Goal: Task Accomplishment & Management: Complete application form

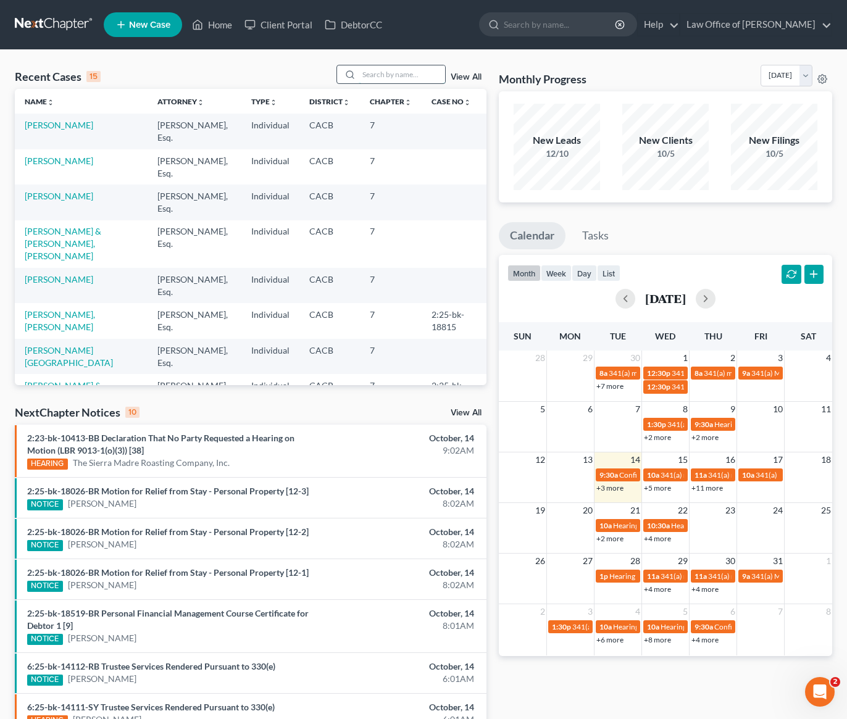
click at [388, 75] on input "search" at bounding box center [402, 74] width 86 height 18
type input "armun"
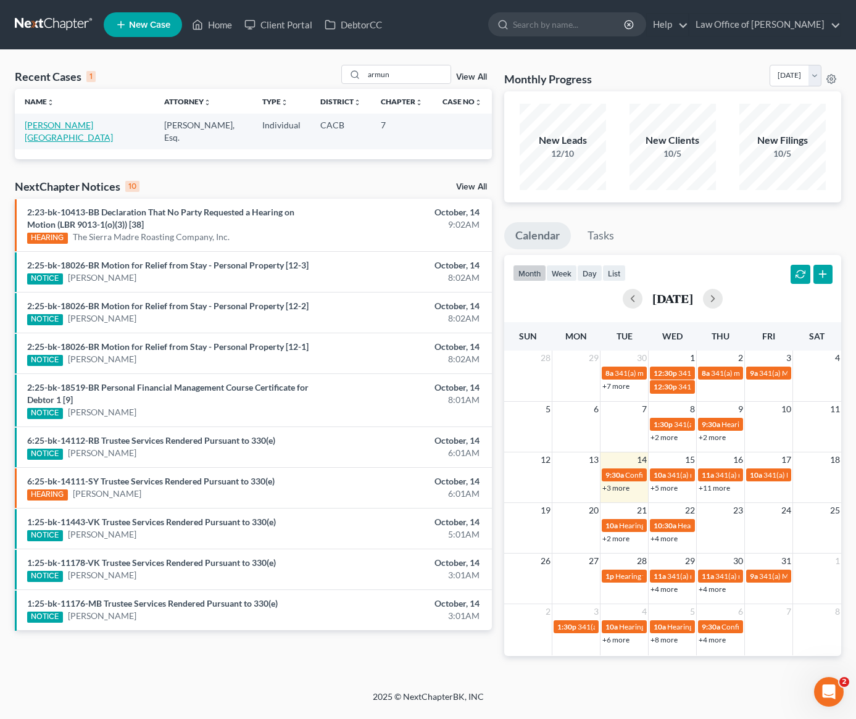
click at [49, 122] on link "[PERSON_NAME][GEOGRAPHIC_DATA]" at bounding box center [69, 131] width 88 height 23
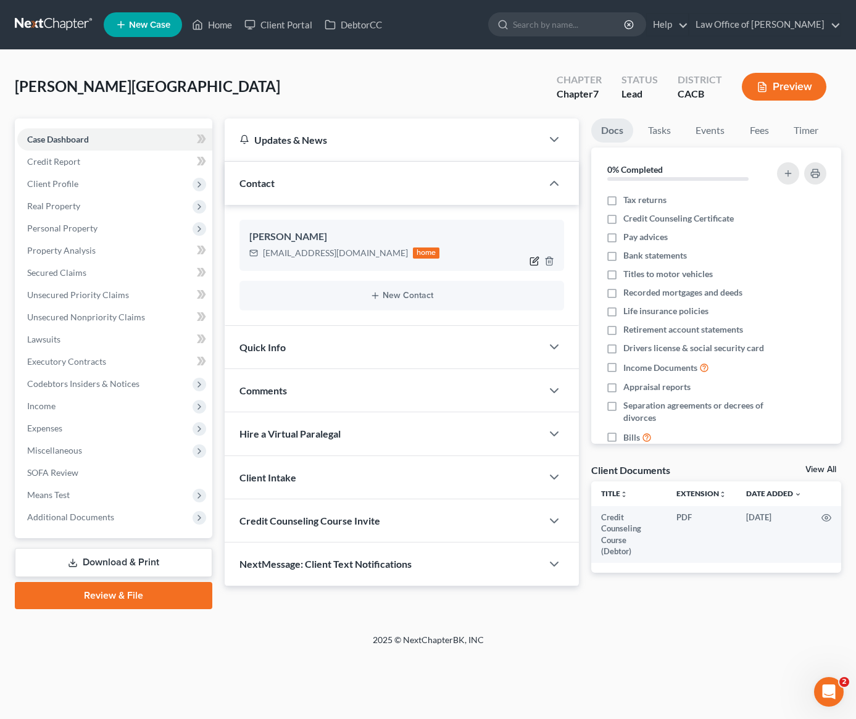
click at [535, 262] on icon "button" at bounding box center [535, 261] width 10 height 10
select select "0"
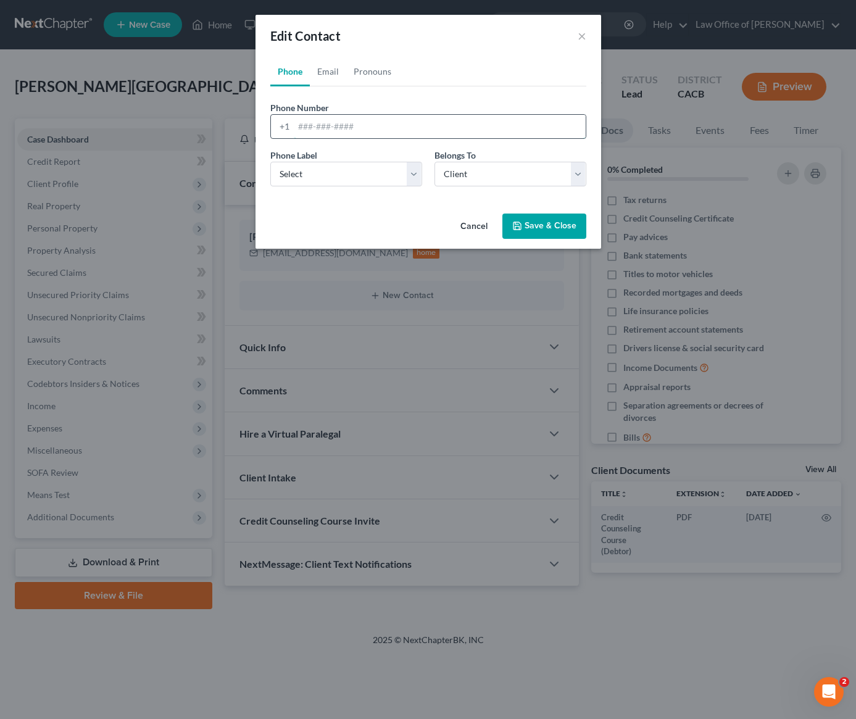
click at [344, 126] on input "tel" at bounding box center [440, 126] width 292 height 23
paste input "818.268.2116"
type input "818.268.2116"
click at [339, 175] on select "Select Mobile Home Work Other" at bounding box center [346, 174] width 152 height 25
select select "0"
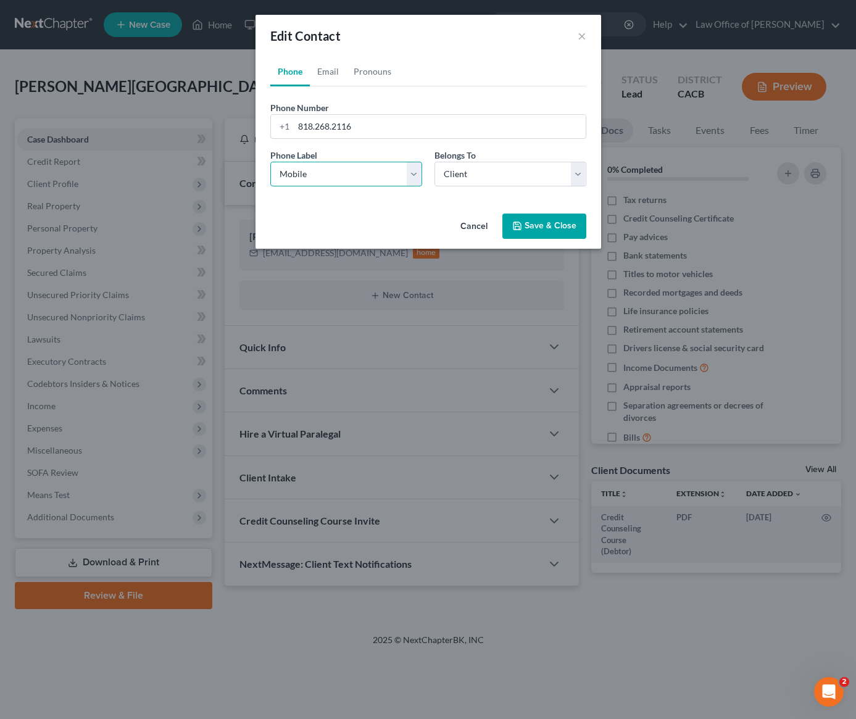
click at [270, 162] on select "Select Mobile Home Work Other" at bounding box center [346, 174] width 152 height 25
click at [559, 221] on button "Save & Close" at bounding box center [544, 227] width 84 height 26
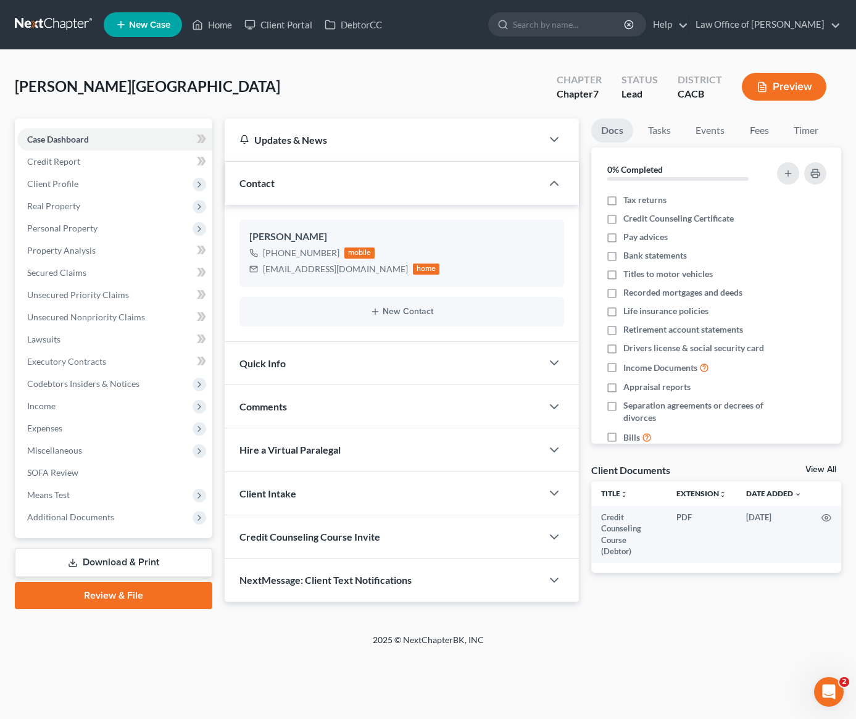
click at [194, 115] on div "Liaghat, Armun Upgraded Chapter Chapter 7 Status Lead District CACB Preview" at bounding box center [428, 92] width 826 height 54
click at [80, 227] on span "Personal Property" at bounding box center [62, 228] width 70 height 10
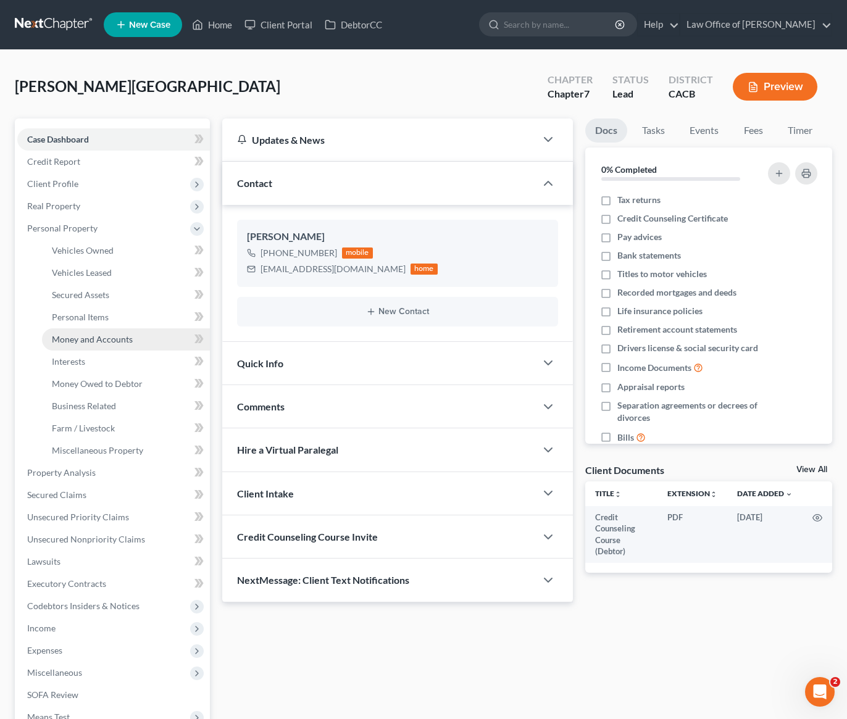
click at [99, 341] on span "Money and Accounts" at bounding box center [92, 339] width 81 height 10
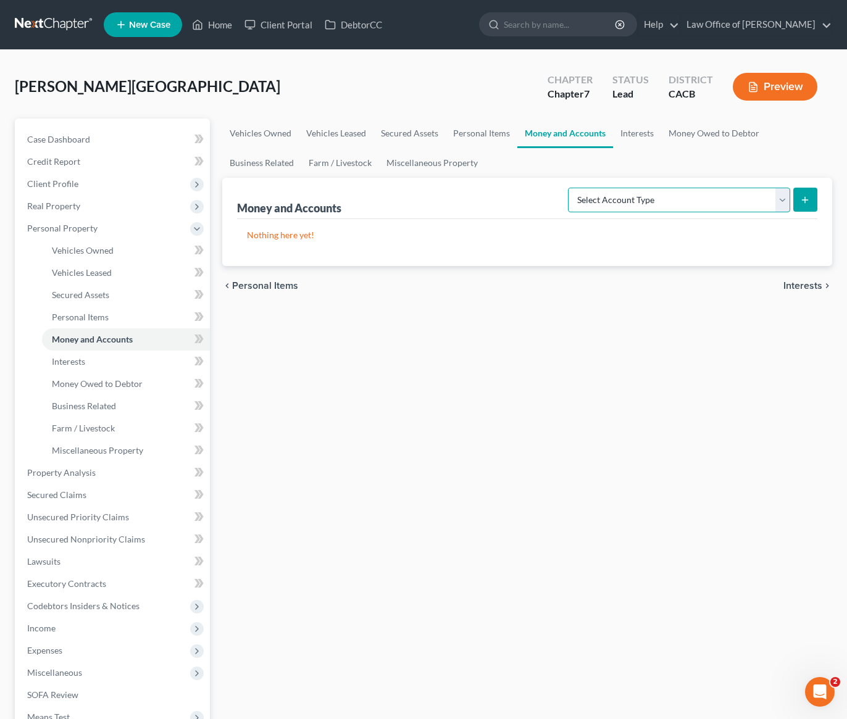
click at [606, 204] on select "Select Account Type Brokerage Cash on Hand Certificates of Deposit Checking Acc…" at bounding box center [679, 200] width 222 height 25
select select "checking"
click at [570, 188] on select "Select Account Type Brokerage Cash on Hand Certificates of Deposit Checking Acc…" at bounding box center [679, 200] width 222 height 25
click at [809, 197] on icon "submit" at bounding box center [805, 200] width 10 height 10
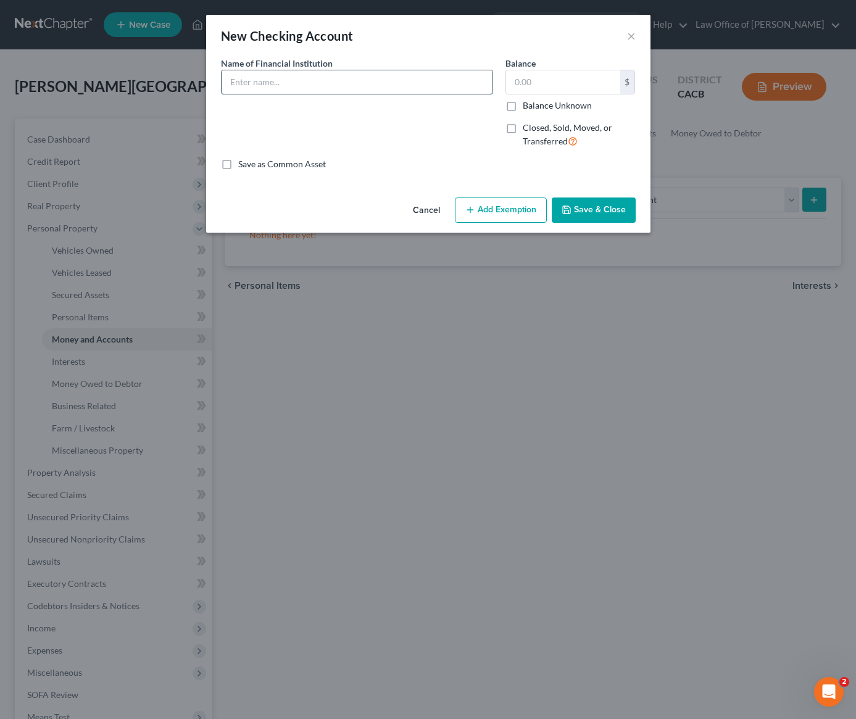
click at [356, 74] on input "text" at bounding box center [357, 81] width 271 height 23
type input "Maroon Financial CU (Personal)"
click at [536, 88] on input "text" at bounding box center [563, 81] width 114 height 23
type input "0.00"
click at [617, 215] on button "Save & Close" at bounding box center [594, 210] width 84 height 26
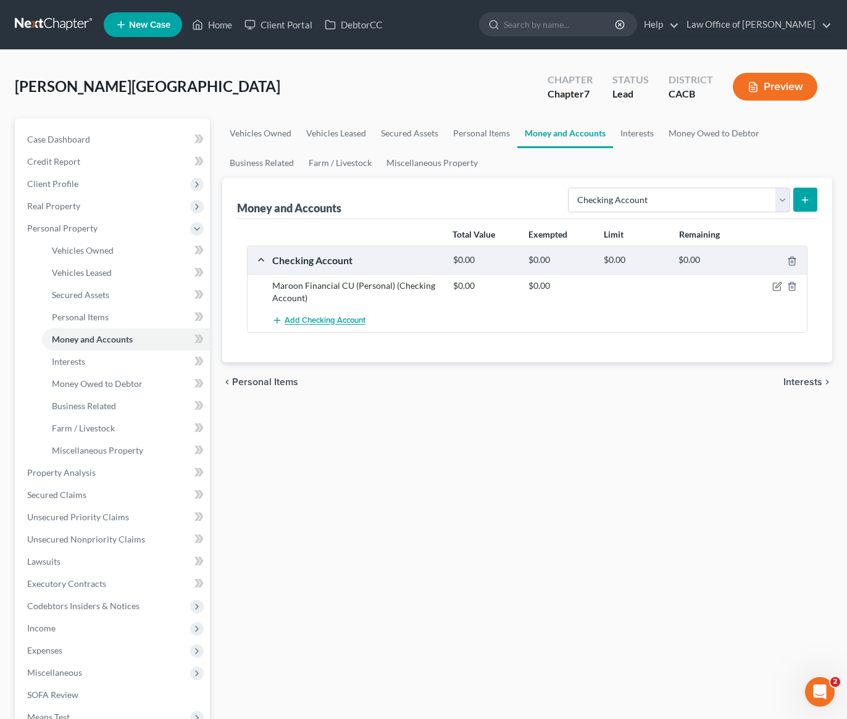
click at [349, 318] on span "Add Checking Account" at bounding box center [325, 321] width 81 height 10
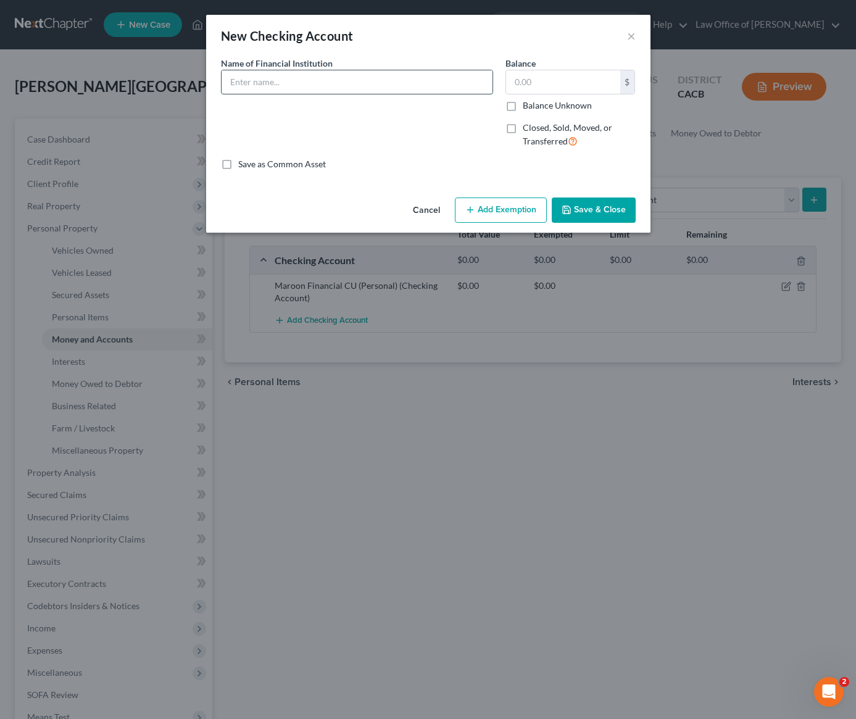
click at [341, 85] on input "text" at bounding box center [357, 81] width 271 height 23
type input "Premier America CU (Personal)"
click at [522, 78] on input "text" at bounding box center [563, 81] width 114 height 23
type input "0.00"
click at [591, 219] on button "Save & Close" at bounding box center [594, 210] width 84 height 26
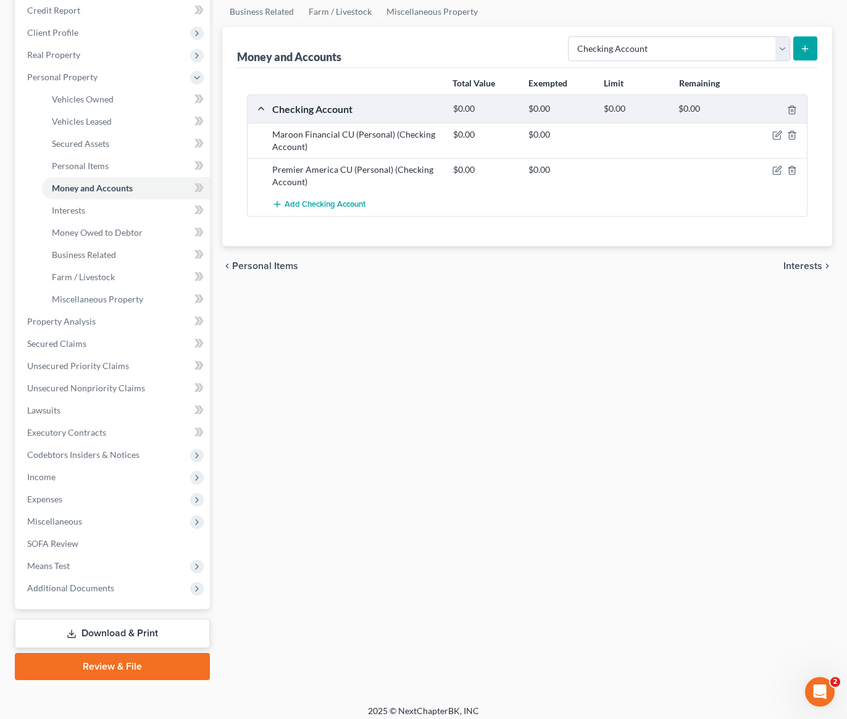
scroll to position [159, 0]
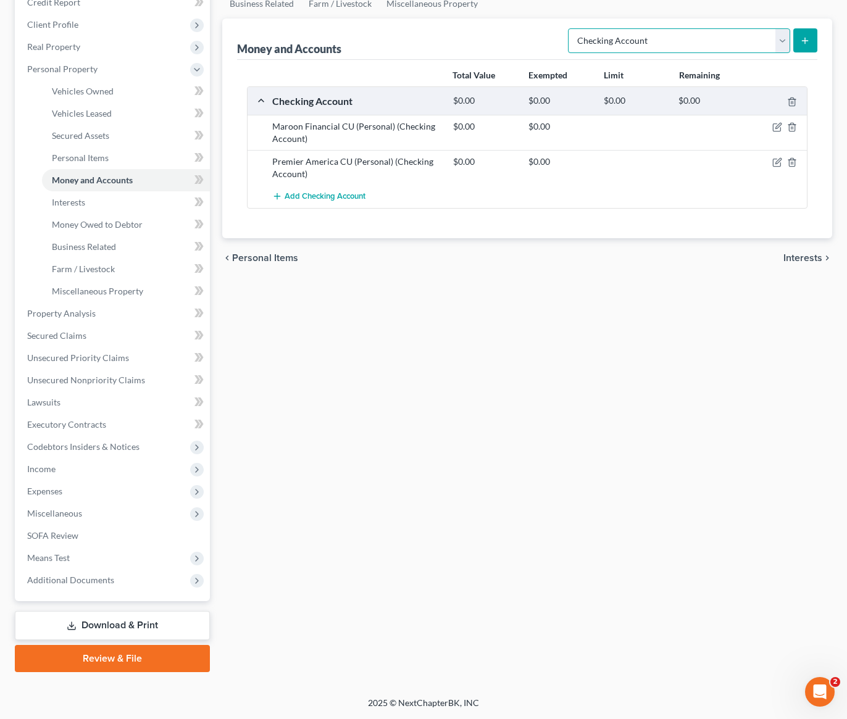
click at [614, 42] on select "Select Account Type Brokerage Cash on Hand Certificates of Deposit Checking Acc…" at bounding box center [679, 40] width 222 height 25
select select "savings"
click at [570, 28] on select "Select Account Type Brokerage Cash on Hand Certificates of Deposit Checking Acc…" at bounding box center [679, 40] width 222 height 25
click at [808, 43] on icon "submit" at bounding box center [805, 41] width 10 height 10
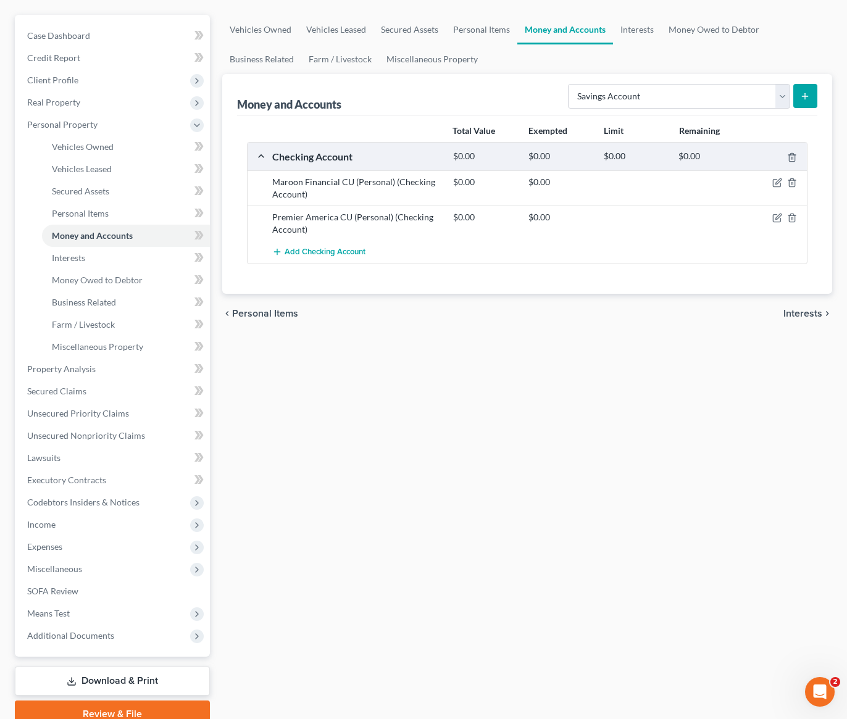
scroll to position [0, 0]
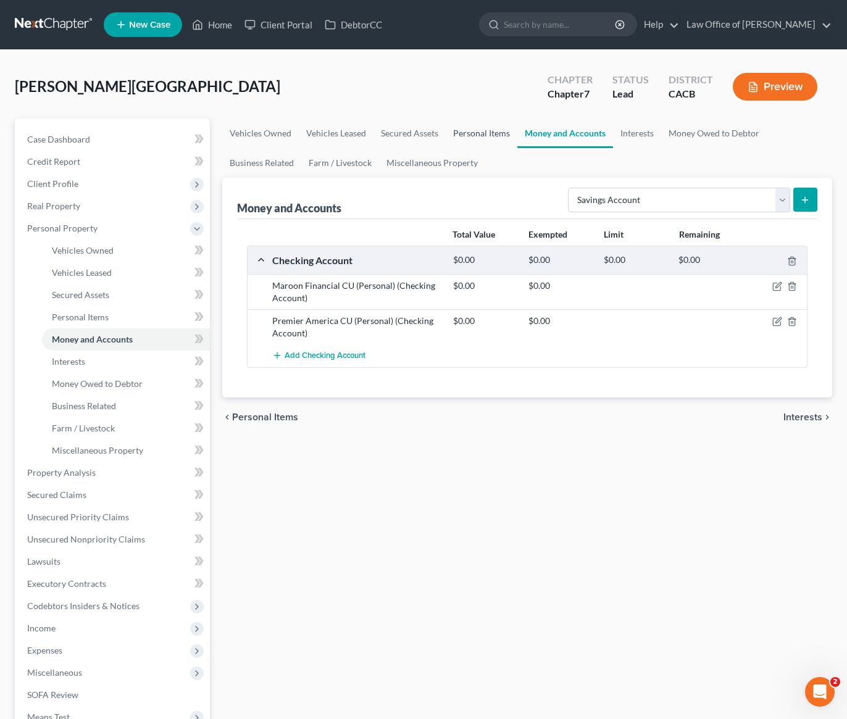
click at [494, 133] on link "Personal Items" at bounding box center [482, 133] width 72 height 30
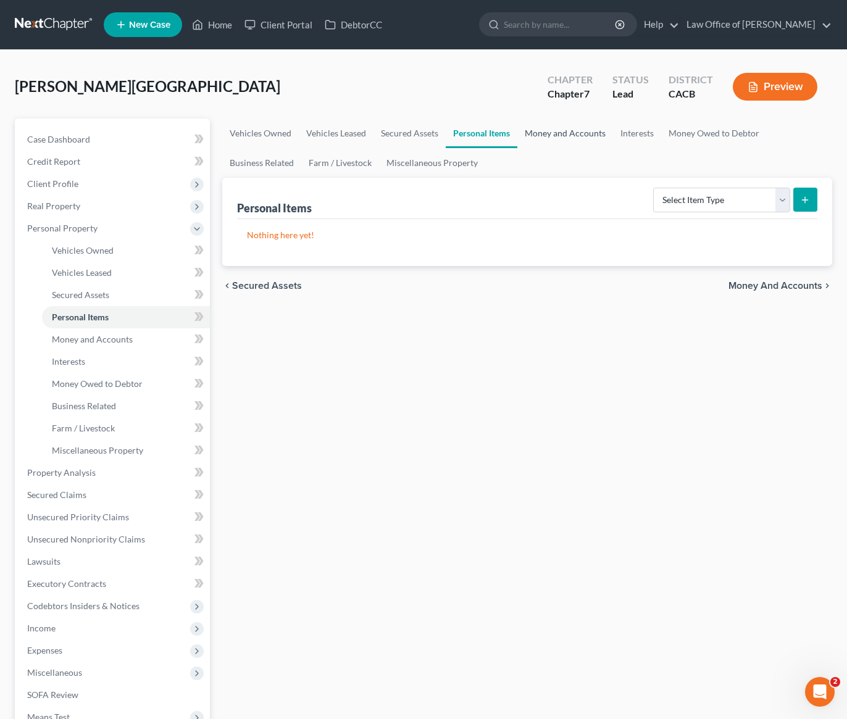
click at [577, 132] on link "Money and Accounts" at bounding box center [565, 133] width 96 height 30
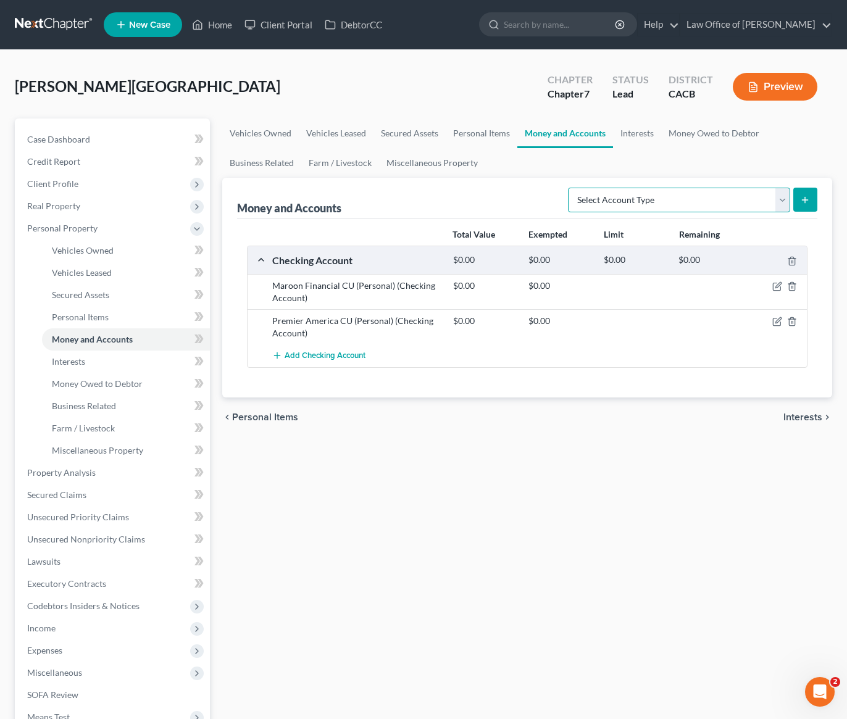
click at [667, 199] on select "Select Account Type Brokerage Cash on Hand Certificates of Deposit Checking Acc…" at bounding box center [679, 200] width 222 height 25
select select "savings"
click at [570, 188] on select "Select Account Type Brokerage Cash on Hand Certificates of Deposit Checking Acc…" at bounding box center [679, 200] width 222 height 25
click at [807, 201] on icon "submit" at bounding box center [805, 200] width 10 height 10
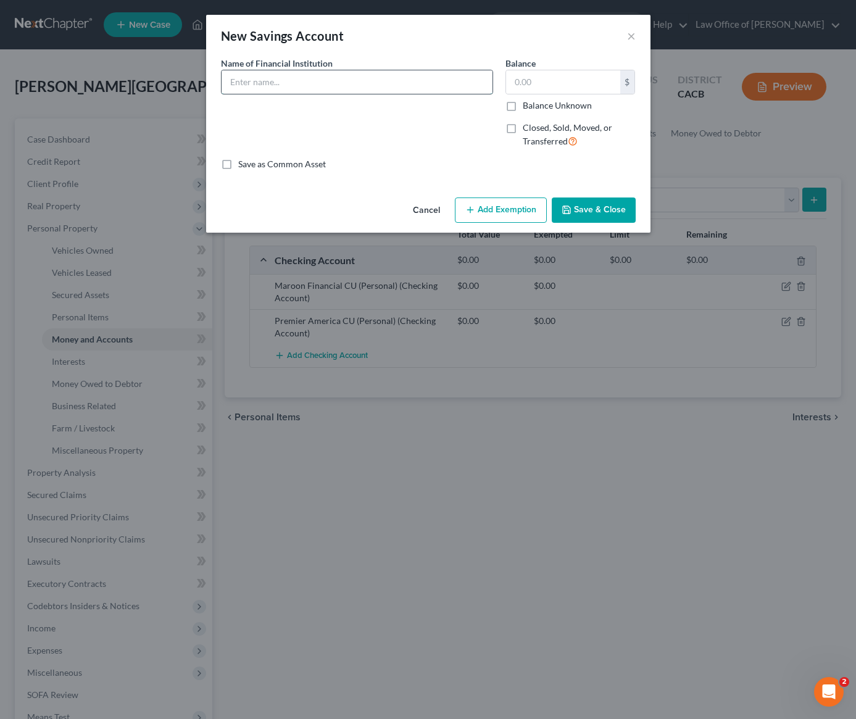
click at [371, 81] on input "text" at bounding box center [357, 81] width 271 height 23
click at [371, 78] on input "Premier" at bounding box center [357, 81] width 271 height 23
type input "Premier America CU (Personal)"
click at [559, 86] on input "text" at bounding box center [563, 81] width 114 height 23
type input "0.00"
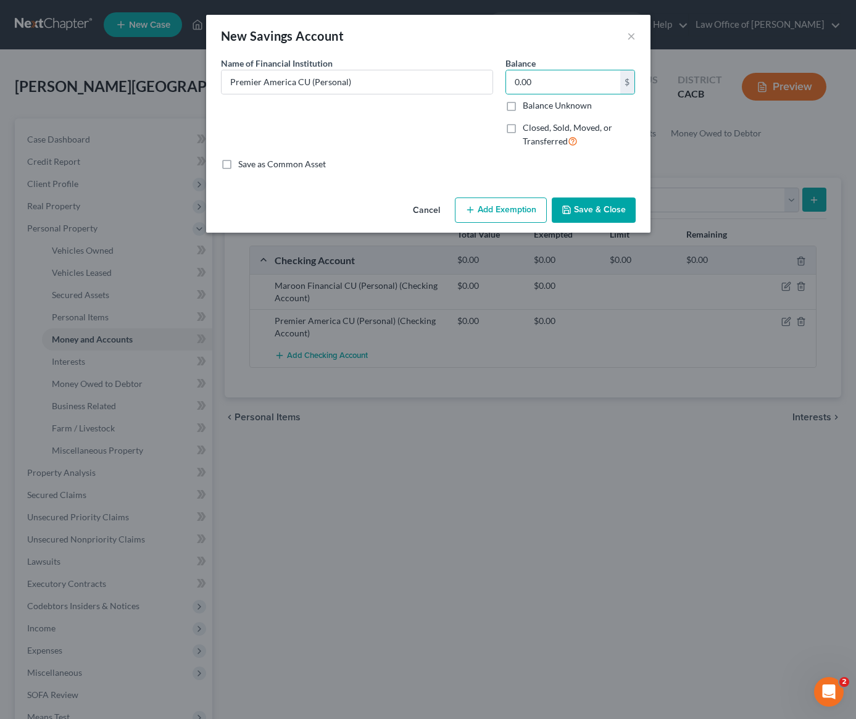
click at [595, 207] on button "Save & Close" at bounding box center [594, 210] width 84 height 26
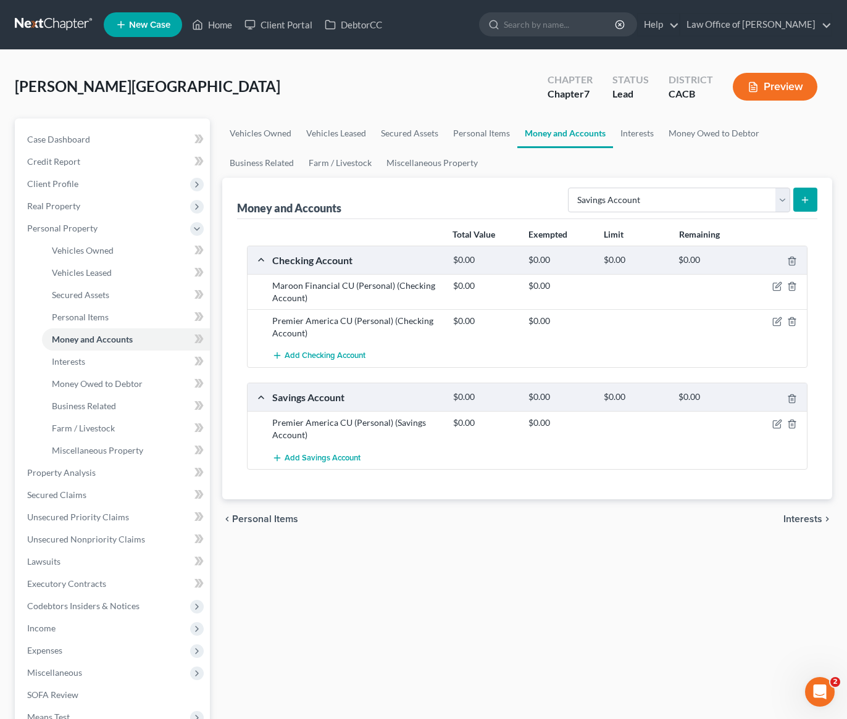
click at [497, 516] on div "chevron_left Personal Items Interests chevron_right" at bounding box center [527, 518] width 610 height 39
click at [120, 542] on span "Unsecured Nonpriority Claims" at bounding box center [86, 539] width 118 height 10
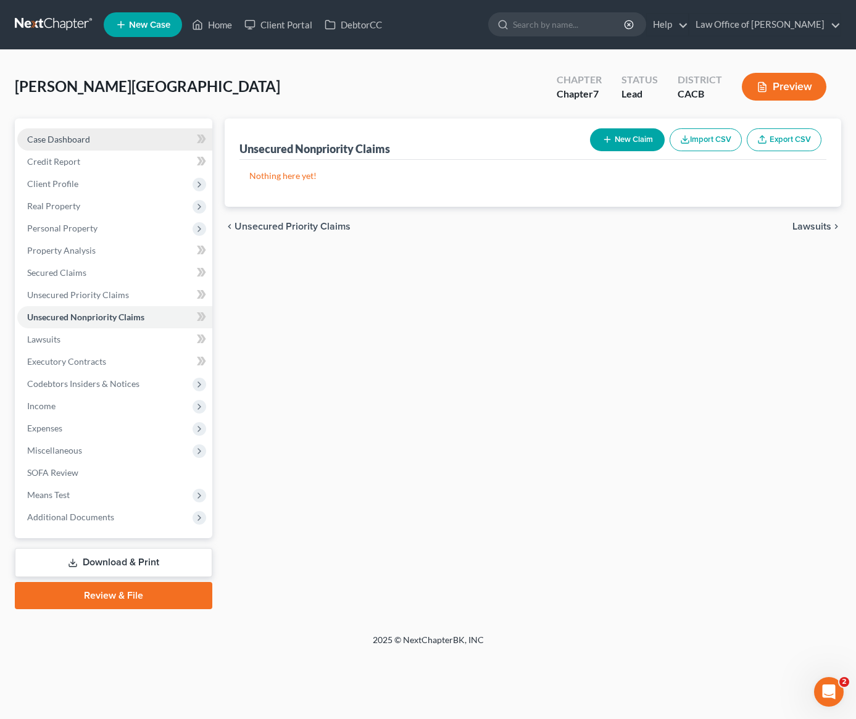
click at [67, 143] on span "Case Dashboard" at bounding box center [58, 139] width 63 height 10
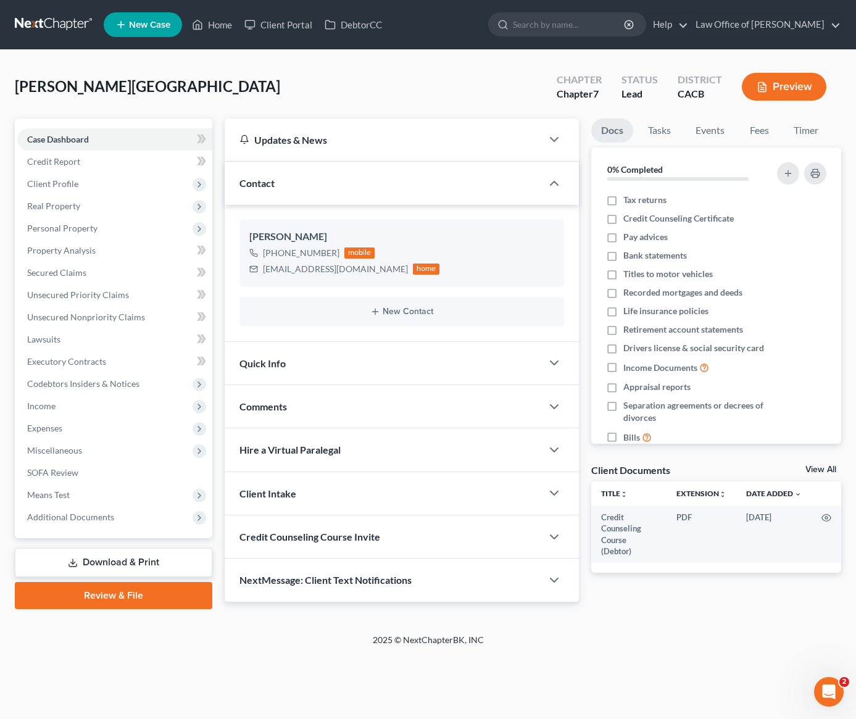
click at [199, 73] on div "Liaghat, Armun Upgraded Chapter Chapter 7 Status Lead District CACB Preview" at bounding box center [428, 92] width 826 height 54
click at [64, 185] on span "Client Profile" at bounding box center [52, 183] width 51 height 10
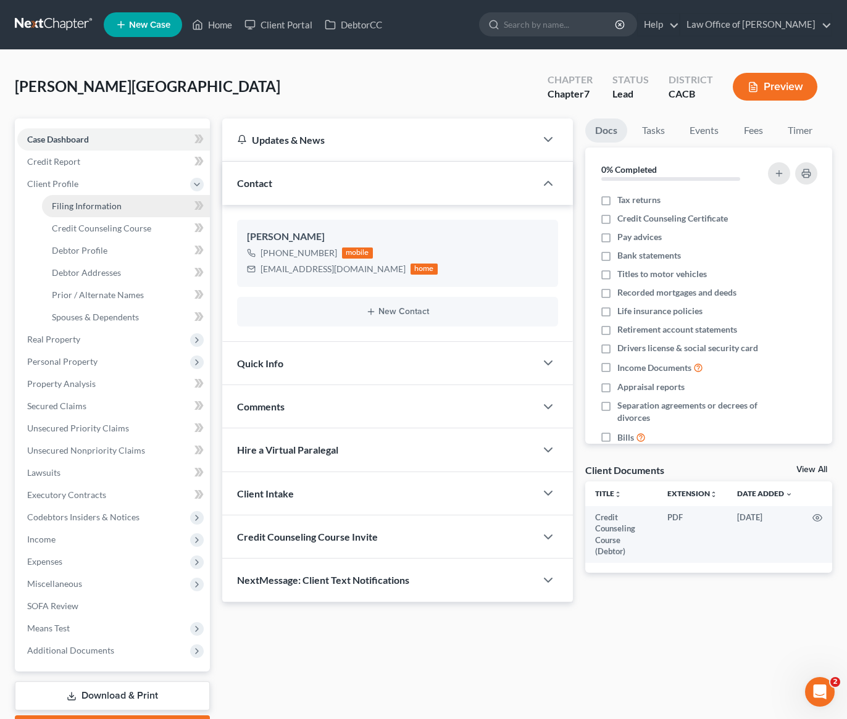
click at [96, 202] on span "Filing Information" at bounding box center [87, 206] width 70 height 10
select select "1"
select select "0"
select select "4"
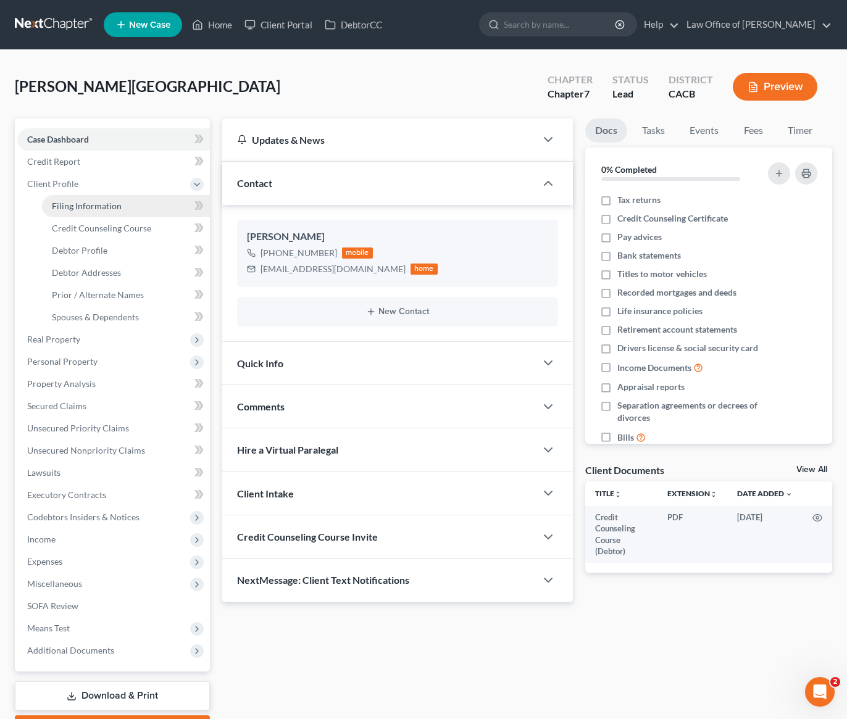
select select "0"
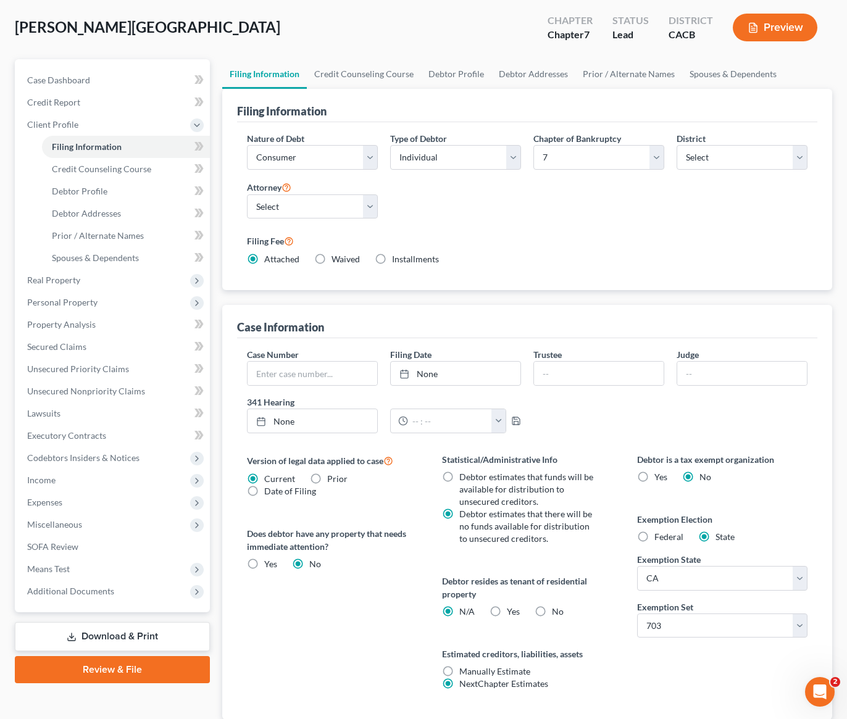
scroll to position [146, 0]
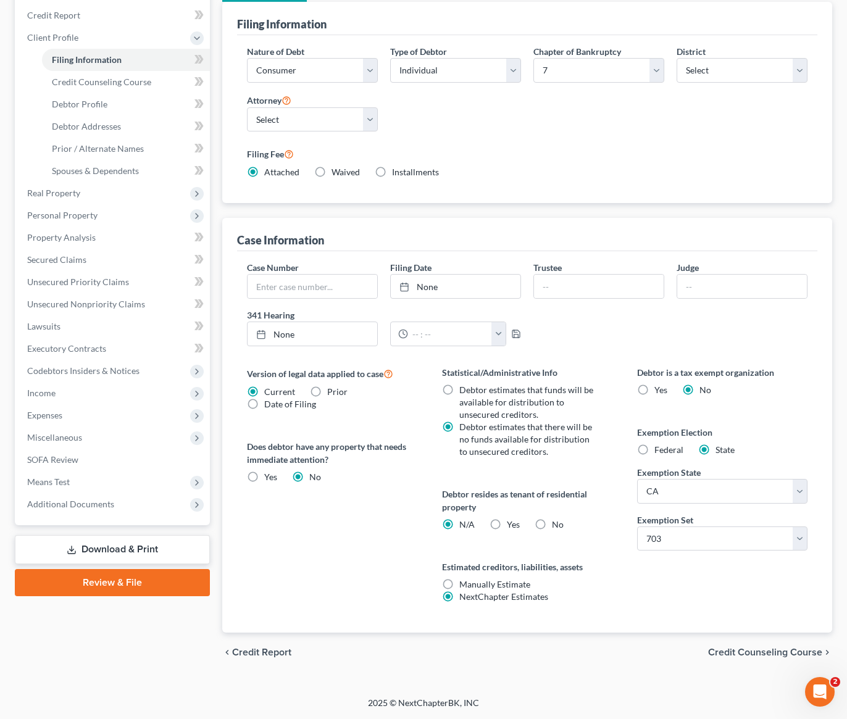
click at [507, 524] on label "Yes Yes" at bounding box center [513, 524] width 13 height 12
click at [512, 524] on input "Yes Yes" at bounding box center [516, 522] width 8 height 8
radio input "true"
radio input "false"
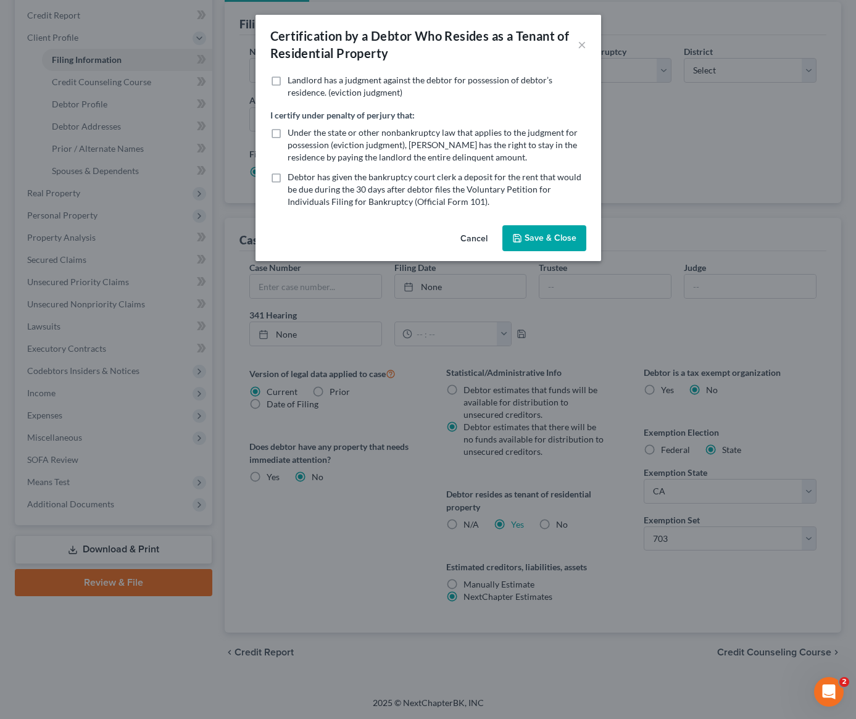
click at [559, 239] on button "Save & Close" at bounding box center [544, 238] width 84 height 26
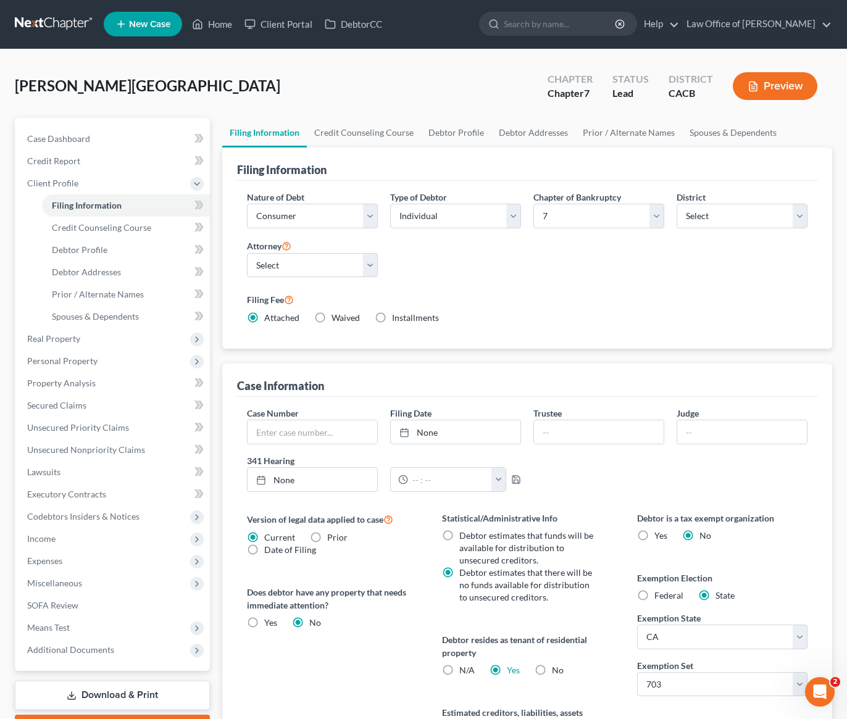
scroll to position [0, 0]
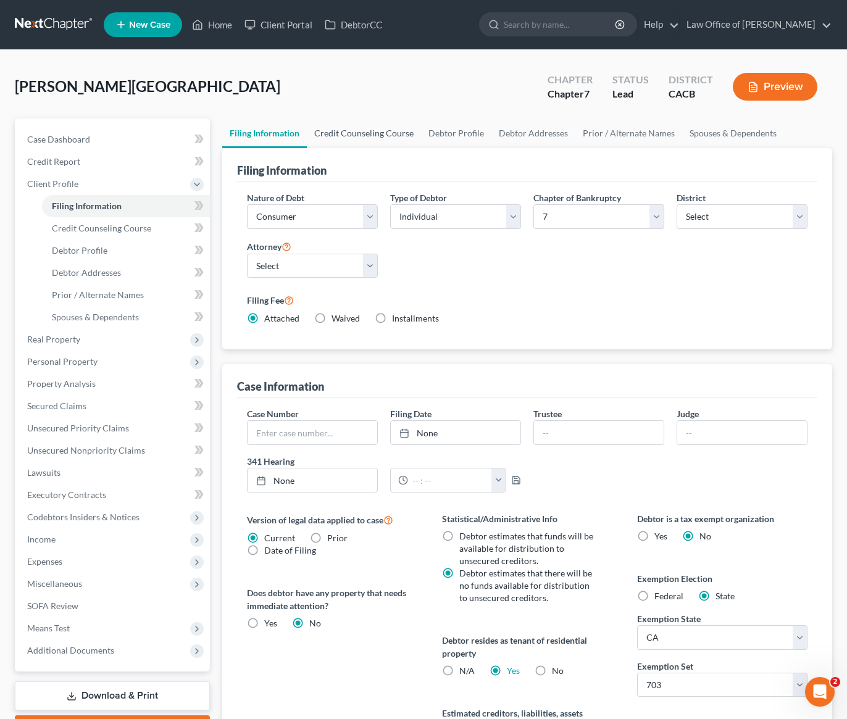
click at [357, 133] on link "Credit Counseling Course" at bounding box center [364, 133] width 114 height 30
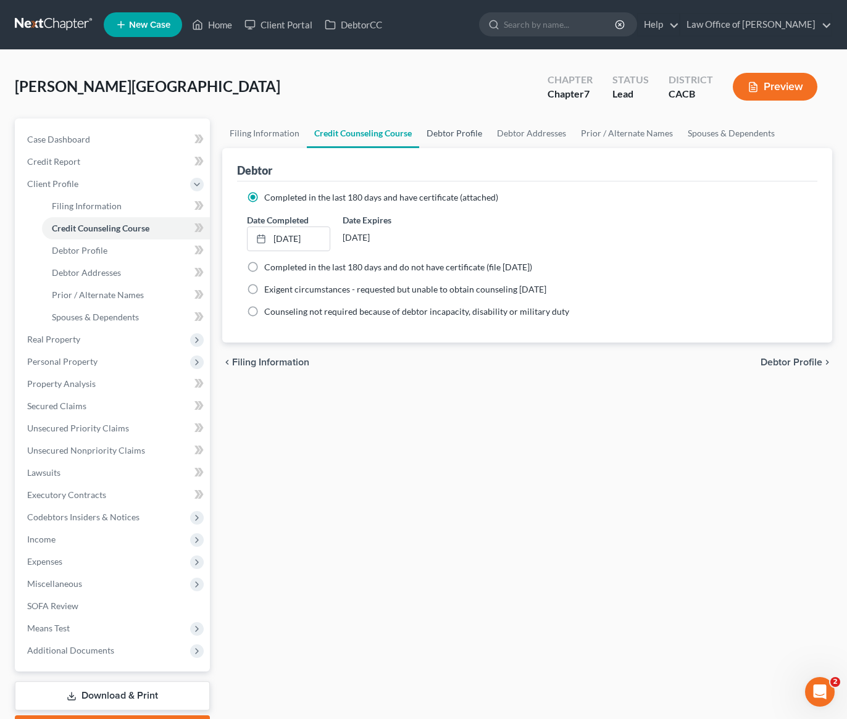
click at [472, 135] on link "Debtor Profile" at bounding box center [454, 133] width 70 height 30
select select "0"
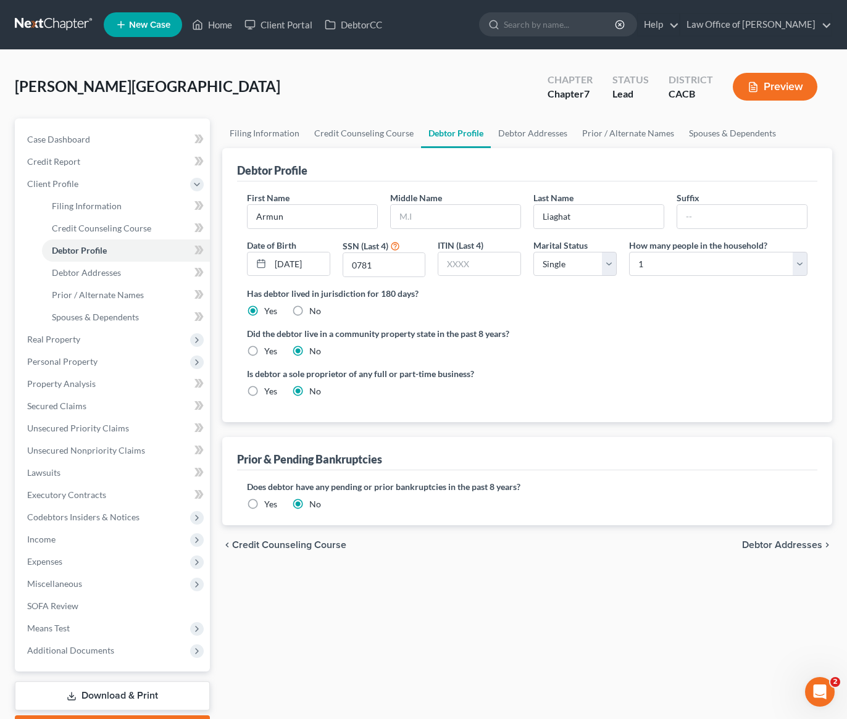
click at [484, 315] on div "Has debtor lived in jurisdiction for 180 days? Yes No Debtor must reside in jur…" at bounding box center [527, 302] width 560 height 30
click at [550, 308] on div "Has debtor lived in jurisdiction for 180 days? Yes No Debtor must reside in jur…" at bounding box center [527, 302] width 560 height 30
click at [425, 85] on div "Liaghat, Armun Upgraded Chapter Chapter 7 Status Lead District CACB Preview" at bounding box center [423, 92] width 817 height 54
click at [581, 346] on div "Did the debtor live in a community property state in the past 8 years? Yes No" at bounding box center [527, 342] width 560 height 30
click at [580, 333] on label "Did the debtor live in a community property state in the past 8 years?" at bounding box center [527, 333] width 560 height 13
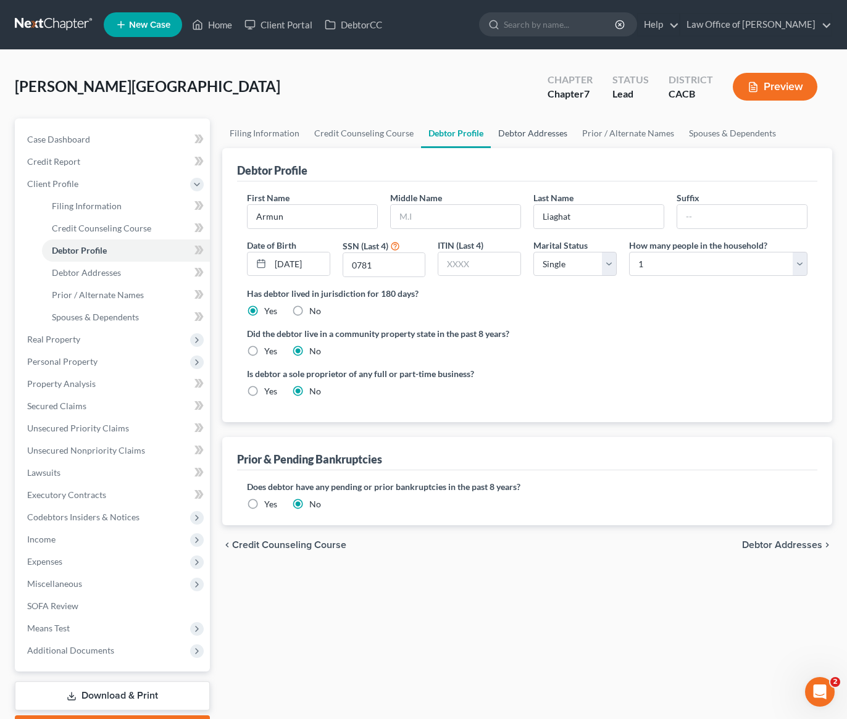
click at [516, 130] on link "Debtor Addresses" at bounding box center [533, 133] width 84 height 30
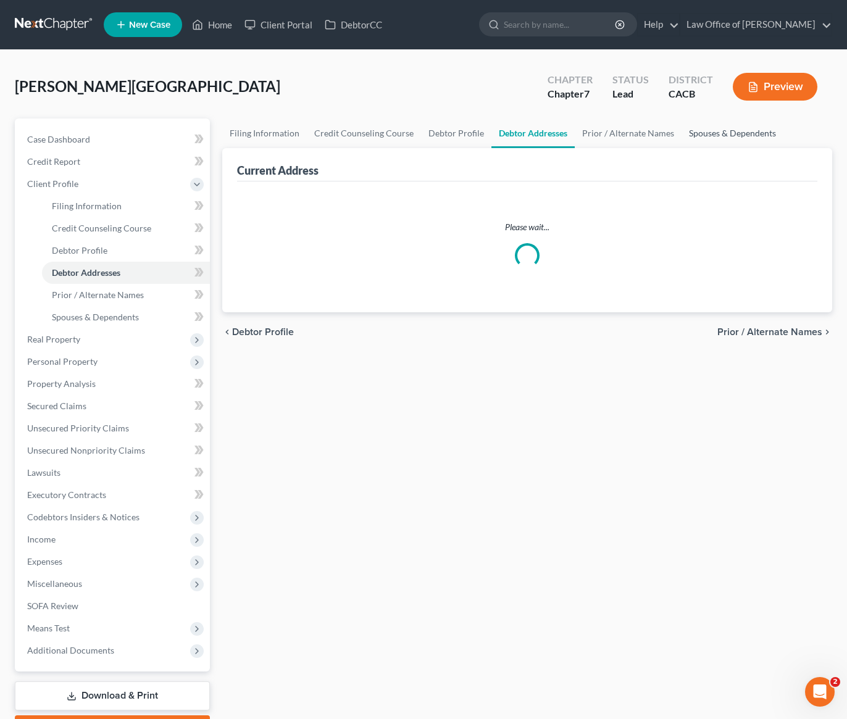
select select "0"
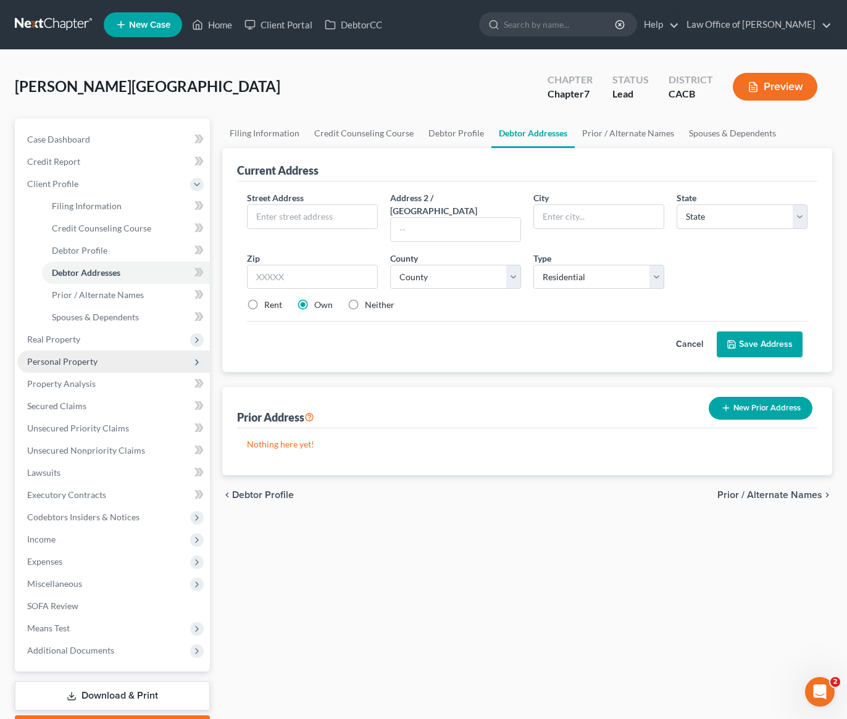
click at [75, 364] on span "Personal Property" at bounding box center [62, 361] width 70 height 10
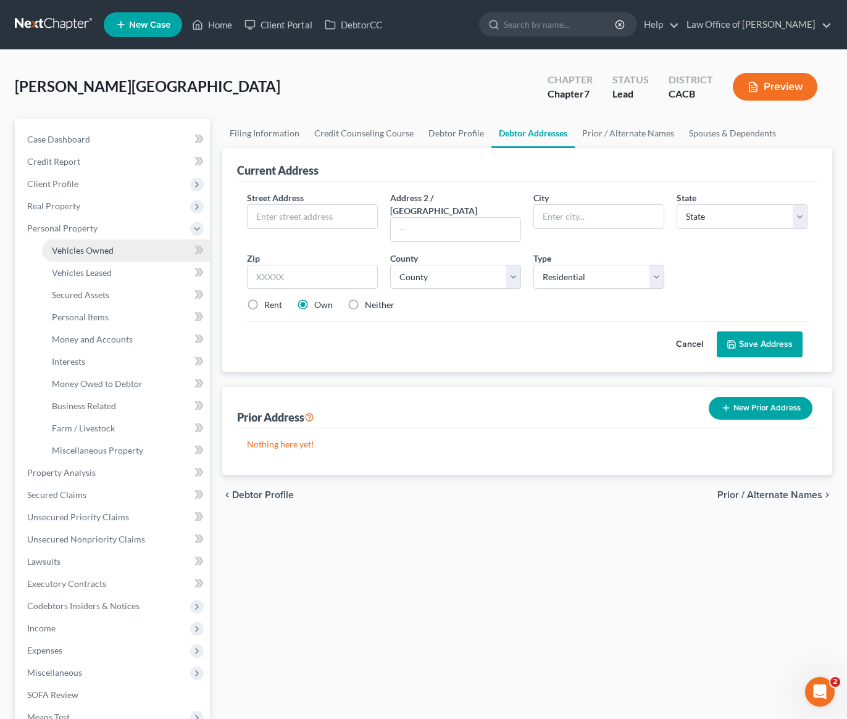
click at [103, 249] on span "Vehicles Owned" at bounding box center [83, 250] width 62 height 10
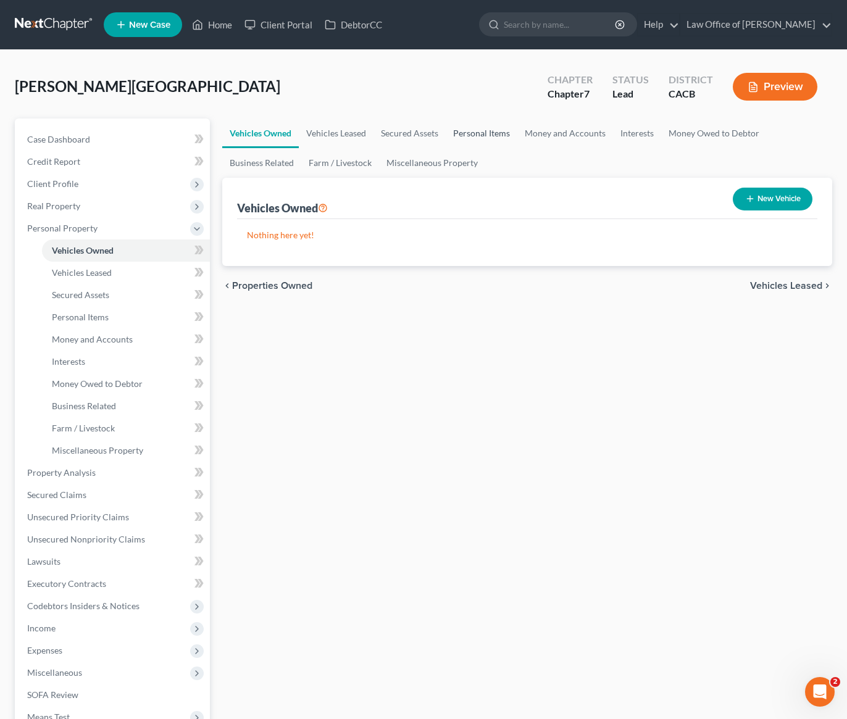
click at [469, 131] on link "Personal Items" at bounding box center [482, 133] width 72 height 30
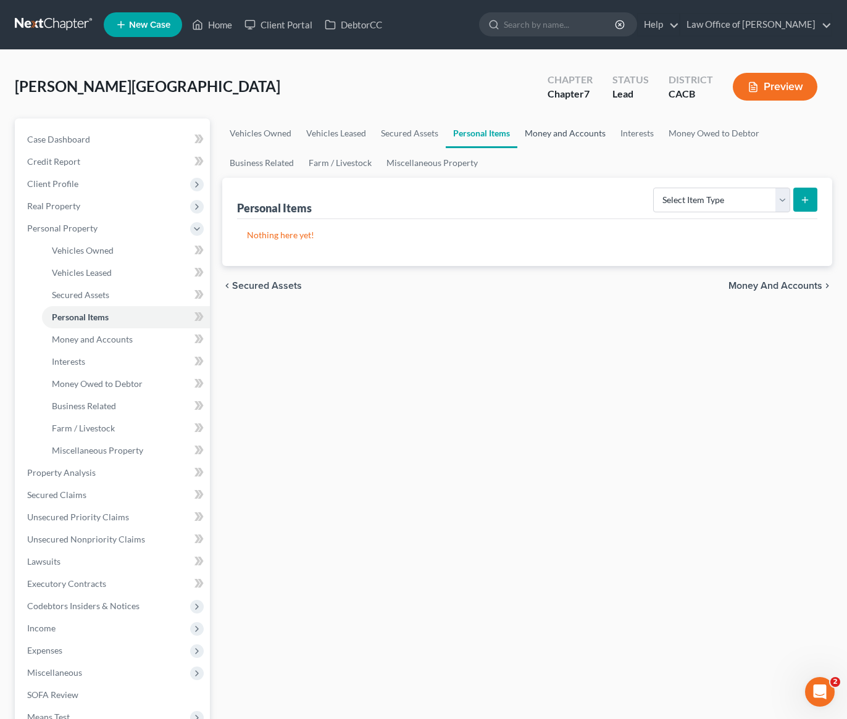
click at [562, 135] on link "Money and Accounts" at bounding box center [565, 133] width 96 height 30
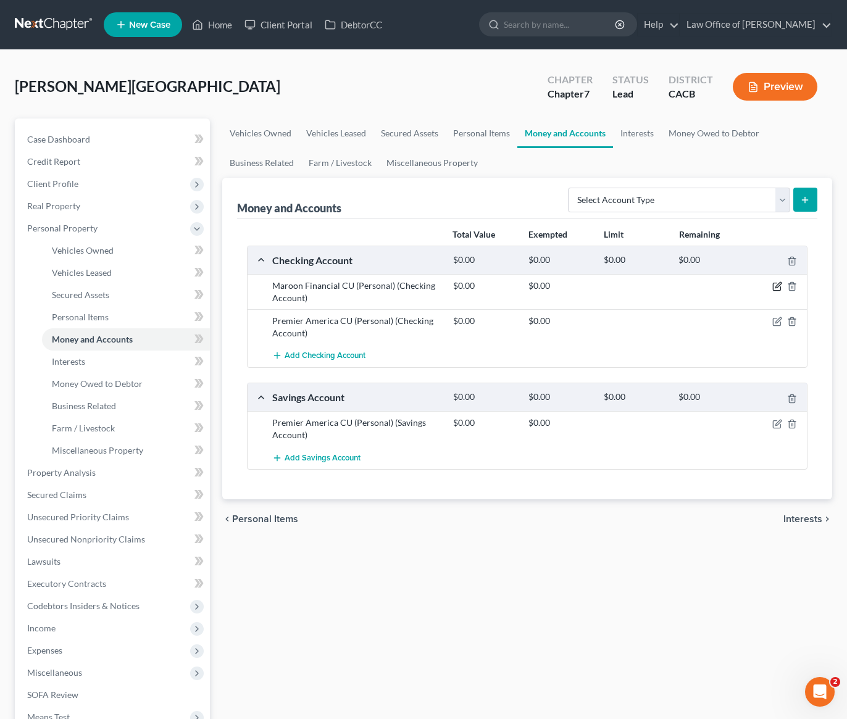
click at [777, 287] on icon "button" at bounding box center [778, 286] width 6 height 6
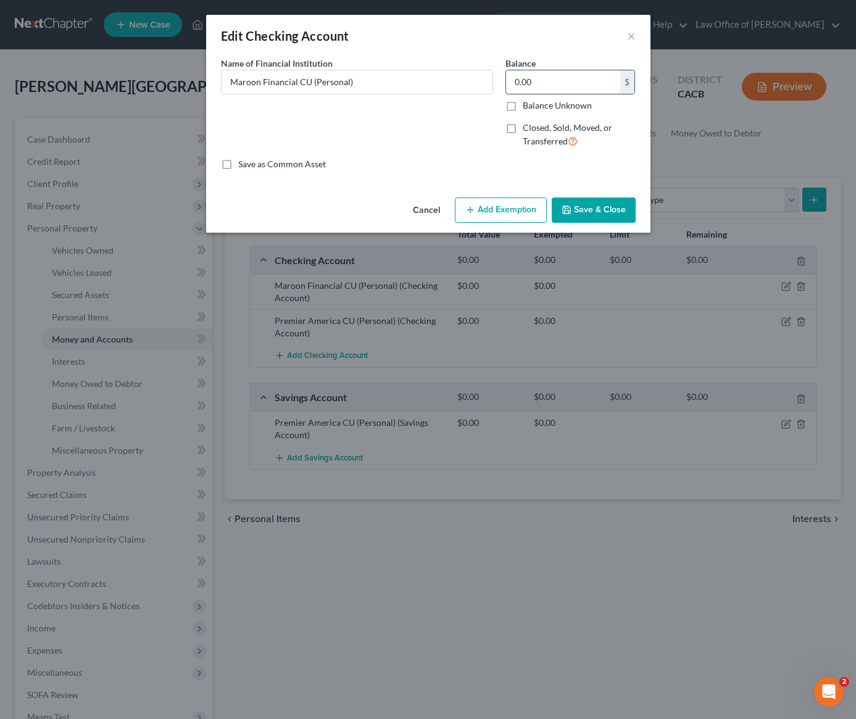
click at [543, 85] on input "0.00" at bounding box center [563, 81] width 114 height 23
type input "80"
click at [522, 210] on button "Add Exemption" at bounding box center [501, 210] width 92 height 26
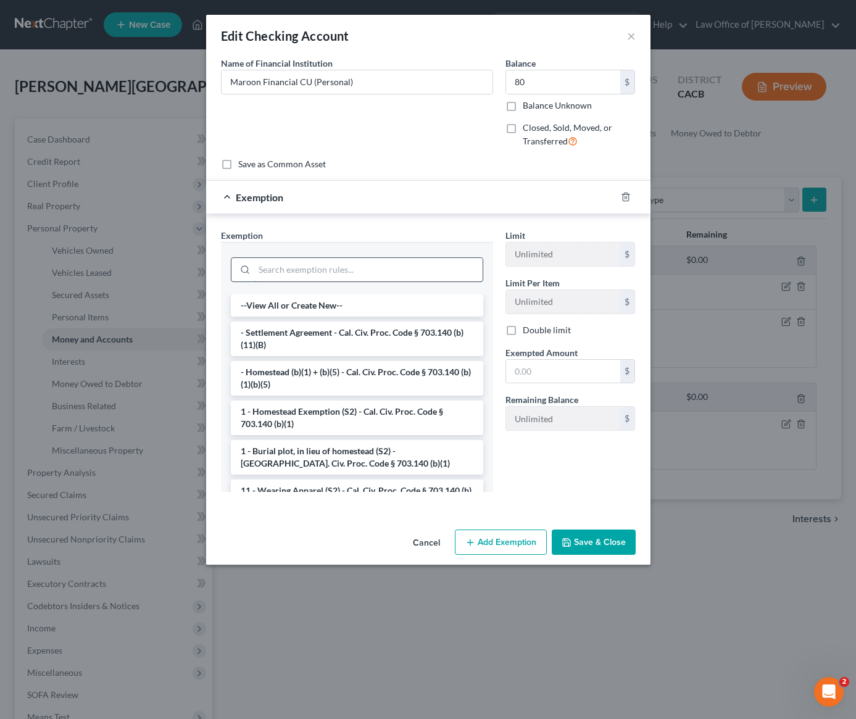
click at [335, 270] on input "search" at bounding box center [368, 269] width 228 height 23
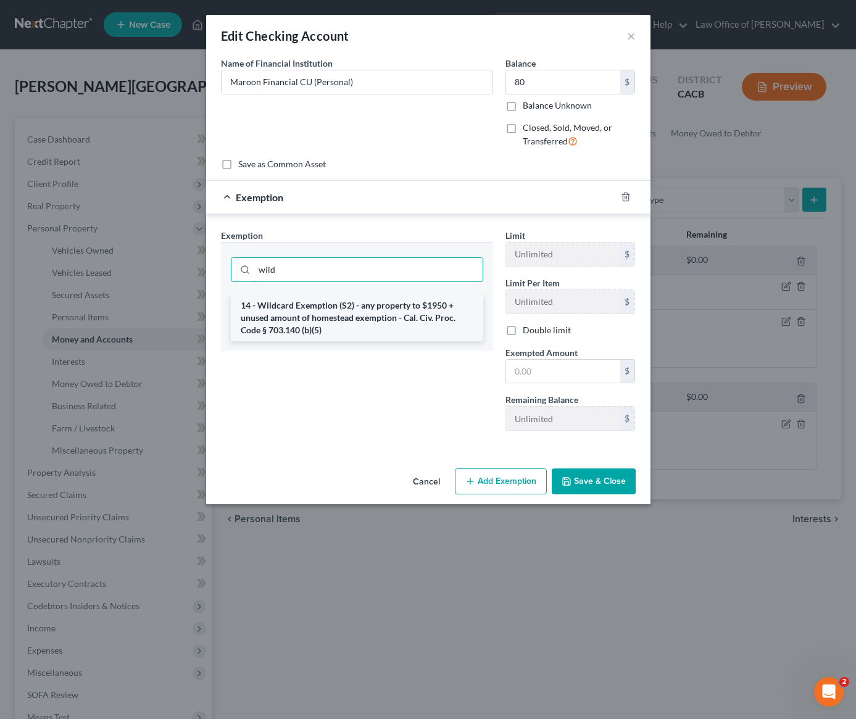
type input "wild"
click at [328, 309] on li "14 - Wildcard Exemption (S2) - any property to $1950 + unused amount of homeste…" at bounding box center [357, 317] width 252 height 47
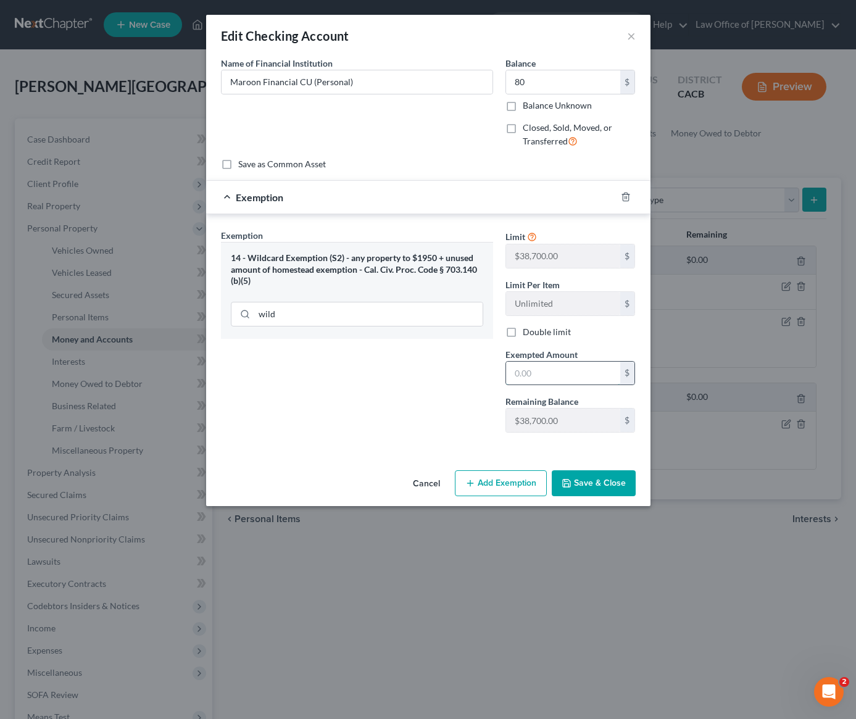
click at [535, 375] on input "text" at bounding box center [563, 373] width 114 height 23
type input "80"
click at [458, 396] on div "Exemption Set must be selected for CA. Exemption * 14 - Wildcard Exemption (S2)…" at bounding box center [357, 336] width 285 height 214
click at [609, 482] on button "Save & Close" at bounding box center [594, 483] width 84 height 26
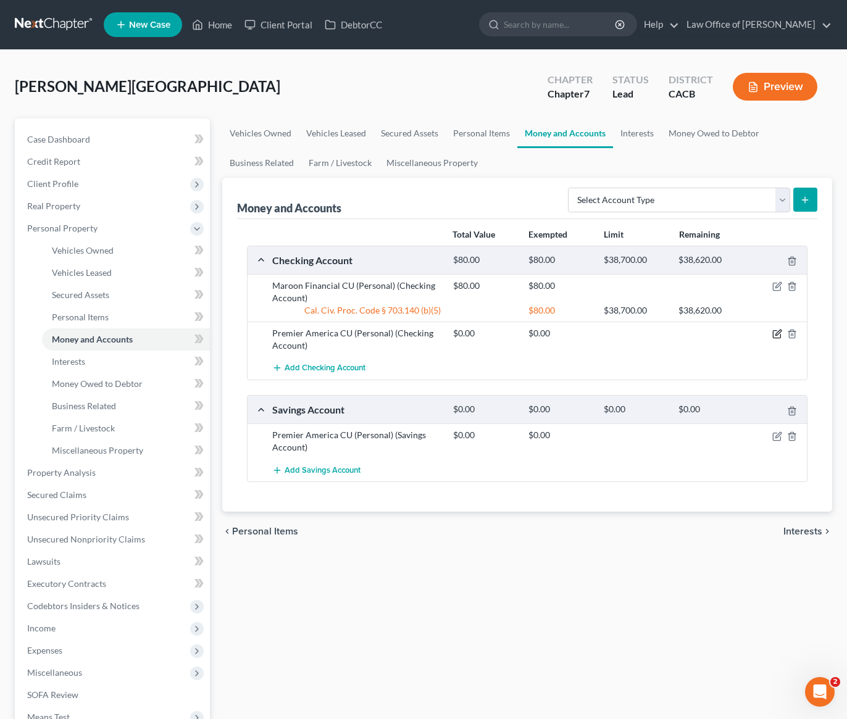
click at [778, 335] on icon "button" at bounding box center [777, 334] width 10 height 10
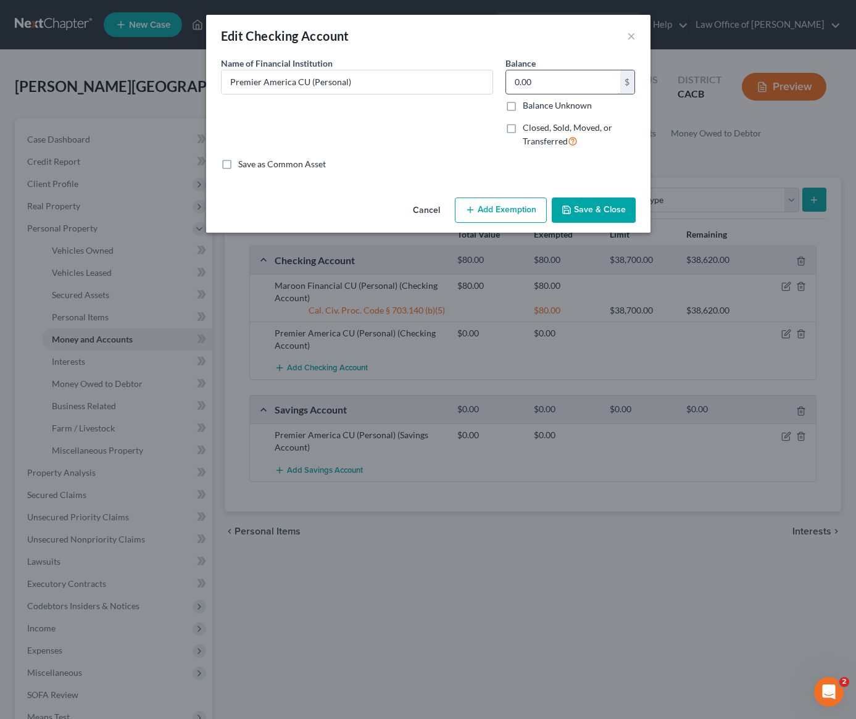
click at [548, 81] on input "0.00" at bounding box center [563, 81] width 114 height 23
type input "400"
click at [515, 208] on button "Add Exemption" at bounding box center [501, 210] width 92 height 26
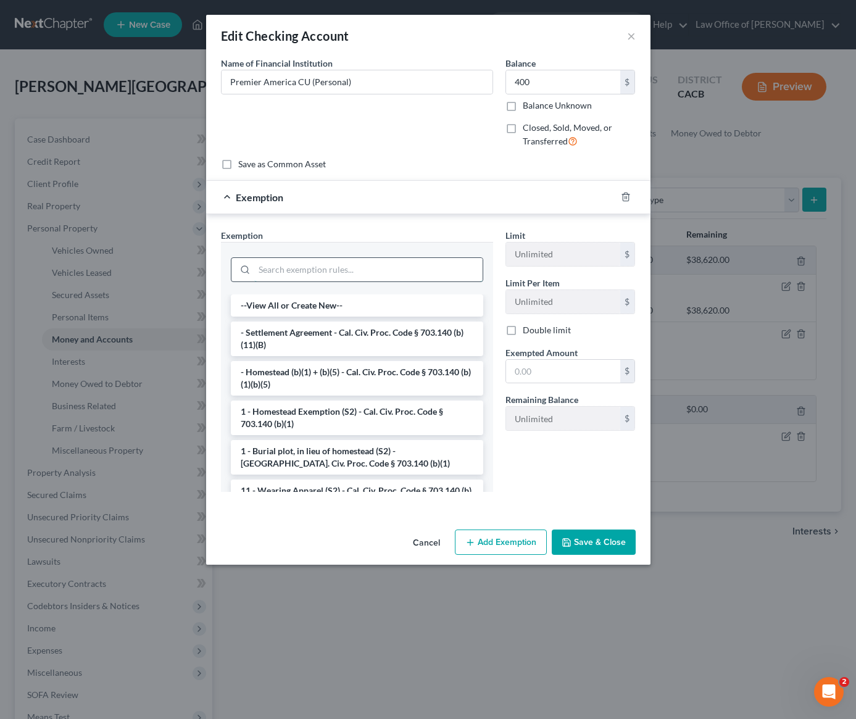
click at [366, 272] on input "search" at bounding box center [368, 269] width 228 height 23
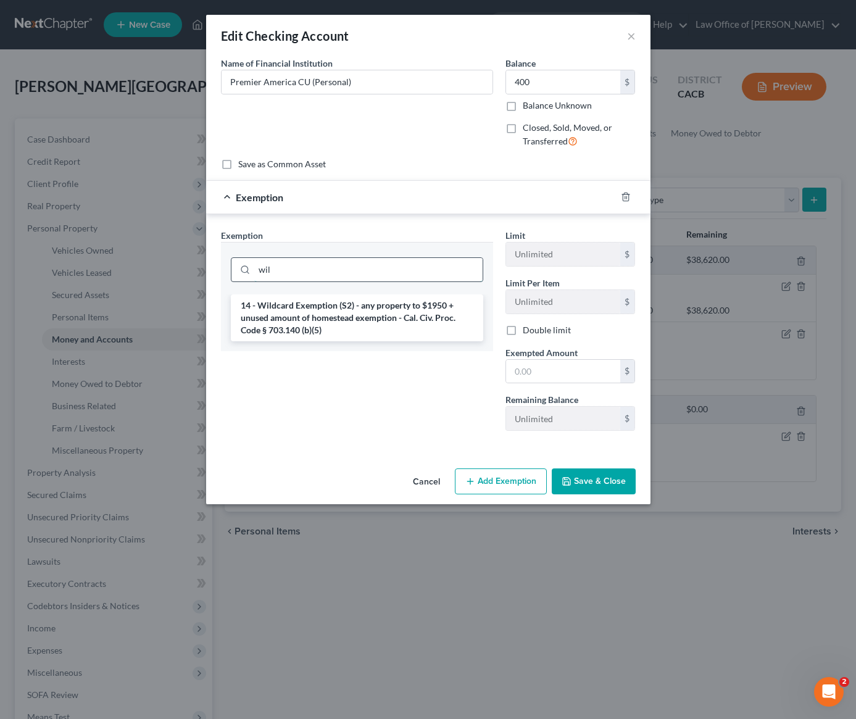
type input "wil"
click at [324, 318] on li "14 - Wildcard Exemption (S2) - any property to $1950 + unused amount of homeste…" at bounding box center [357, 317] width 252 height 47
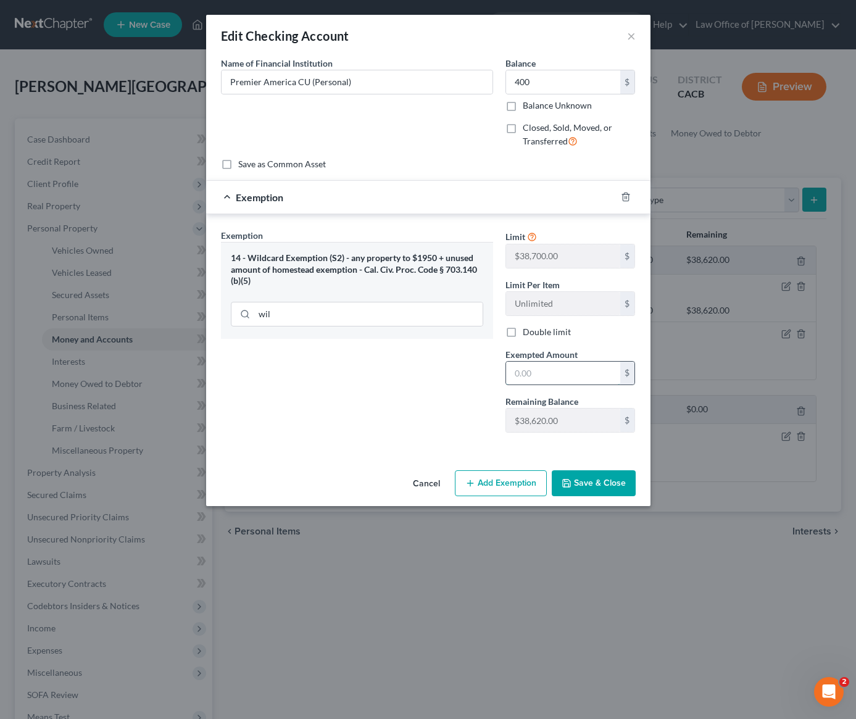
click at [538, 371] on input "text" at bounding box center [563, 373] width 114 height 23
type input "400"
click at [605, 486] on button "Save & Close" at bounding box center [594, 483] width 84 height 26
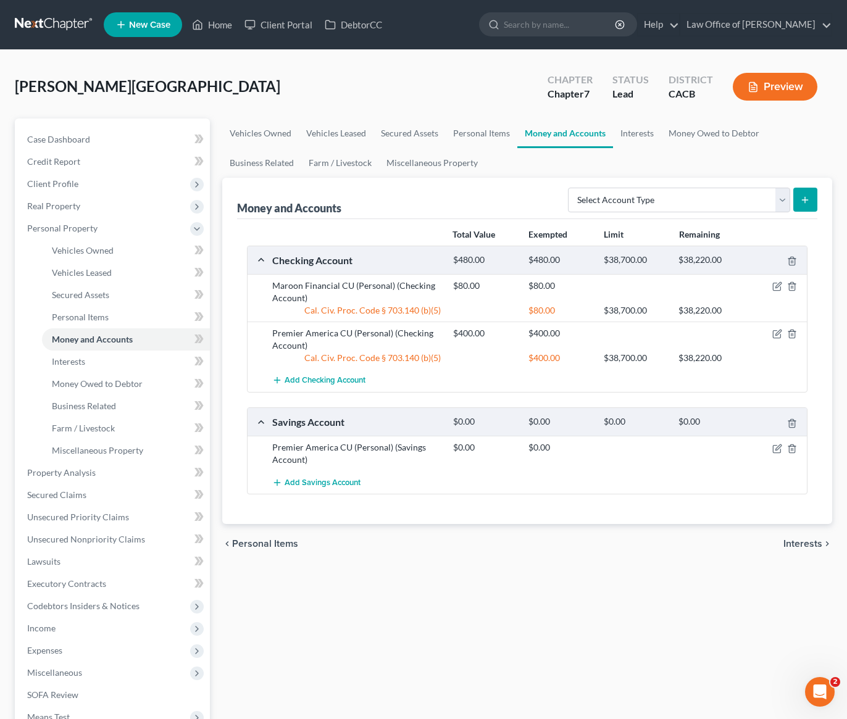
click at [489, 583] on div "Vehicles Owned Vehicles Leased Secured Assets Personal Items Money and Accounts…" at bounding box center [527, 474] width 622 height 713
click at [634, 138] on link "Interests" at bounding box center [637, 133] width 48 height 30
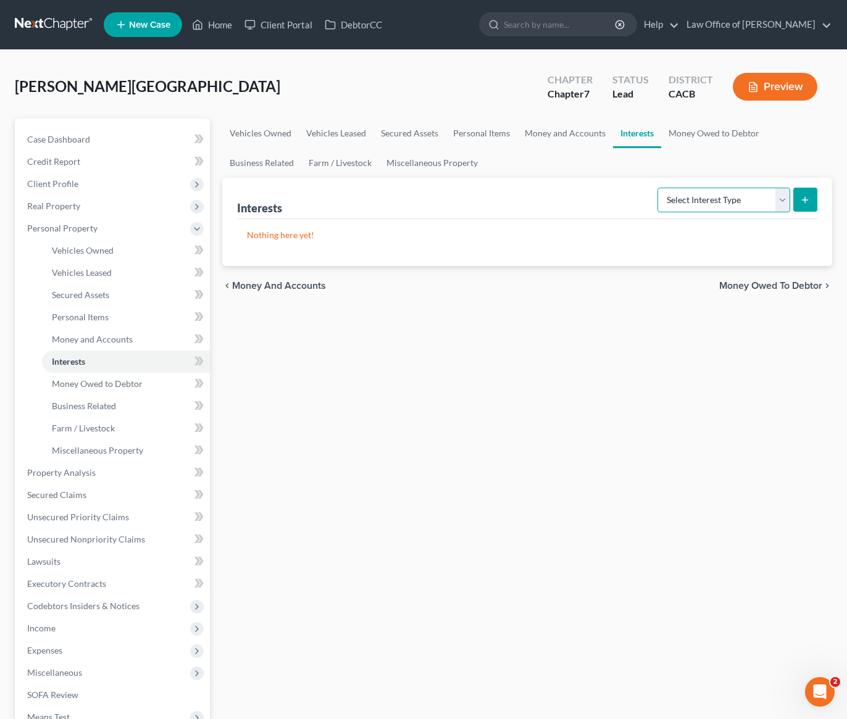
click at [712, 199] on select "Select Interest Type 401K Annuity Bond Education IRA Government Bond Government…" at bounding box center [723, 200] width 133 height 25
select select "term_life_insurance"
click at [659, 188] on select "Select Interest Type 401K Annuity Bond Education IRA Government Bond Government…" at bounding box center [723, 200] width 133 height 25
click at [797, 195] on button "submit" at bounding box center [805, 200] width 24 height 24
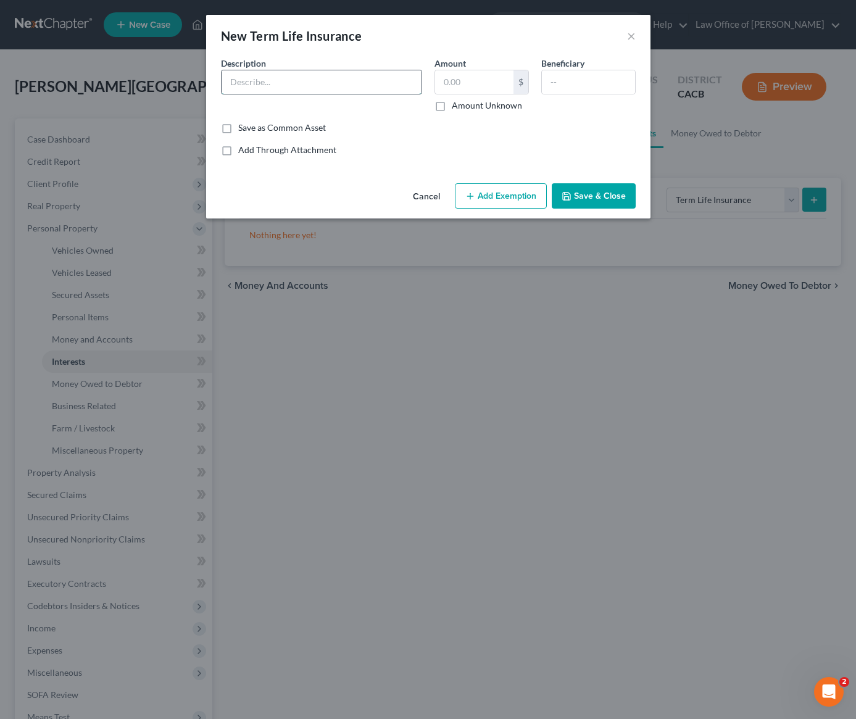
click at [290, 91] on input "text" at bounding box center [322, 81] width 200 height 23
type input "Mom opened up a policy for him, need info"
click at [467, 77] on input "text" at bounding box center [474, 81] width 78 height 23
type input "0.00"
click at [578, 85] on input "text" at bounding box center [588, 81] width 93 height 23
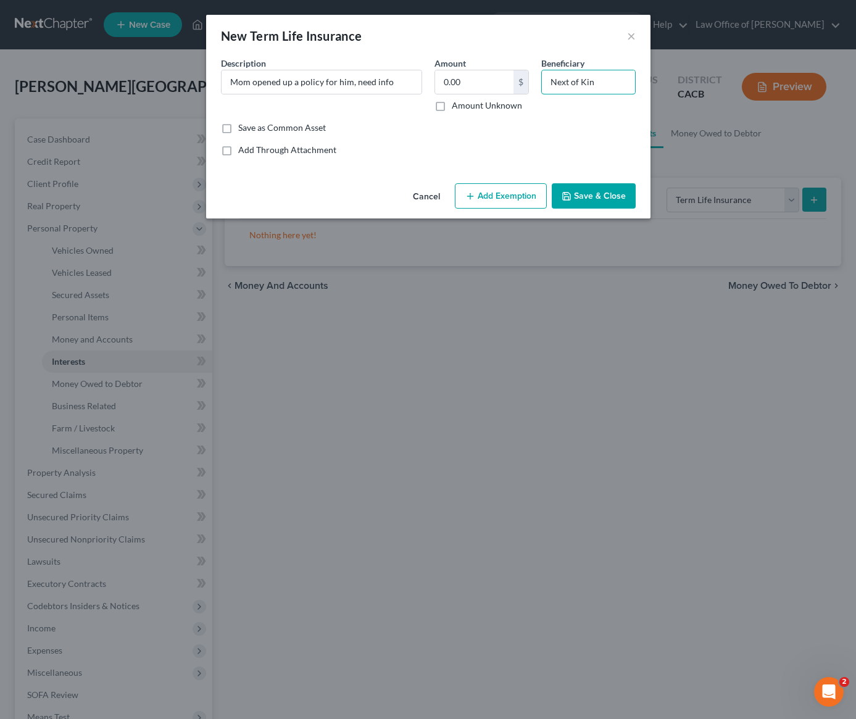
type input "Next of Kin"
click at [605, 196] on button "Save & Close" at bounding box center [594, 196] width 84 height 26
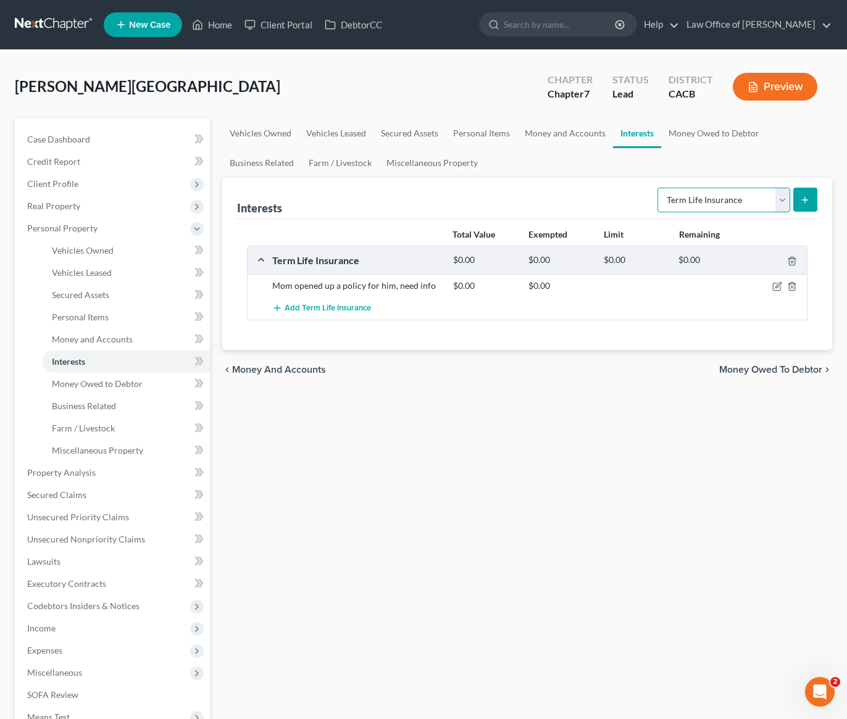
click at [697, 200] on select "Select Interest Type 401K Annuity Bond Education IRA Government Bond Government…" at bounding box center [723, 200] width 133 height 25
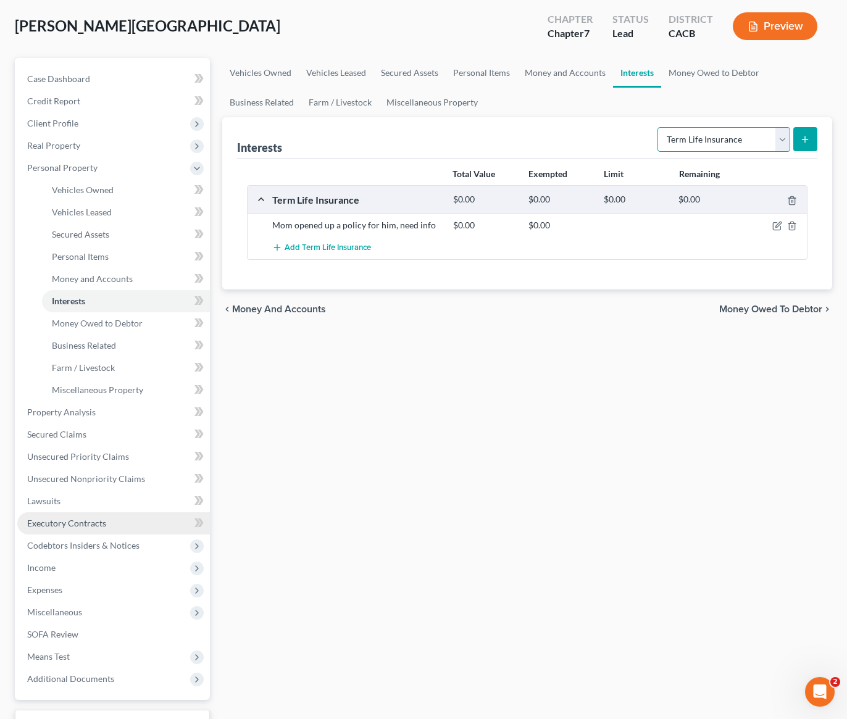
scroll to position [69, 0]
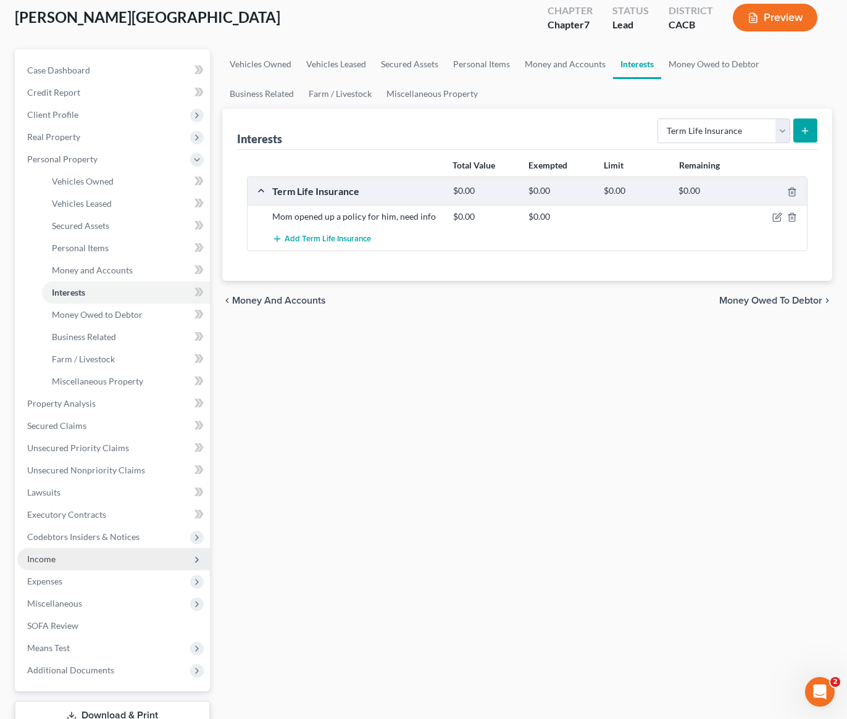
click at [35, 559] on span "Income" at bounding box center [41, 559] width 28 height 10
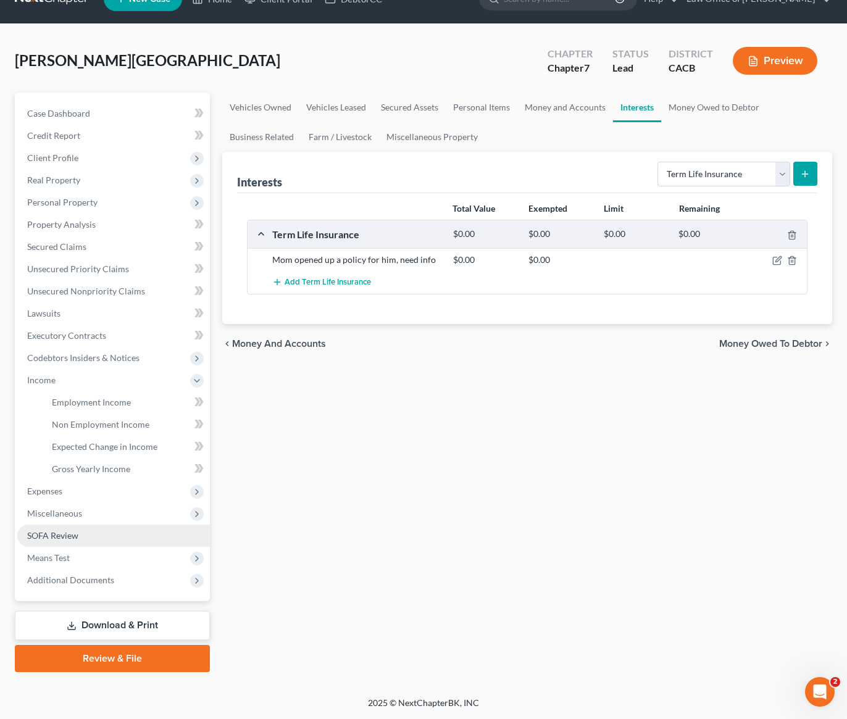
scroll to position [26, 0]
click at [85, 409] on link "Employment Income" at bounding box center [126, 402] width 168 height 22
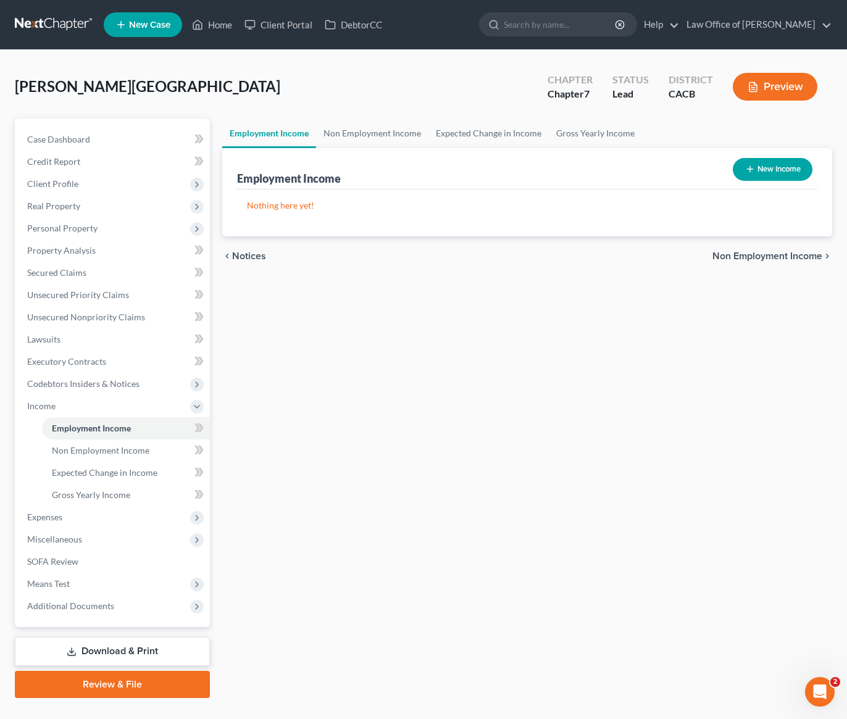
click at [372, 357] on div "Employment Income Non Employment Income Expected Change in Income Gross Yearly …" at bounding box center [527, 408] width 622 height 580
click at [334, 353] on div "Employment Income Non Employment Income Expected Change in Income Gross Yearly …" at bounding box center [527, 408] width 622 height 580
click at [782, 172] on button "New Income" at bounding box center [773, 169] width 80 height 23
select select "0"
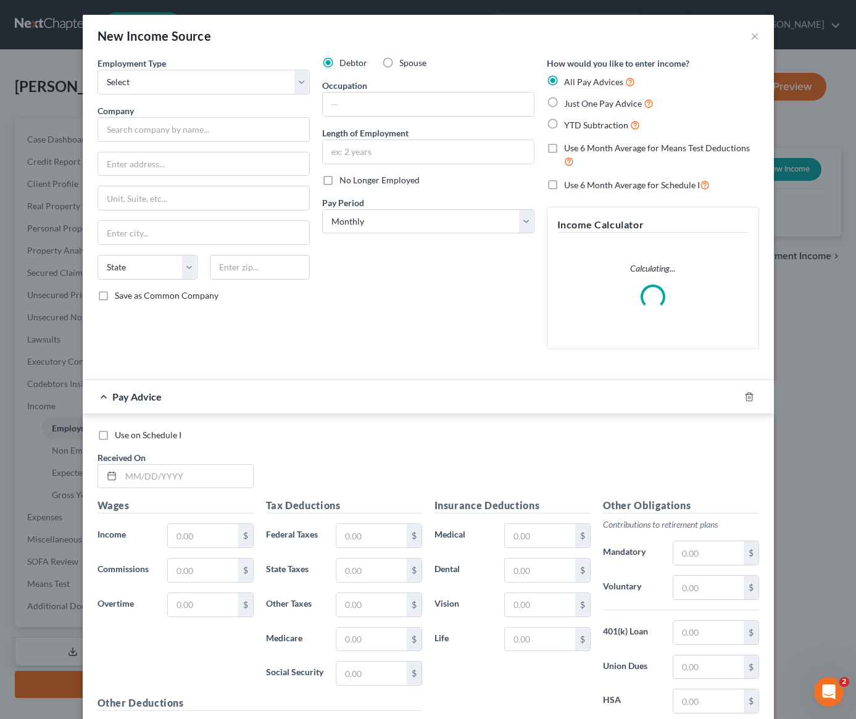
click at [339, 181] on label "No Longer Employed" at bounding box center [379, 180] width 80 height 12
click at [344, 181] on input "No Longer Employed" at bounding box center [348, 178] width 8 height 8
checkbox input "true"
click at [564, 101] on label "Just One Pay Advice" at bounding box center [608, 103] width 89 height 14
click at [569, 101] on input "Just One Pay Advice" at bounding box center [573, 100] width 8 height 8
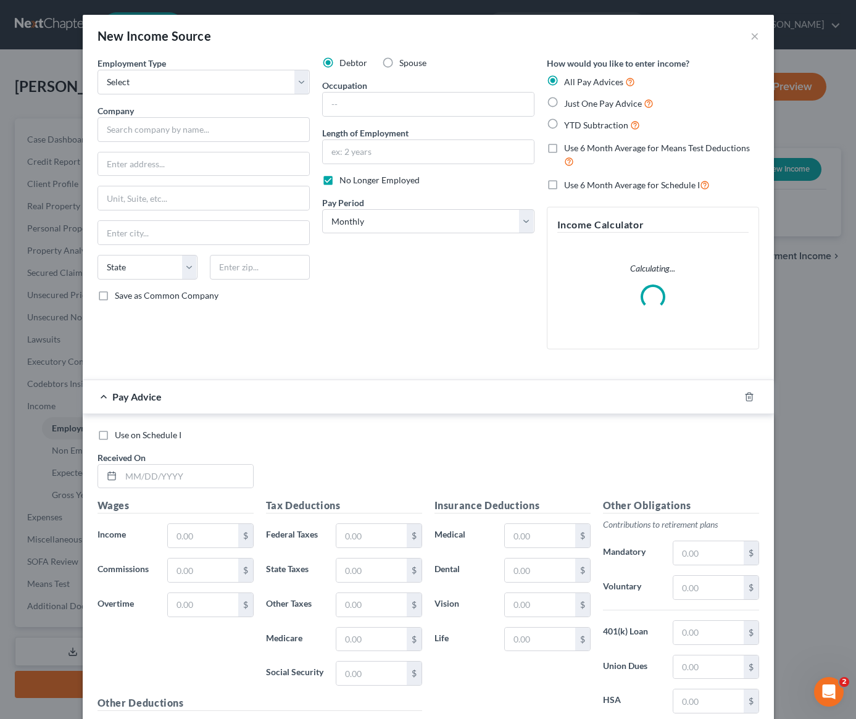
radio input "true"
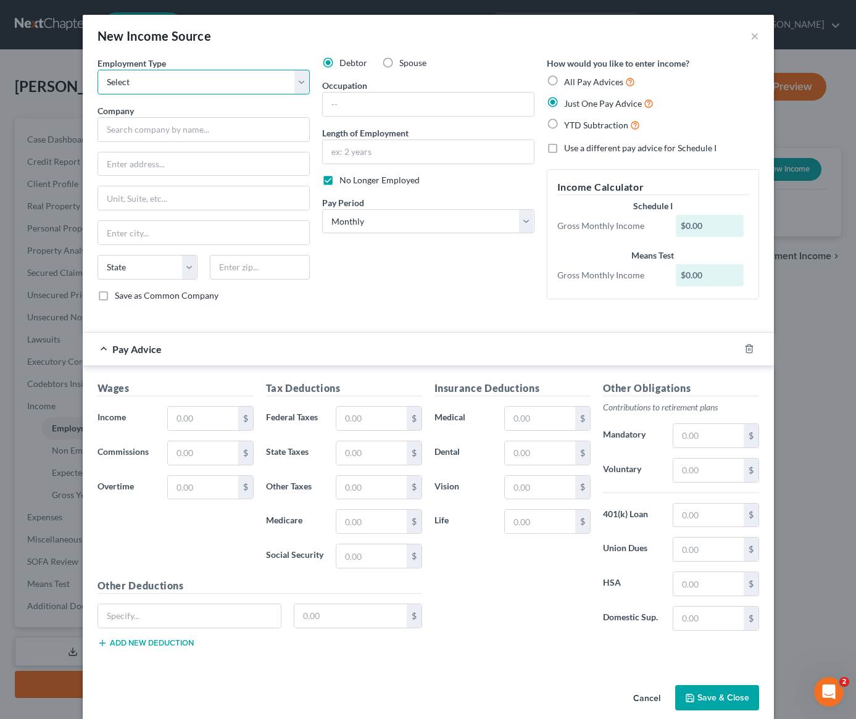
click at [157, 88] on select "Select Full or Part Time Employment Self Employment" at bounding box center [204, 82] width 212 height 25
select select "0"
click at [98, 70] on select "Select Full or Part Time Employment Self Employment" at bounding box center [204, 82] width 212 height 25
click at [410, 103] on input "text" at bounding box center [428, 104] width 211 height 23
type input "Graduate Researcher"
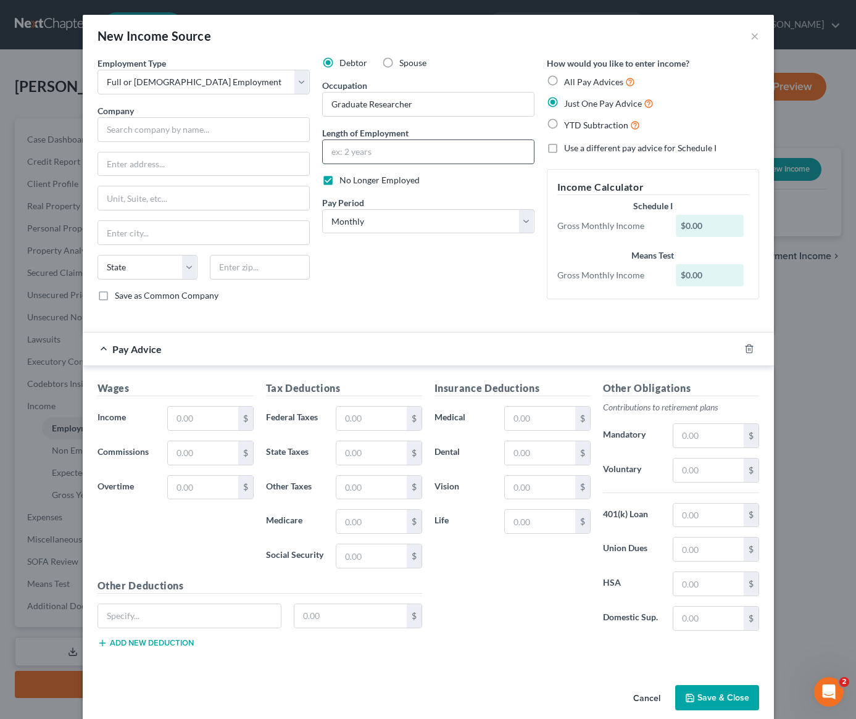
click at [371, 154] on input "text" at bounding box center [428, 151] width 211 height 23
type input "5 years"
click at [209, 133] on input "text" at bounding box center [204, 129] width 212 height 25
type input "University of Chicago"
click at [159, 163] on input "text" at bounding box center [203, 163] width 211 height 23
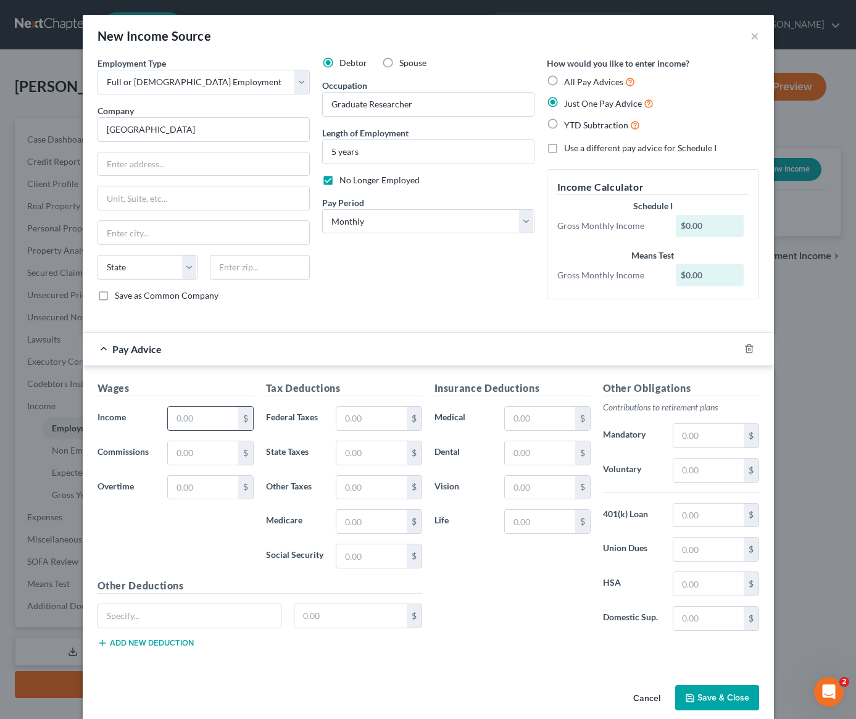
click at [181, 417] on input "text" at bounding box center [203, 418] width 70 height 23
type input "0.00"
click at [182, 160] on input "text" at bounding box center [203, 163] width 211 height 23
type input "5801 S. Ellis Ave"
click at [250, 277] on input "text" at bounding box center [260, 267] width 100 height 25
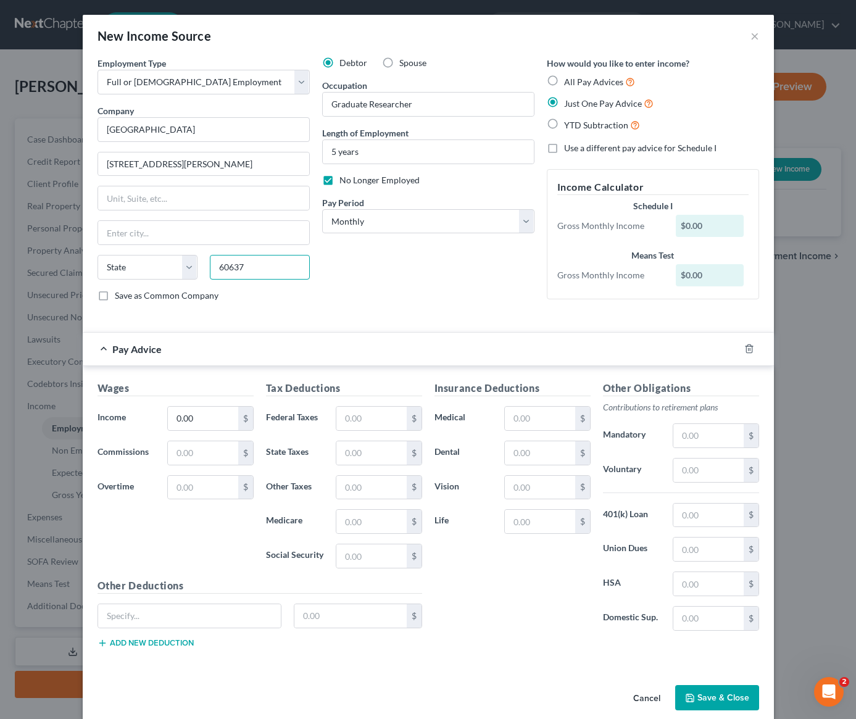
type input "60637"
click at [357, 301] on div "Debtor Spouse Occupation Graduate Researcher Length of Employment 5 years No Lo…" at bounding box center [428, 184] width 225 height 255
type input "Chicago"
select select "14"
drag, startPoint x: 398, startPoint y: 278, endPoint x: 388, endPoint y: 273, distance: 11.0
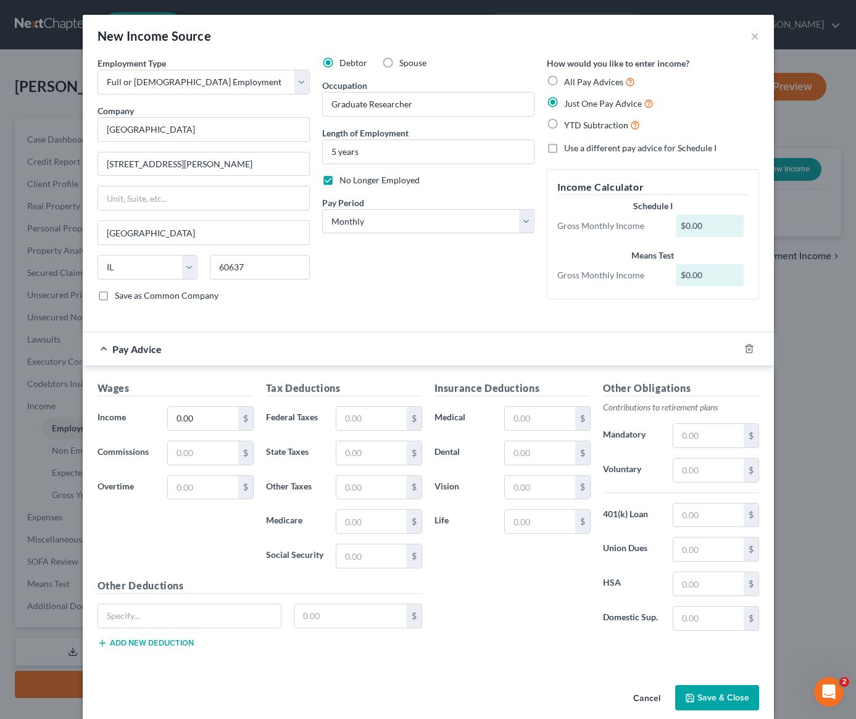
click at [399, 279] on div "Debtor Spouse Occupation Graduate Researcher Length of Employment 5 years No Lo…" at bounding box center [428, 184] width 225 height 255
click at [721, 697] on button "Save & Close" at bounding box center [717, 698] width 84 height 26
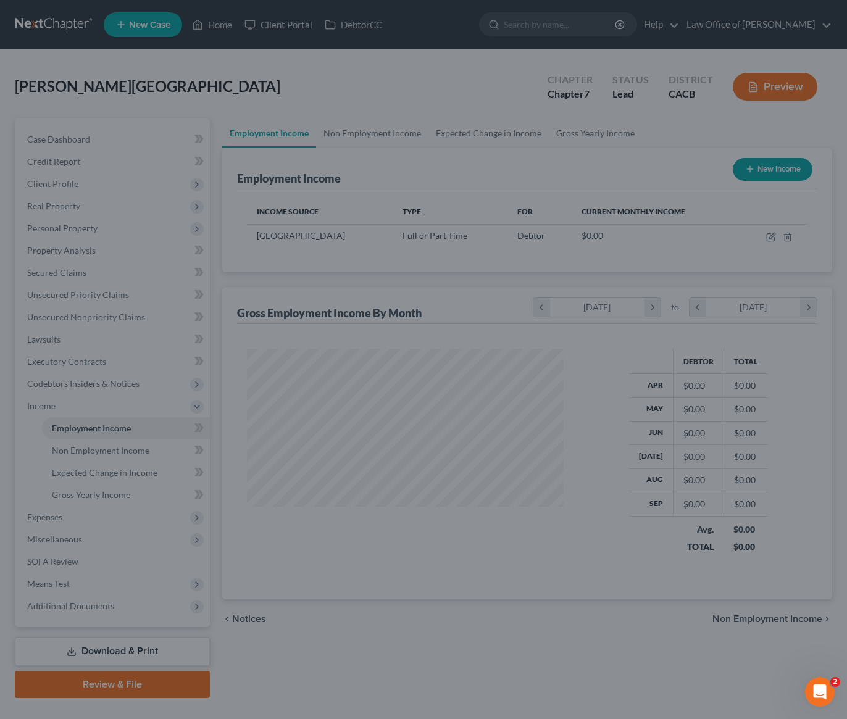
scroll to position [616952, 616831]
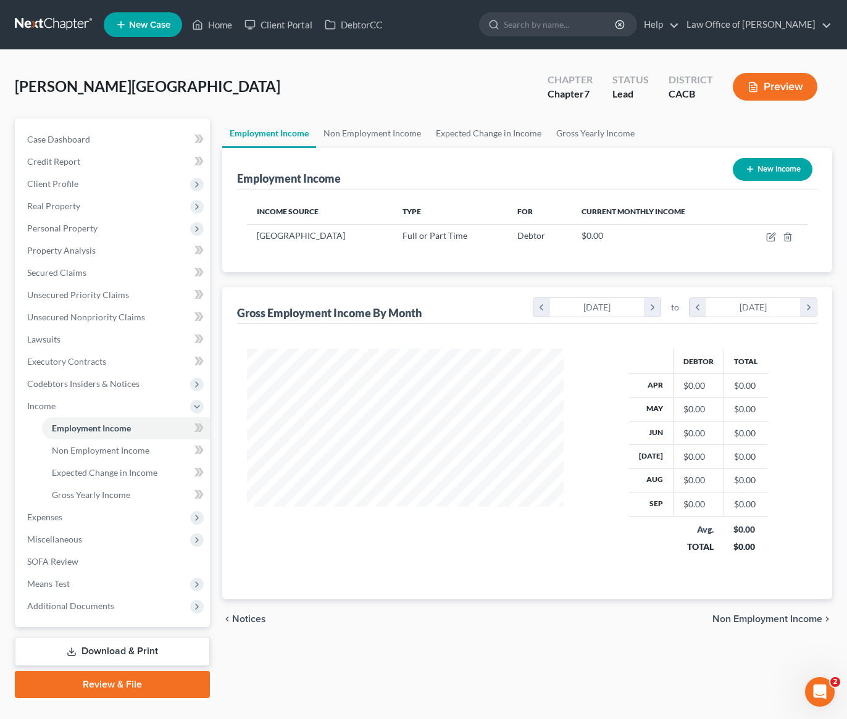
click at [778, 172] on button "New Income" at bounding box center [773, 169] width 80 height 23
select select "0"
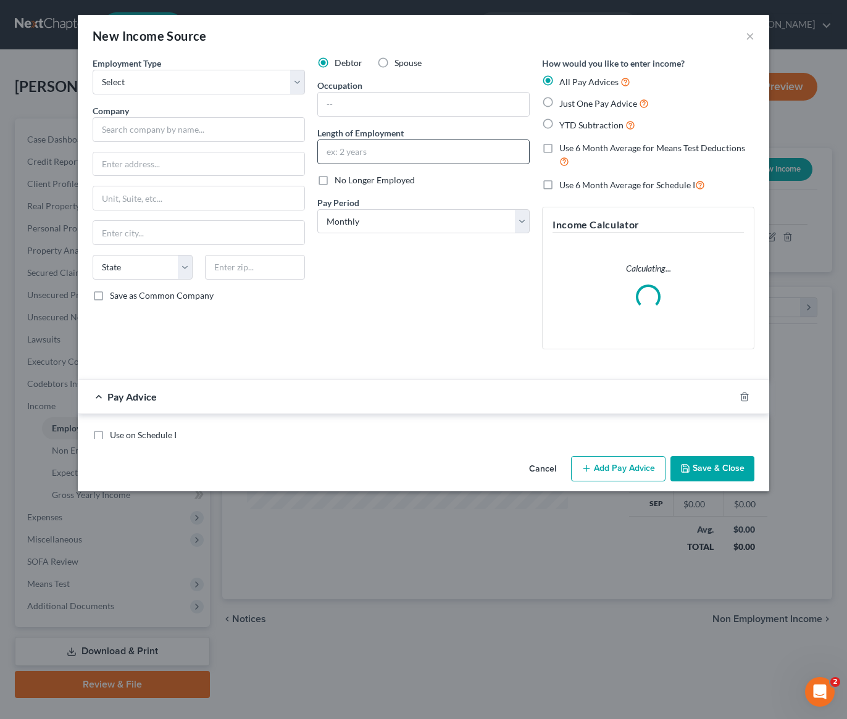
scroll to position [222, 345]
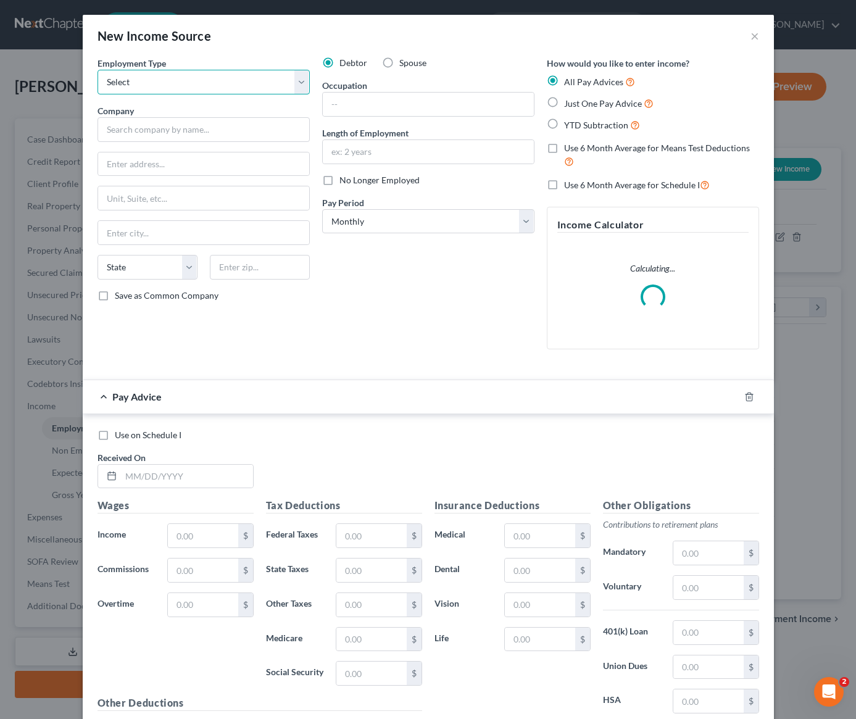
click at [204, 85] on select "Select Full or Part Time Employment Self Employment" at bounding box center [204, 82] width 212 height 25
select select "0"
click at [98, 70] on select "Select Full or Part Time Employment Self Employment" at bounding box center [204, 82] width 212 height 25
click at [167, 128] on input "text" at bounding box center [204, 129] width 212 height 25
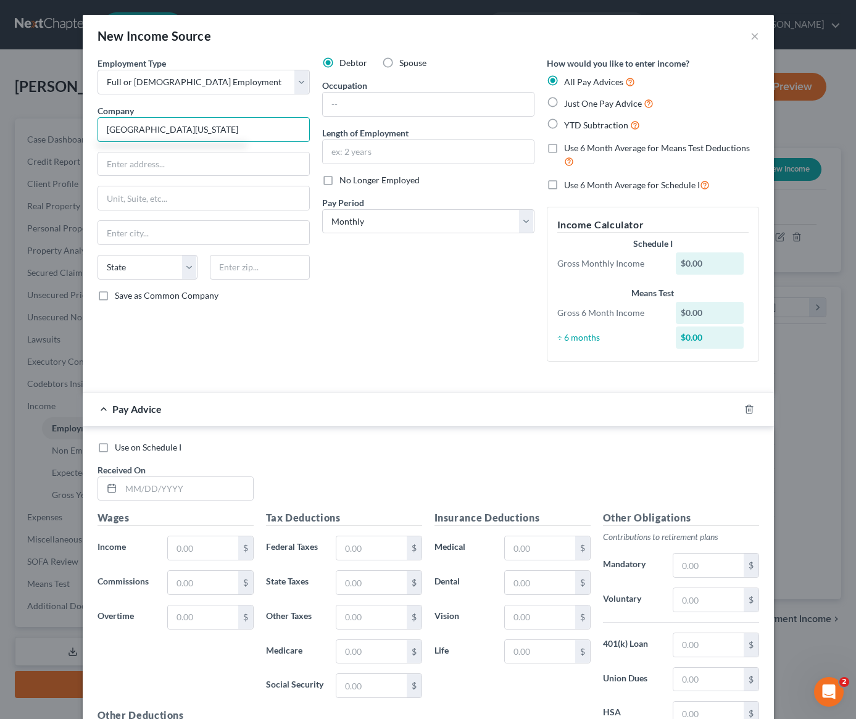
type input "university of Michigan"
click at [564, 104] on label "Just One Pay Advice" at bounding box center [608, 103] width 89 height 14
click at [569, 104] on input "Just One Pay Advice" at bounding box center [573, 100] width 8 height 8
radio input "true"
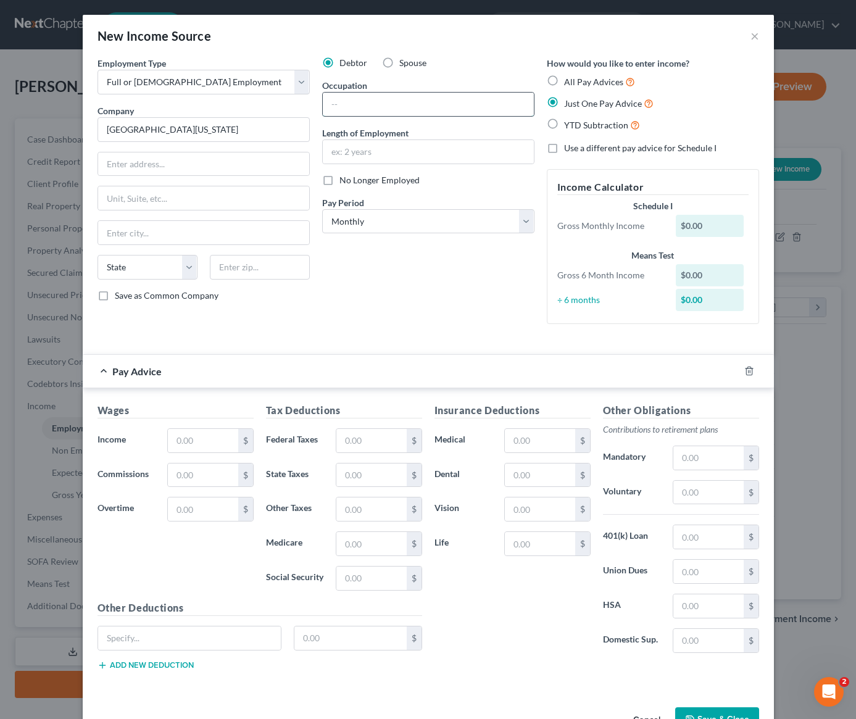
click at [465, 101] on input "text" at bounding box center [428, 104] width 211 height 23
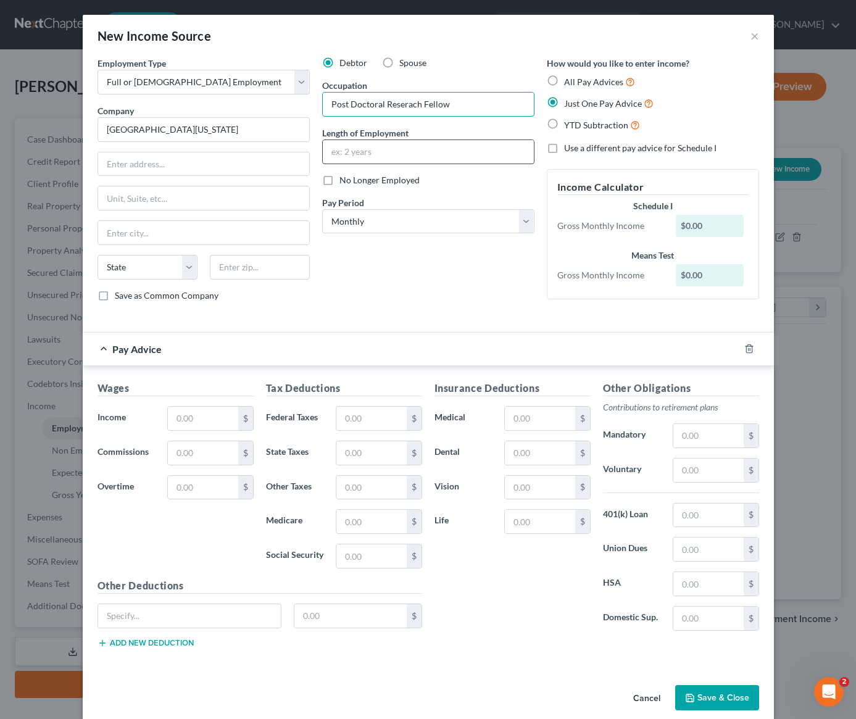
type input "Post Doctoral Reserach Fellow"
click at [444, 148] on input "text" at bounding box center [428, 151] width 211 height 23
type input "started 10/14/25"
click at [205, 422] on input "text" at bounding box center [203, 418] width 70 height 23
type input "0.00"
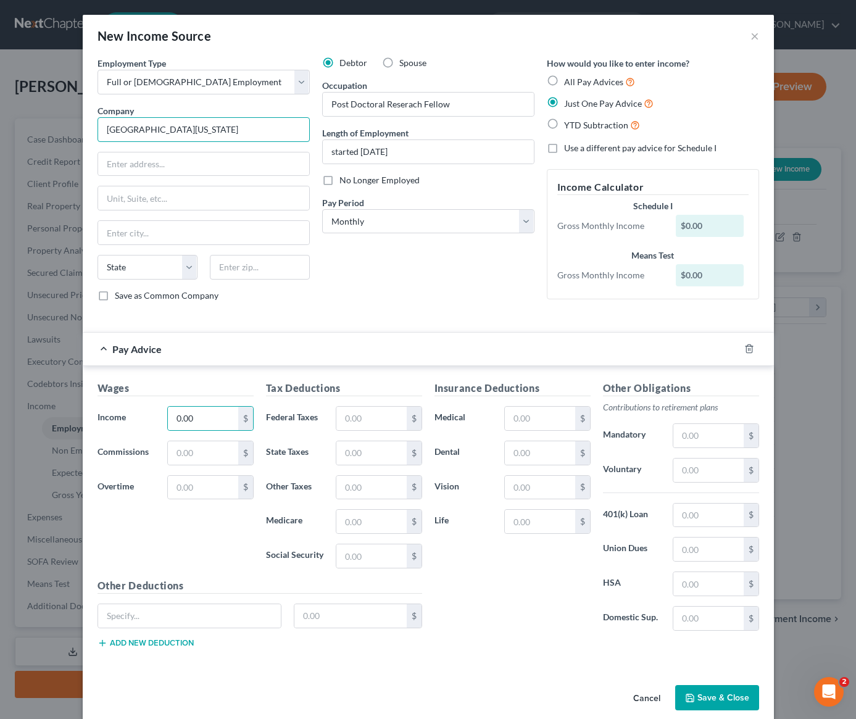
click at [106, 133] on input "university of Michigan" at bounding box center [204, 129] width 212 height 25
click at [162, 164] on input "text" at bounding box center [203, 163] width 211 height 23
click at [211, 144] on div "Employment Type * Select Full or Part Time Employment Self Employment Company *…" at bounding box center [203, 184] width 225 height 255
click at [214, 135] on input "University of Michigan" at bounding box center [204, 129] width 212 height 25
type input "University of Michigan (Remote)"
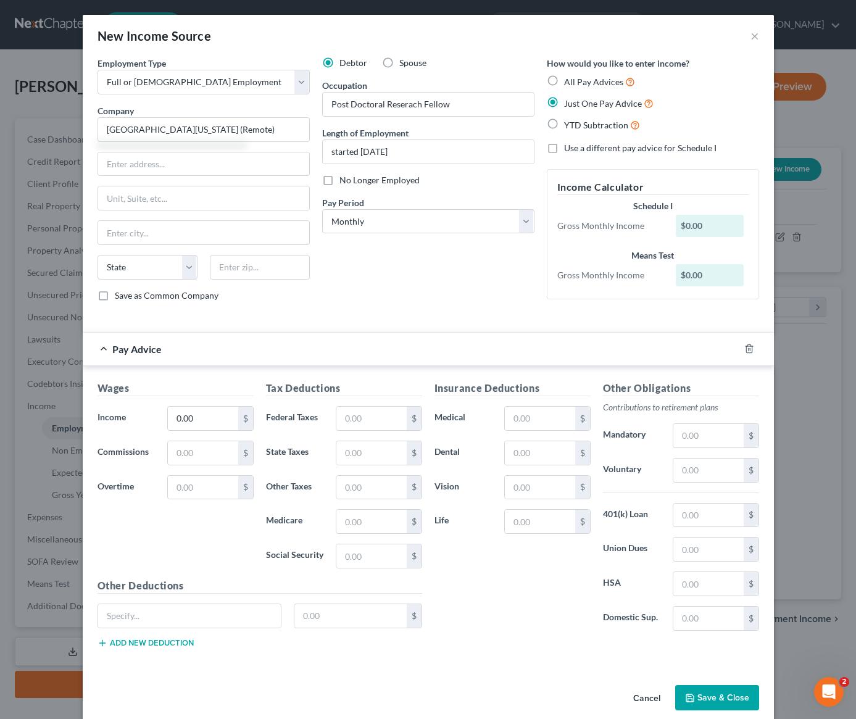
click at [709, 699] on button "Save & Close" at bounding box center [717, 698] width 84 height 26
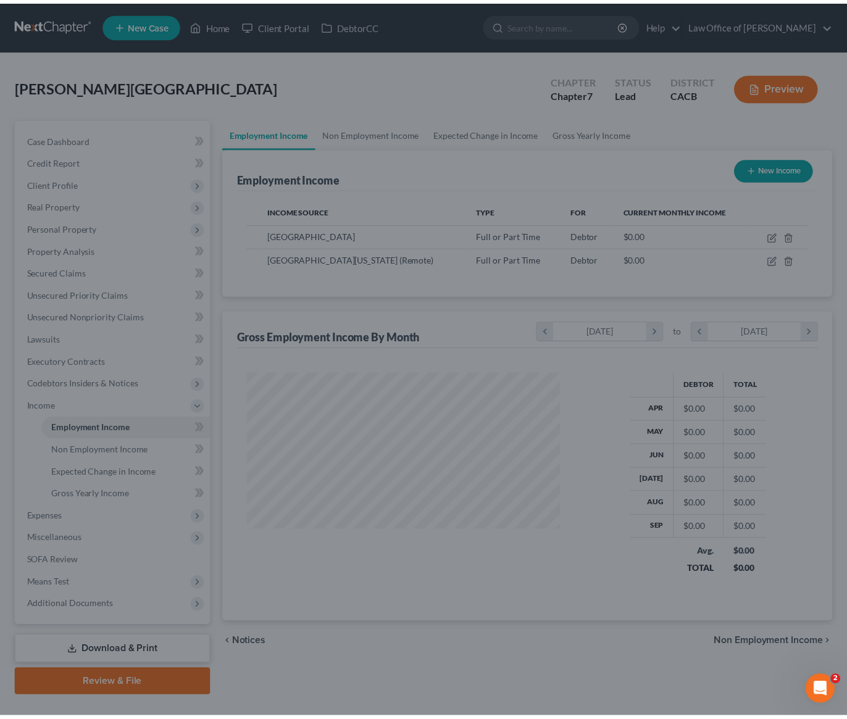
scroll to position [616952, 616831]
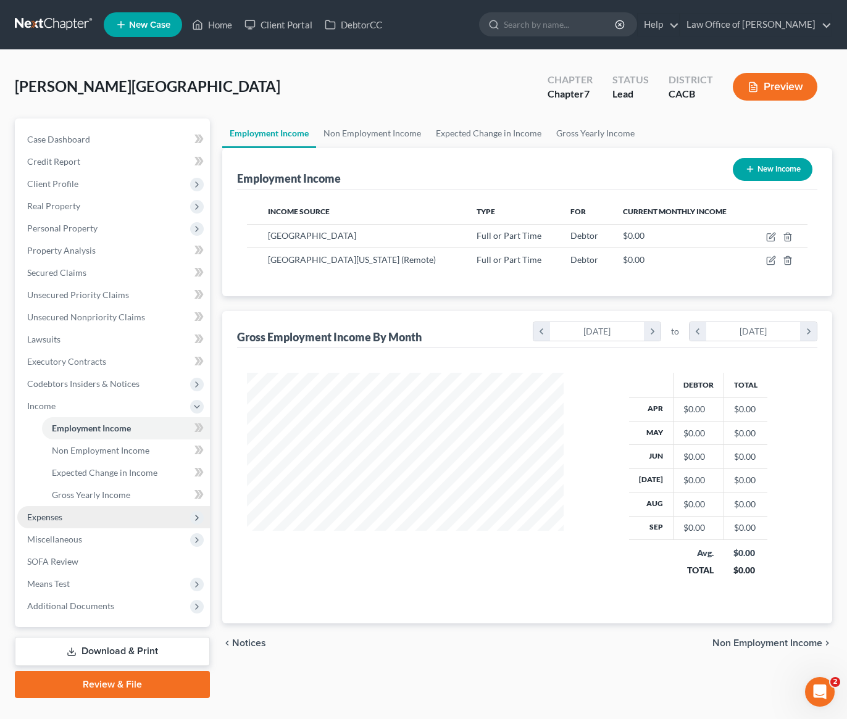
click at [56, 516] on span "Expenses" at bounding box center [44, 517] width 35 height 10
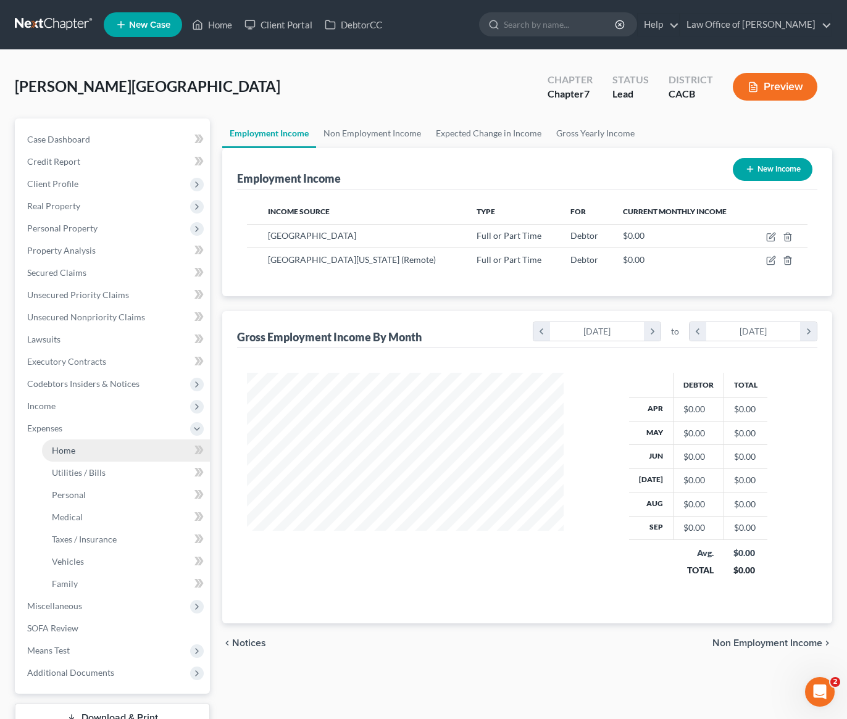
click at [61, 452] on span "Home" at bounding box center [63, 450] width 23 height 10
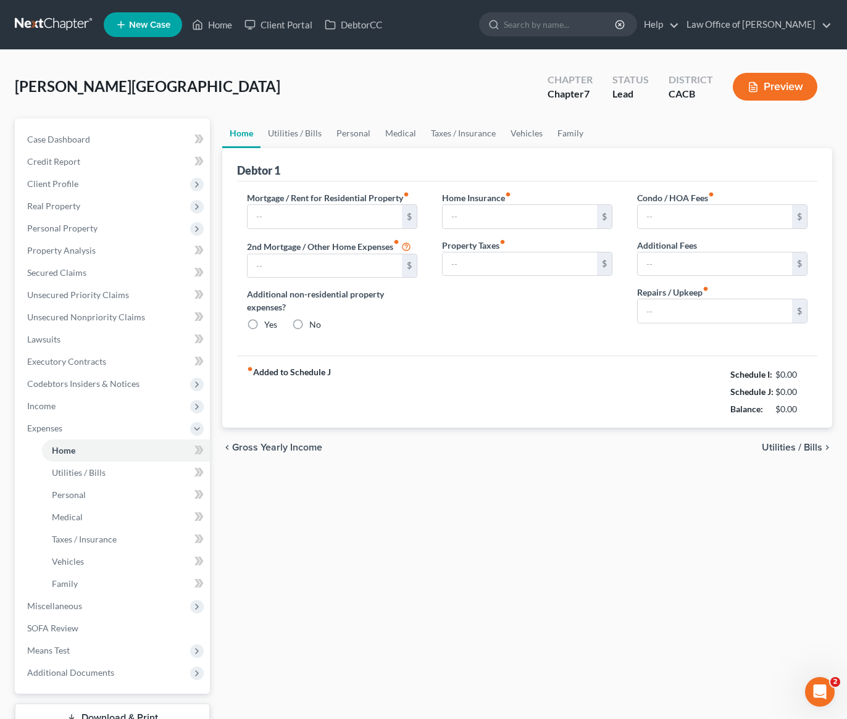
type input "0.00"
radio input "true"
type input "0.00"
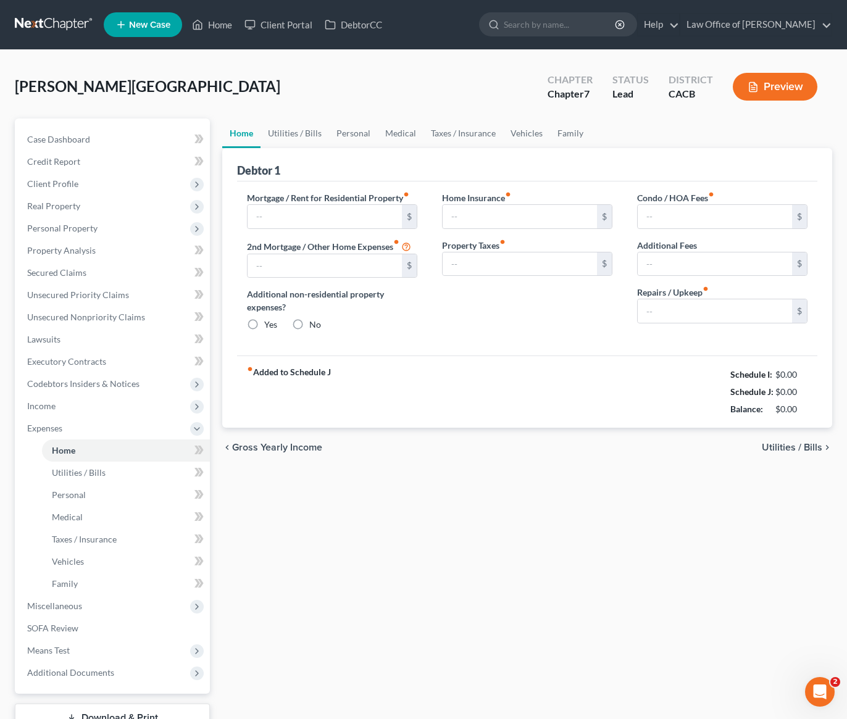
type input "0.00"
click at [337, 223] on input "text" at bounding box center [324, 216] width 154 height 23
type input "1,900"
click at [294, 139] on link "Utilities / Bills" at bounding box center [294, 133] width 69 height 30
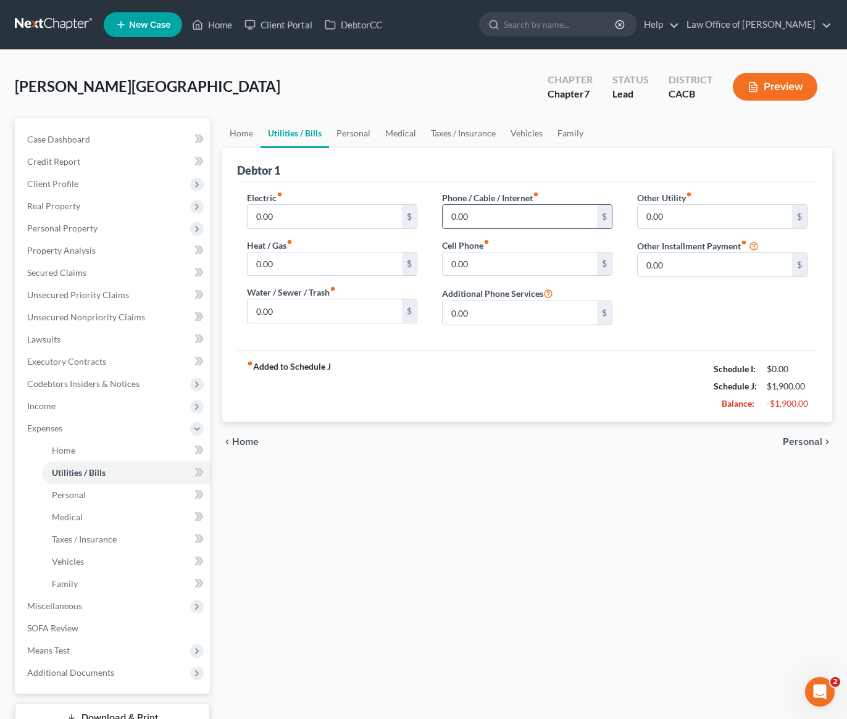
click at [504, 214] on input "0.00" at bounding box center [520, 216] width 154 height 23
click at [487, 263] on input "0.00" at bounding box center [520, 263] width 154 height 23
click at [485, 402] on div "fiber_manual_record Added to Schedule J Schedule I: $0.00 Schedule J: $1,900.00…" at bounding box center [527, 386] width 580 height 72
click at [362, 132] on link "Personal" at bounding box center [353, 133] width 49 height 30
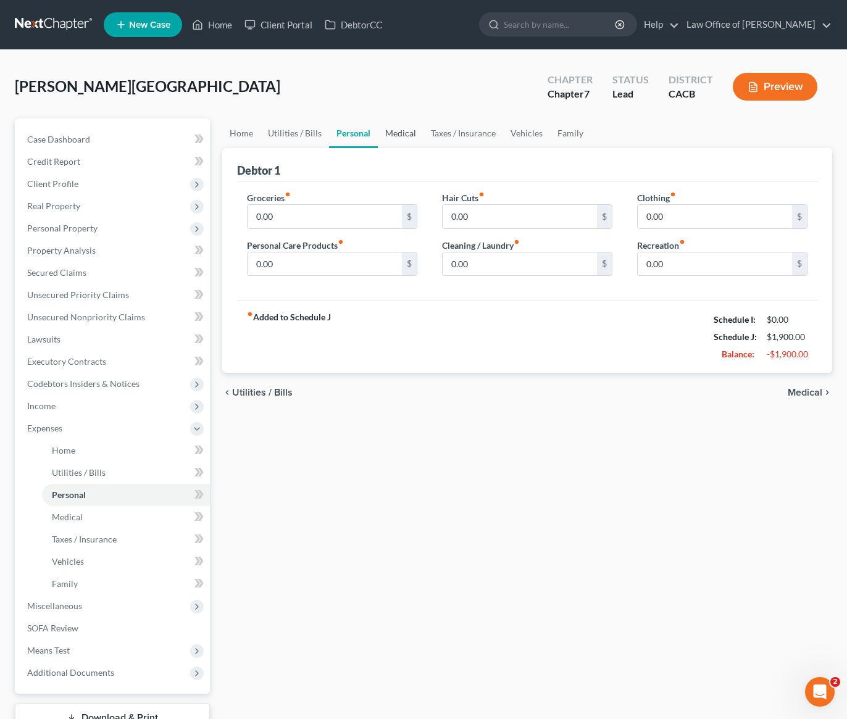
click at [401, 136] on link "Medical" at bounding box center [401, 133] width 46 height 30
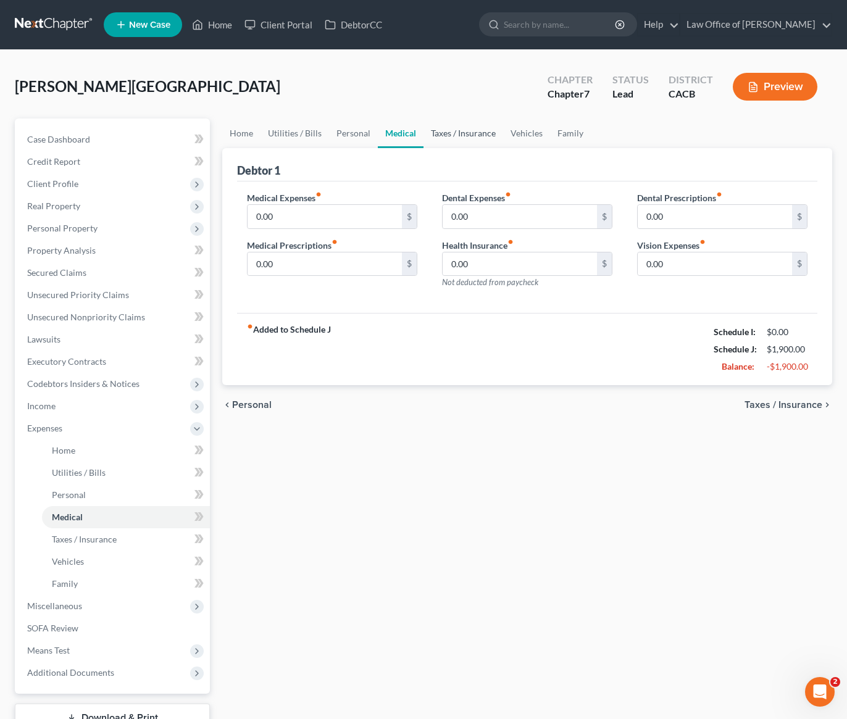
click at [449, 135] on link "Taxes / Insurance" at bounding box center [463, 133] width 80 height 30
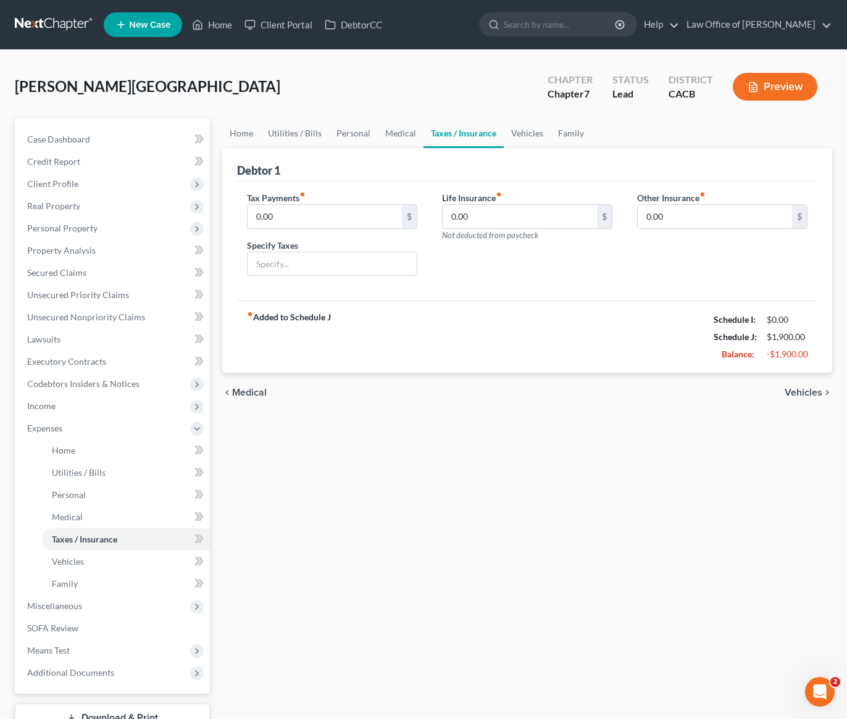
click at [447, 299] on div "Tax Payments fiber_manual_record 0.00 $ Specify Taxes Life Insurance fiber_manu…" at bounding box center [527, 241] width 580 height 120
drag, startPoint x: 446, startPoint y: 296, endPoint x: 446, endPoint y: 303, distance: 7.4
click at [446, 302] on div "Debtor 1 Tax Payments fiber_manual_record 0.00 $ Specify Taxes Life Insurance f…" at bounding box center [527, 260] width 610 height 225
click at [446, 303] on div "fiber_manual_record Added to Schedule J Schedule I: $0.00 Schedule J: $1,900.00…" at bounding box center [527, 337] width 580 height 72
click at [502, 312] on div "fiber_manual_record Added to Schedule J Schedule I: $0.00 Schedule J: $1,900.00…" at bounding box center [527, 337] width 580 height 72
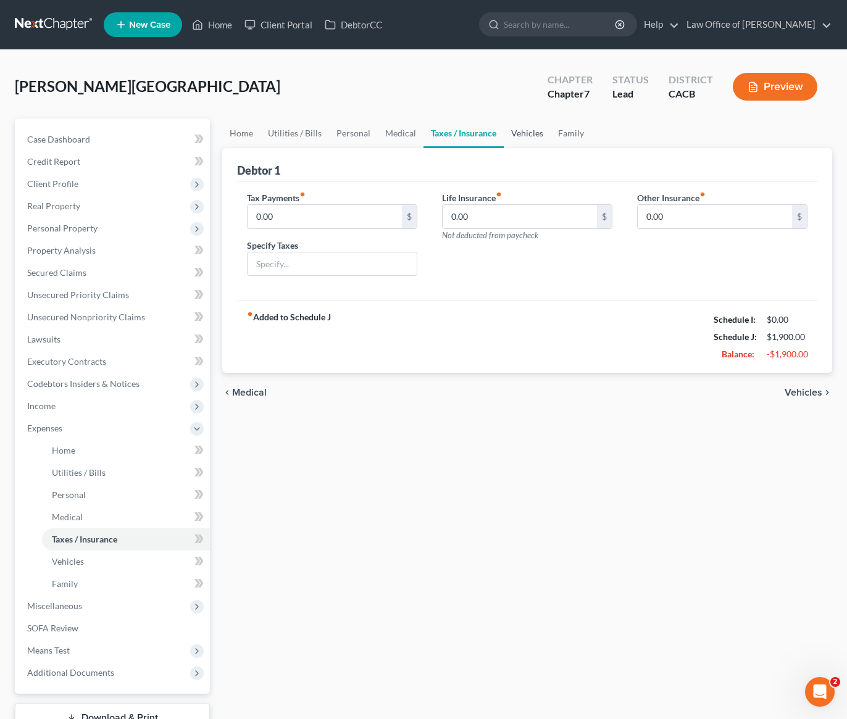
click at [533, 128] on link "Vehicles" at bounding box center [527, 133] width 47 height 30
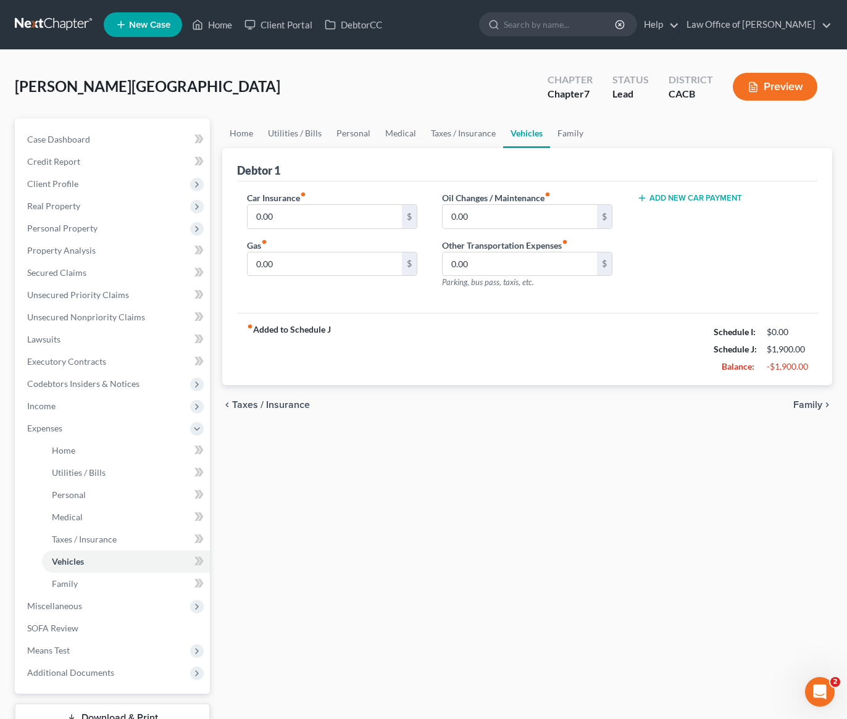
click at [378, 332] on div "fiber_manual_record Added to Schedule J Schedule I: $0.00 Schedule J: $1,900.00…" at bounding box center [527, 349] width 580 height 72
click at [491, 268] on input "0.00" at bounding box center [520, 263] width 154 height 23
type input "1"
type input "200"
click at [417, 496] on div "Home Utilities / Bills Personal Medical Taxes / Insurance Vehicles Family Debto…" at bounding box center [527, 441] width 622 height 646
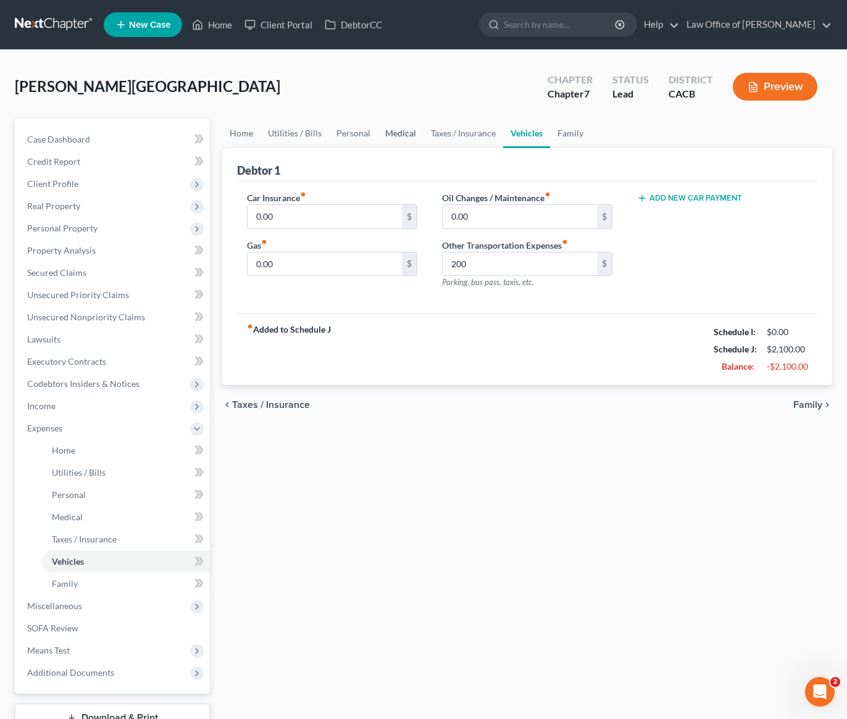
click at [399, 122] on link "Medical" at bounding box center [401, 133] width 46 height 30
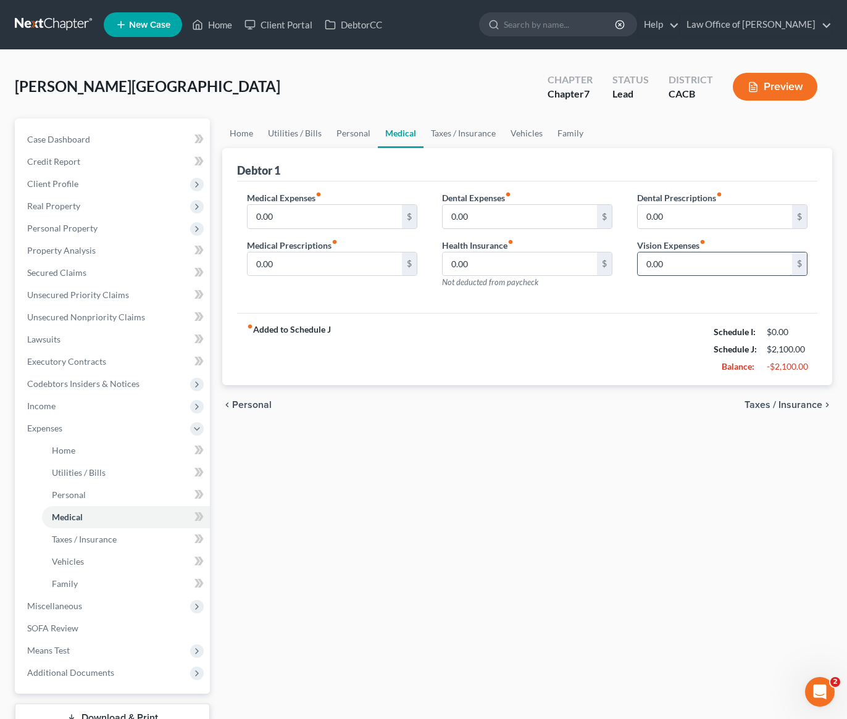
click at [688, 270] on input "0.00" at bounding box center [715, 263] width 154 height 23
click at [660, 303] on div "Medical Expenses fiber_manual_record 0.00 $ Medical Prescriptions fiber_manual_…" at bounding box center [527, 247] width 580 height 132
drag, startPoint x: 317, startPoint y: 328, endPoint x: 284, endPoint y: 328, distance: 32.7
click at [284, 328] on strong "fiber_manual_record Added to Schedule J" at bounding box center [289, 349] width 84 height 52
click at [323, 333] on strong "fiber_manual_record Added to Schedule J" at bounding box center [289, 349] width 84 height 52
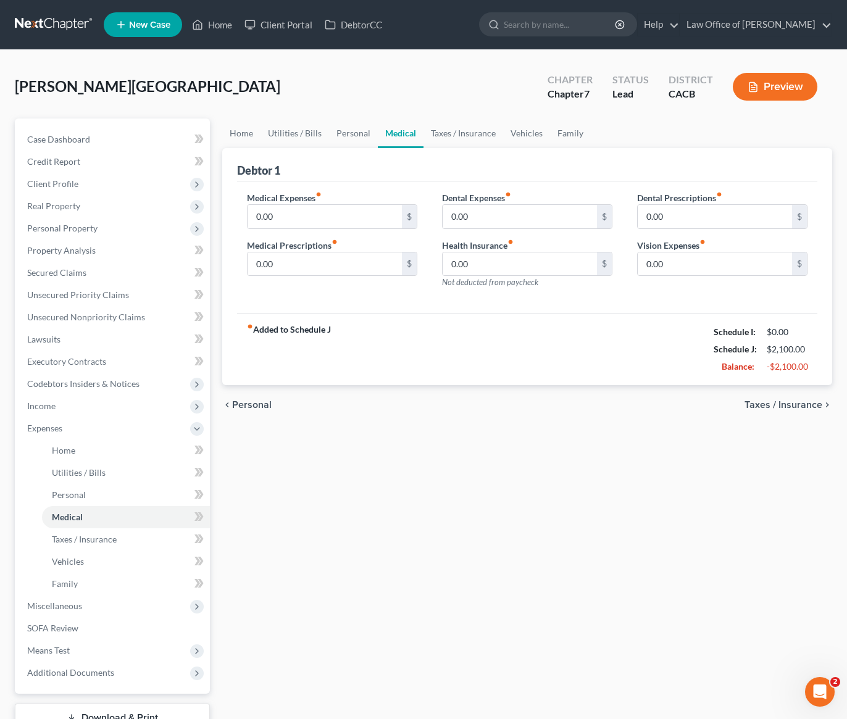
drag, startPoint x: 336, startPoint y: 331, endPoint x: 276, endPoint y: 333, distance: 59.3
click at [265, 330] on div "fiber_manual_record Added to Schedule J Schedule I: $0.00 Schedule J: $2,100.00…" at bounding box center [527, 349] width 580 height 72
click at [351, 353] on div "fiber_manual_record Added to Schedule J Schedule I: $0.00 Schedule J: $2,100.00…" at bounding box center [527, 349] width 580 height 72
click at [371, 344] on div "fiber_manual_record Added to Schedule J Schedule I: $0.00 Schedule J: $2,100.00…" at bounding box center [527, 349] width 580 height 72
click at [472, 131] on link "Taxes / Insurance" at bounding box center [463, 133] width 80 height 30
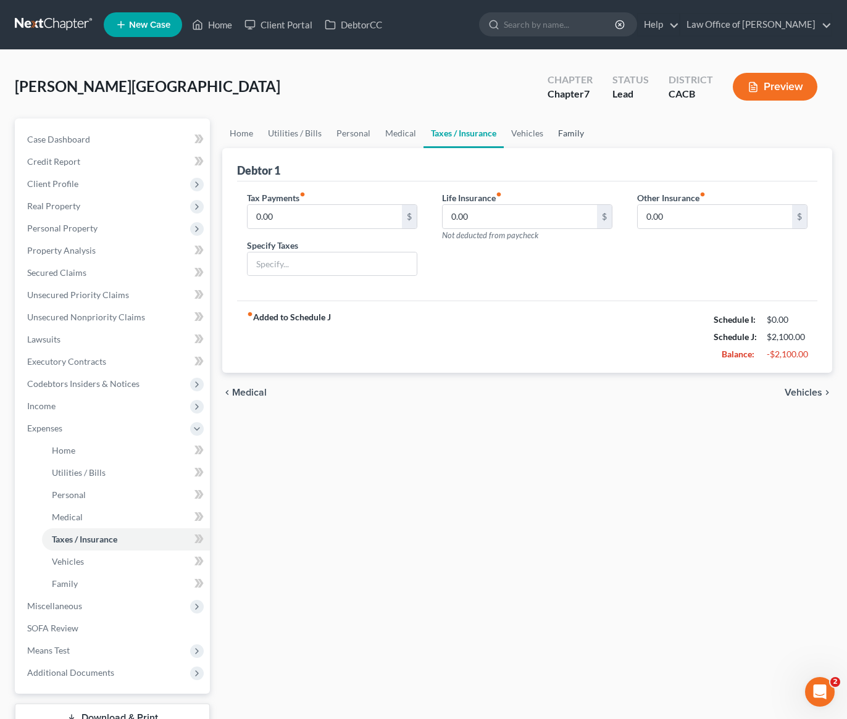
click at [565, 139] on link "Family" at bounding box center [571, 133] width 41 height 30
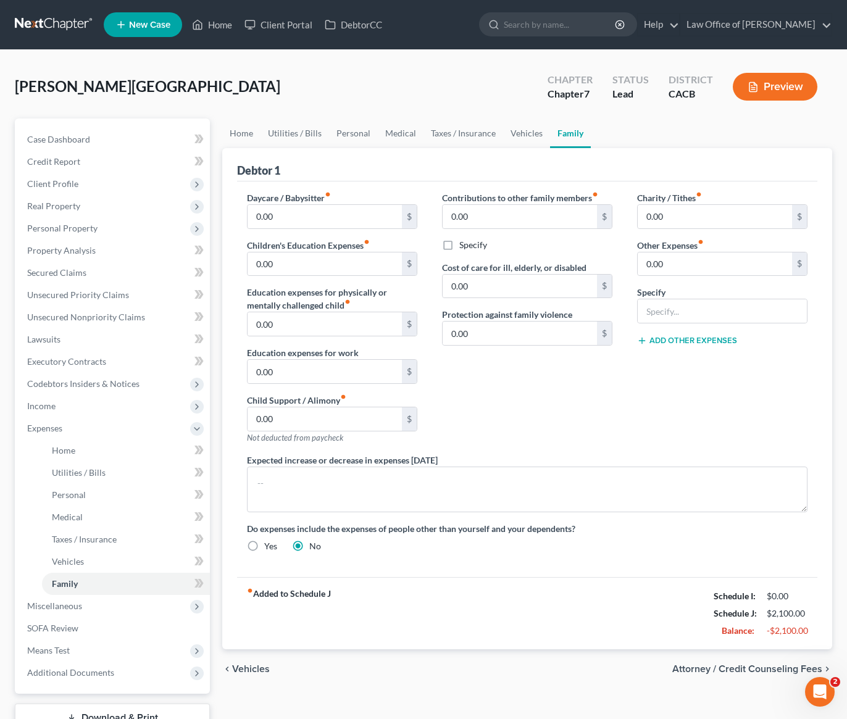
click at [594, 427] on div "Contributions to other family members fiber_manual_record 0.00 $ Specify Cost o…" at bounding box center [527, 322] width 195 height 262
click at [692, 260] on input "0.00" at bounding box center [715, 263] width 154 height 23
click at [680, 310] on input "text" at bounding box center [722, 310] width 169 height 23
type input "Travel for work"
click at [697, 260] on input "0.00" at bounding box center [715, 263] width 154 height 23
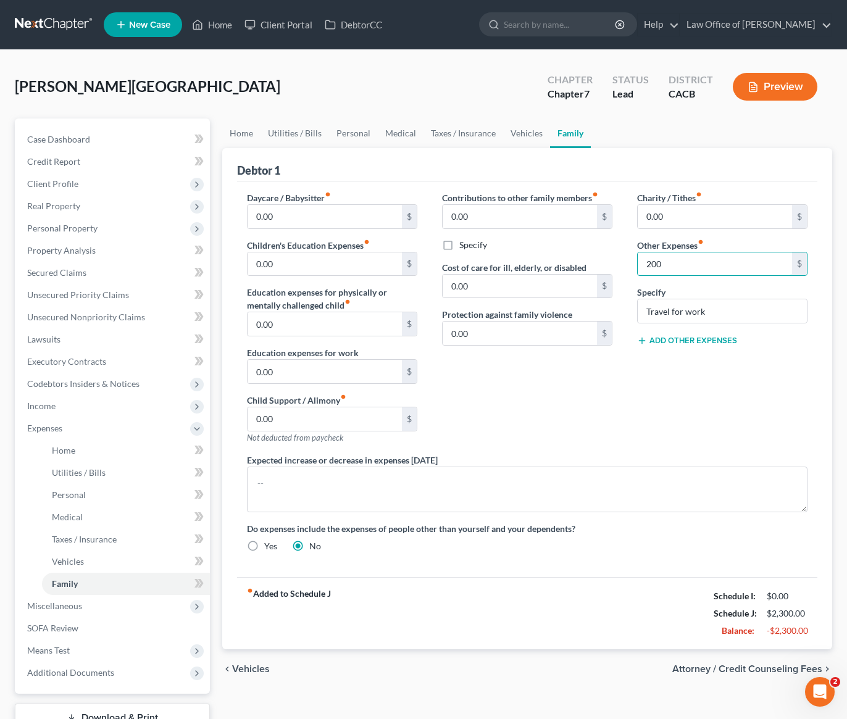
type input "200"
click at [625, 421] on div "Charity / Tithes fiber_manual_record 0.00 $ Other Expenses fiber_manual_record …" at bounding box center [722, 322] width 195 height 262
click at [241, 127] on link "Home" at bounding box center [241, 133] width 38 height 30
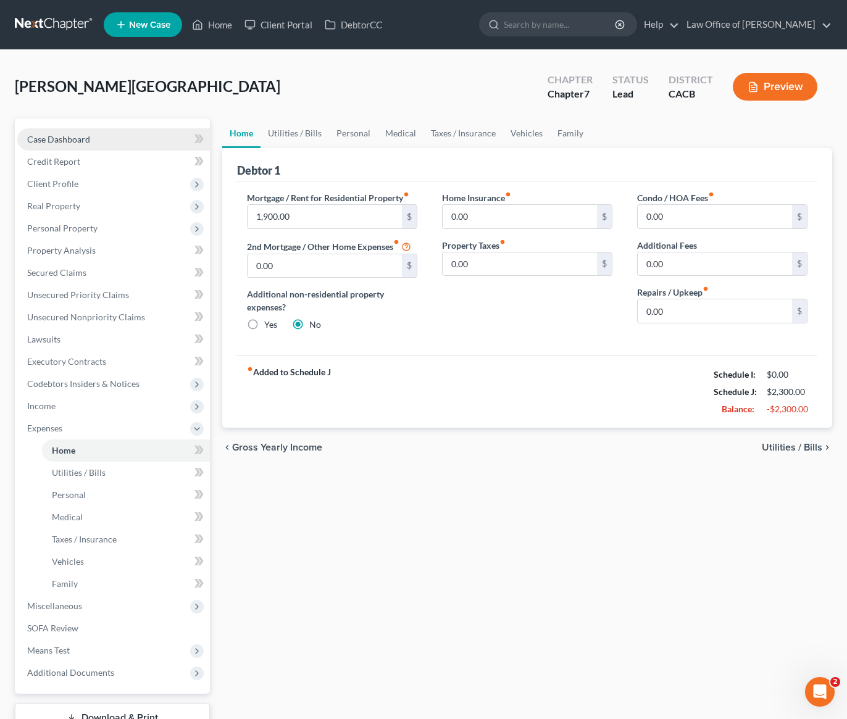
click at [85, 135] on span "Case Dashboard" at bounding box center [58, 139] width 63 height 10
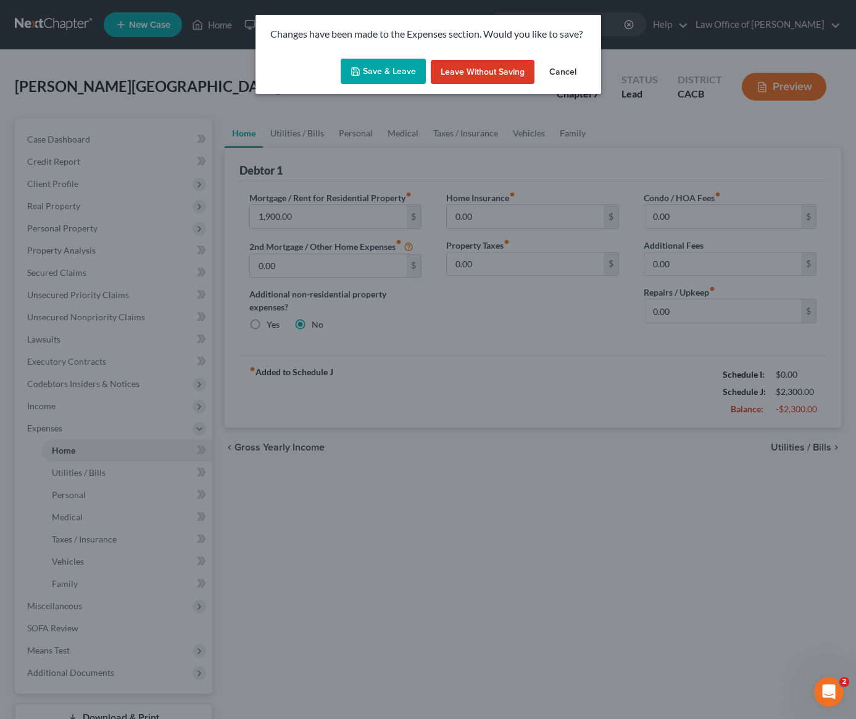
click at [396, 68] on button "Save & Leave" at bounding box center [383, 72] width 85 height 26
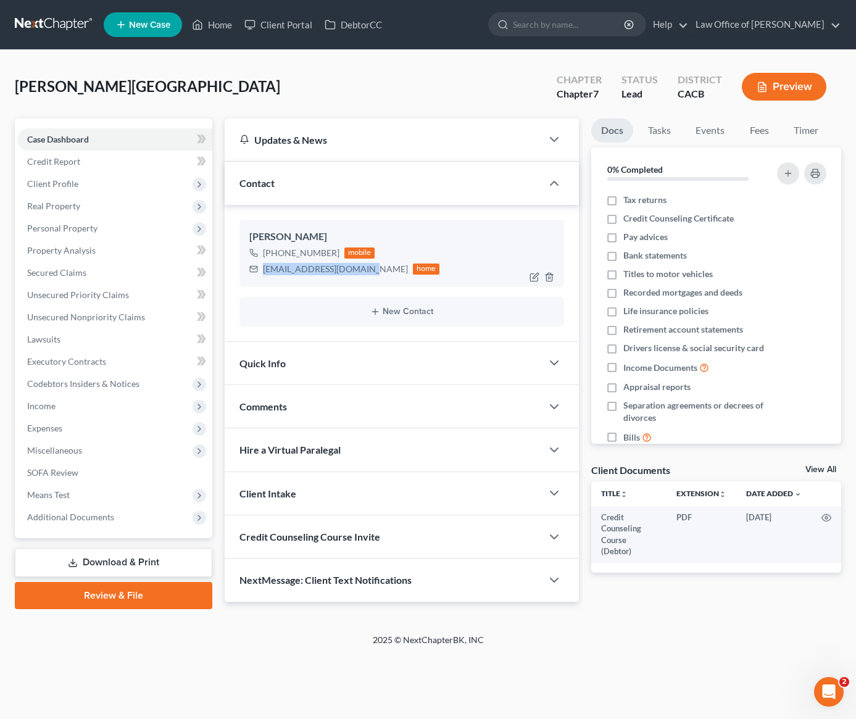
drag, startPoint x: 360, startPoint y: 270, endPoint x: 264, endPoint y: 274, distance: 97.0
click at [264, 274] on div "armun.liaghat@gmail.com home" at bounding box center [344, 269] width 191 height 16
copy div "armun.liaghat@gmail.com"
click at [275, 99] on div "Liaghat, Armun Upgraded Chapter Chapter 7 Status Lead District CACB Preview" at bounding box center [428, 92] width 826 height 54
click at [65, 180] on span "Client Profile" at bounding box center [52, 183] width 51 height 10
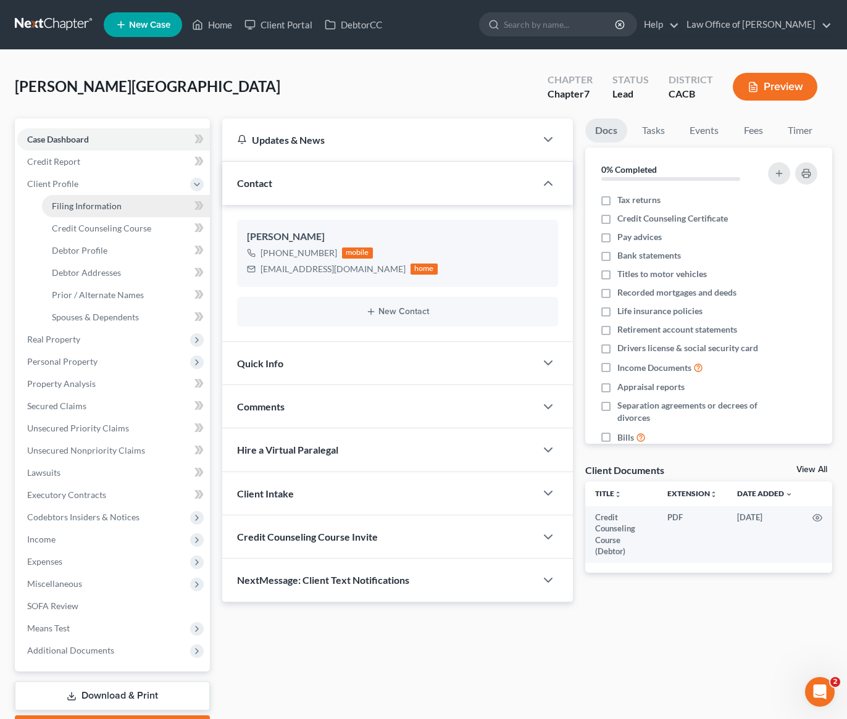
click at [69, 210] on link "Filing Information" at bounding box center [126, 206] width 168 height 22
select select "1"
select select "0"
select select "7"
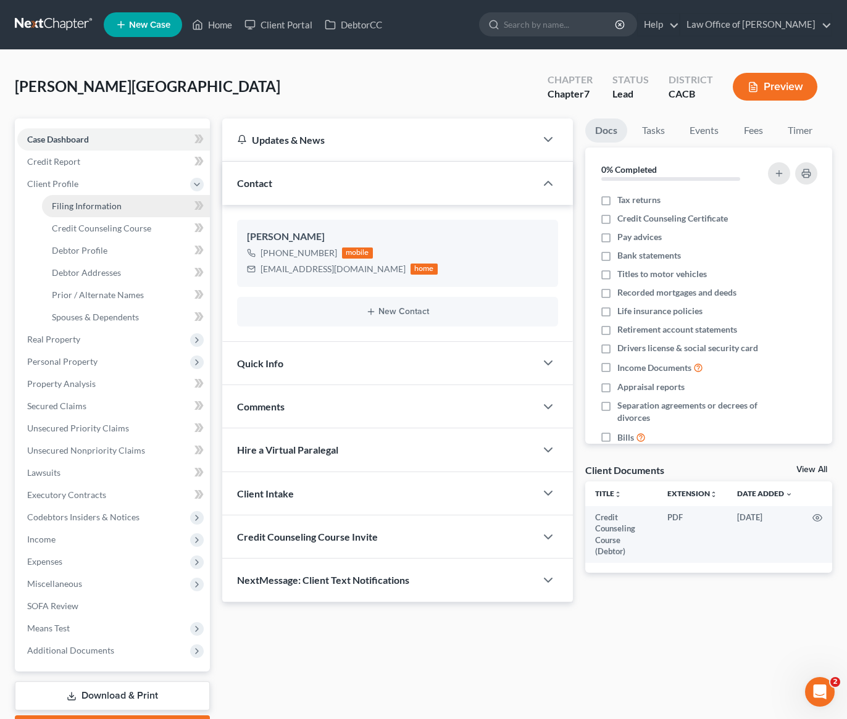
select select "0"
select select "4"
select select "0"
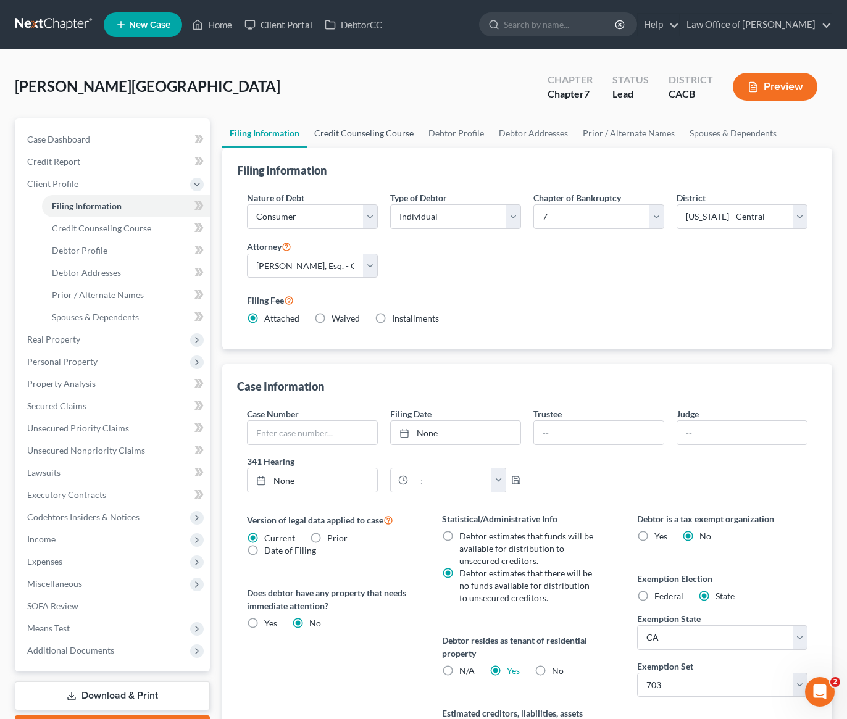
click at [372, 129] on link "Credit Counseling Course" at bounding box center [364, 133] width 114 height 30
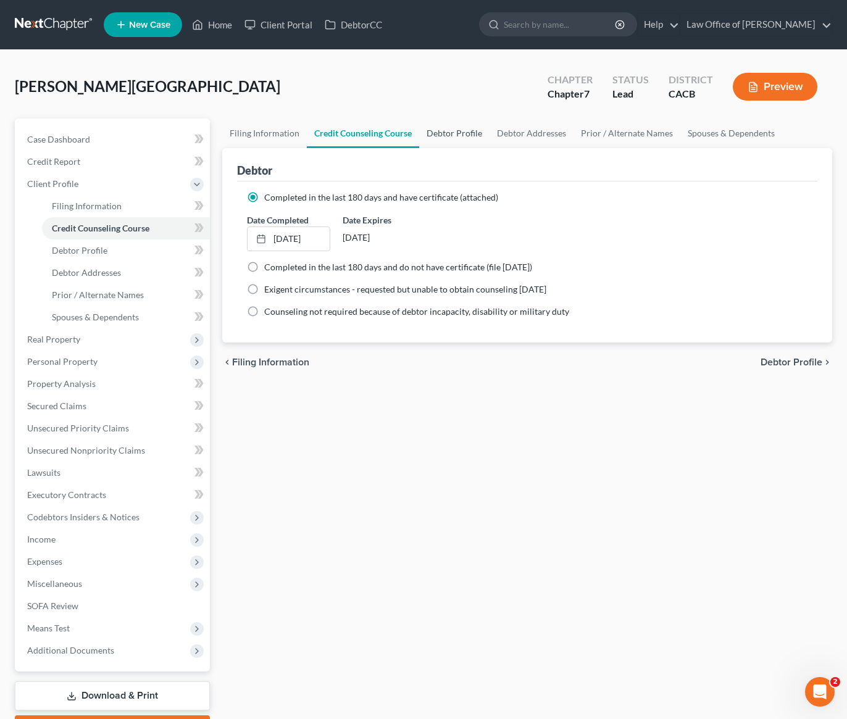
click at [446, 134] on link "Debtor Profile" at bounding box center [454, 133] width 70 height 30
select select "0"
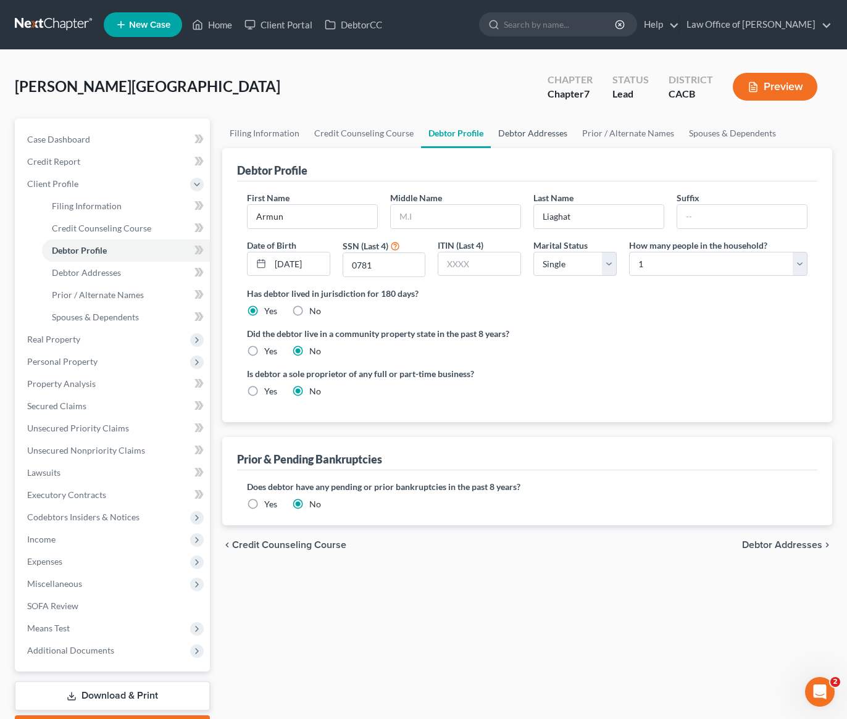
click at [530, 141] on link "Debtor Addresses" at bounding box center [533, 133] width 84 height 30
select select "0"
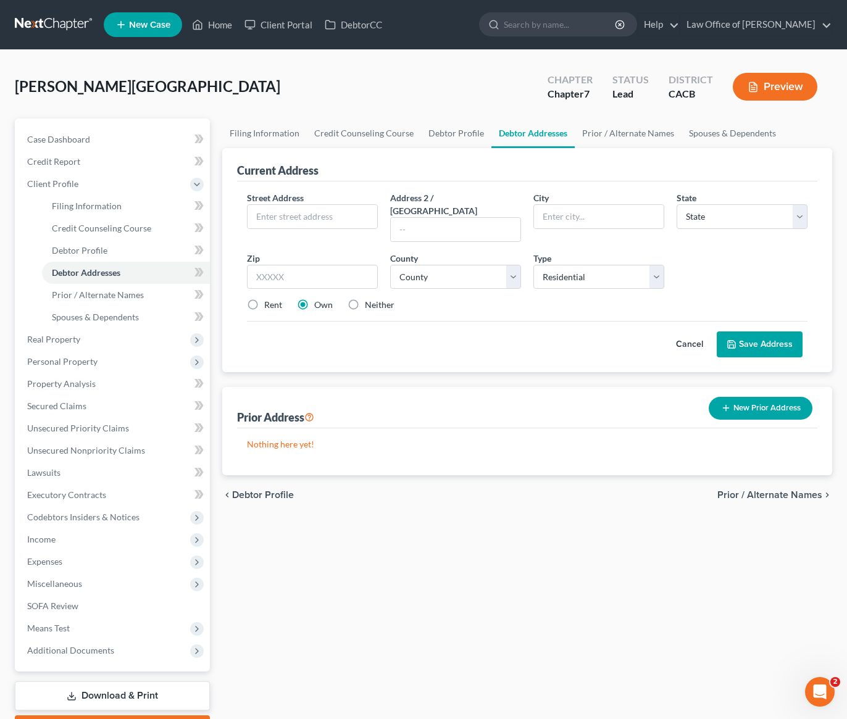
click at [264, 299] on label "Rent" at bounding box center [273, 305] width 18 height 12
click at [269, 299] on input "Rent" at bounding box center [273, 303] width 8 height 8
radio input "true"
click at [308, 217] on input "text" at bounding box center [312, 216] width 130 height 23
type input "5802 Beckford Ave"
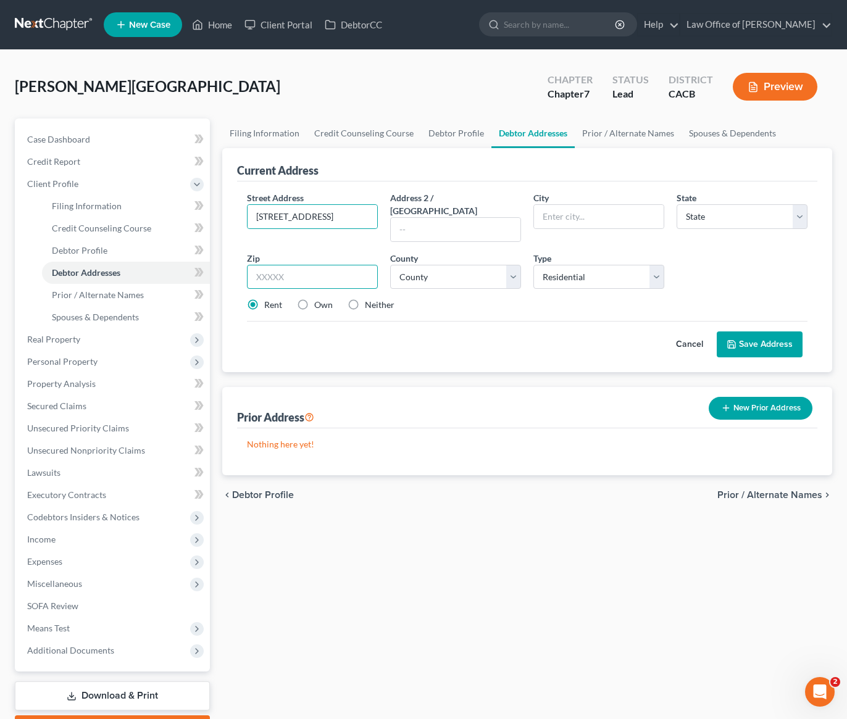
click at [294, 267] on input "text" at bounding box center [312, 277] width 131 height 25
type input "91356"
click at [372, 332] on div "Cancel Save Address" at bounding box center [527, 339] width 560 height 36
type input "Tarzana"
select select "4"
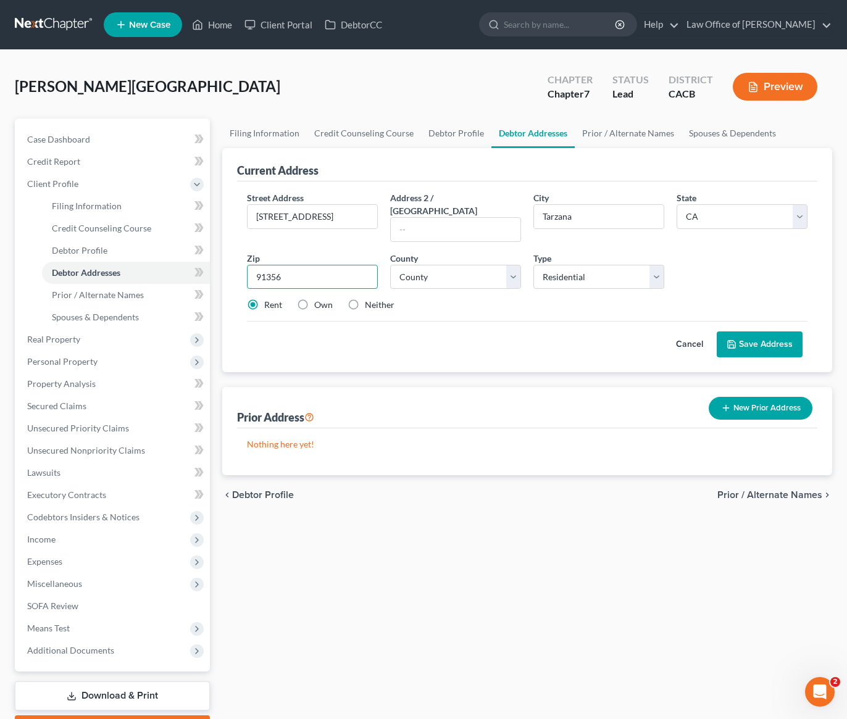
drag, startPoint x: 290, startPoint y: 264, endPoint x: 253, endPoint y: 262, distance: 37.1
click at [253, 265] on input "91356" at bounding box center [312, 277] width 131 height 25
click at [444, 267] on select "County Alameda County Alpine County Amador County Butte County Calaveras County…" at bounding box center [455, 277] width 131 height 25
select select "18"
click at [390, 265] on select "County Alameda County Alpine County Amador County Butte County Calaveras County…" at bounding box center [455, 277] width 131 height 25
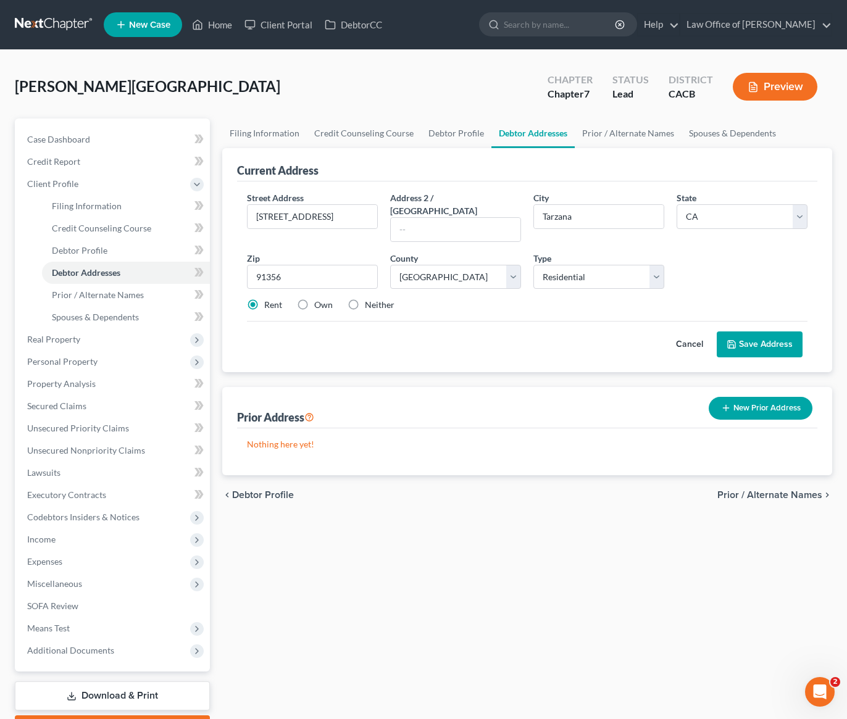
drag, startPoint x: 410, startPoint y: 376, endPoint x: 415, endPoint y: 372, distance: 6.6
click at [415, 373] on div "Current Address Street Address * 5802 Beckford Ave Address 2 / PO Box City * Ta…" at bounding box center [527, 311] width 610 height 327
click at [752, 331] on button "Save Address" at bounding box center [760, 344] width 86 height 26
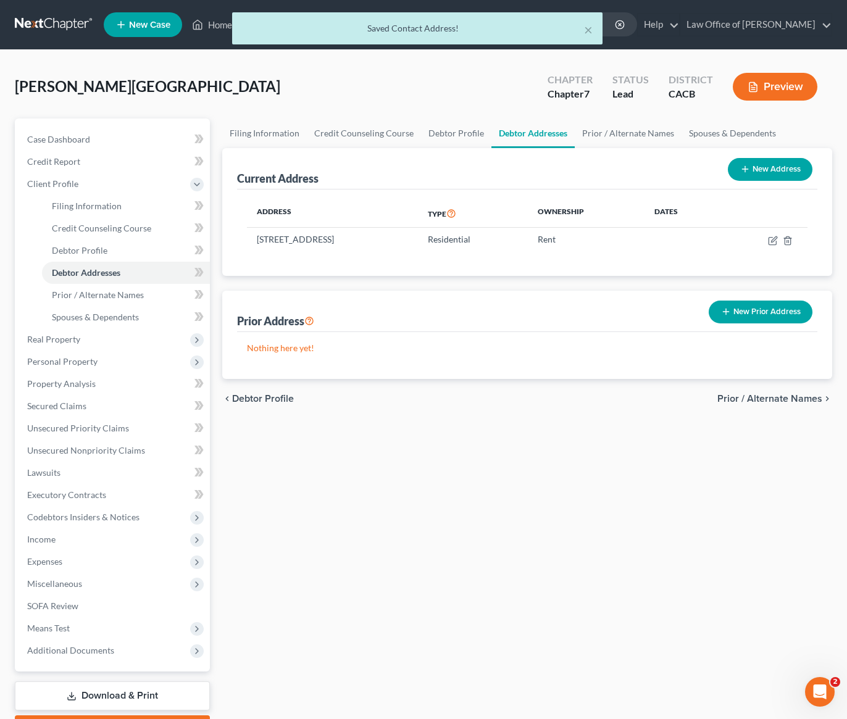
click at [770, 172] on button "New Address" at bounding box center [770, 169] width 85 height 23
select select "0"
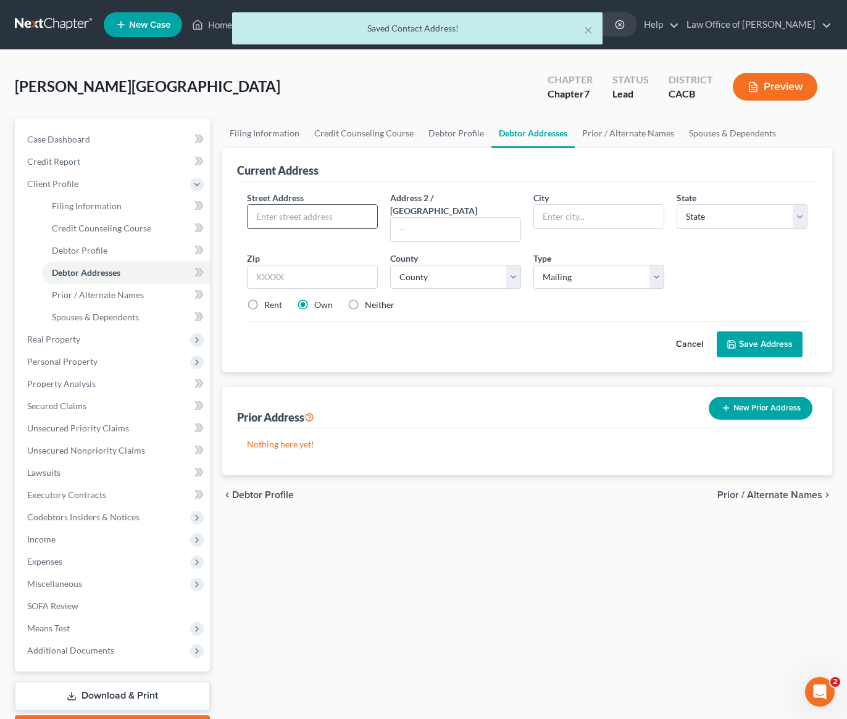
click at [320, 209] on input "text" at bounding box center [312, 216] width 130 height 23
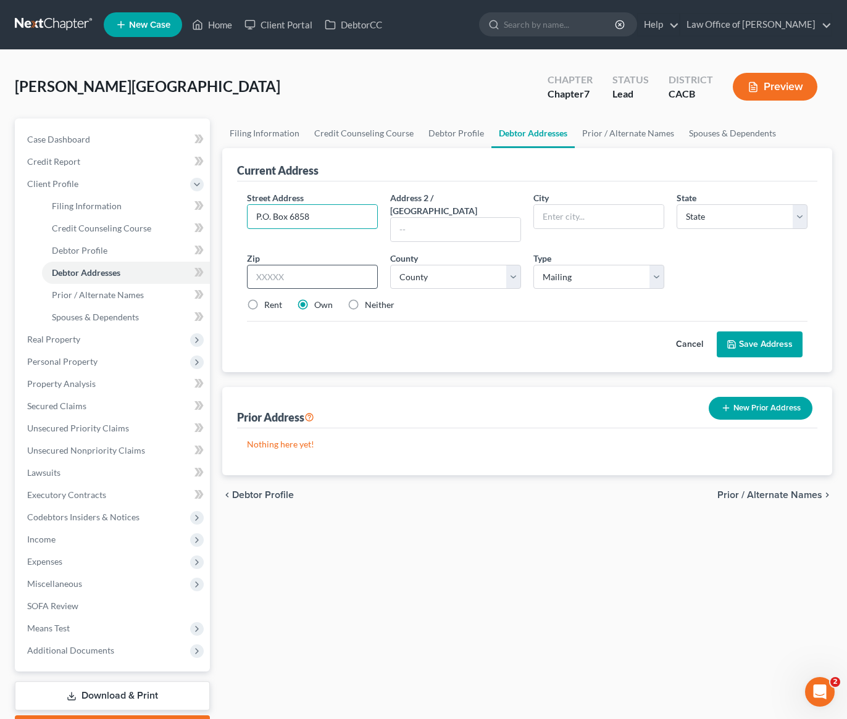
type input "P.O. Box 6858"
click at [312, 265] on input "text" at bounding box center [312, 277] width 131 height 25
type input "91365"
click at [371, 354] on div "Street Address * P.O. Box 6858 Address 2 / PO Box City * State * State AL AK AR…" at bounding box center [527, 276] width 580 height 191
type input "Woodland Hills"
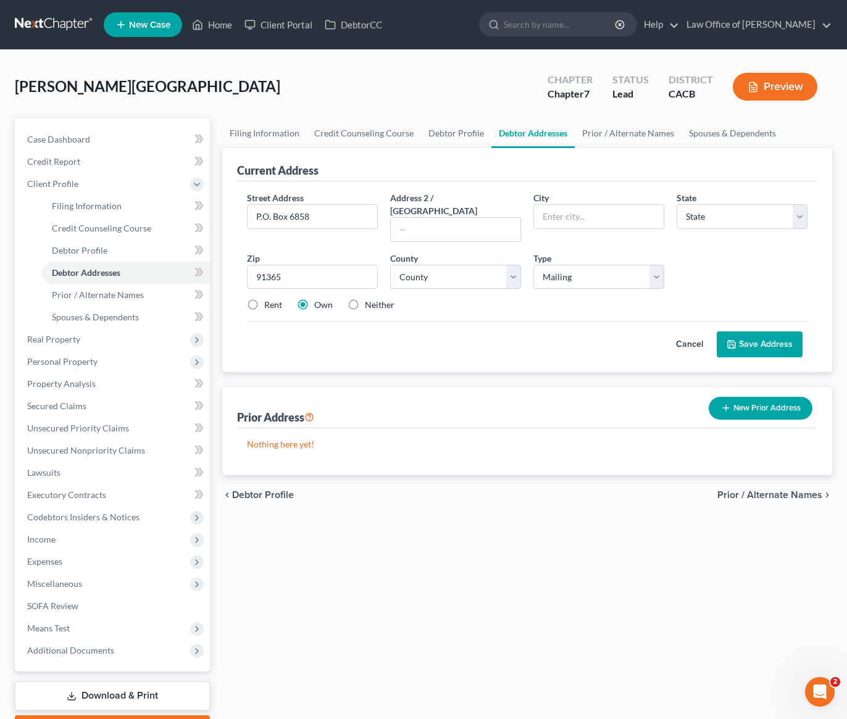
select select "4"
click at [264, 299] on label "Rent" at bounding box center [273, 305] width 18 height 12
click at [269, 299] on input "Rent" at bounding box center [273, 303] width 8 height 8
radio input "true"
drag, startPoint x: 301, startPoint y: 263, endPoint x: 241, endPoint y: 263, distance: 59.9
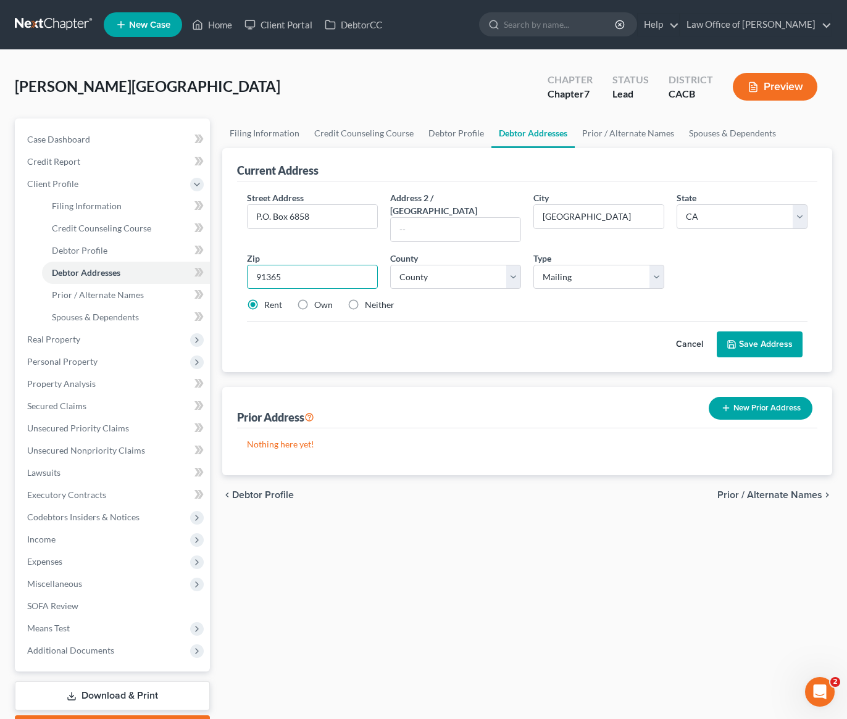
click at [241, 263] on div "Zip * 91365" at bounding box center [312, 271] width 143 height 38
click at [470, 299] on div "Rent Own Neither" at bounding box center [527, 305] width 573 height 12
click at [457, 269] on select "County Alameda County Alpine County Amador County Butte County Calaveras County…" at bounding box center [455, 277] width 131 height 25
select select "18"
click at [390, 265] on select "County Alameda County Alpine County Amador County Butte County Calaveras County…" at bounding box center [455, 277] width 131 height 25
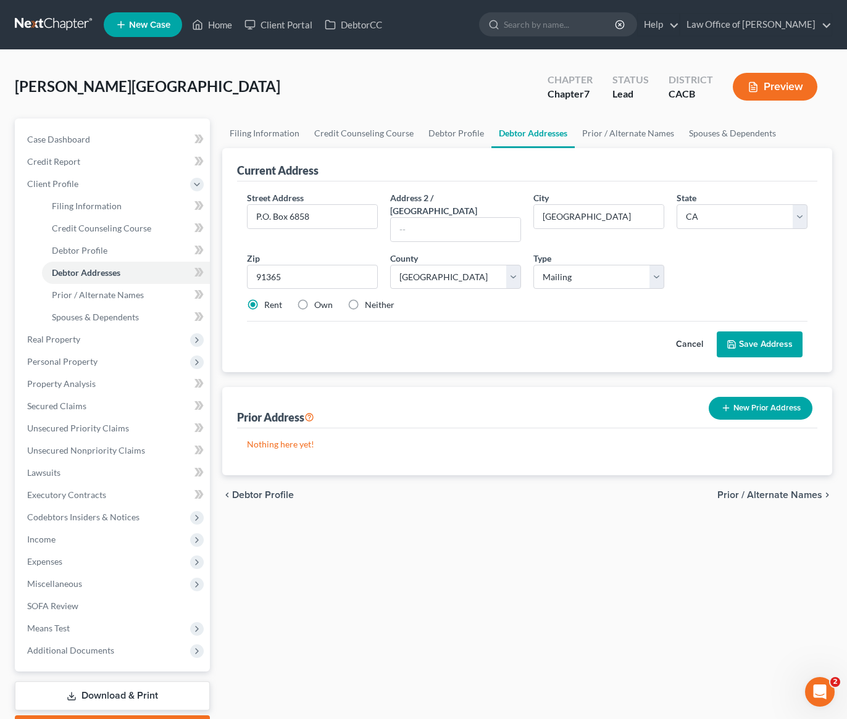
click at [433, 338] on div "Cancel Save Address" at bounding box center [527, 339] width 560 height 36
click at [754, 334] on button "Save Address" at bounding box center [760, 344] width 86 height 26
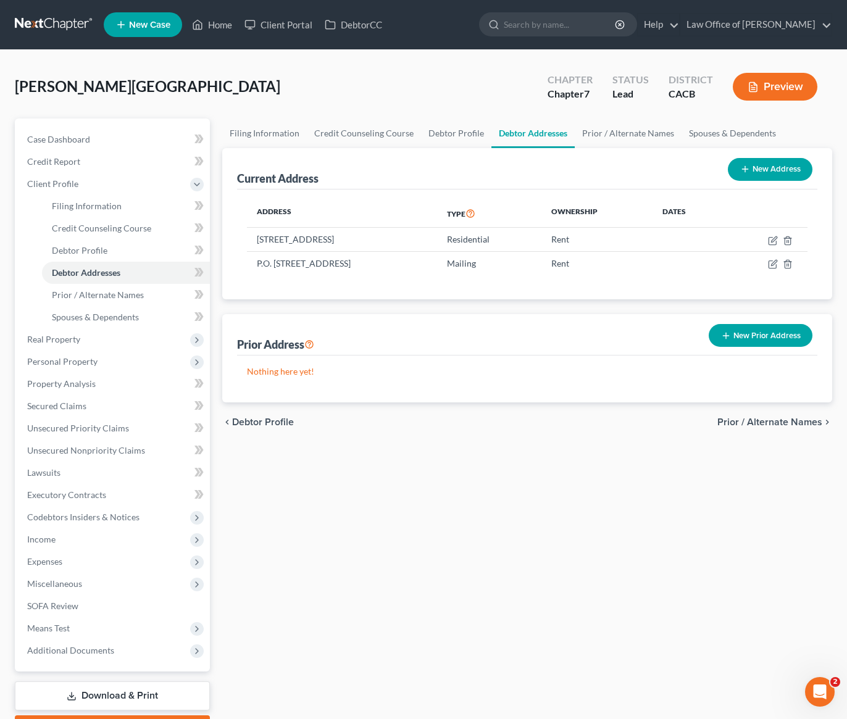
click at [406, 442] on div "Filing Information Credit Counseling Course Debtor Profile Debtor Addresses Pri…" at bounding box center [527, 430] width 622 height 624
click at [70, 359] on span "Personal Property" at bounding box center [62, 361] width 70 height 10
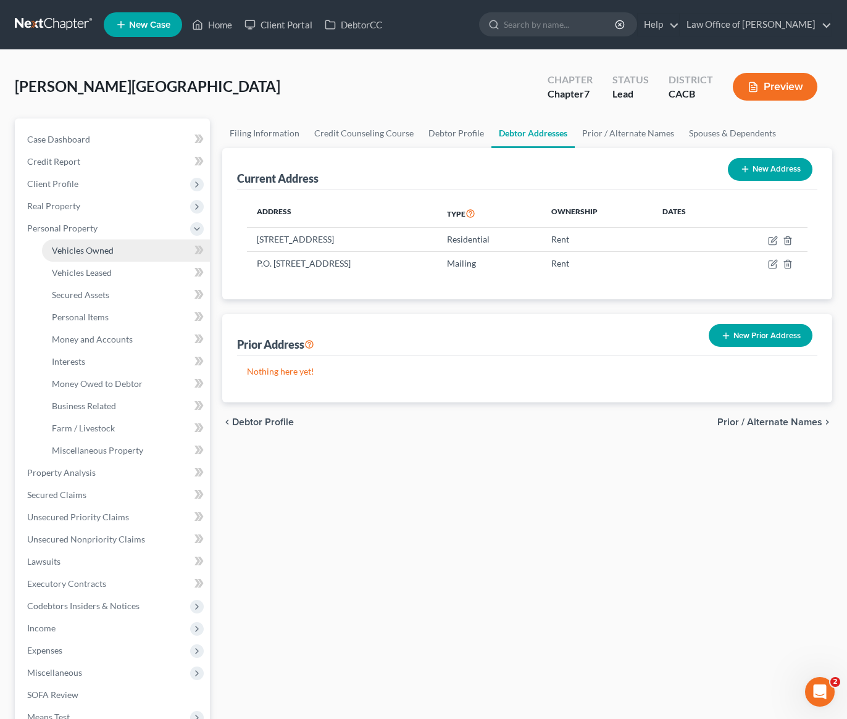
click at [87, 249] on span "Vehicles Owned" at bounding box center [83, 250] width 62 height 10
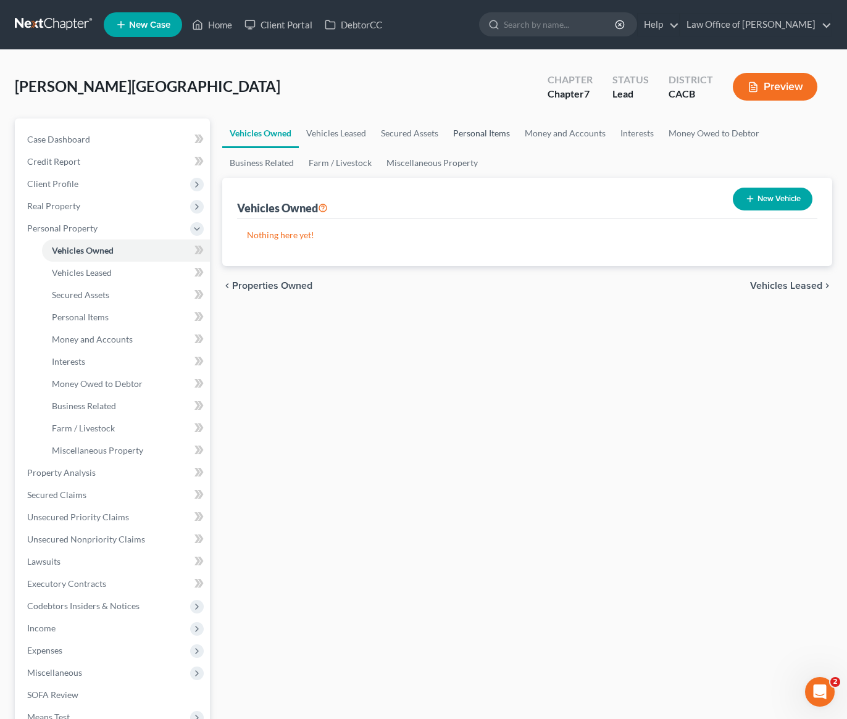
click at [473, 139] on link "Personal Items" at bounding box center [482, 133] width 72 height 30
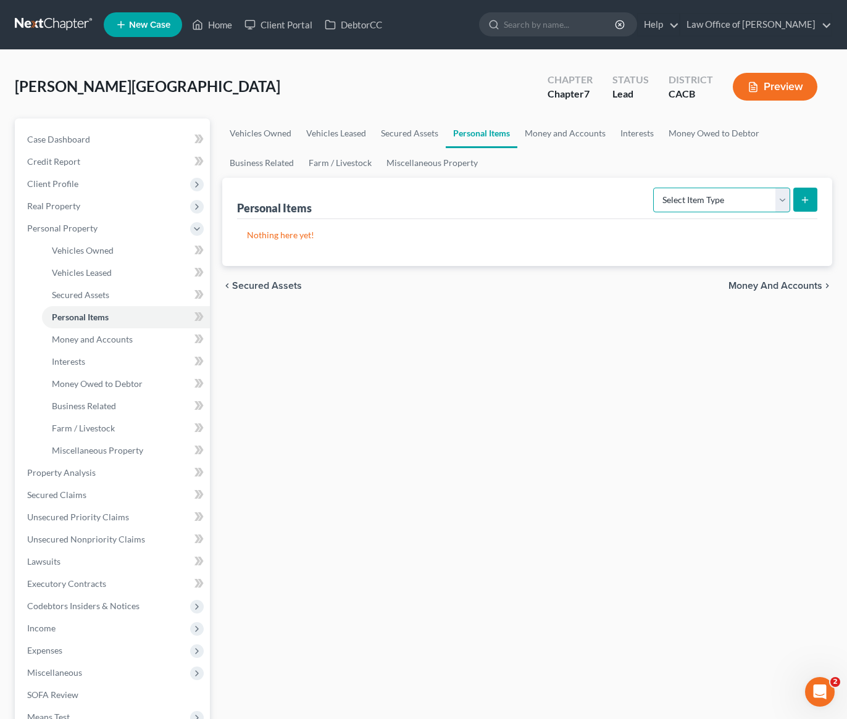
click at [709, 202] on select "Select Item Type Clothing Collectibles Of Value Electronics Firearms Household …" at bounding box center [721, 200] width 137 height 25
select select "clothing"
click at [654, 188] on select "Select Item Type Clothing Collectibles Of Value Electronics Firearms Household …" at bounding box center [721, 200] width 137 height 25
click at [812, 196] on button "submit" at bounding box center [805, 200] width 24 height 24
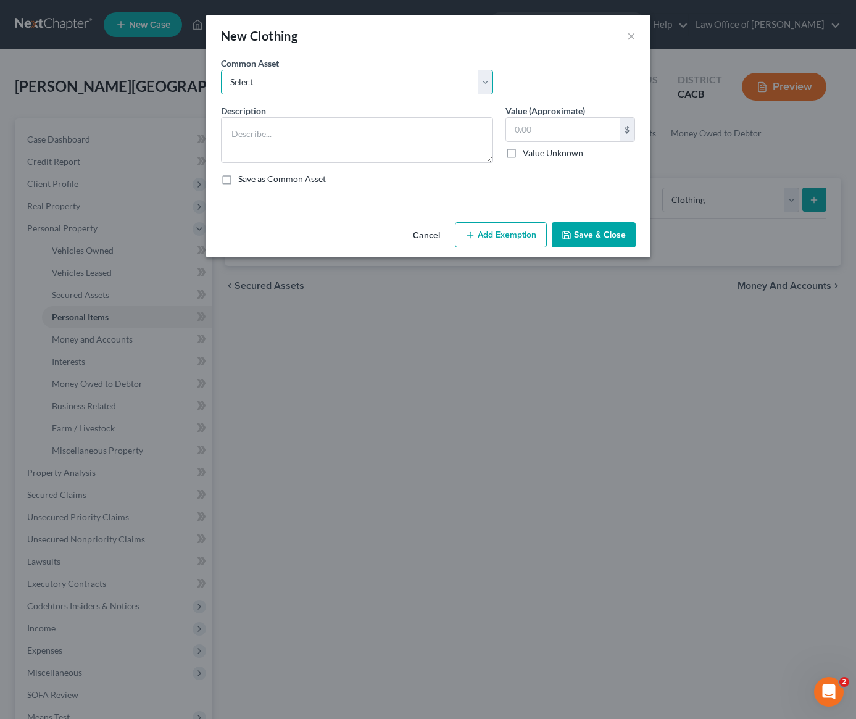
click at [389, 88] on select "Select Wardrobe and clothing" at bounding box center [357, 82] width 272 height 25
select select "0"
click at [221, 70] on select "Select Wardrobe and clothing" at bounding box center [357, 82] width 272 height 25
type textarea "Wardrobe and clothing"
type input "2,000.00"
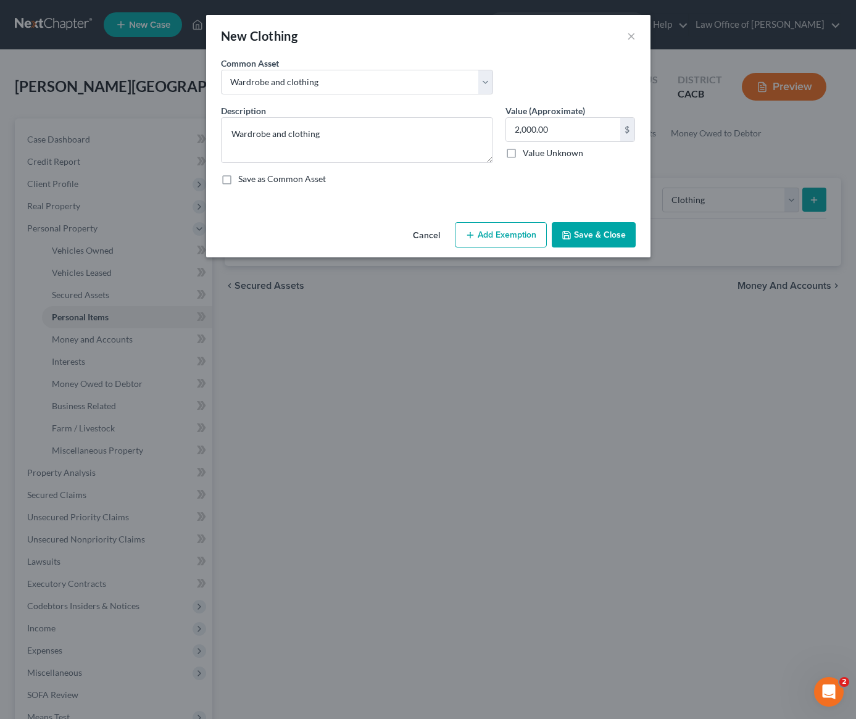
click at [500, 240] on button "Add Exemption" at bounding box center [501, 235] width 92 height 26
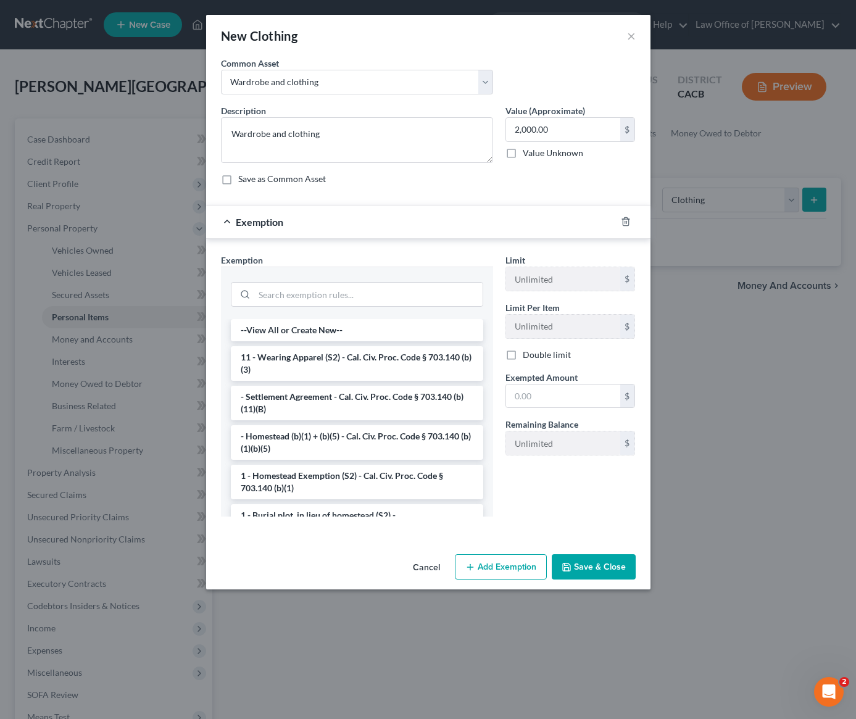
click at [304, 357] on li "11 - Wearing Apparel (S2) - Cal. Civ. Proc. Code § 703.140 (b)(3)" at bounding box center [357, 363] width 252 height 35
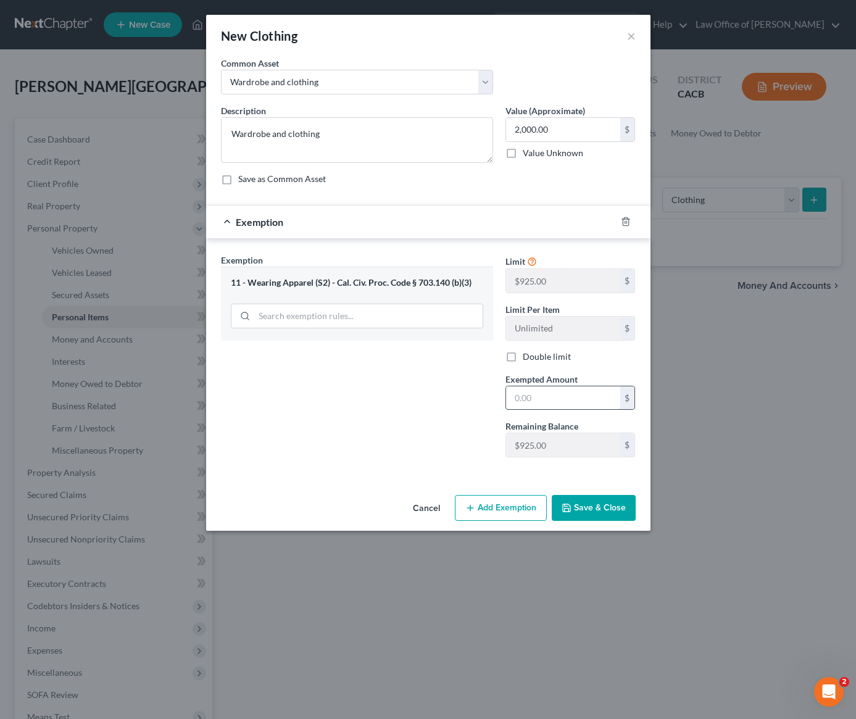
click at [567, 403] on input "text" at bounding box center [563, 397] width 114 height 23
type input "2,000"
click at [583, 510] on button "Save & Close" at bounding box center [594, 508] width 84 height 26
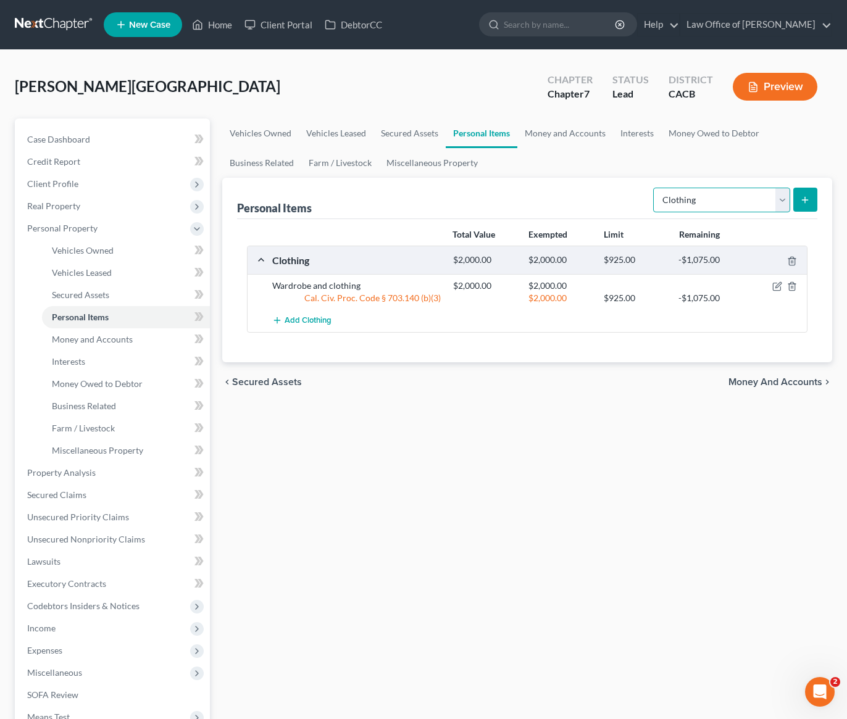
click at [690, 202] on select "Select Item Type Clothing Collectibles Of Value Electronics Firearms Household …" at bounding box center [721, 200] width 137 height 25
select select "electronics"
click at [654, 188] on select "Select Item Type Clothing Collectibles Of Value Electronics Firearms Household …" at bounding box center [721, 200] width 137 height 25
click at [805, 200] on line "submit" at bounding box center [805, 200] width 0 height 6
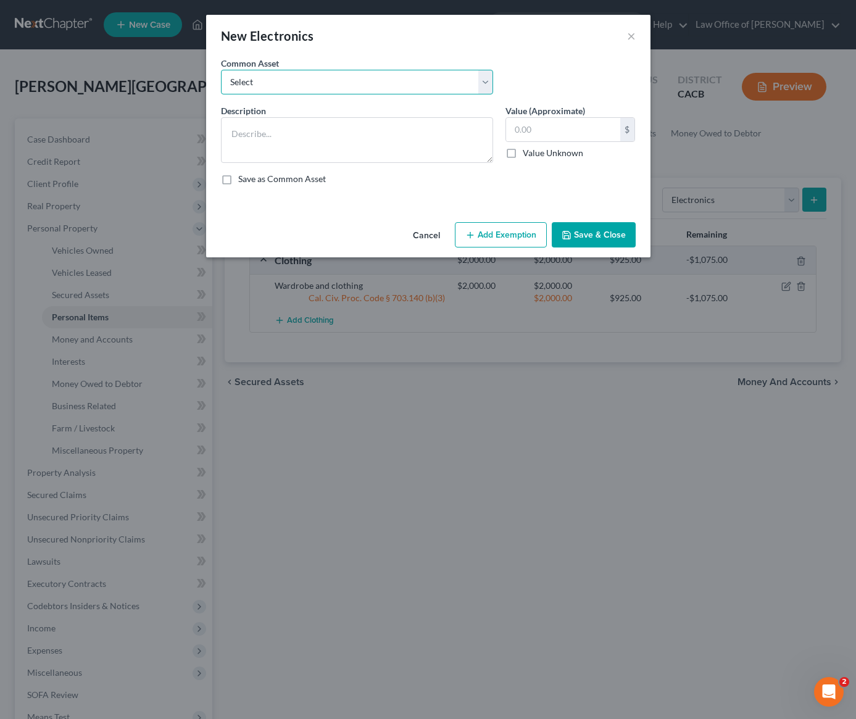
click at [301, 84] on select "Select General electronics, equipment and recreational personal property." at bounding box center [357, 82] width 272 height 25
select select "0"
click at [221, 70] on select "Select General electronics, equipment and recreational personal property." at bounding box center [357, 82] width 272 height 25
type textarea "General electronics, equipment and recreational personal property."
type input "2,000.00"
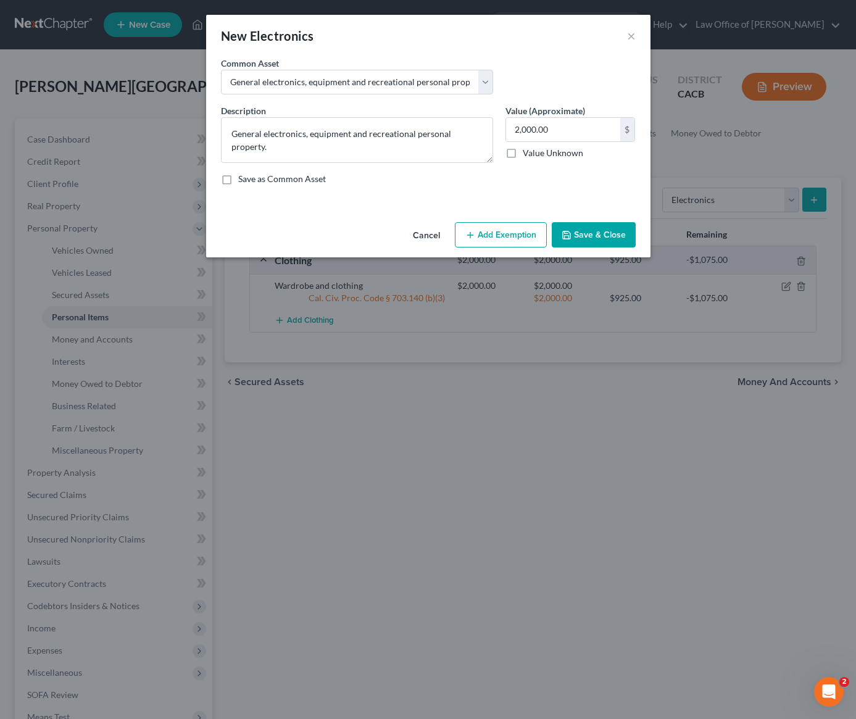
click at [523, 233] on button "Add Exemption" at bounding box center [501, 235] width 92 height 26
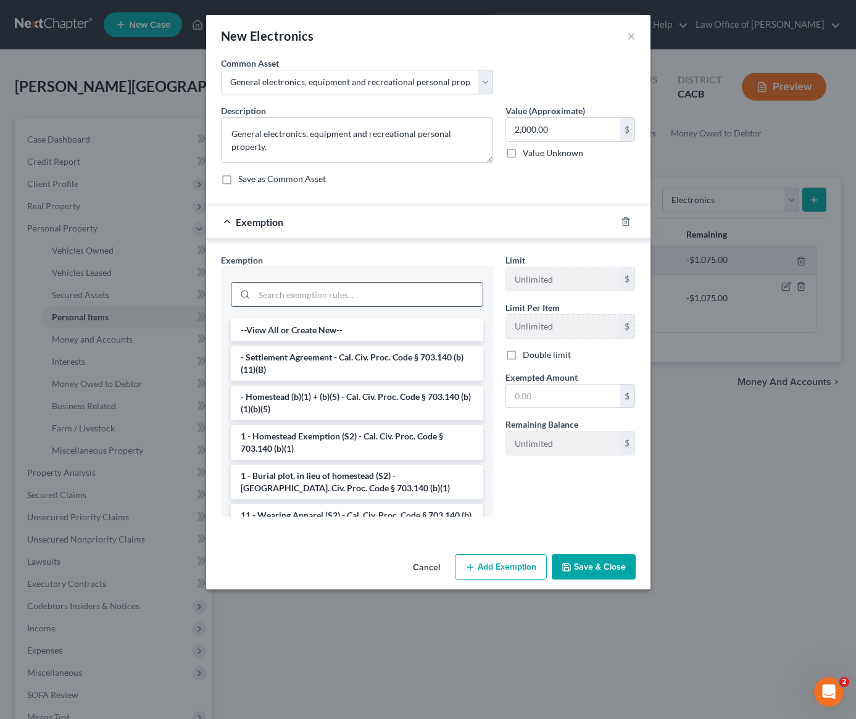
click at [356, 297] on input "search" at bounding box center [368, 294] width 228 height 23
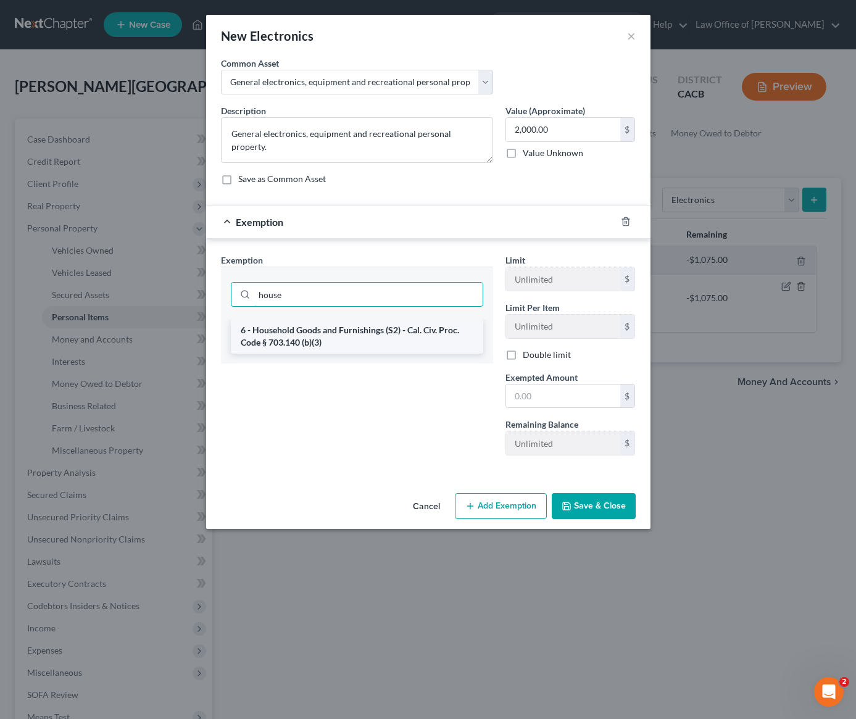
type input "house"
click at [307, 340] on li "6 - Household Goods and Furnishings (S2) - Cal. Civ. Proc. Code § 703.140 (b)(3)" at bounding box center [357, 336] width 252 height 35
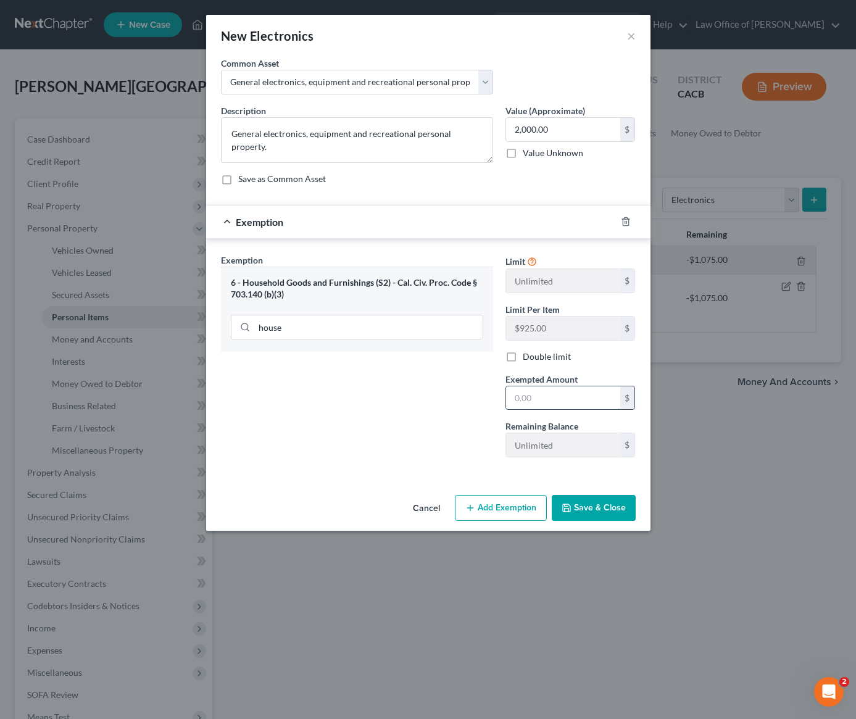
click at [572, 399] on input "text" at bounding box center [563, 397] width 114 height 23
type input "2,000"
click at [597, 507] on button "Save & Close" at bounding box center [594, 508] width 84 height 26
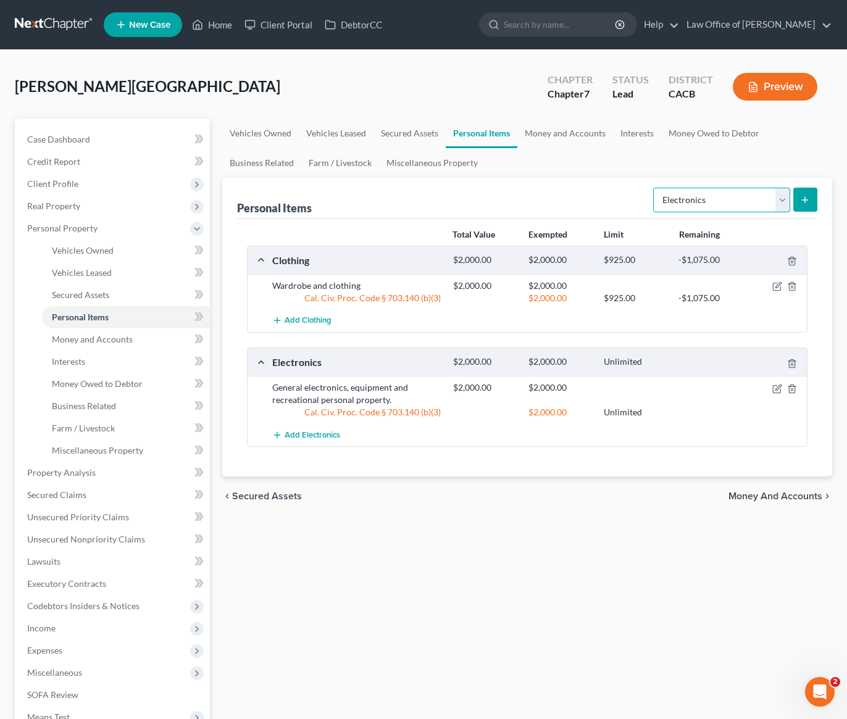
click at [712, 190] on select "Select Item Type Clothing Collectibles Of Value Electronics Firearms Household …" at bounding box center [721, 200] width 137 height 25
select select "household_goods"
click at [654, 188] on select "Select Item Type Clothing Collectibles Of Value Electronics Firearms Household …" at bounding box center [721, 200] width 137 height 25
click at [805, 201] on line "submit" at bounding box center [805, 200] width 0 height 6
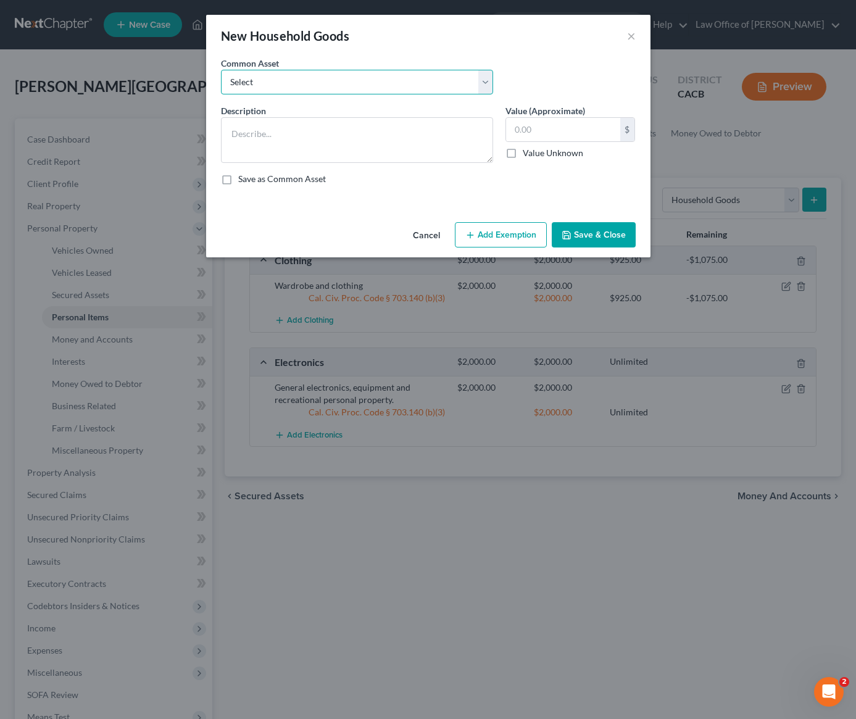
click at [358, 82] on select "Select Household Goods, Furnishings and Appliances." at bounding box center [357, 82] width 272 height 25
select select "0"
click at [221, 70] on select "Select Household Goods, Furnishings and Appliances." at bounding box center [357, 82] width 272 height 25
type textarea "Household Goods, Furnishings and Appliances."
type input "3,000.00"
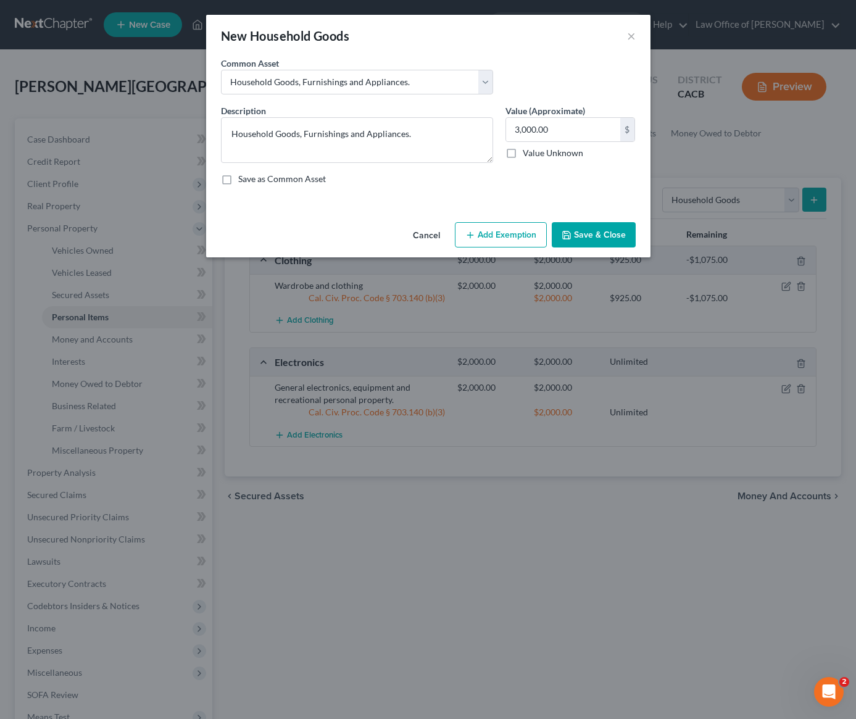
click at [499, 241] on button "Add Exemption" at bounding box center [501, 235] width 92 height 26
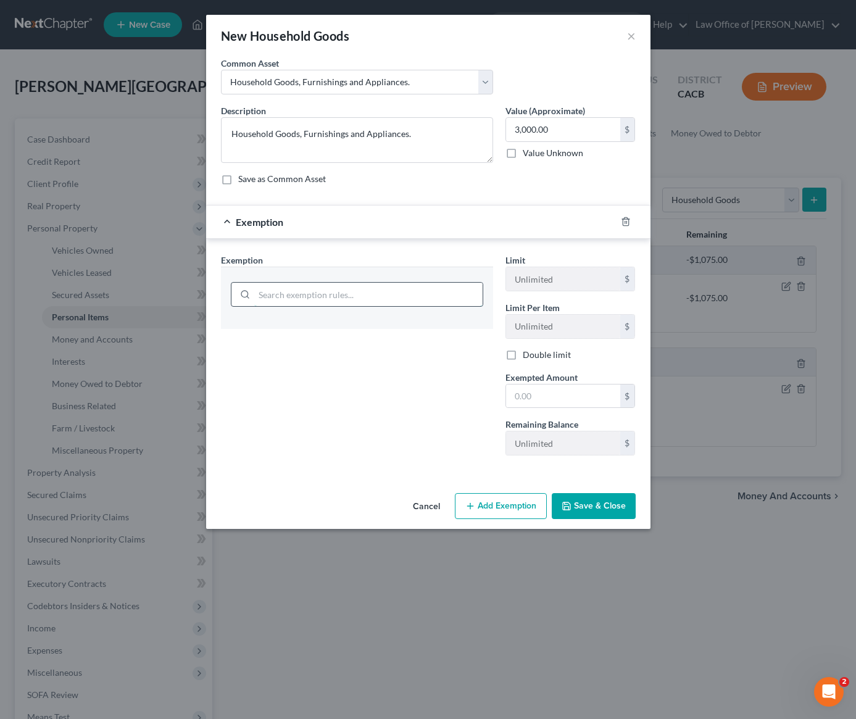
click at [364, 299] on input "search" at bounding box center [368, 294] width 228 height 23
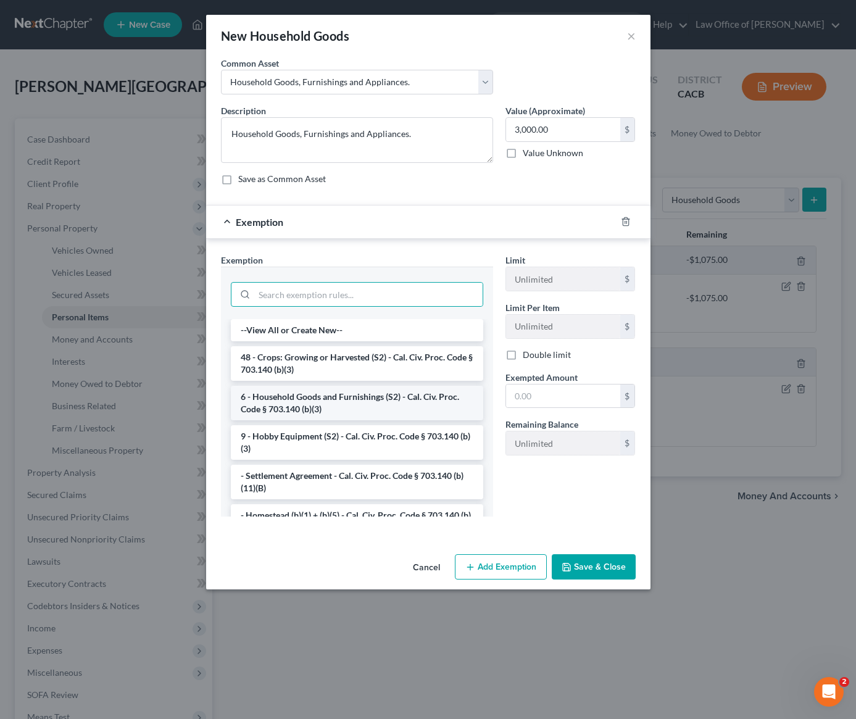
click at [351, 398] on li "6 - Household Goods and Furnishings (S2) - Cal. Civ. Proc. Code § 703.140 (b)(3)" at bounding box center [357, 403] width 252 height 35
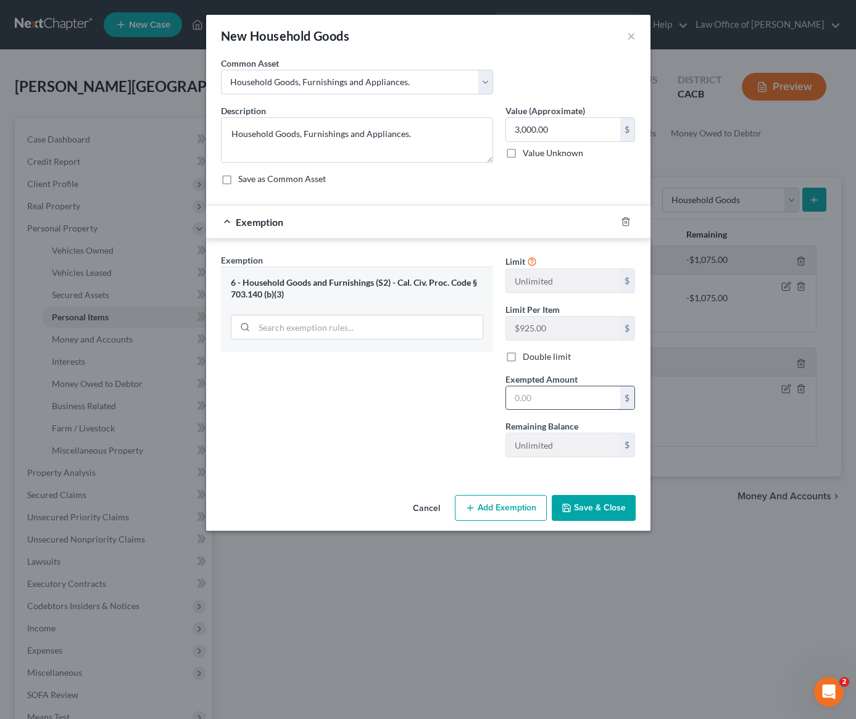
click at [529, 407] on input "text" at bounding box center [563, 397] width 114 height 23
type input "3,000"
click at [602, 520] on button "Save & Close" at bounding box center [594, 508] width 84 height 26
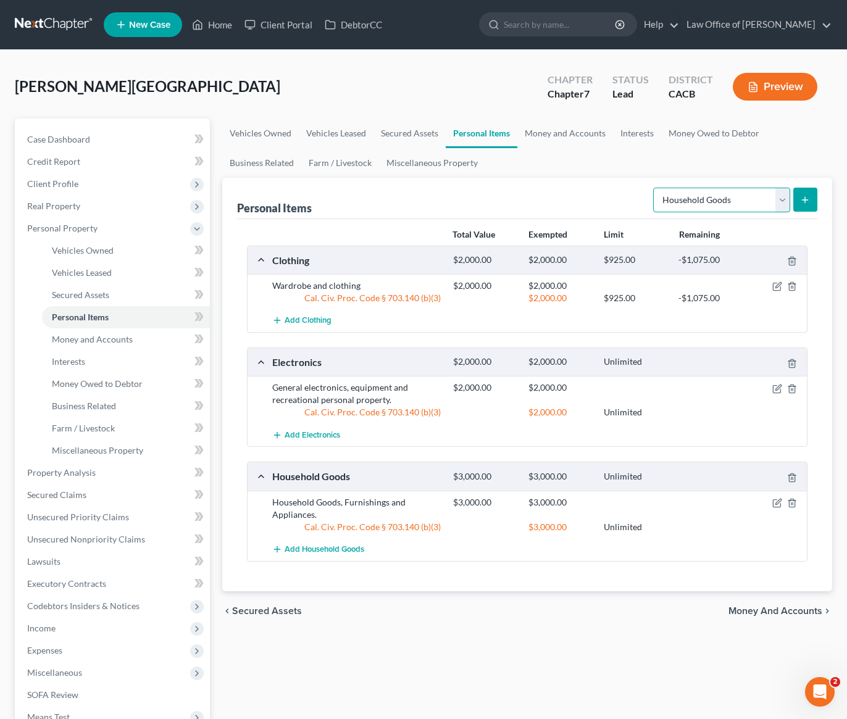
click at [699, 198] on select "Select Item Type Clothing Collectibles Of Value Electronics Firearms Household …" at bounding box center [721, 200] width 137 height 25
select select "jewelry"
click at [654, 188] on select "Select Item Type Clothing Collectibles Of Value Electronics Firearms Household …" at bounding box center [721, 200] width 137 height 25
click at [807, 199] on icon "submit" at bounding box center [805, 200] width 10 height 10
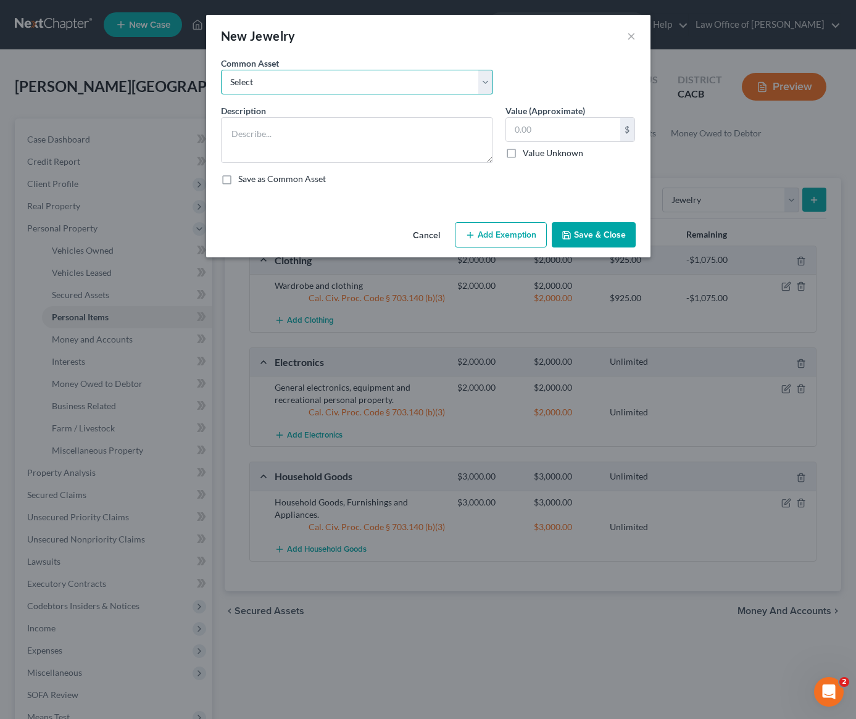
click at [313, 87] on select "Select Jewelry and personal valuable items (i.e. costume jewelry), includes non…" at bounding box center [357, 82] width 272 height 25
select select "0"
click at [221, 70] on select "Select Jewelry and personal valuable items (i.e. costume jewelry), includes non…" at bounding box center [357, 82] width 272 height 25
type textarea "Jewelry and personal valuable items (i.e. costume jewelry), includes non-debtor…"
type input "1,500.00"
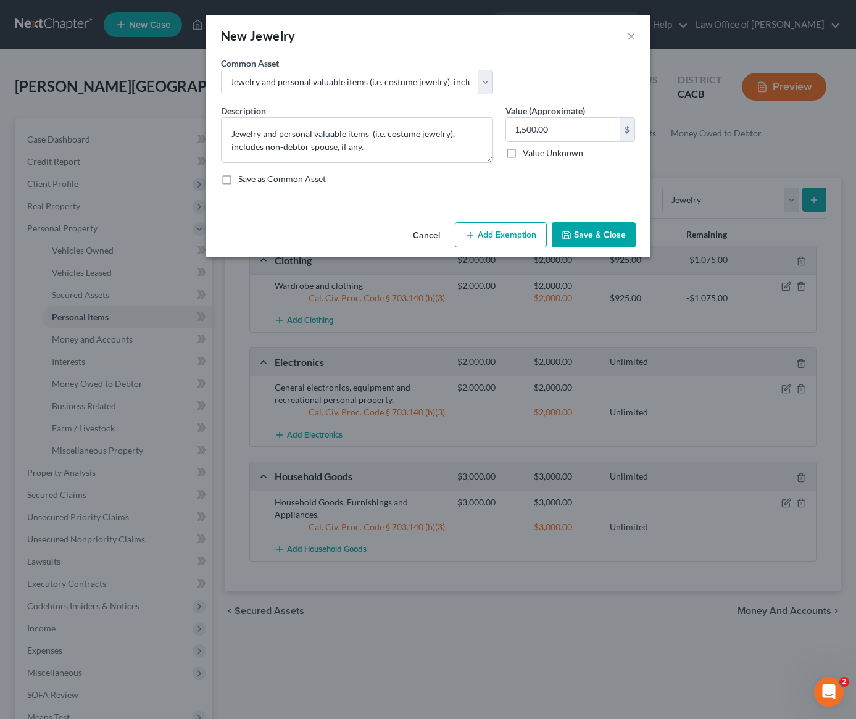
click at [496, 236] on button "Add Exemption" at bounding box center [501, 235] width 92 height 26
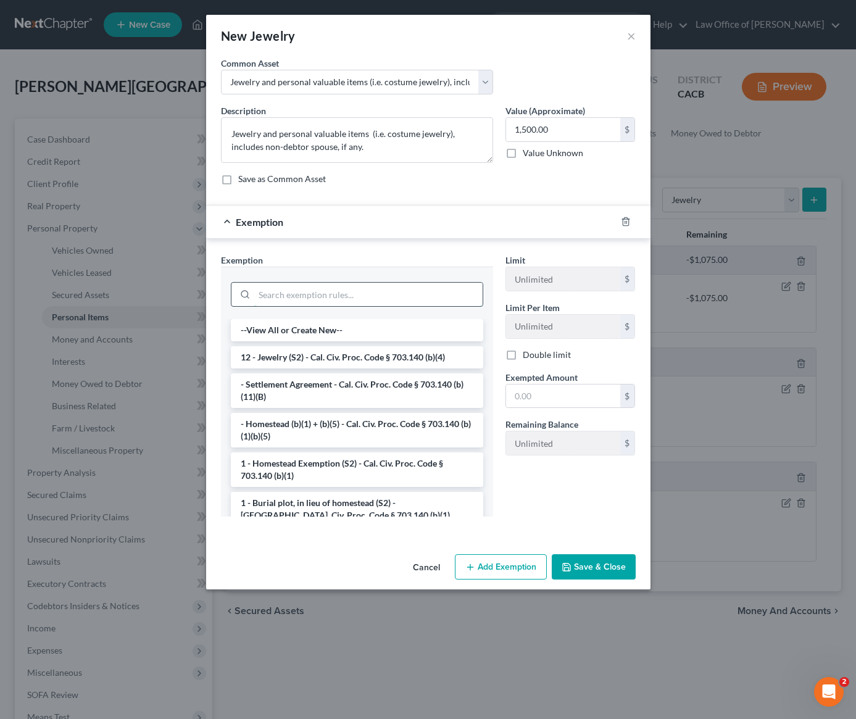
click at [362, 297] on input "search" at bounding box center [368, 294] width 228 height 23
click at [306, 360] on li "12 - Jewelry (S2) - Cal. Civ. Proc. Code § 703.140 (b)(4)" at bounding box center [357, 357] width 252 height 22
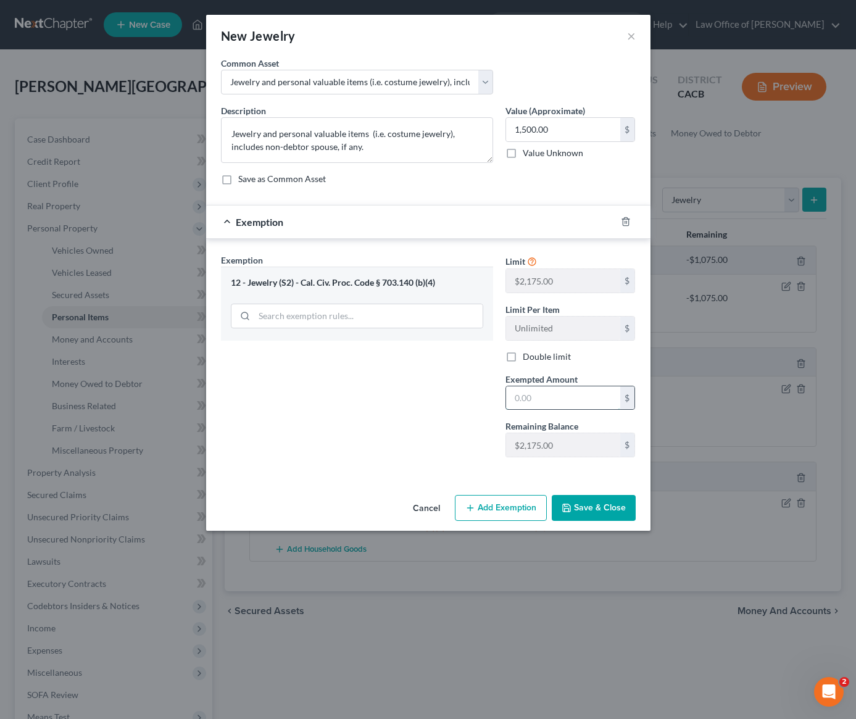
click at [573, 397] on input "text" at bounding box center [563, 397] width 114 height 23
type input "1,500"
click at [620, 504] on button "Save & Close" at bounding box center [594, 508] width 84 height 26
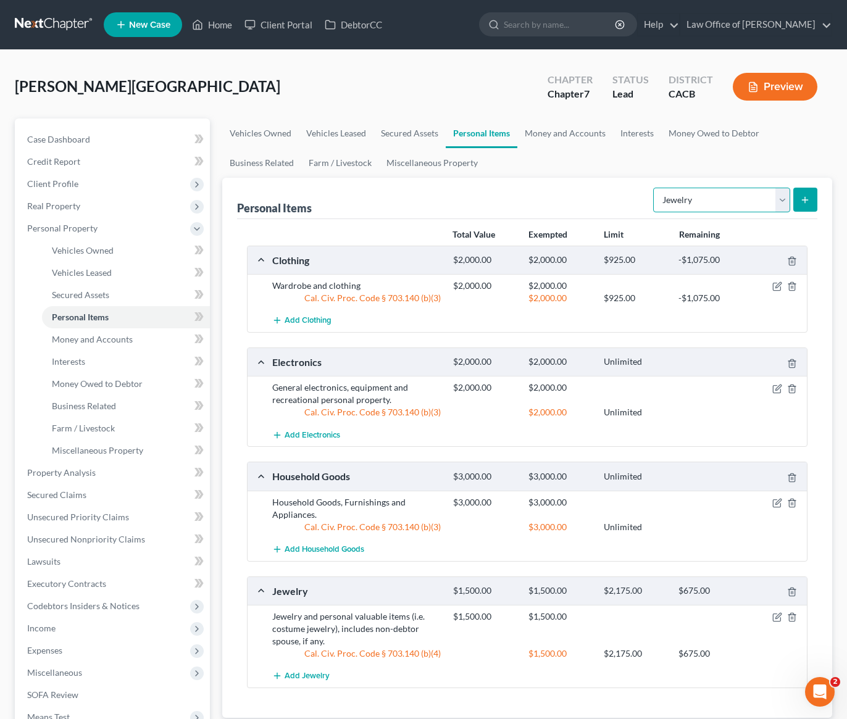
click at [688, 202] on select "Select Item Type Clothing Collectibles Of Value Electronics Firearms Household …" at bounding box center [721, 200] width 137 height 25
click at [380, 88] on div "Liaghat, Armun Upgraded Chapter Chapter 7 Status Lead District CACB Preview" at bounding box center [423, 92] width 817 height 54
click at [65, 541] on span "Unsecured Nonpriority Claims" at bounding box center [86, 539] width 118 height 10
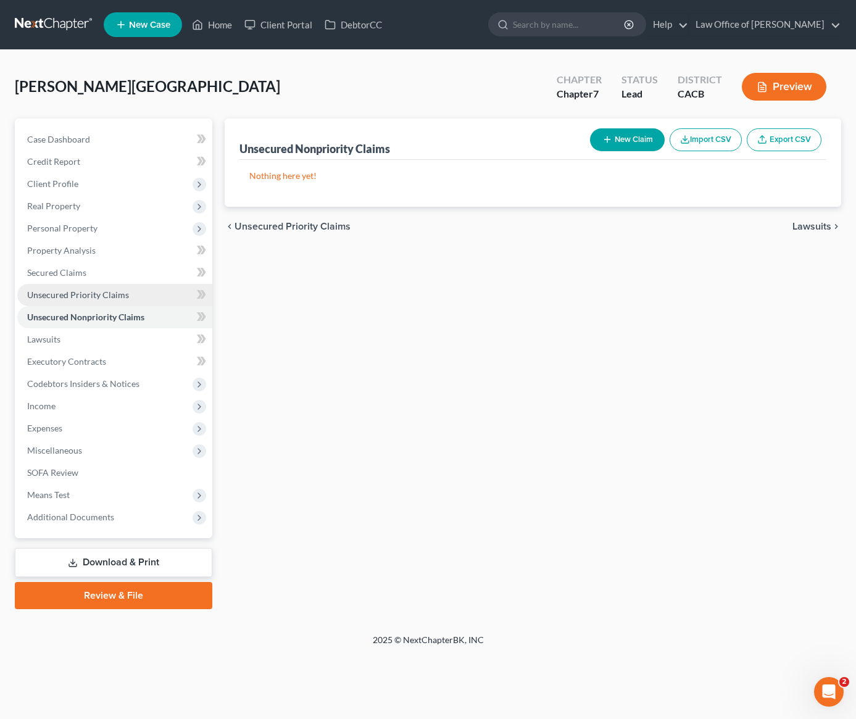
click at [90, 288] on link "Unsecured Priority Claims" at bounding box center [114, 295] width 195 height 22
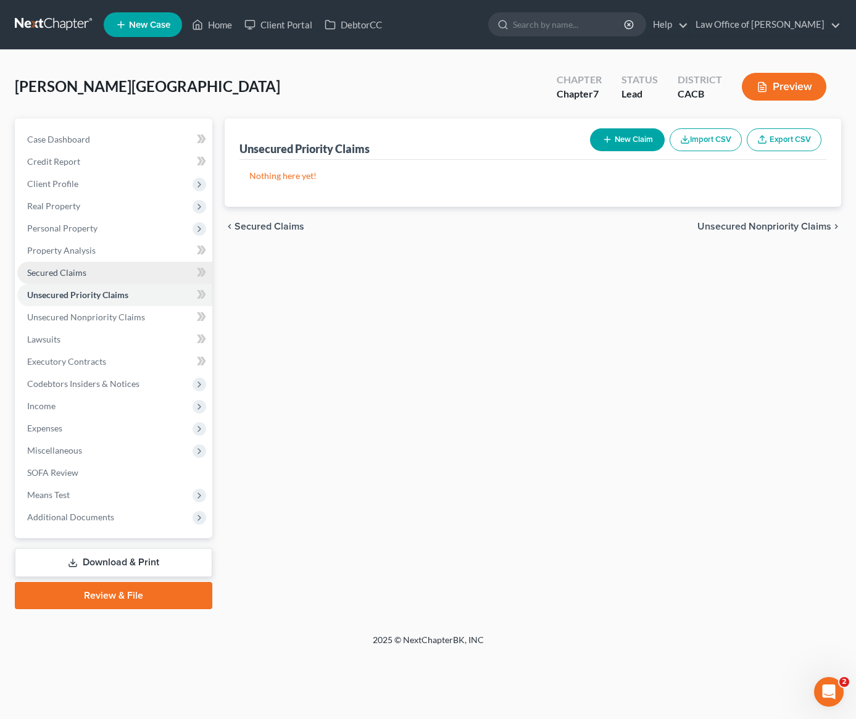
click at [69, 270] on span "Secured Claims" at bounding box center [56, 272] width 59 height 10
click at [69, 248] on span "Property Analysis" at bounding box center [61, 250] width 69 height 10
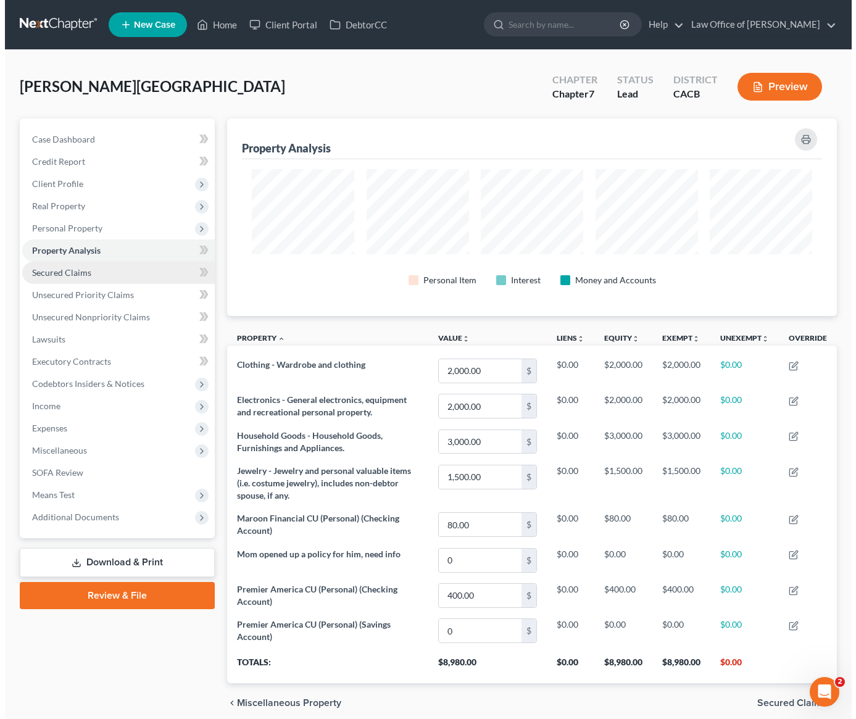
scroll to position [197, 610]
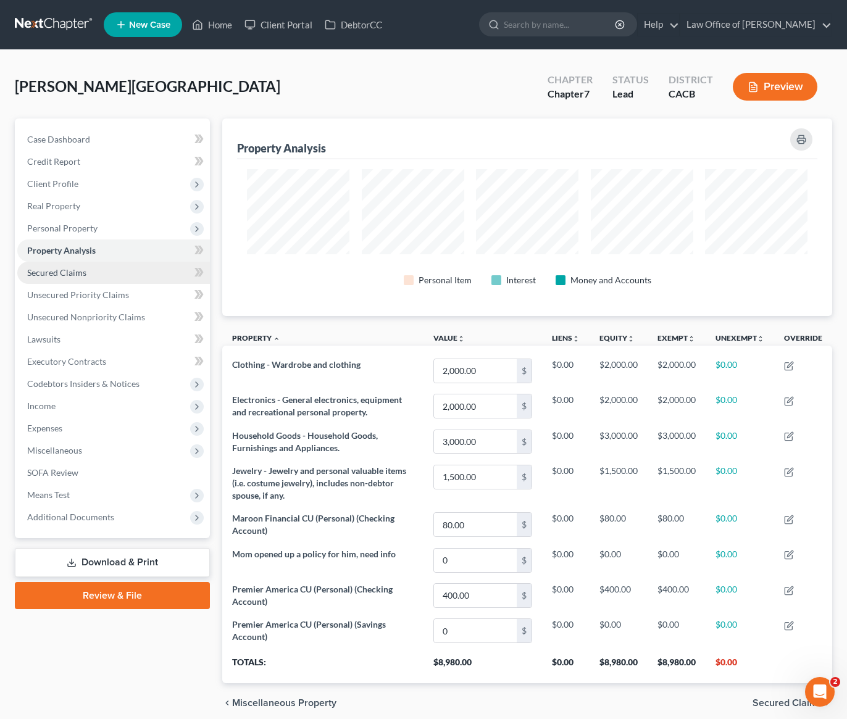
click at [70, 271] on span "Secured Claims" at bounding box center [56, 272] width 59 height 10
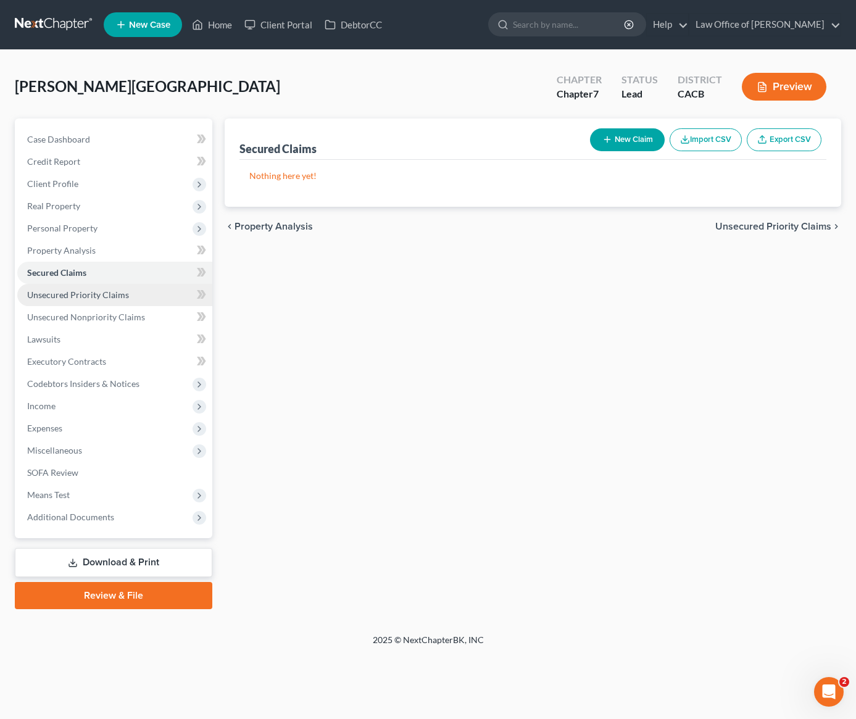
click at [64, 296] on span "Unsecured Priority Claims" at bounding box center [78, 294] width 102 height 10
click at [66, 319] on span "Unsecured Nonpriority Claims" at bounding box center [86, 317] width 118 height 10
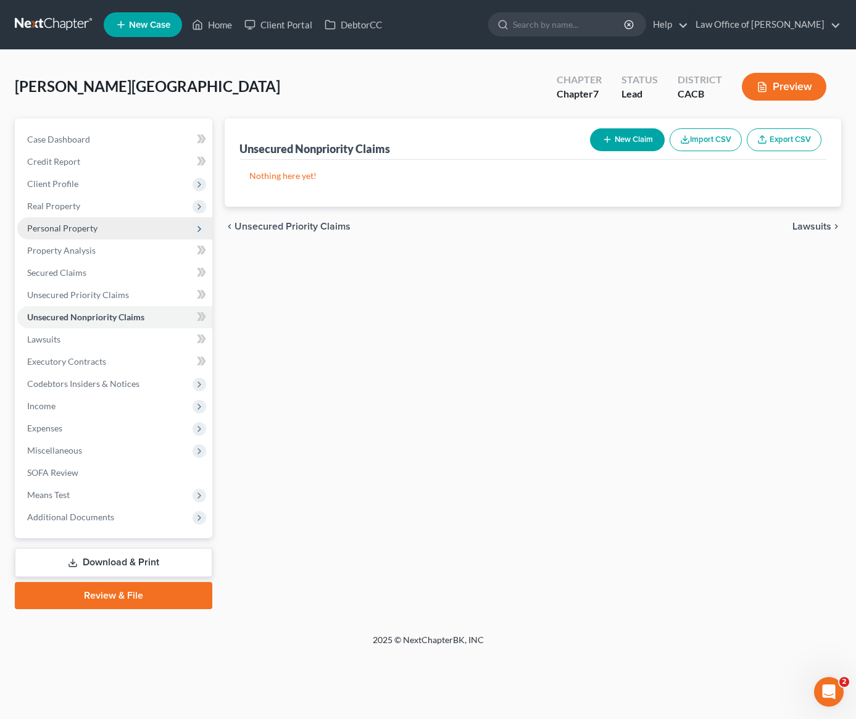
click at [66, 223] on span "Personal Property" at bounding box center [62, 228] width 70 height 10
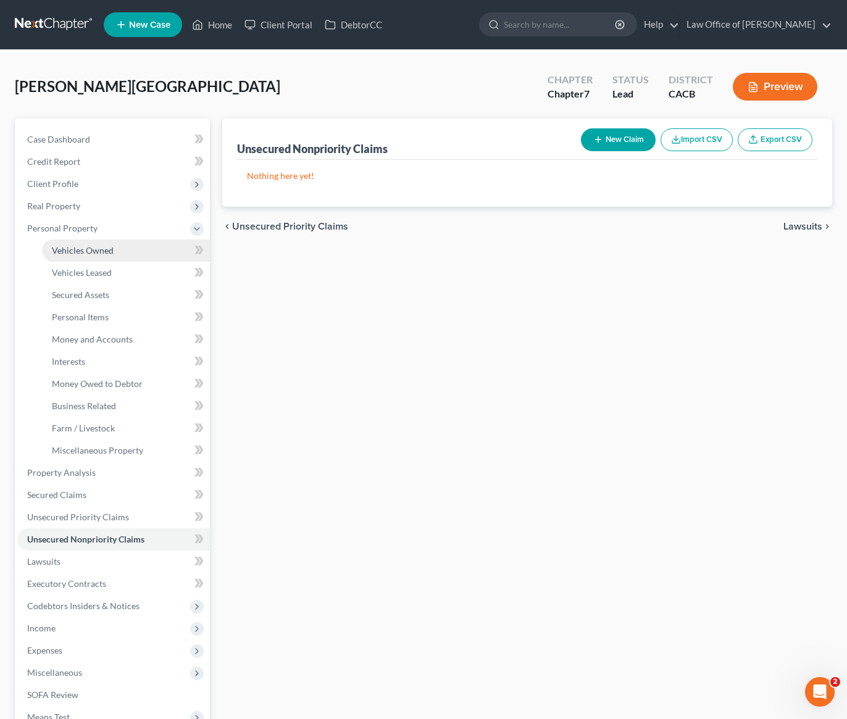
click at [74, 252] on span "Vehicles Owned" at bounding box center [83, 250] width 62 height 10
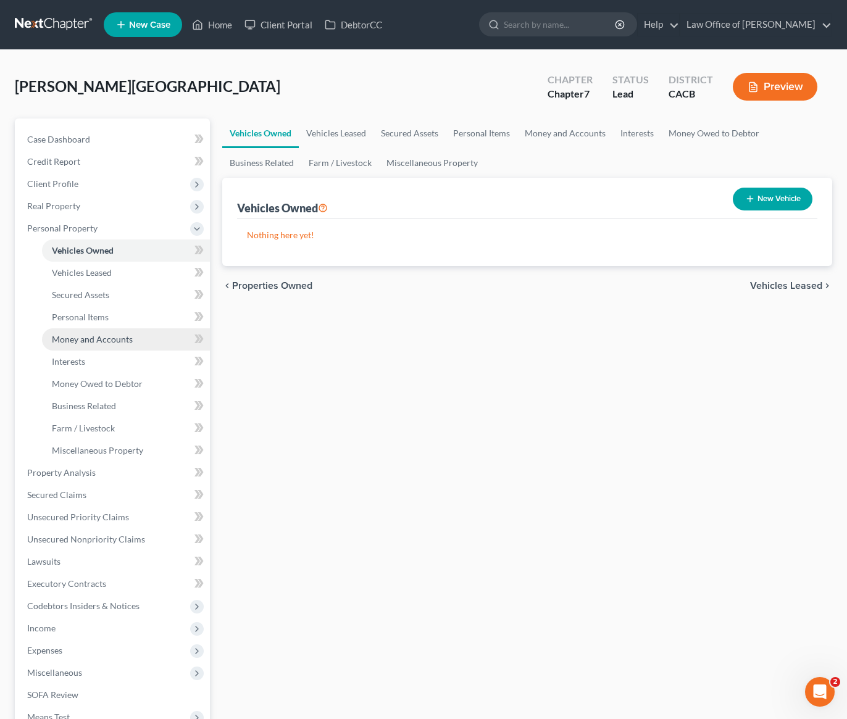
click at [89, 338] on span "Money and Accounts" at bounding box center [92, 339] width 81 height 10
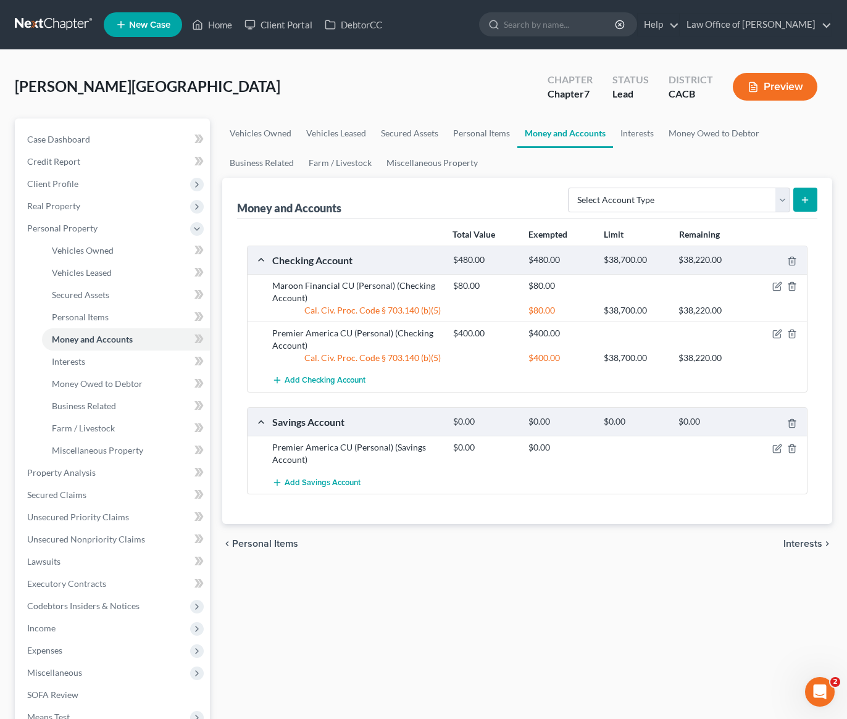
click at [413, 553] on div "chevron_left Personal Items Interests chevron_right" at bounding box center [527, 543] width 610 height 39
click at [459, 138] on link "Personal Items" at bounding box center [482, 133] width 72 height 30
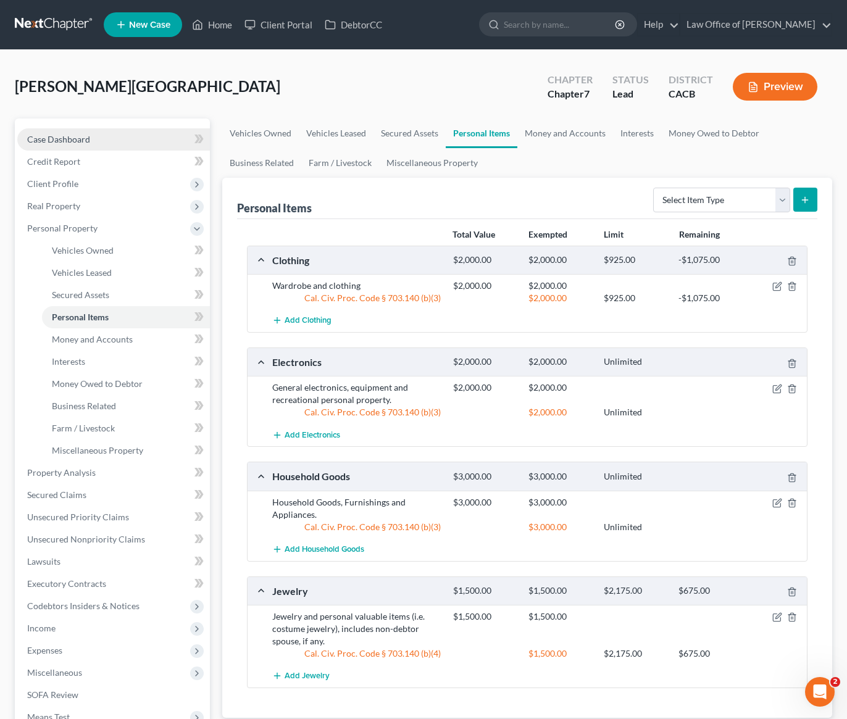
click at [75, 141] on span "Case Dashboard" at bounding box center [58, 139] width 63 height 10
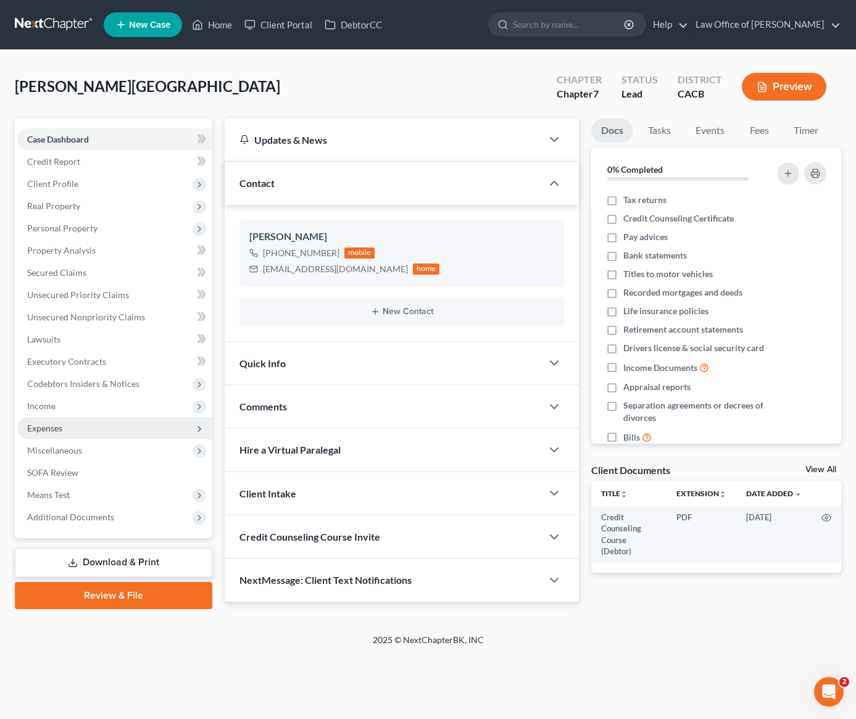
click at [60, 431] on span "Expenses" at bounding box center [44, 428] width 35 height 10
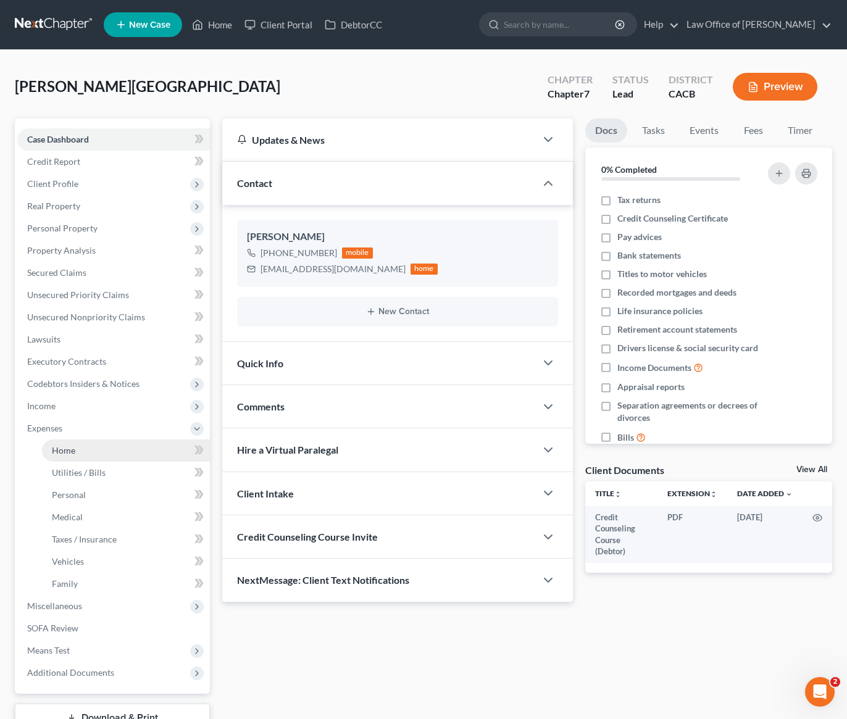
click at [62, 446] on span "Home" at bounding box center [63, 450] width 23 height 10
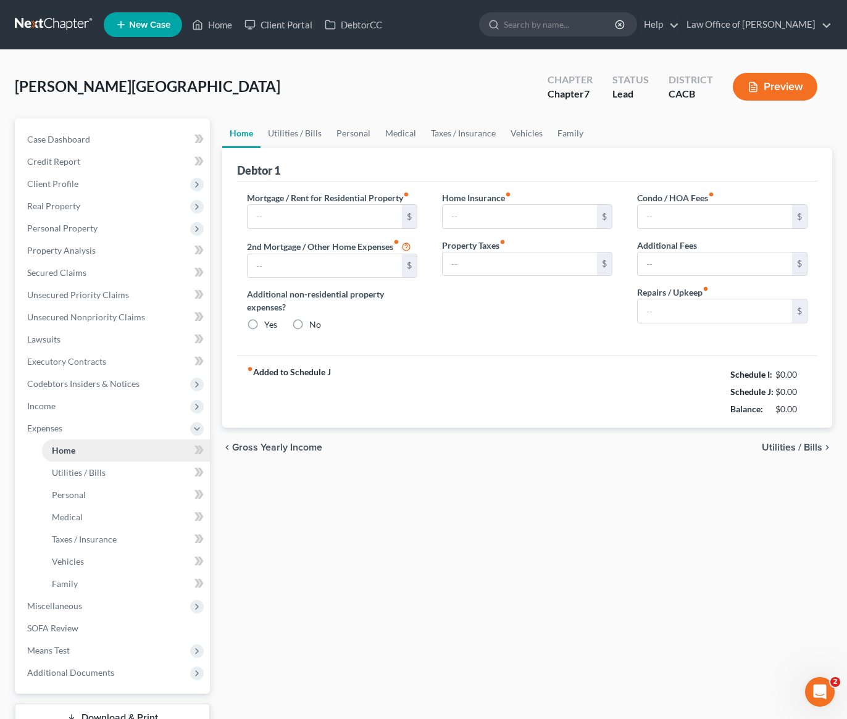
type input "1,900.00"
type input "0.00"
radio input "true"
type input "0.00"
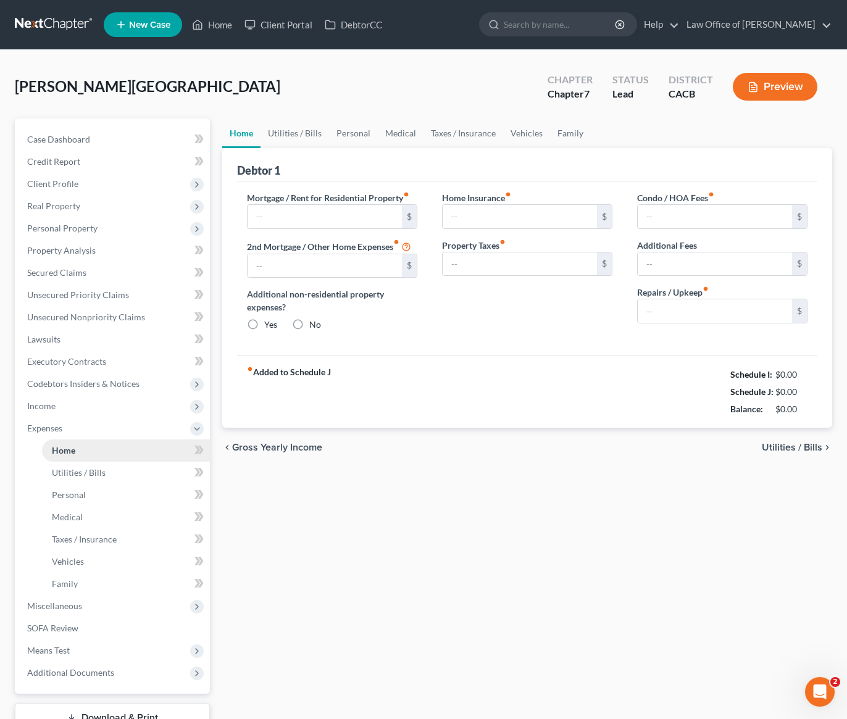
type input "0.00"
click at [57, 609] on span "Miscellaneous" at bounding box center [54, 606] width 55 height 10
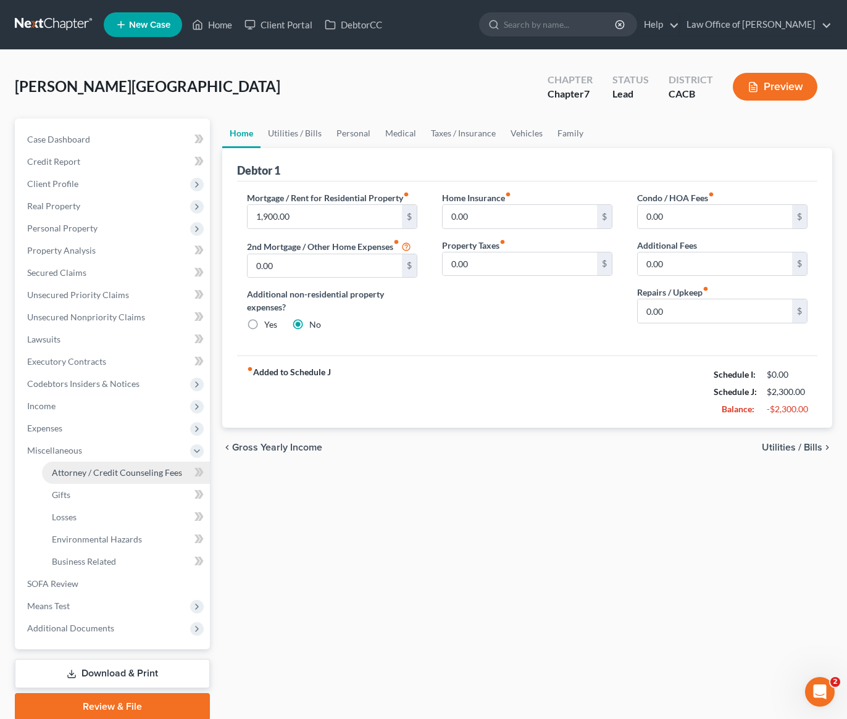
click at [139, 474] on span "Attorney / Credit Counseling Fees" at bounding box center [117, 472] width 130 height 10
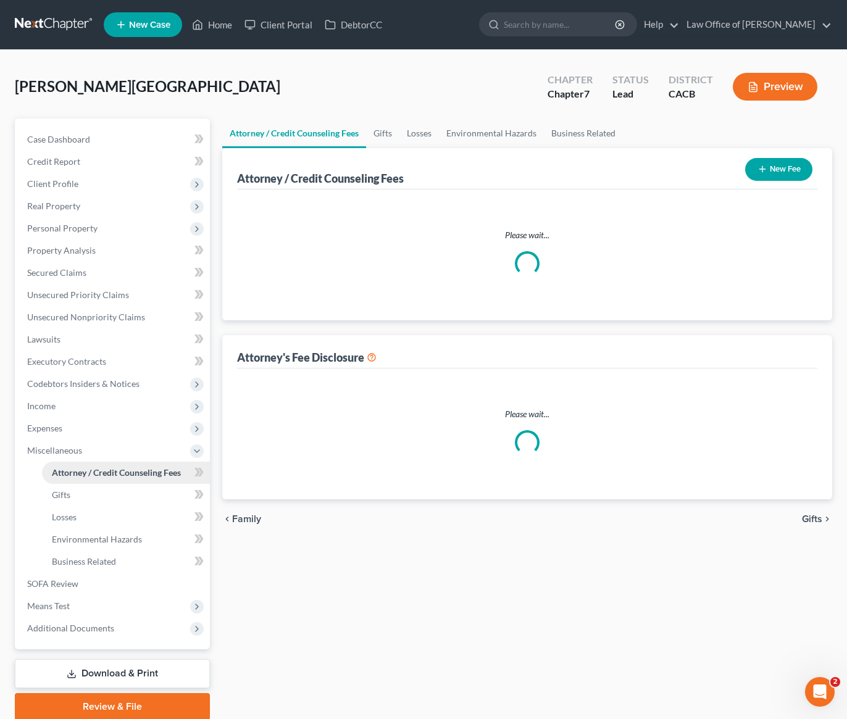
select select "0"
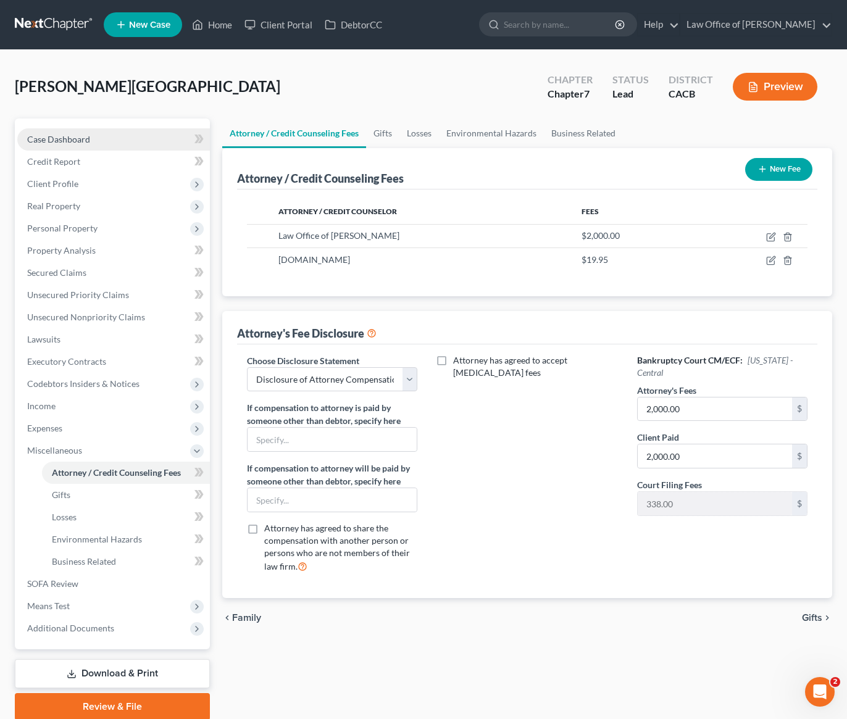
click at [69, 140] on span "Case Dashboard" at bounding box center [58, 139] width 63 height 10
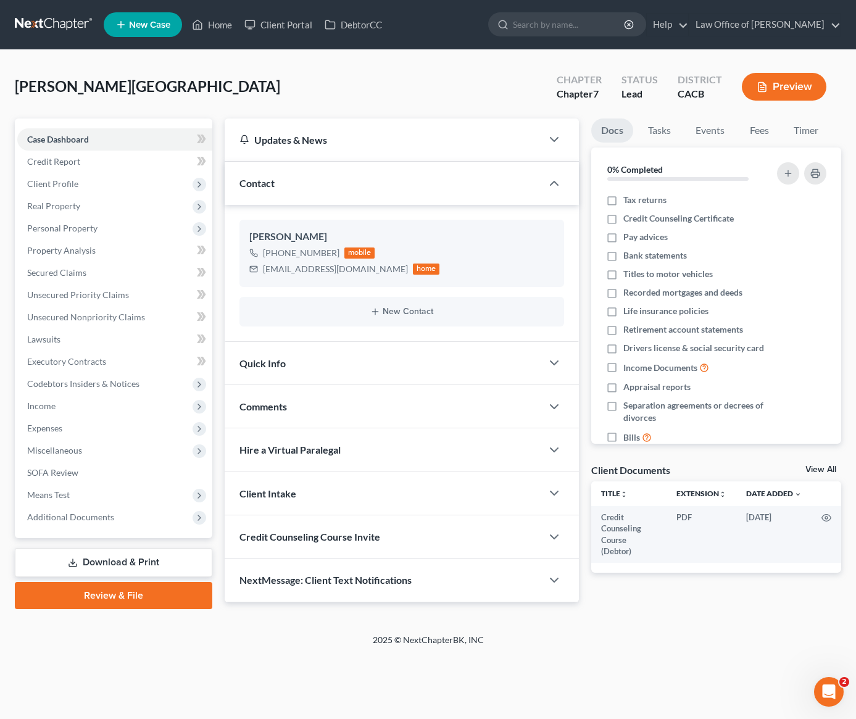
click at [226, 654] on div "2025 © NextChapterBK, INC" at bounding box center [429, 645] width 704 height 22
click at [56, 24] on link at bounding box center [54, 25] width 79 height 22
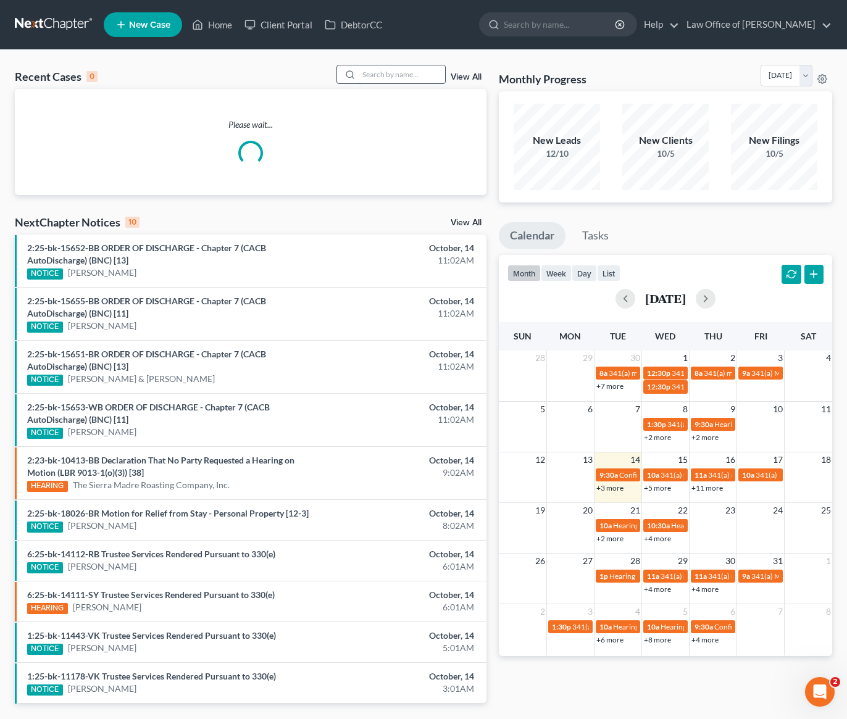
click at [405, 76] on input "search" at bounding box center [402, 74] width 86 height 18
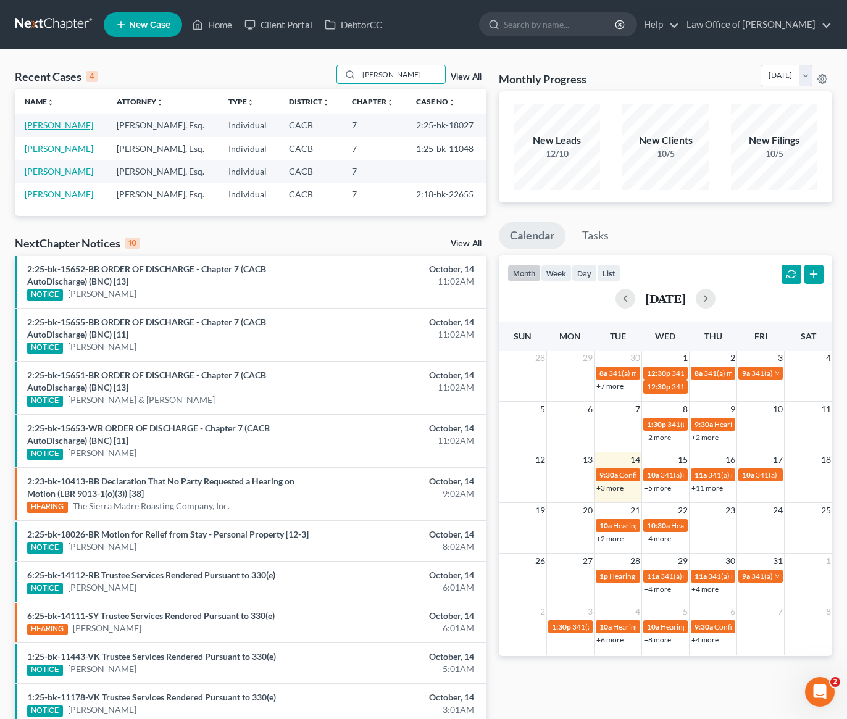
type input "angela"
click at [67, 125] on link "Faldyan, Angela" at bounding box center [59, 125] width 69 height 10
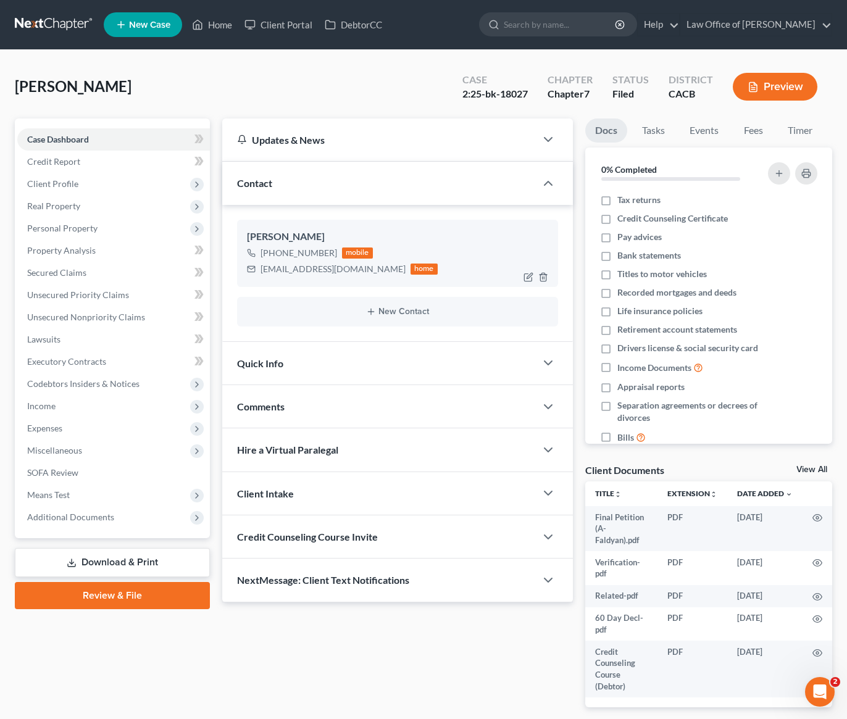
drag, startPoint x: 330, startPoint y: 252, endPoint x: 273, endPoint y: 255, distance: 57.5
click at [273, 255] on div "+1 (626) 354-4128 mobile" at bounding box center [342, 253] width 191 height 16
copy div "(626) 354-4128"
click at [176, 86] on div "Faldyan, Angela Upgraded Case 2:25-bk-18027 Chapter Chapter 7 Status Filed Dist…" at bounding box center [423, 92] width 817 height 54
click at [91, 319] on span "Unsecured Nonpriority Claims" at bounding box center [86, 317] width 118 height 10
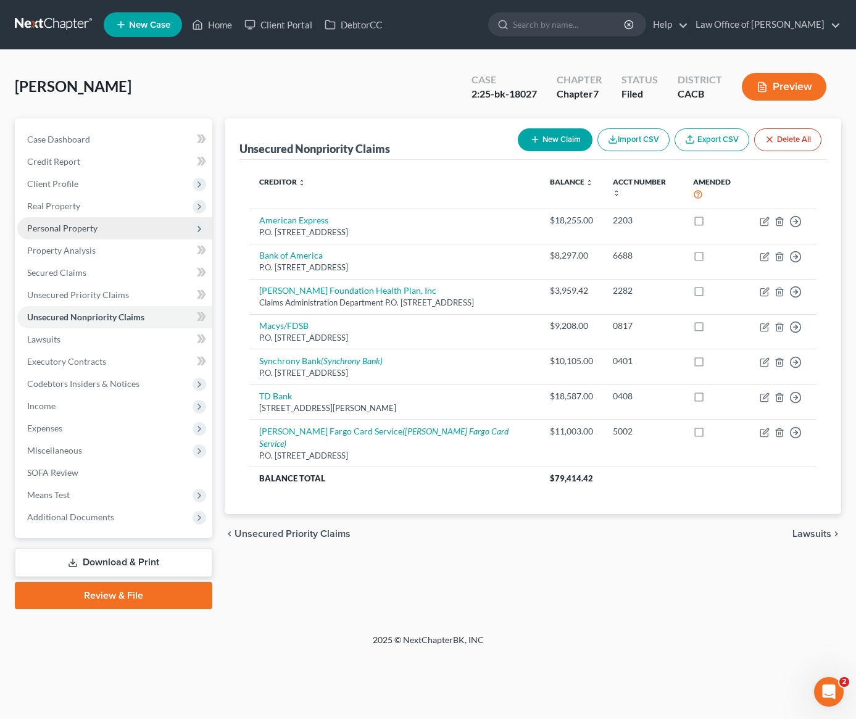
click at [86, 233] on span "Personal Property" at bounding box center [114, 228] width 195 height 22
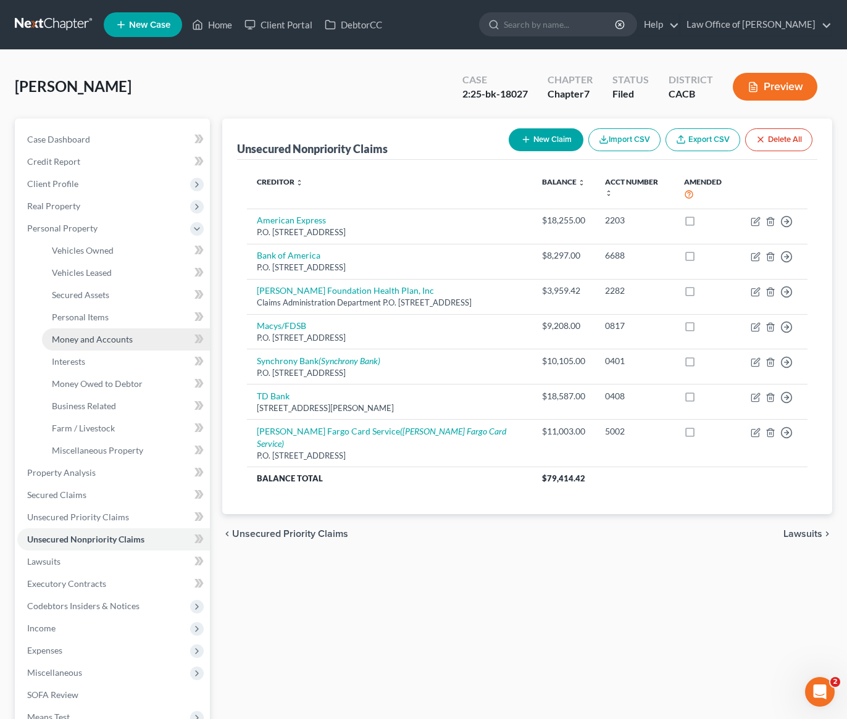
click at [89, 343] on span "Money and Accounts" at bounding box center [92, 339] width 81 height 10
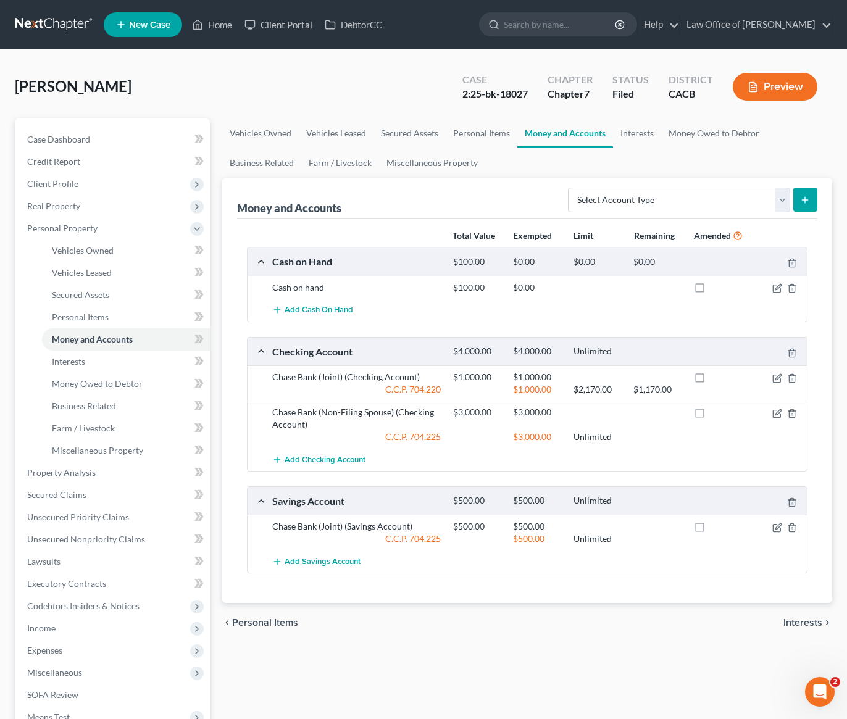
click at [453, 631] on div "chevron_left Personal Items Interests chevron_right" at bounding box center [527, 622] width 610 height 39
click at [43, 22] on link at bounding box center [54, 25] width 79 height 22
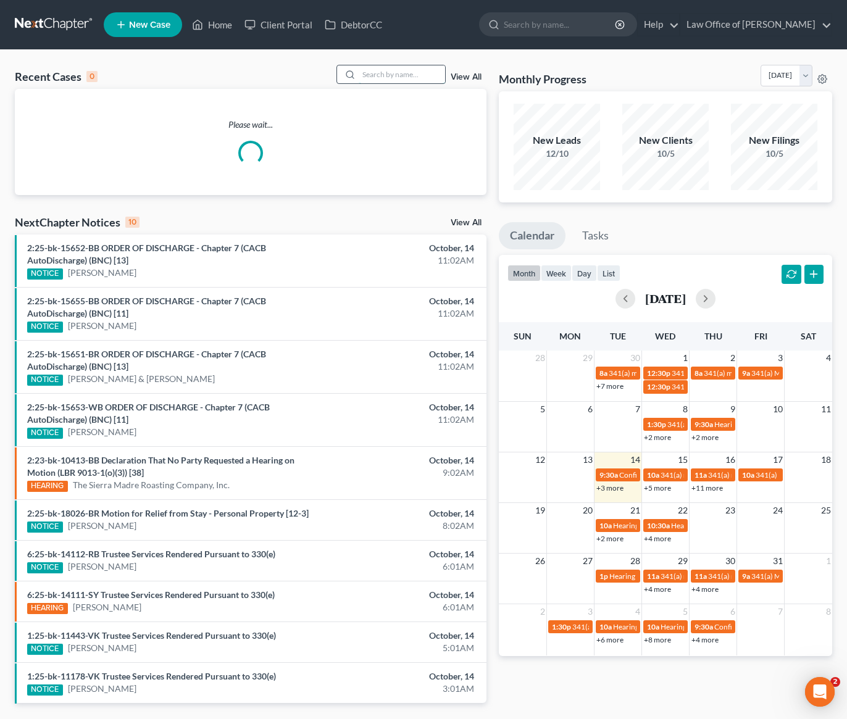
click at [401, 75] on input "search" at bounding box center [402, 74] width 86 height 18
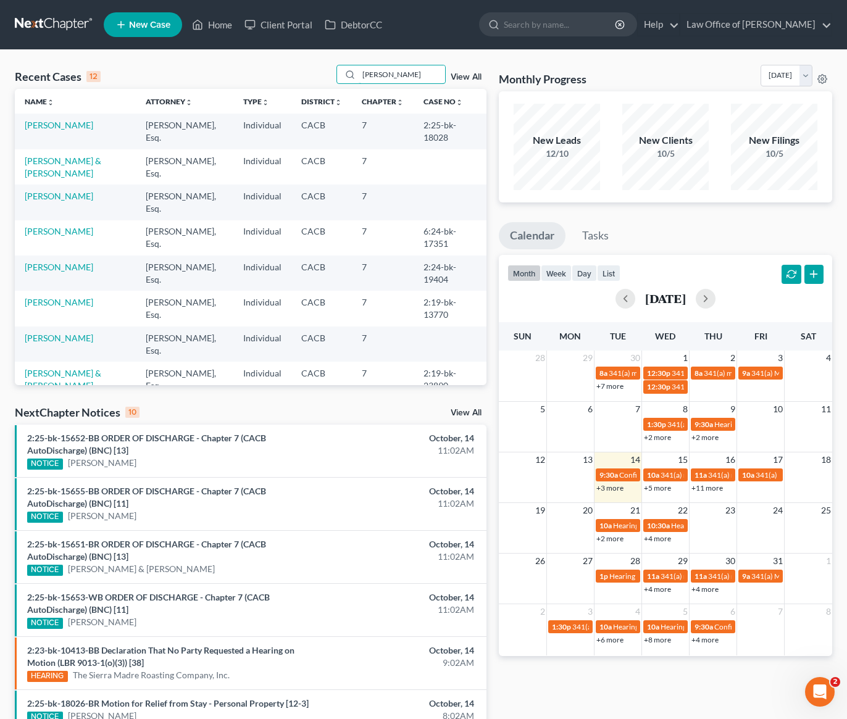
type input "aram"
click at [59, 123] on link "Vardanyan, Aram" at bounding box center [59, 125] width 69 height 10
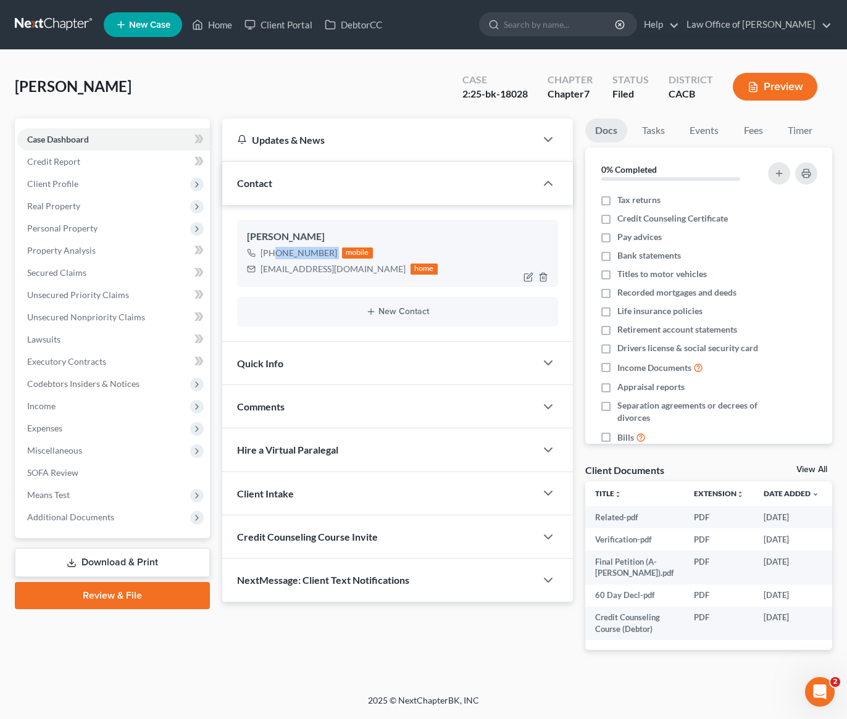
drag, startPoint x: 335, startPoint y: 253, endPoint x: 272, endPoint y: 257, distance: 63.1
click at [272, 257] on div "+1 (818) 873-1516 mobile" at bounding box center [342, 253] width 191 height 16
copy div "(818) 873-1516"
click at [41, 17] on link at bounding box center [54, 25] width 79 height 22
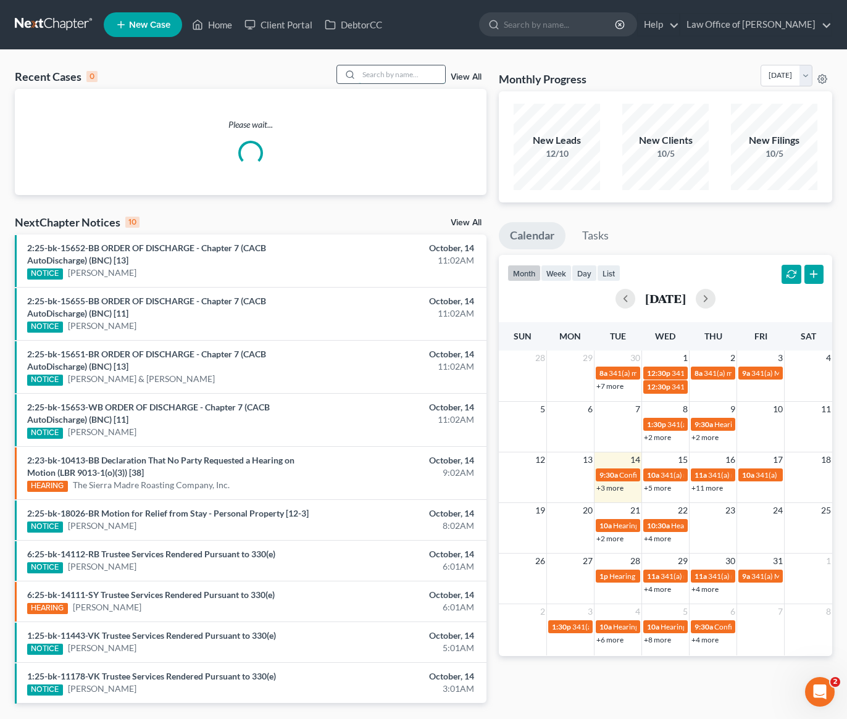
click at [412, 72] on input "search" at bounding box center [402, 74] width 86 height 18
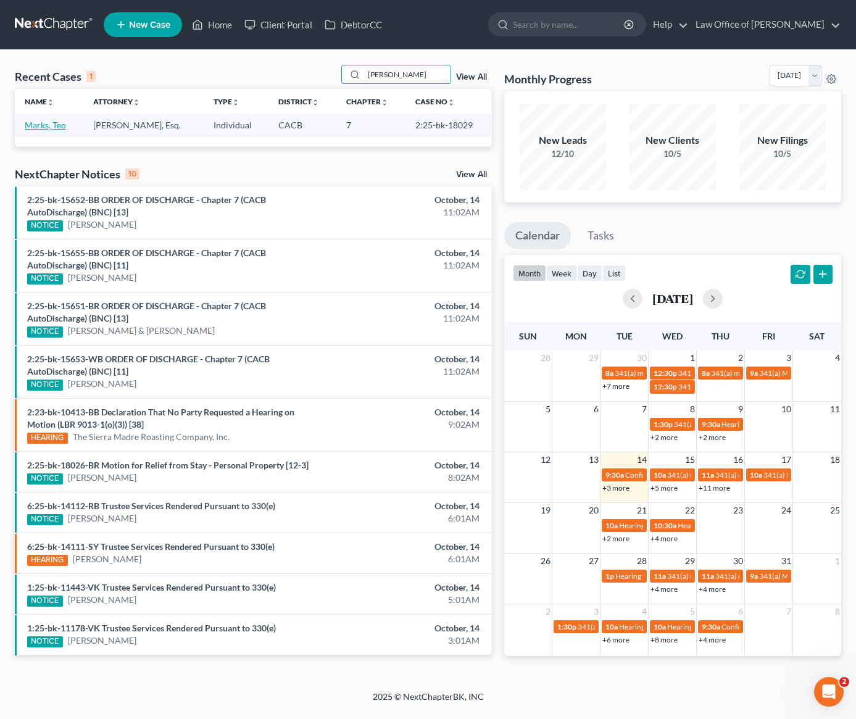
type input "teo marks"
click at [59, 127] on link "Marks, Teo" at bounding box center [45, 125] width 41 height 10
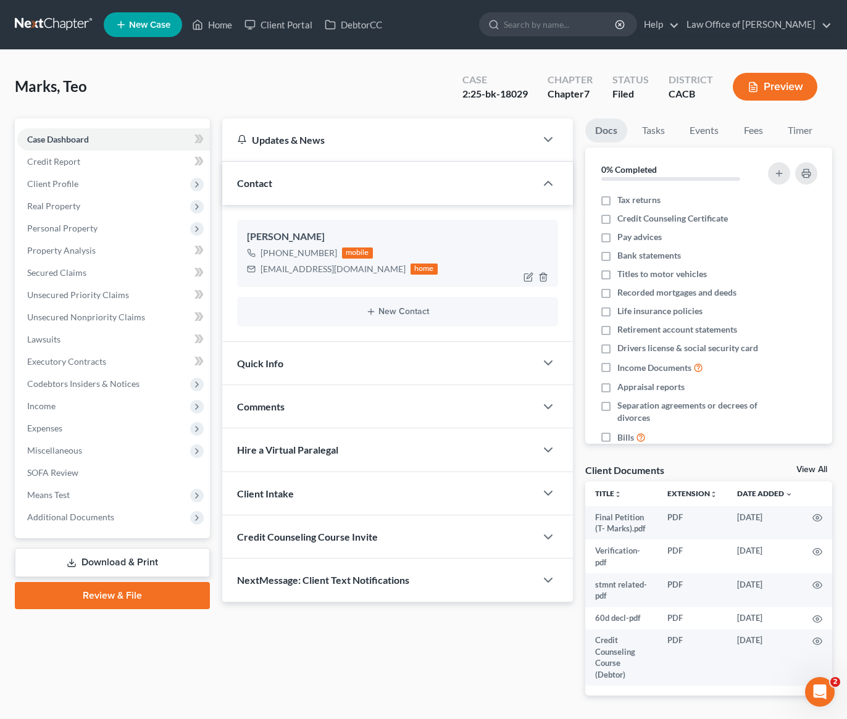
drag, startPoint x: 332, startPoint y: 255, endPoint x: 272, endPoint y: 256, distance: 60.5
click at [272, 256] on div "+1 (818) 919-4215 mobile" at bounding box center [342, 253] width 191 height 16
copy div "(818) 919-4215"
click at [52, 18] on link at bounding box center [54, 25] width 79 height 22
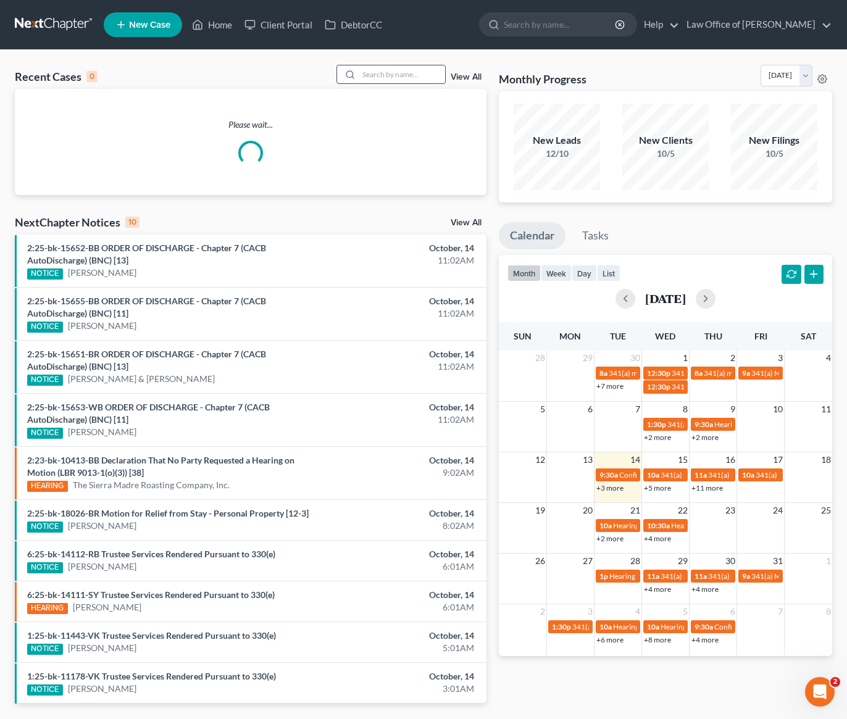
click at [411, 72] on input "search" at bounding box center [402, 74] width 86 height 18
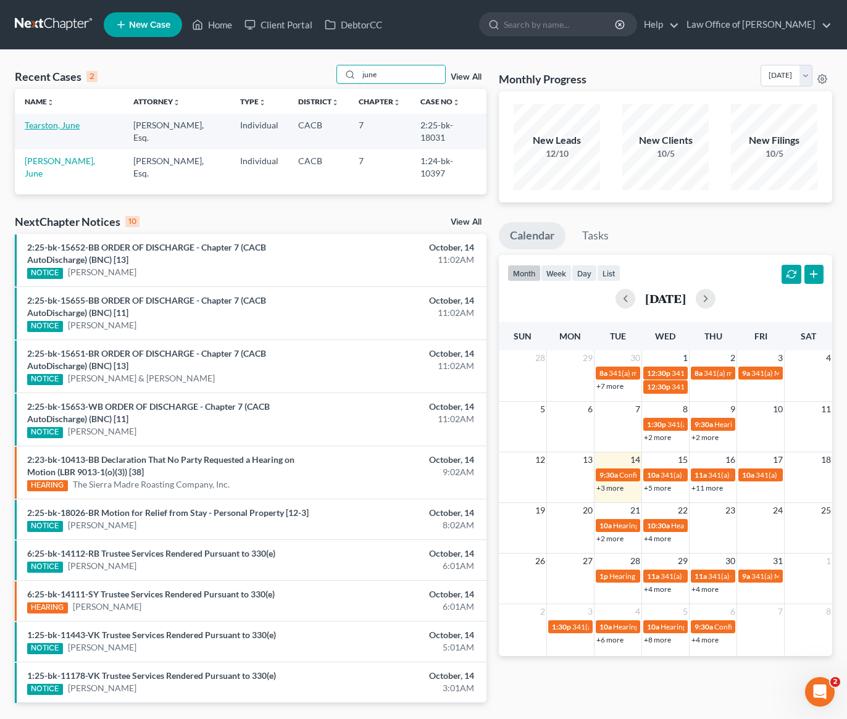
type input "june"
click at [69, 129] on link "Tearston, June" at bounding box center [52, 125] width 55 height 10
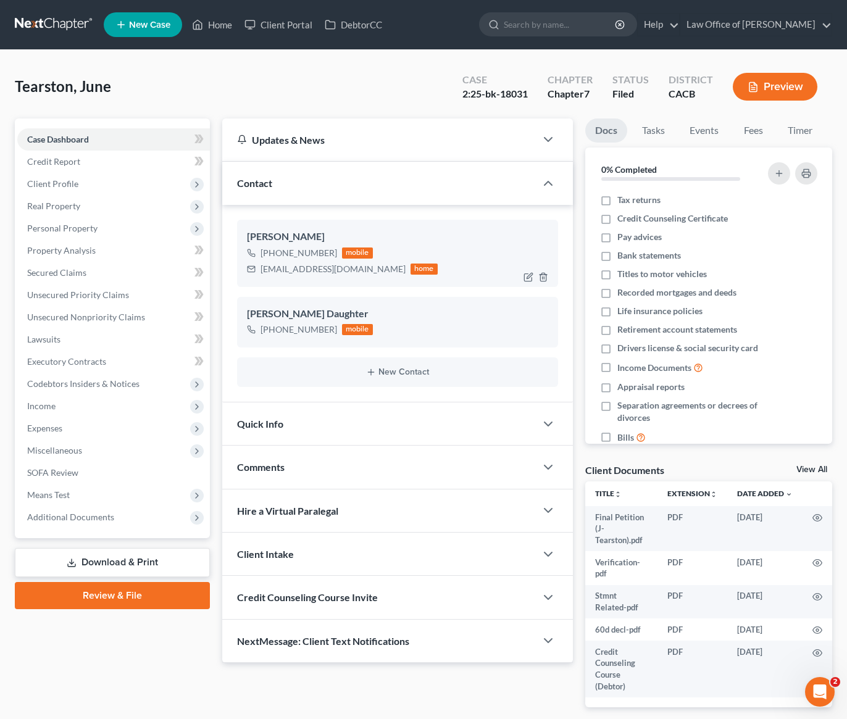
drag, startPoint x: 333, startPoint y: 254, endPoint x: 269, endPoint y: 256, distance: 63.6
click at [268, 255] on div "[PHONE_NUMBER] mobile" at bounding box center [342, 253] width 191 height 16
copy div "[PHONE_NUMBER]"
click at [58, 22] on link at bounding box center [54, 25] width 79 height 22
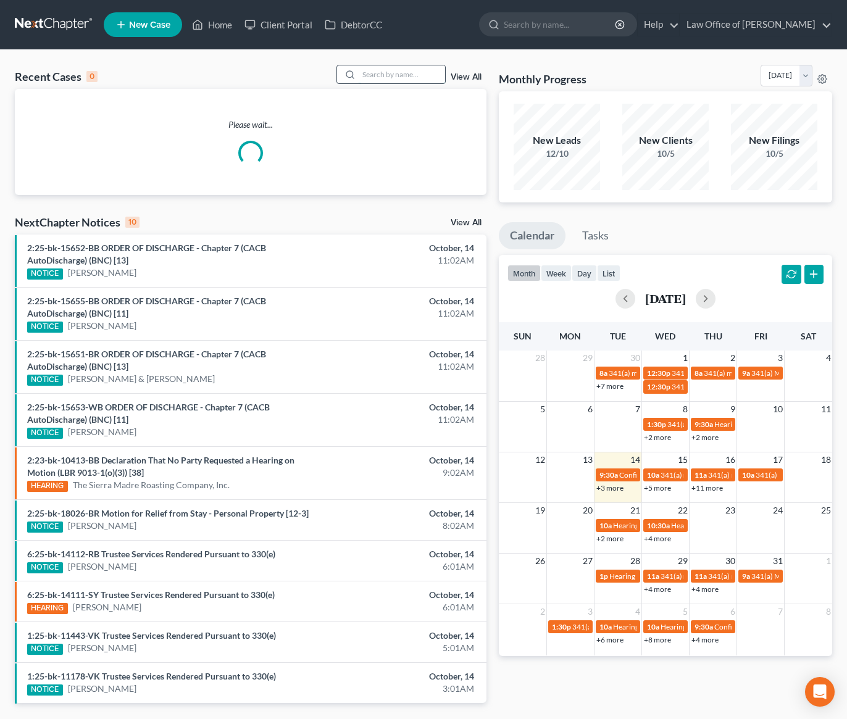
click at [378, 72] on input "search" at bounding box center [402, 74] width 86 height 18
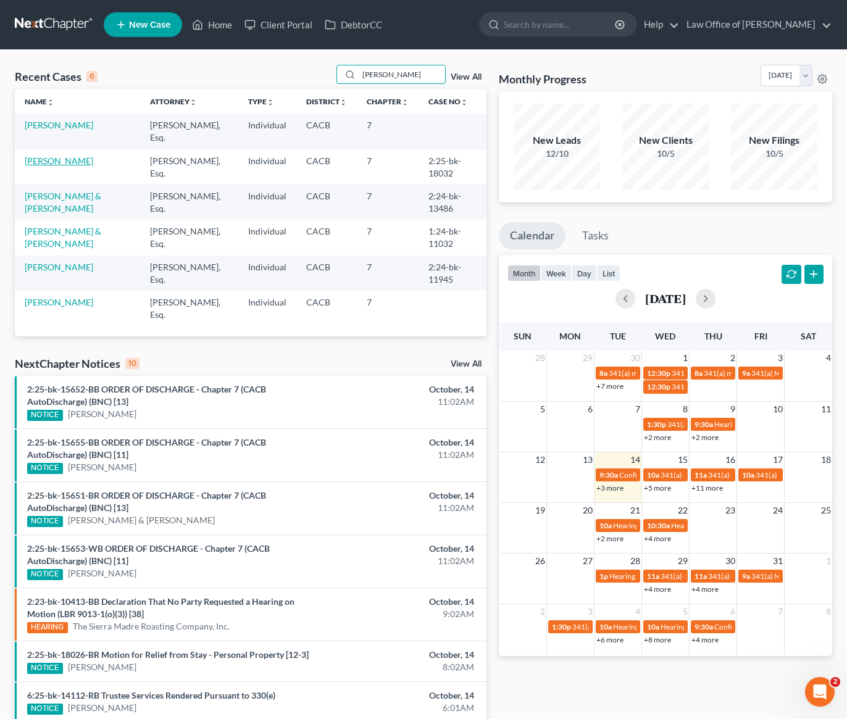
type input "[PERSON_NAME]"
click at [46, 162] on link "[PERSON_NAME]" at bounding box center [59, 161] width 69 height 10
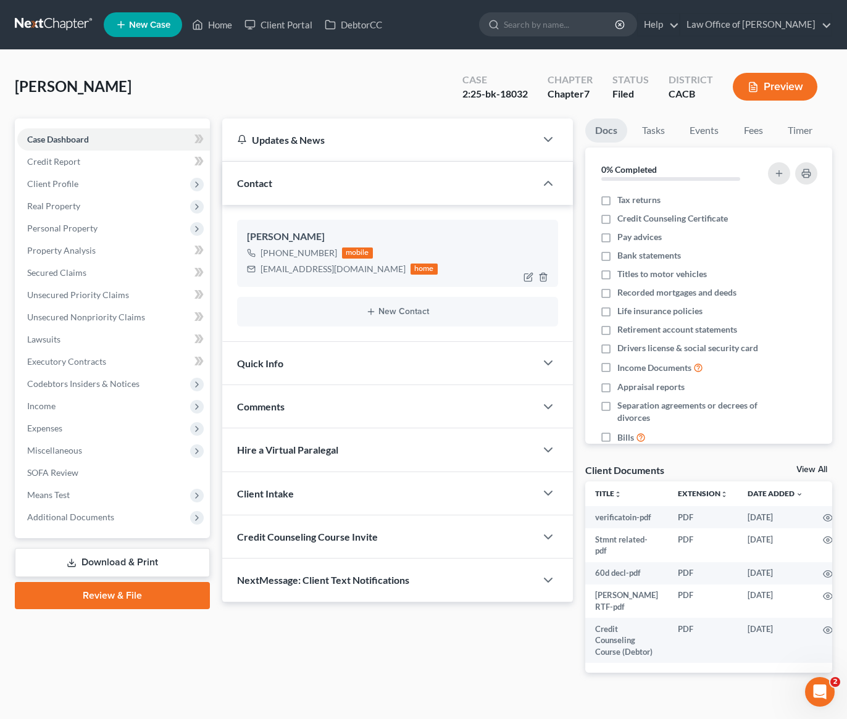
drag, startPoint x: 331, startPoint y: 254, endPoint x: 276, endPoint y: 256, distance: 54.9
click at [273, 256] on div "+1 (323) 787-1265" at bounding box center [298, 253] width 77 height 12
copy div "(323) 787-1265"
click at [81, 22] on link at bounding box center [54, 25] width 79 height 22
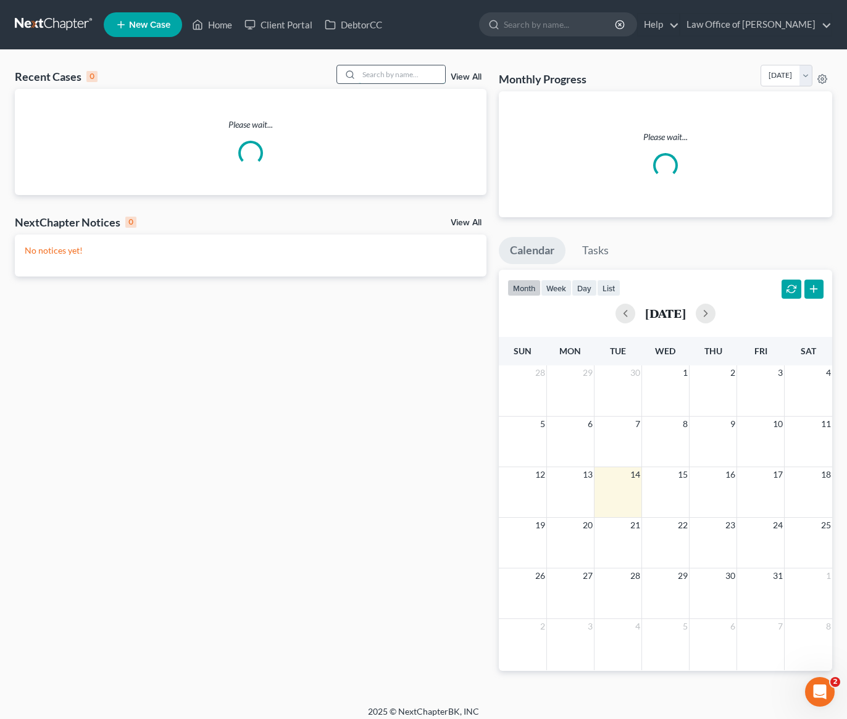
click at [386, 72] on input "search" at bounding box center [402, 74] width 86 height 18
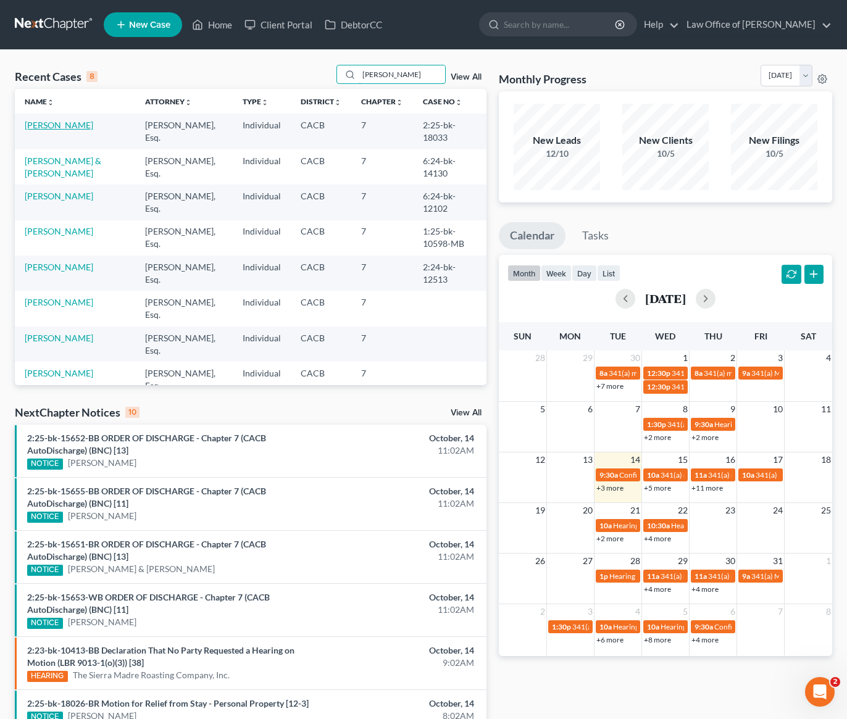
type input "[PERSON_NAME]"
click at [52, 127] on link "[PERSON_NAME]" at bounding box center [59, 125] width 69 height 10
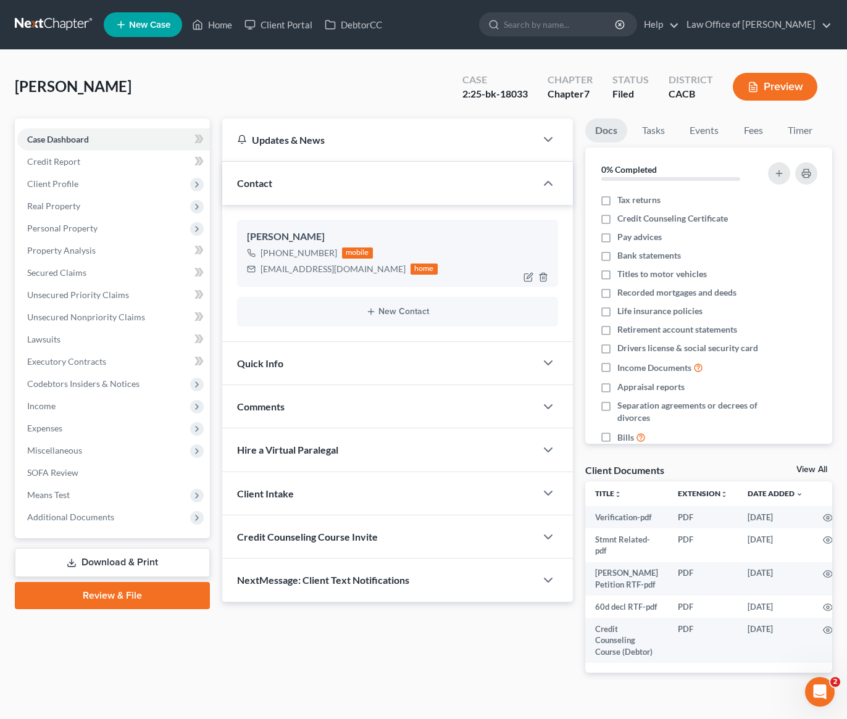
drag, startPoint x: 333, startPoint y: 255, endPoint x: 273, endPoint y: 256, distance: 60.5
click at [273, 256] on div "[PHONE_NUMBER] mobile" at bounding box center [342, 253] width 191 height 16
copy div "[PHONE_NUMBER]"
click at [62, 22] on link at bounding box center [54, 25] width 79 height 22
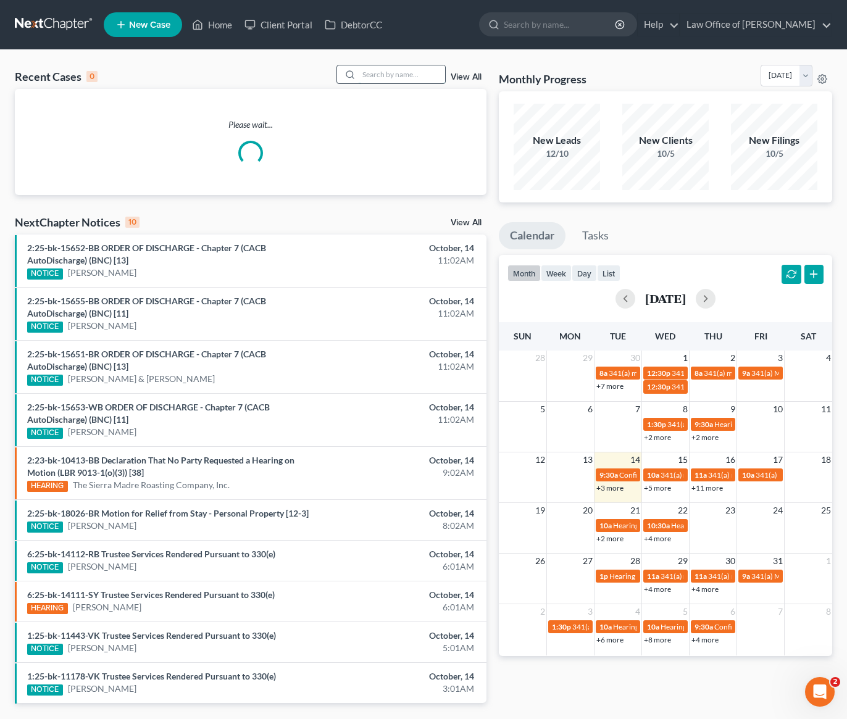
click at [389, 78] on input "search" at bounding box center [402, 74] width 86 height 18
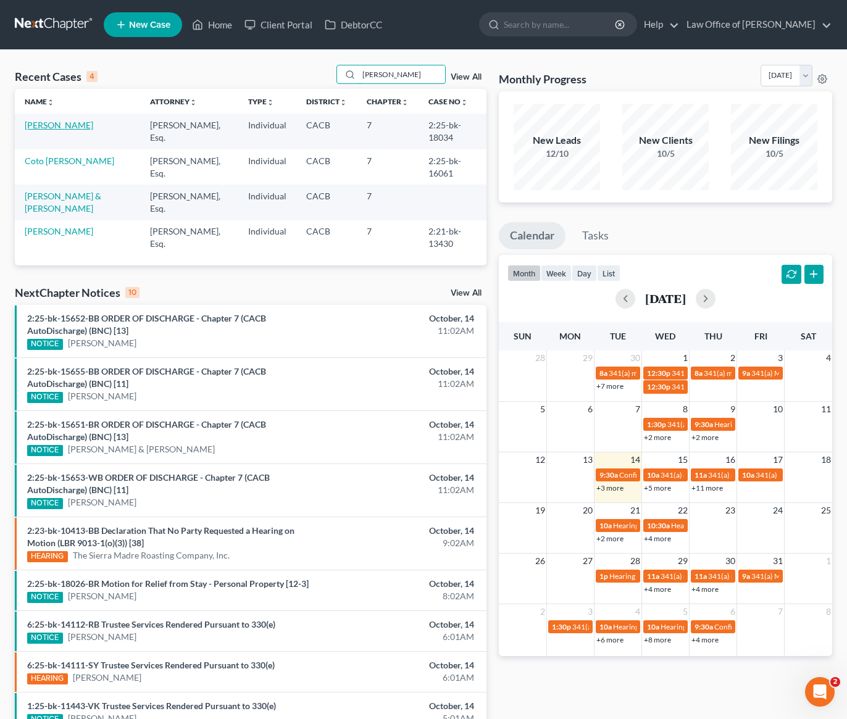
type input "[PERSON_NAME]"
click at [67, 124] on link "[PERSON_NAME]" at bounding box center [59, 125] width 69 height 10
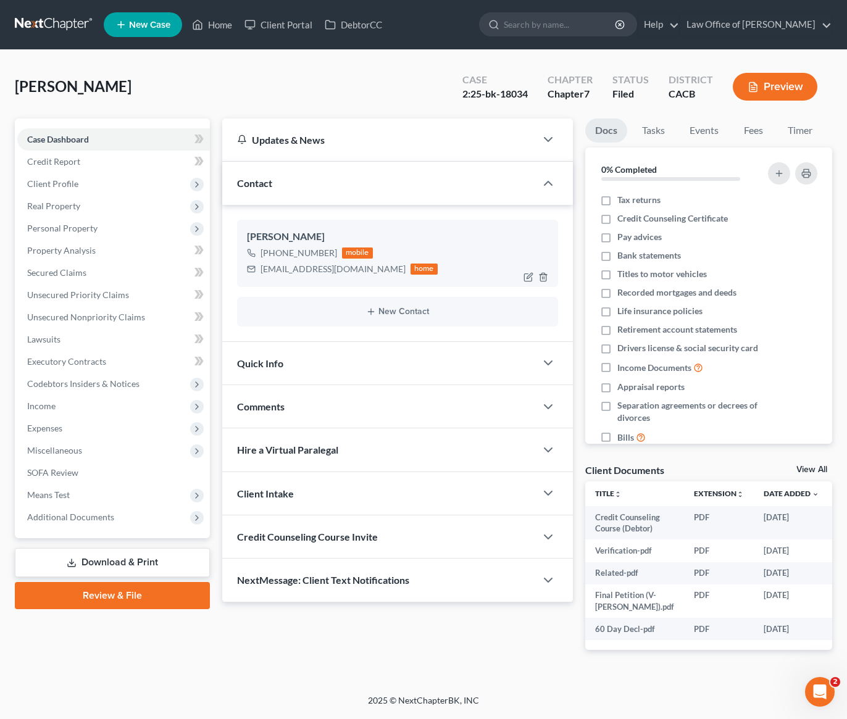
drag, startPoint x: 333, startPoint y: 257, endPoint x: 272, endPoint y: 254, distance: 60.6
click at [272, 254] on div "+1 (626) 624-6708 mobile" at bounding box center [342, 253] width 191 height 16
copy div "(626) 624-6708"
click at [57, 28] on link at bounding box center [54, 25] width 79 height 22
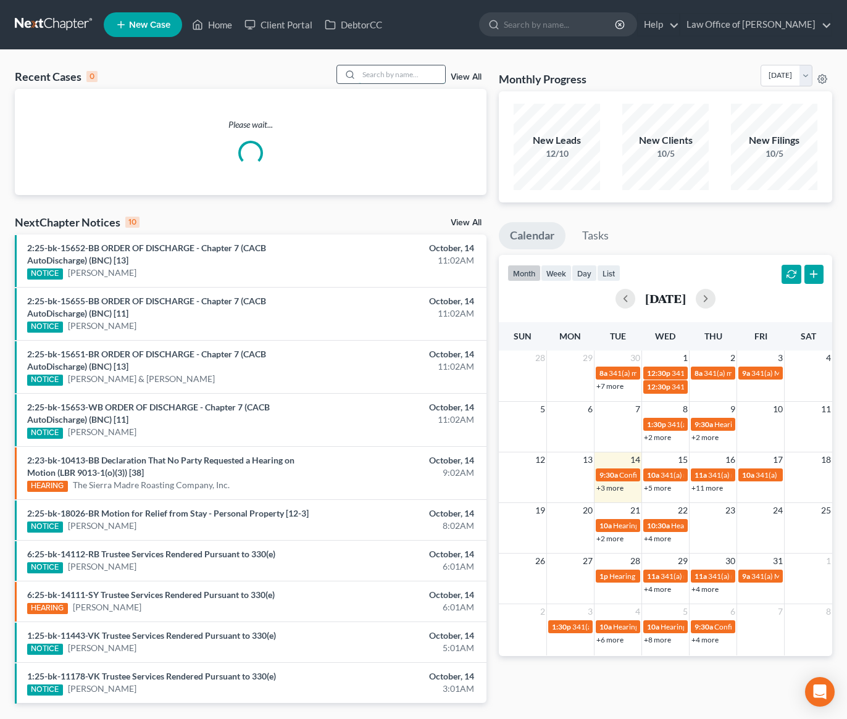
click at [393, 75] on input "search" at bounding box center [402, 74] width 86 height 18
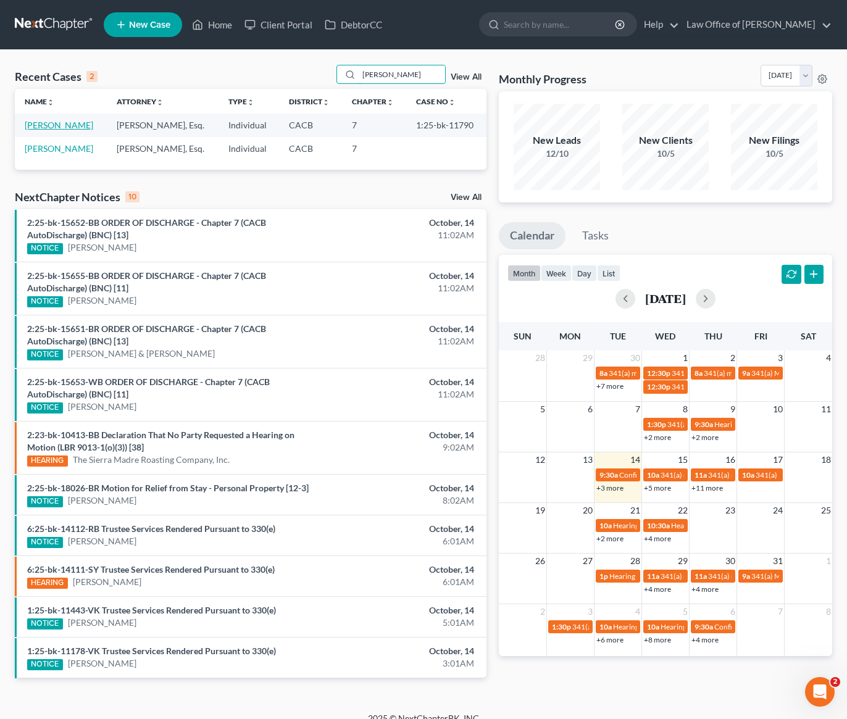
type input "gagik"
click at [57, 127] on link "Hakobyan, Gagik" at bounding box center [59, 125] width 69 height 10
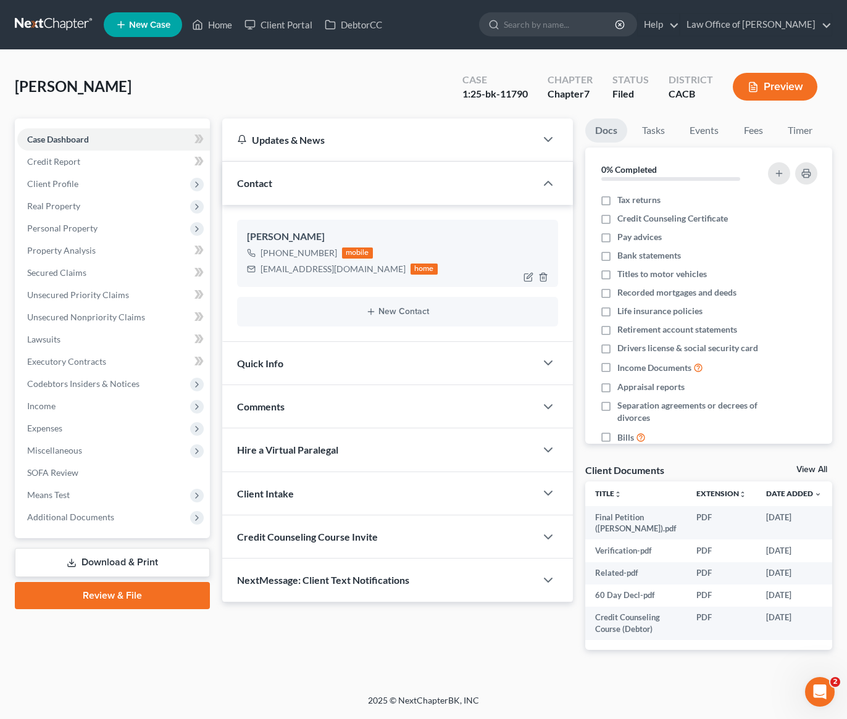
drag, startPoint x: 333, startPoint y: 254, endPoint x: 273, endPoint y: 256, distance: 59.9
click at [273, 256] on div "+1 (818) 601-0171 mobile" at bounding box center [342, 253] width 191 height 16
copy div "(818) 601-0171"
click at [56, 22] on link at bounding box center [54, 25] width 79 height 22
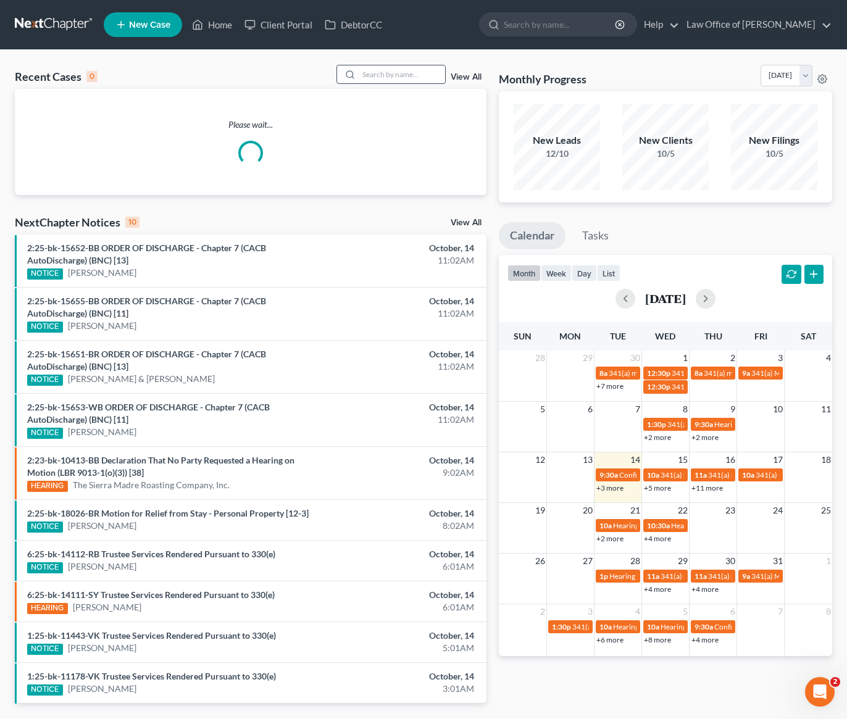
click at [384, 78] on input "search" at bounding box center [402, 74] width 86 height 18
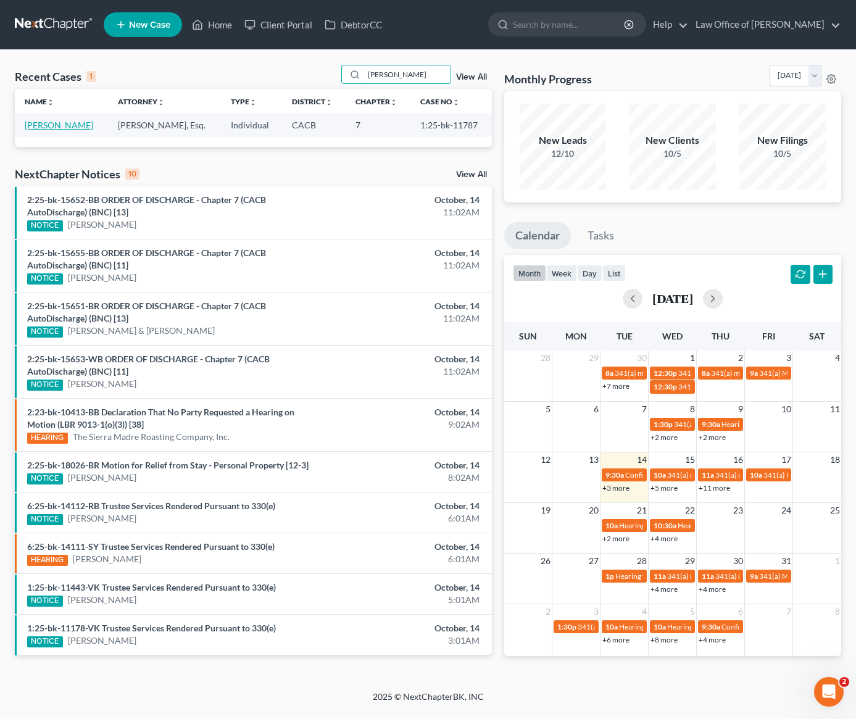
type input "[PERSON_NAME]"
click at [62, 126] on link "[PERSON_NAME]" at bounding box center [59, 125] width 69 height 10
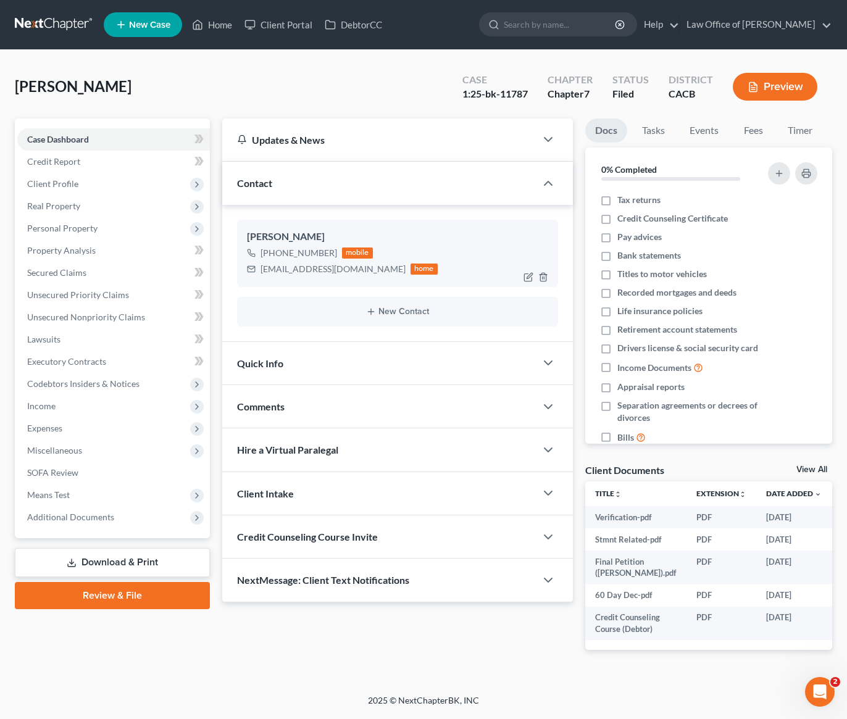
drag, startPoint x: 331, startPoint y: 256, endPoint x: 271, endPoint y: 257, distance: 60.5
click at [271, 257] on div "[PHONE_NUMBER]" at bounding box center [298, 253] width 77 height 12
copy div "[PHONE_NUMBER]"
click at [51, 23] on link at bounding box center [54, 25] width 79 height 22
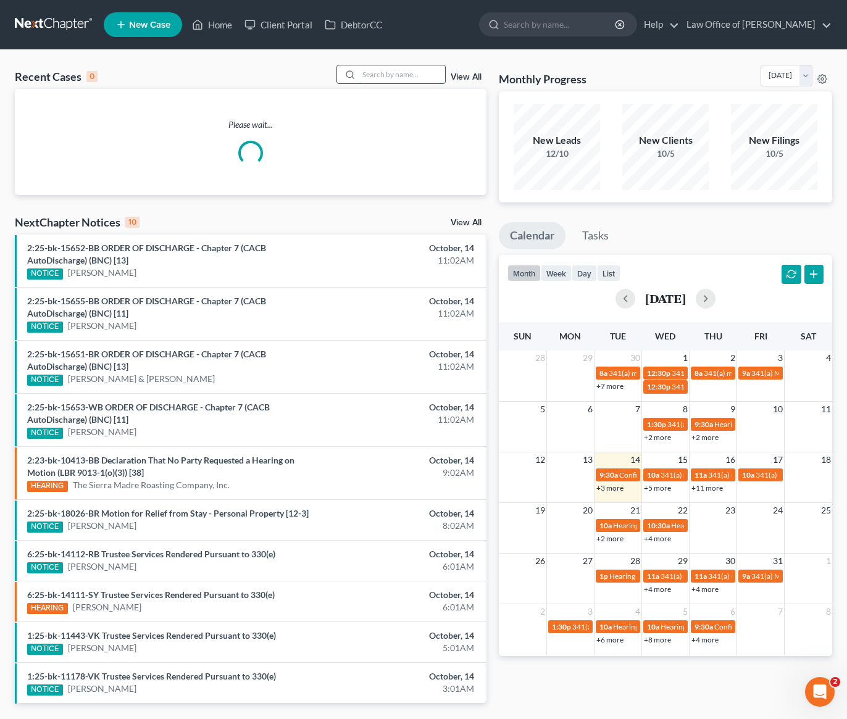
click at [419, 79] on input "search" at bounding box center [402, 74] width 86 height 18
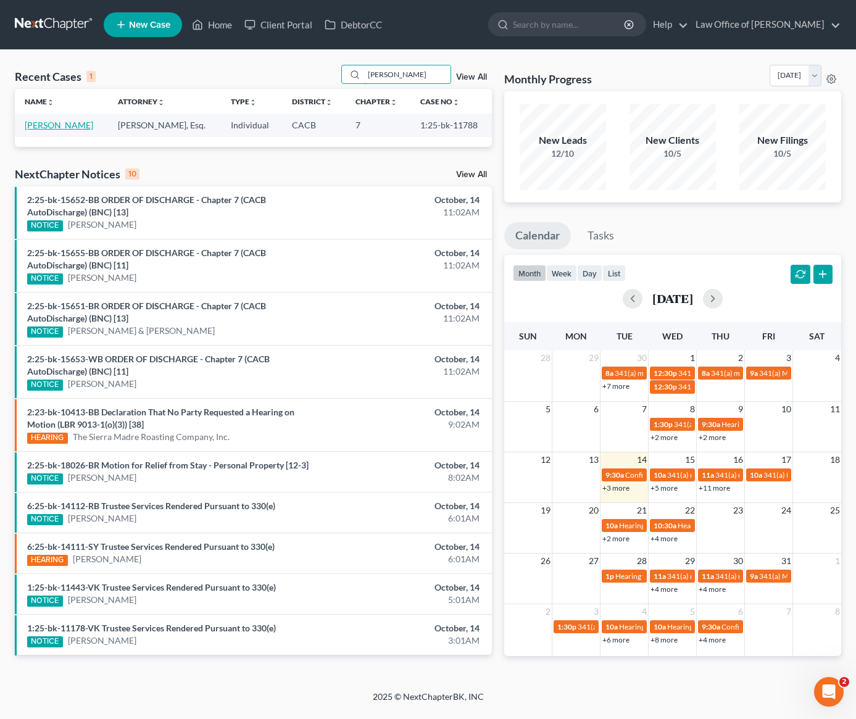
type input "guillermo"
click at [69, 128] on link "[PERSON_NAME]" at bounding box center [59, 125] width 69 height 10
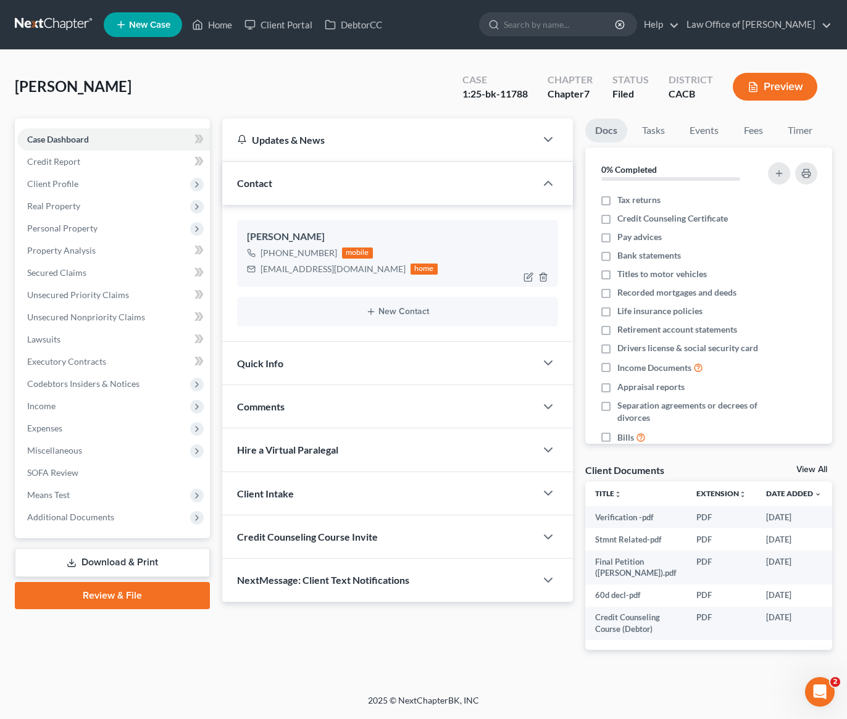
drag, startPoint x: 333, startPoint y: 254, endPoint x: 273, endPoint y: 252, distance: 59.9
click at [273, 252] on div "+1 (818) 401-7321 mobile" at bounding box center [342, 253] width 191 height 16
copy div "(818) 401-7321"
click at [73, 25] on link at bounding box center [54, 25] width 79 height 22
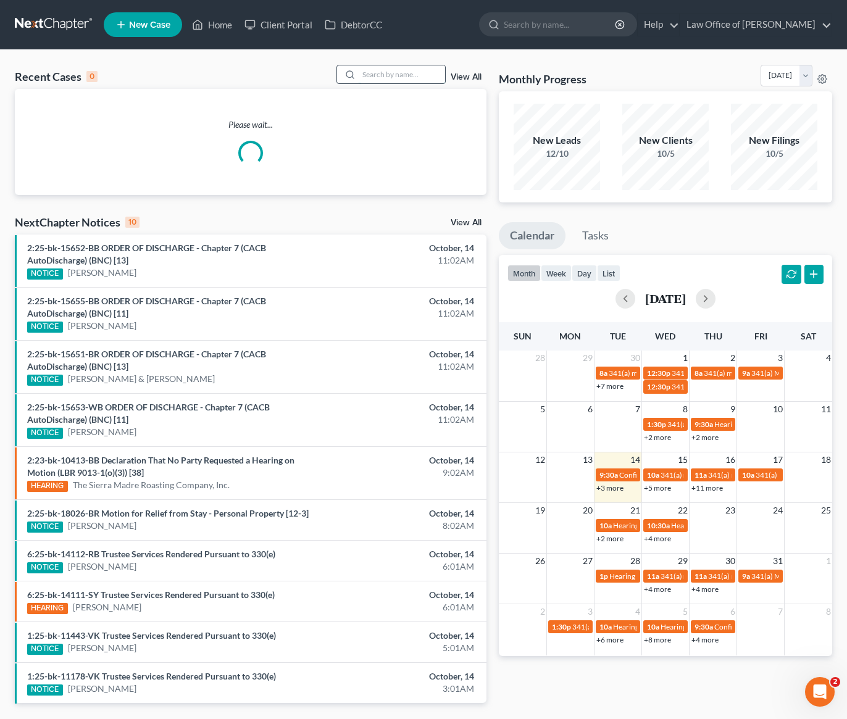
click at [392, 70] on input "search" at bounding box center [402, 74] width 86 height 18
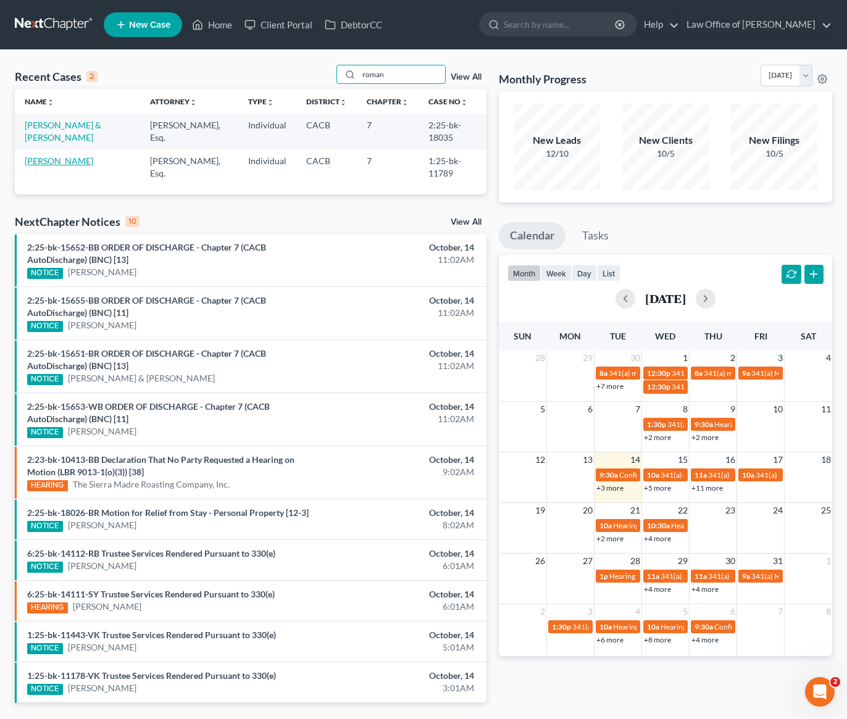
type input "roman"
click at [73, 162] on link "[PERSON_NAME]" at bounding box center [59, 161] width 69 height 10
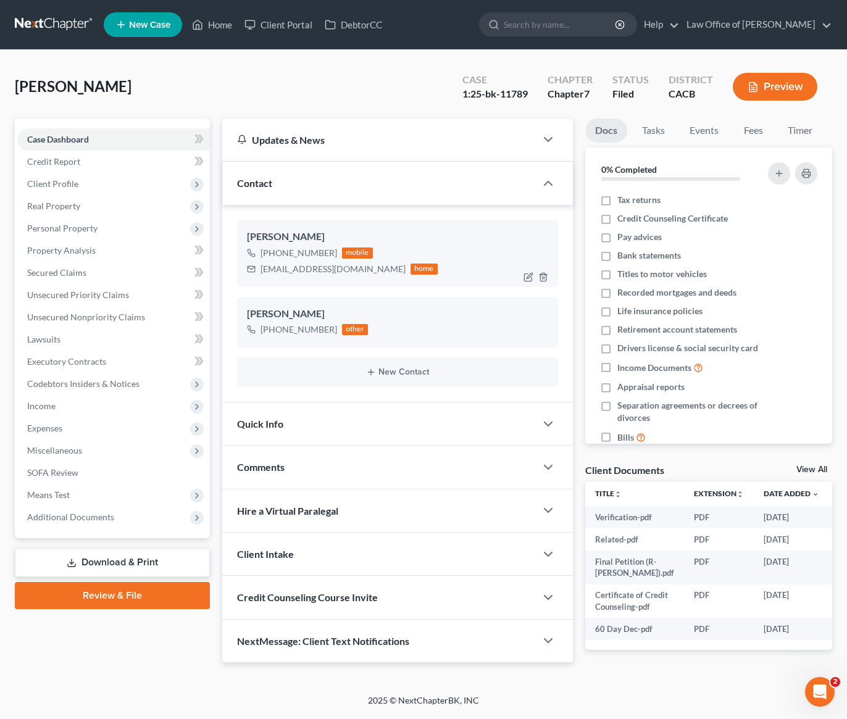
drag, startPoint x: 333, startPoint y: 255, endPoint x: 270, endPoint y: 254, distance: 63.0
click at [270, 254] on div "[PHONE_NUMBER] mobile" at bounding box center [342, 253] width 191 height 16
copy div "[PHONE_NUMBER]"
click at [50, 25] on link at bounding box center [54, 25] width 79 height 22
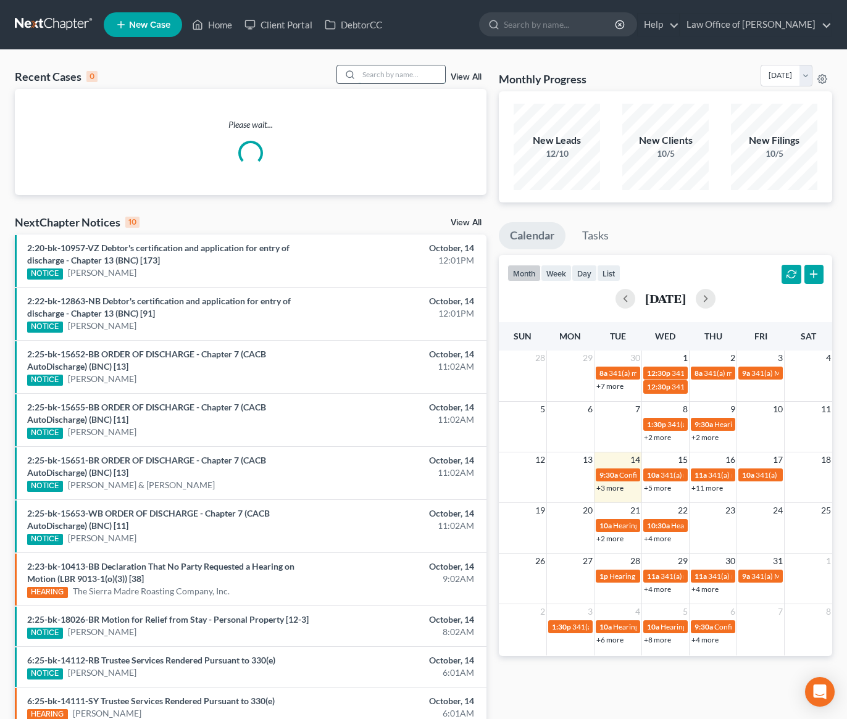
click at [384, 79] on input "search" at bounding box center [402, 74] width 86 height 18
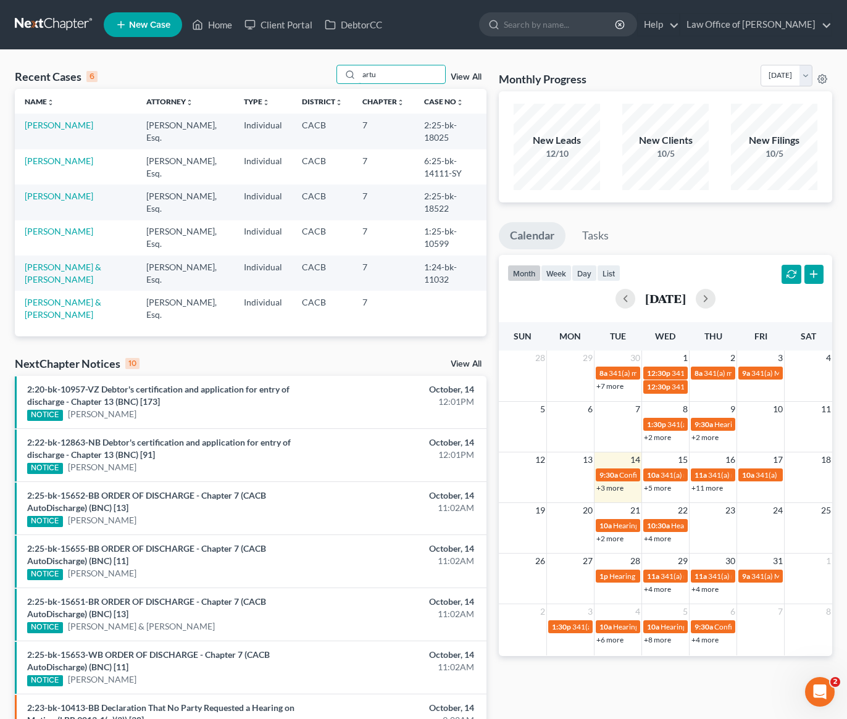
type input "artu"
click at [74, 197] on link "[PERSON_NAME]" at bounding box center [59, 196] width 69 height 10
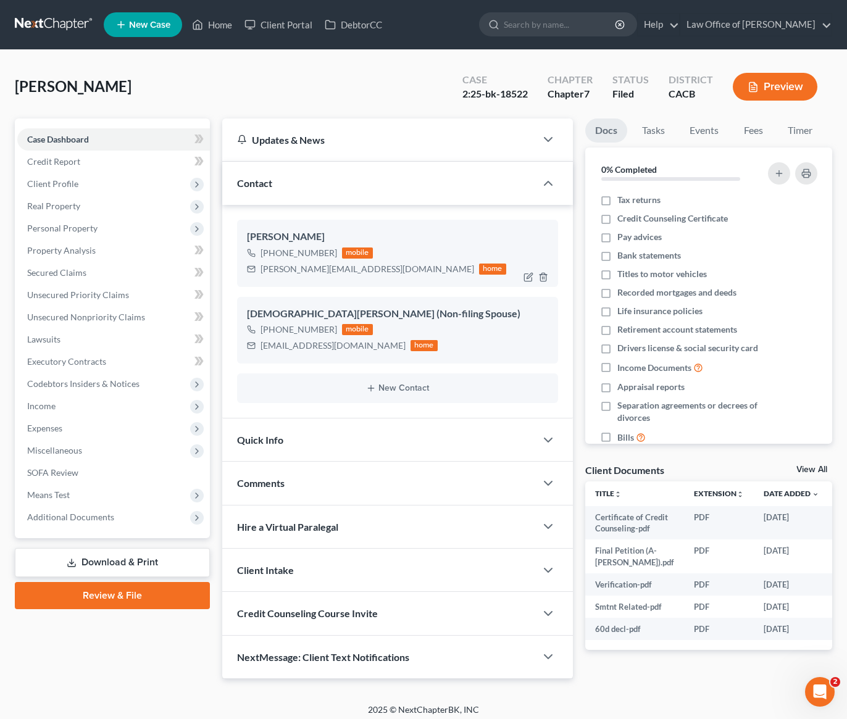
drag, startPoint x: 331, startPoint y: 255, endPoint x: 273, endPoint y: 252, distance: 58.7
click at [273, 252] on div "+1 (626) 664-8493" at bounding box center [298, 253] width 77 height 12
copy div "(626) 664-8493"
click at [62, 26] on link at bounding box center [54, 25] width 79 height 22
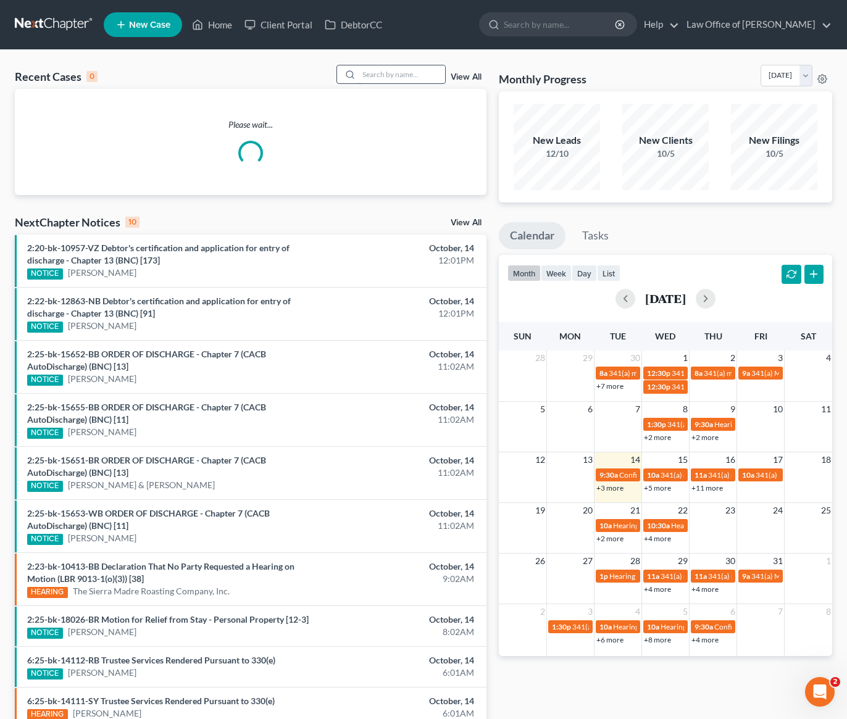
click at [378, 80] on input "search" at bounding box center [402, 74] width 86 height 18
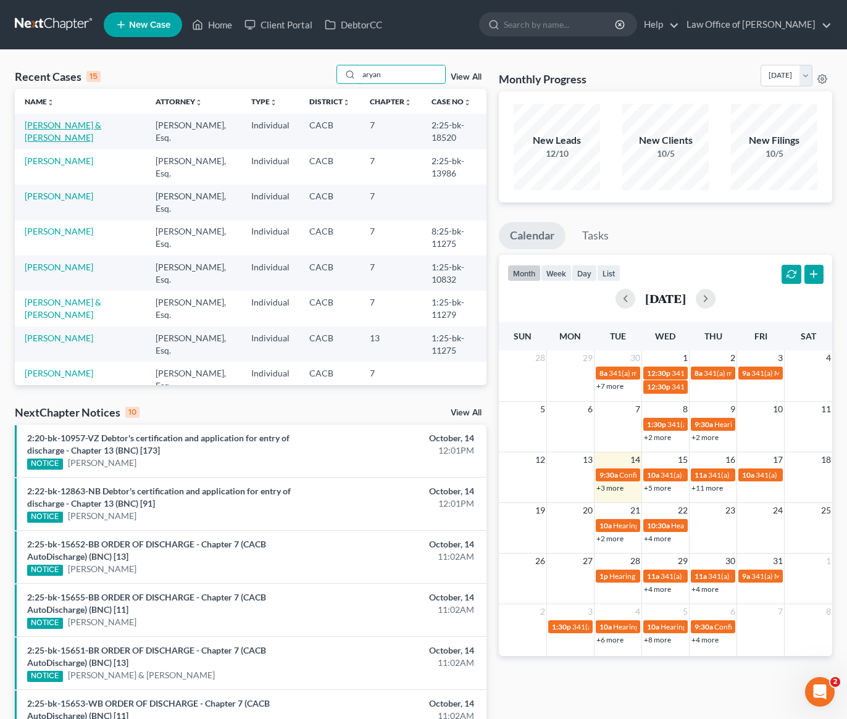
type input "aryan"
click at [66, 125] on link "[PERSON_NAME] & [PERSON_NAME]" at bounding box center [63, 131] width 77 height 23
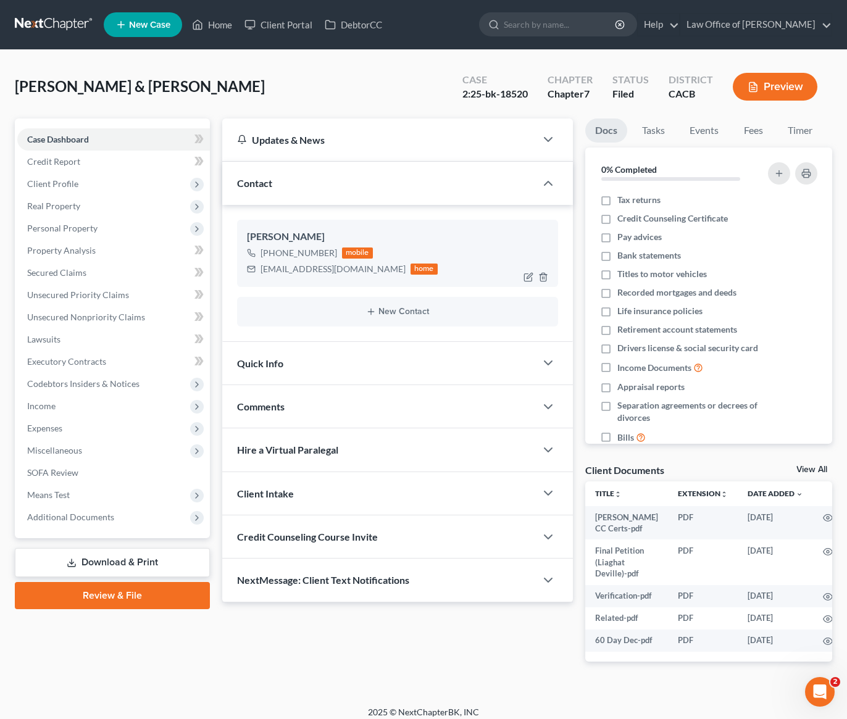
drag, startPoint x: 324, startPoint y: 251, endPoint x: 271, endPoint y: 253, distance: 53.1
click at [271, 253] on div "+1 (310) 463-6647 mobile" at bounding box center [342, 253] width 191 height 16
copy div "(310) 463-6647"
click at [49, 17] on link at bounding box center [54, 25] width 79 height 22
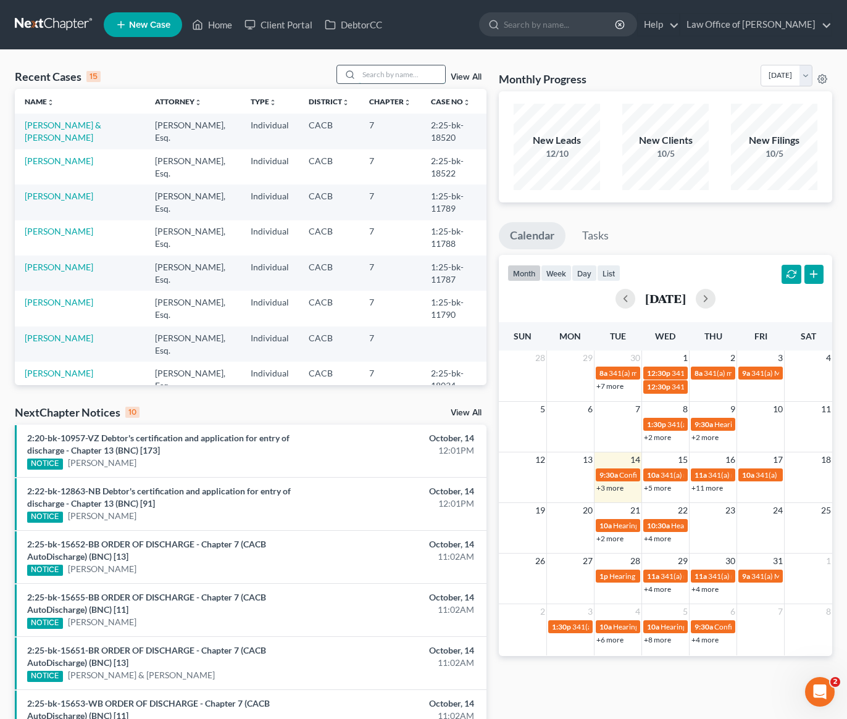
click at [416, 73] on input "search" at bounding box center [402, 74] width 86 height 18
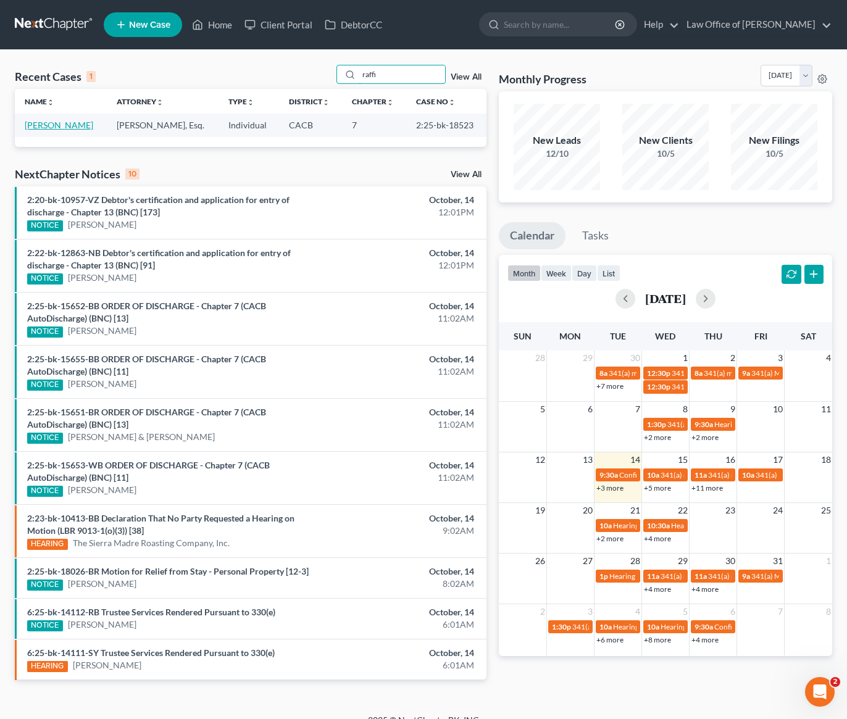
type input "raffi"
click at [48, 128] on link "[PERSON_NAME]" at bounding box center [59, 125] width 69 height 10
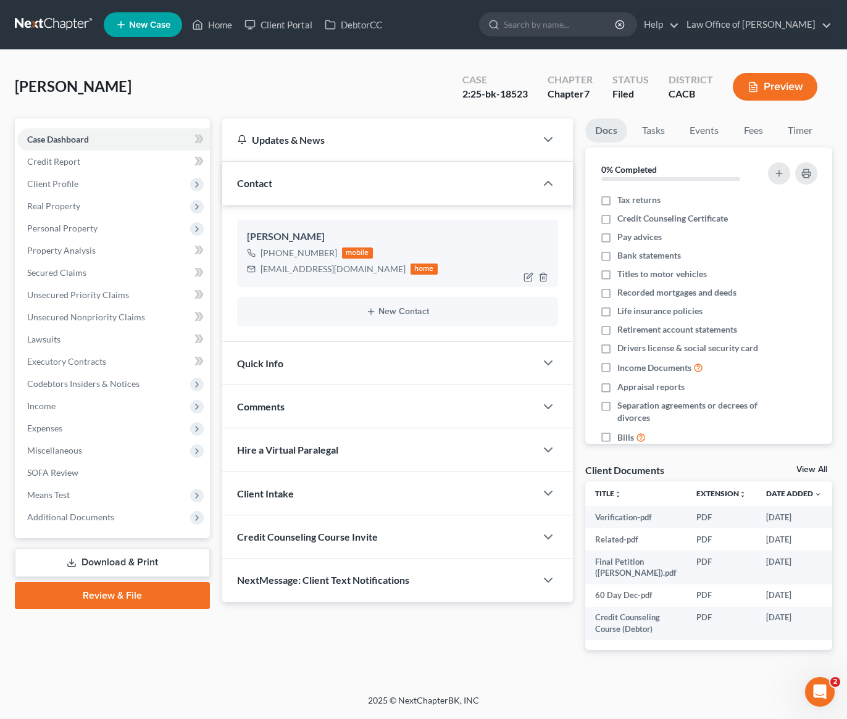
drag, startPoint x: 333, startPoint y: 255, endPoint x: 272, endPoint y: 255, distance: 61.1
click at [272, 254] on div "+1 (213) 220-6662 mobile" at bounding box center [342, 253] width 191 height 16
copy div "(213) 220-6662"
click at [31, 26] on link at bounding box center [54, 25] width 79 height 22
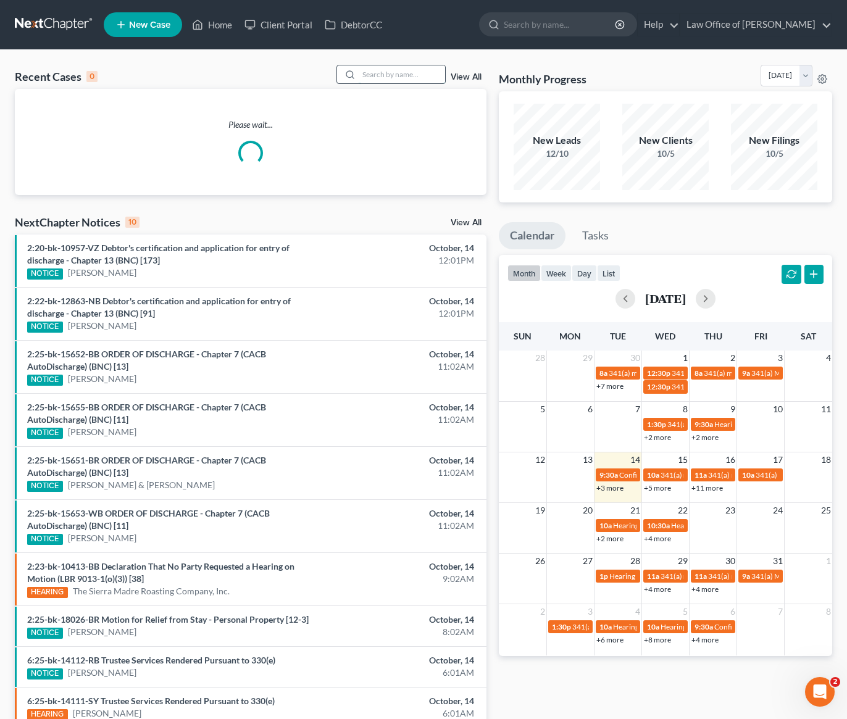
click at [398, 79] on input "search" at bounding box center [402, 74] width 86 height 18
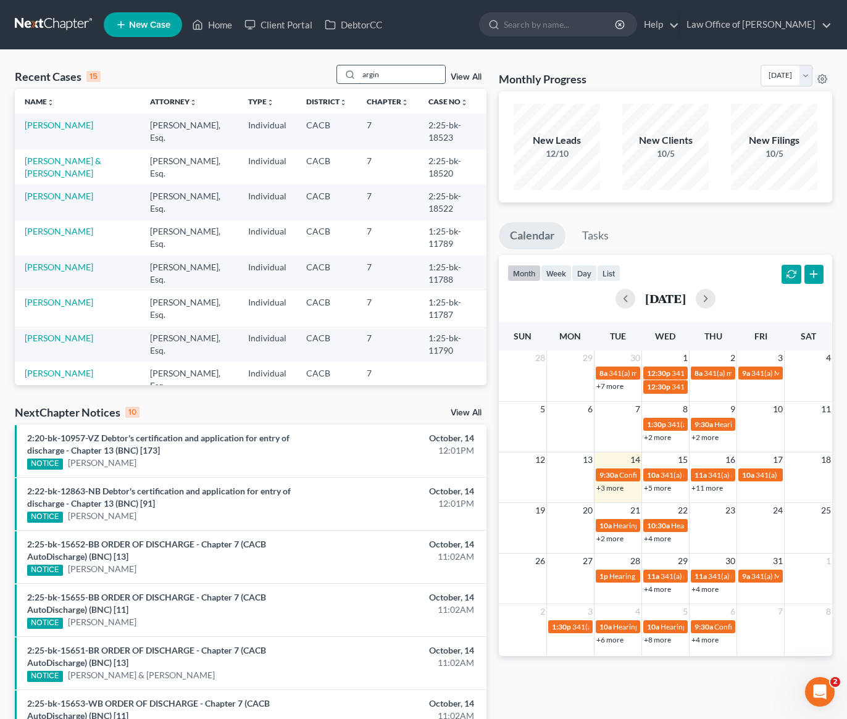
type input "argin"
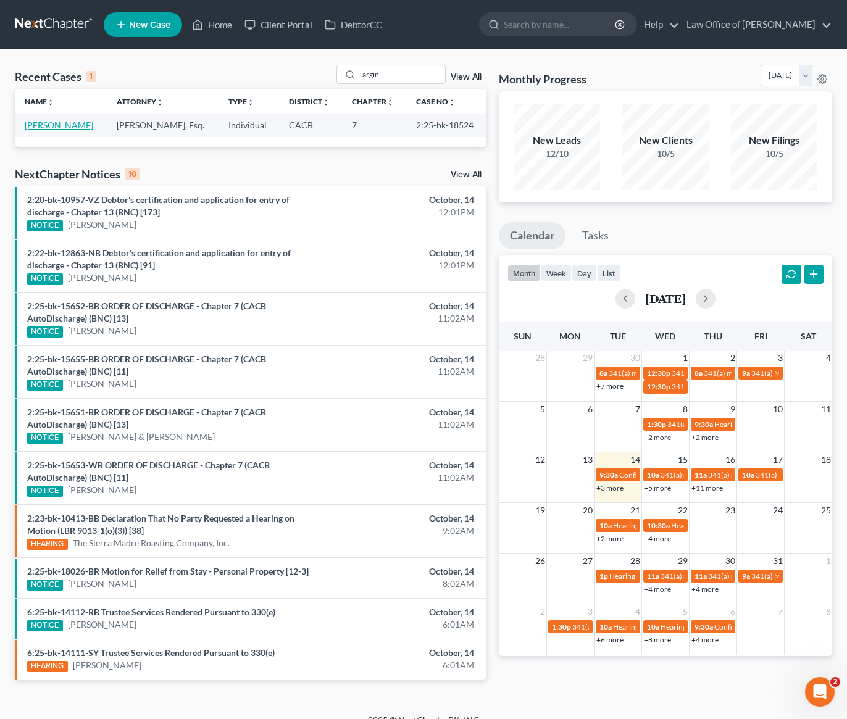
click at [62, 127] on link "[PERSON_NAME]" at bounding box center [59, 125] width 69 height 10
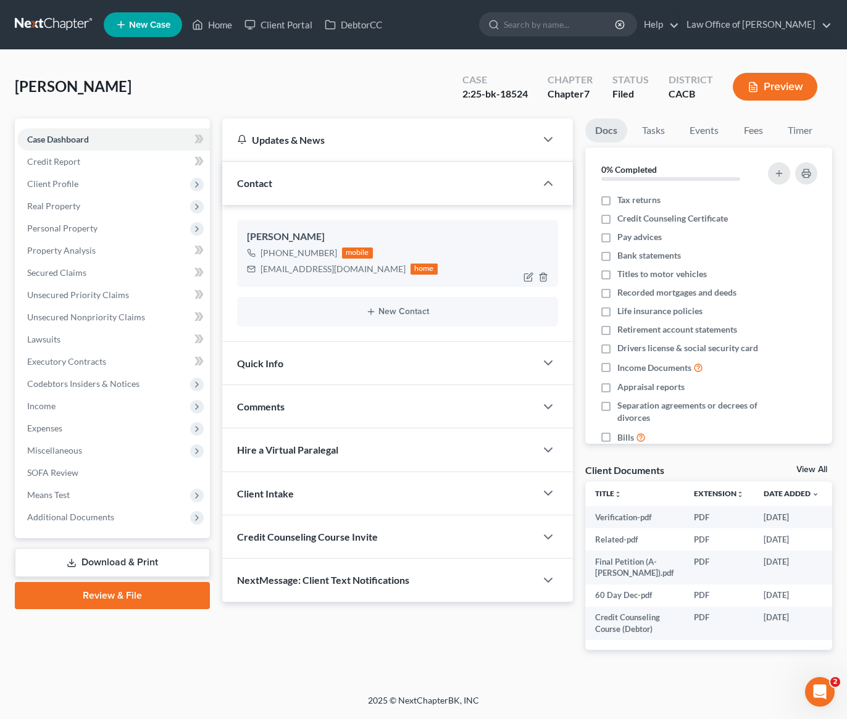
drag, startPoint x: 334, startPoint y: 253, endPoint x: 273, endPoint y: 256, distance: 60.6
click at [273, 256] on div "[PHONE_NUMBER] mobile" at bounding box center [342, 253] width 191 height 16
copy div "[PHONE_NUMBER]"
click at [317, 108] on div "[PERSON_NAME] Upgraded Case 2:25-bk-18524 Chapter Chapter 7 Status Filed Distri…" at bounding box center [423, 92] width 817 height 54
click at [60, 20] on link at bounding box center [54, 25] width 79 height 22
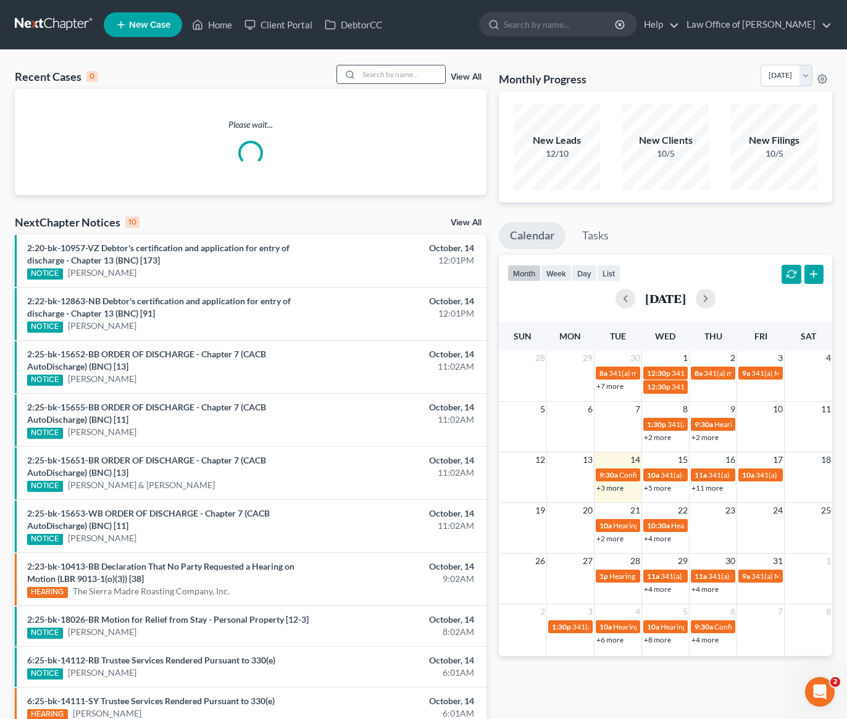
click at [400, 73] on input "search" at bounding box center [402, 74] width 86 height 18
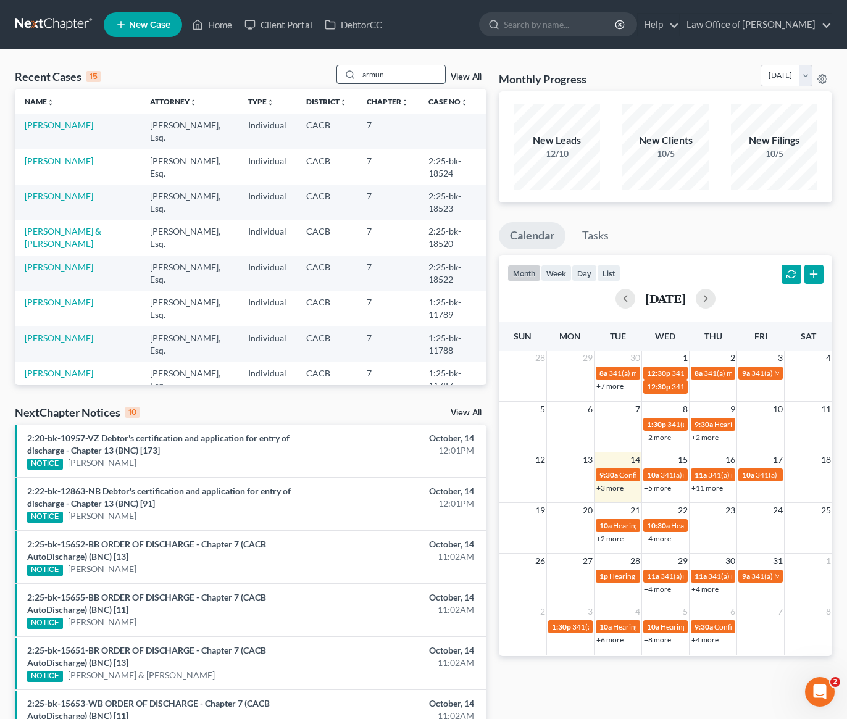
type input "armun"
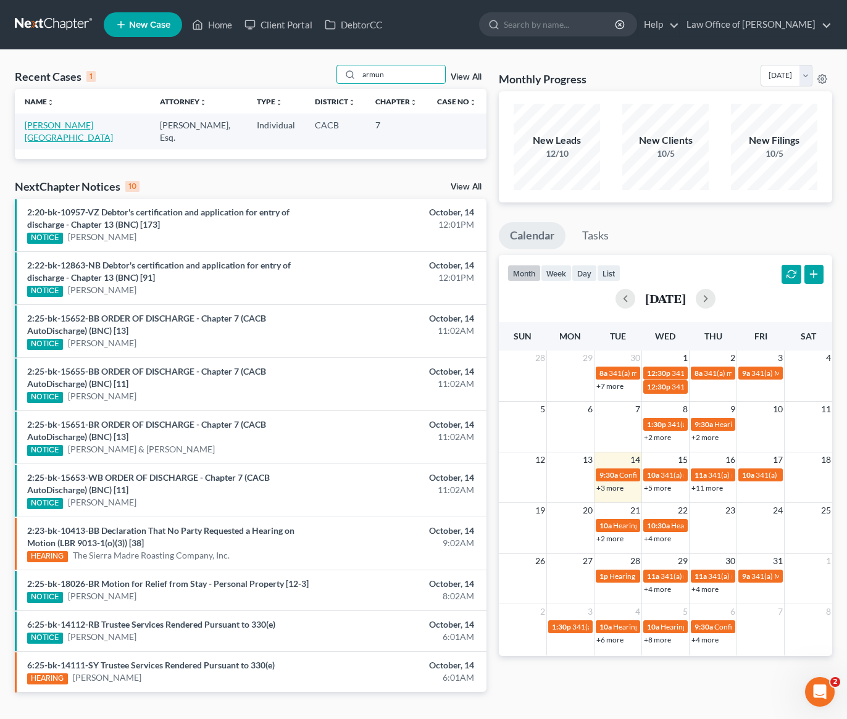
click at [71, 120] on link "[PERSON_NAME][GEOGRAPHIC_DATA]" at bounding box center [69, 131] width 88 height 23
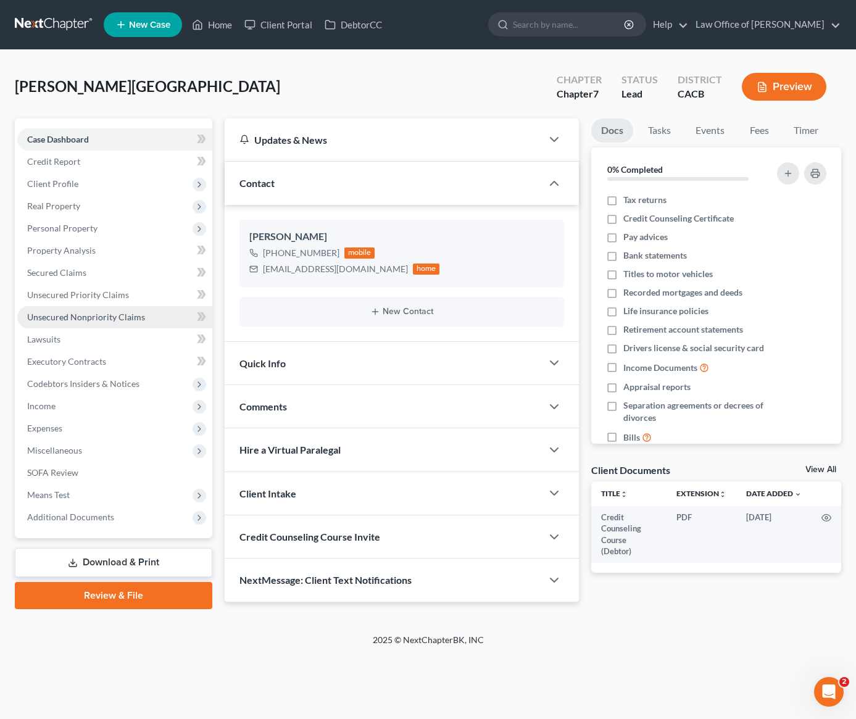
click at [115, 315] on span "Unsecured Nonpriority Claims" at bounding box center [86, 317] width 118 height 10
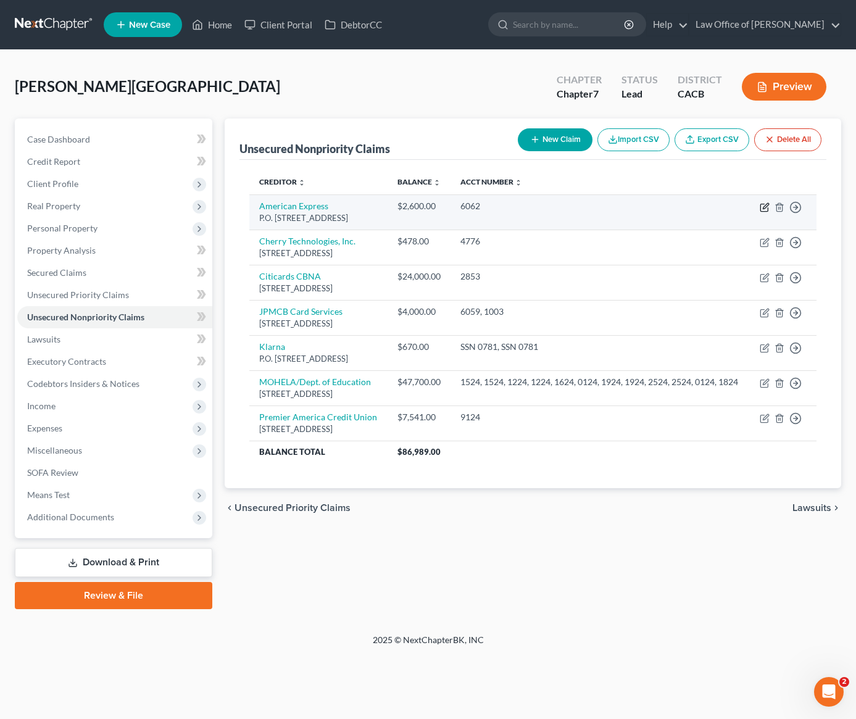
click at [764, 209] on icon "button" at bounding box center [766, 206] width 6 height 6
select select "45"
select select "2"
select select "0"
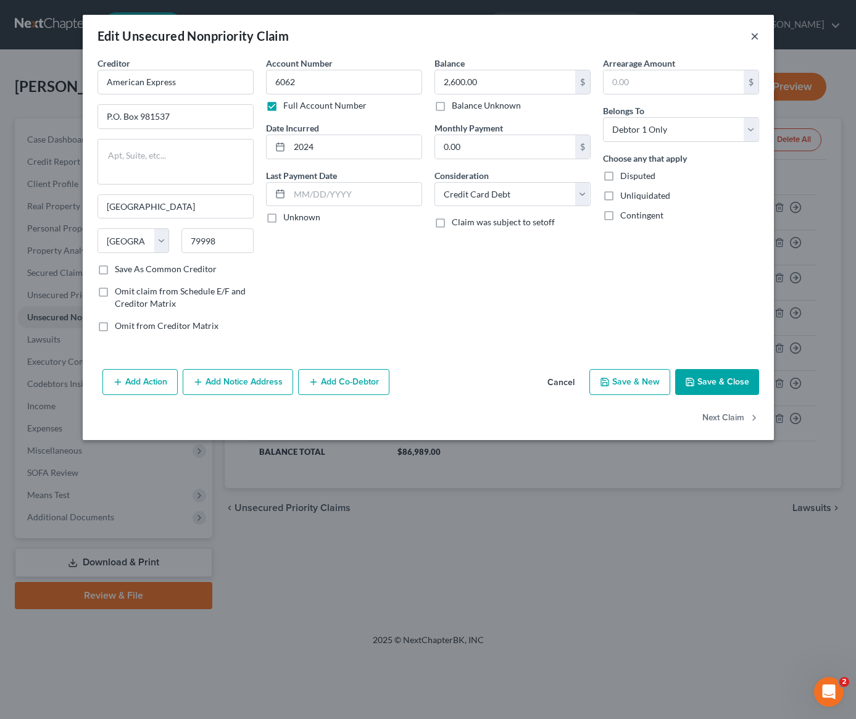
click at [753, 38] on button "×" at bounding box center [754, 35] width 9 height 15
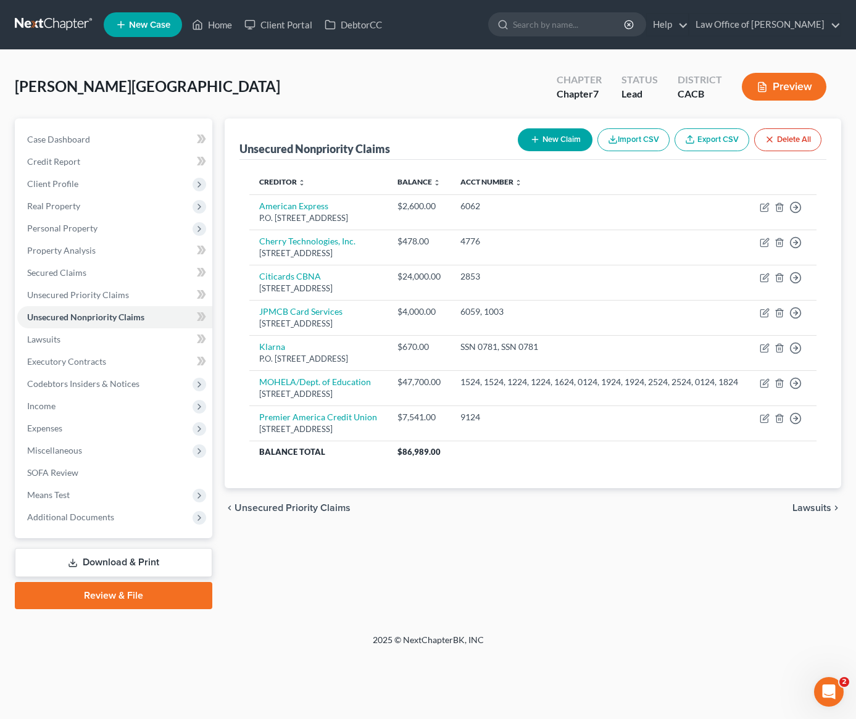
click at [252, 89] on div "Liaghat, Armun Upgraded Chapter Chapter 7 Status Lead District CACB Preview" at bounding box center [428, 92] width 826 height 54
click at [252, 90] on div "Liaghat, Armun Upgraded Chapter Chapter 7 Status Lead District CACB Preview" at bounding box center [428, 92] width 826 height 54
click at [37, 22] on link at bounding box center [54, 25] width 79 height 22
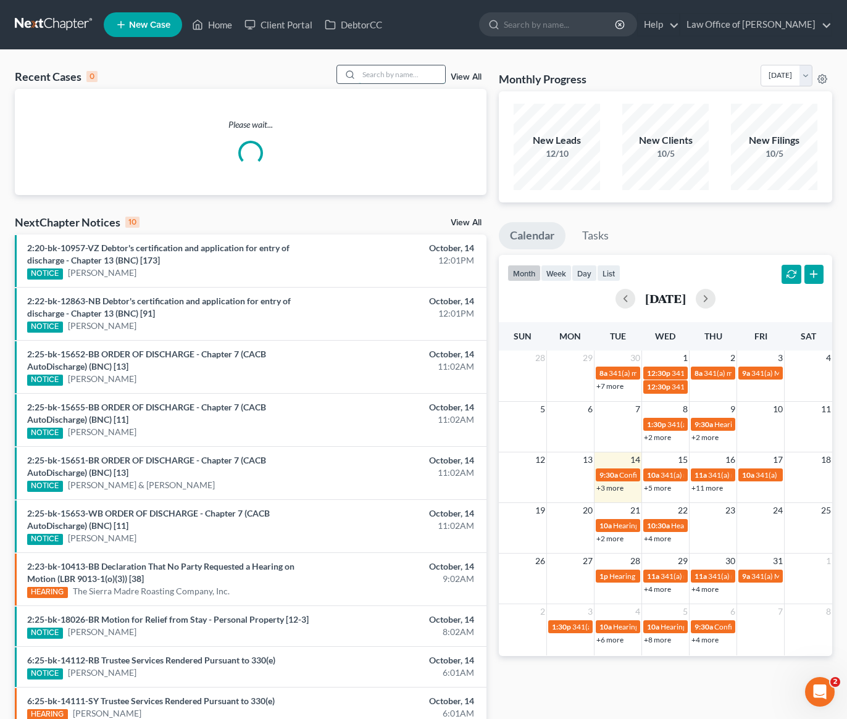
click at [424, 78] on input "search" at bounding box center [402, 74] width 86 height 18
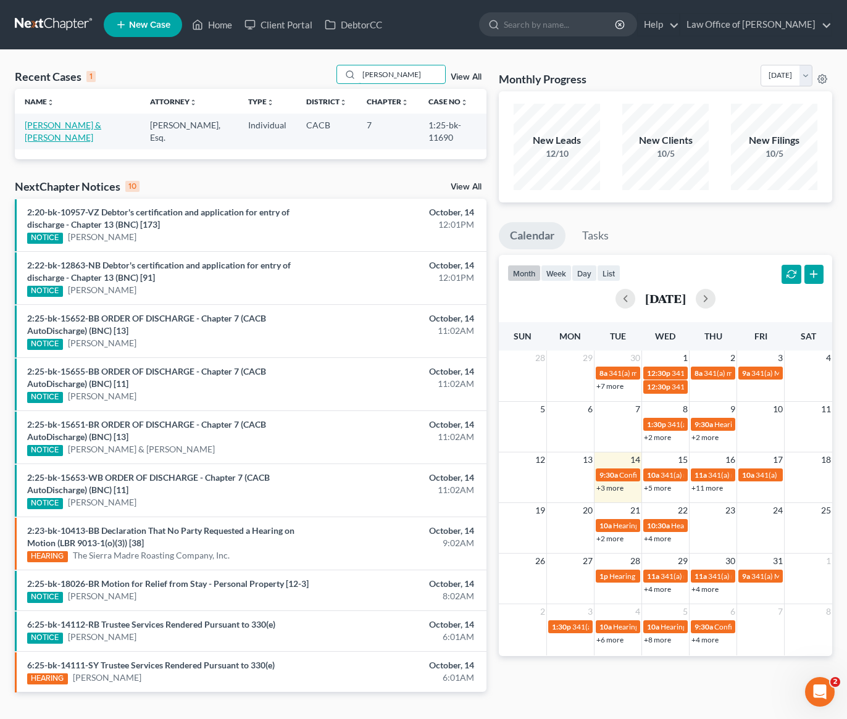
type input "[PERSON_NAME]"
click at [76, 125] on link "[PERSON_NAME] & [PERSON_NAME]" at bounding box center [63, 131] width 77 height 23
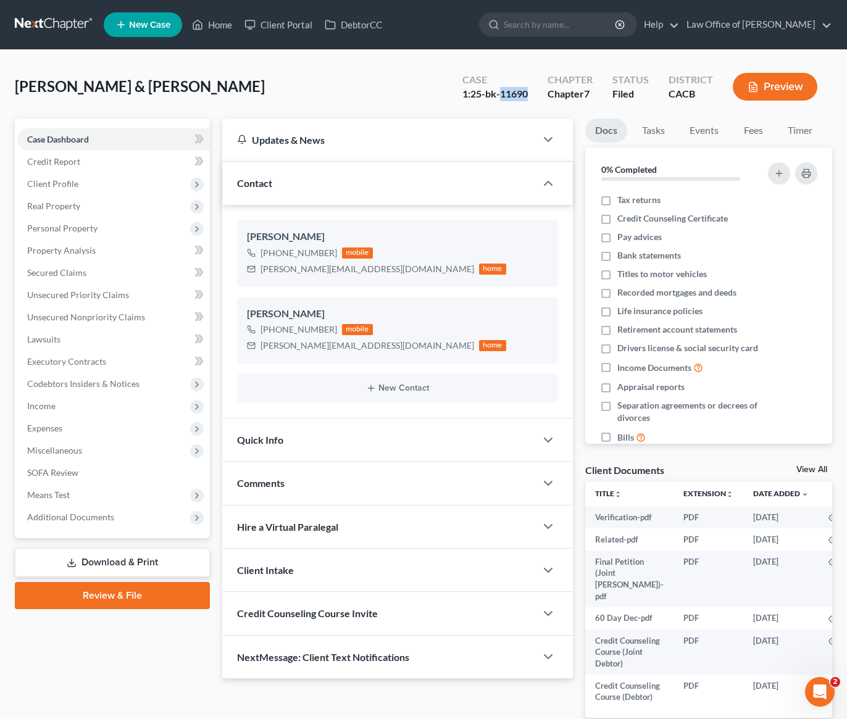
drag, startPoint x: 534, startPoint y: 94, endPoint x: 504, endPoint y: 98, distance: 31.1
click at [504, 98] on div "Case 1:25-bk-11690" at bounding box center [494, 88] width 85 height 36
